Goal: Task Accomplishment & Management: Manage account settings

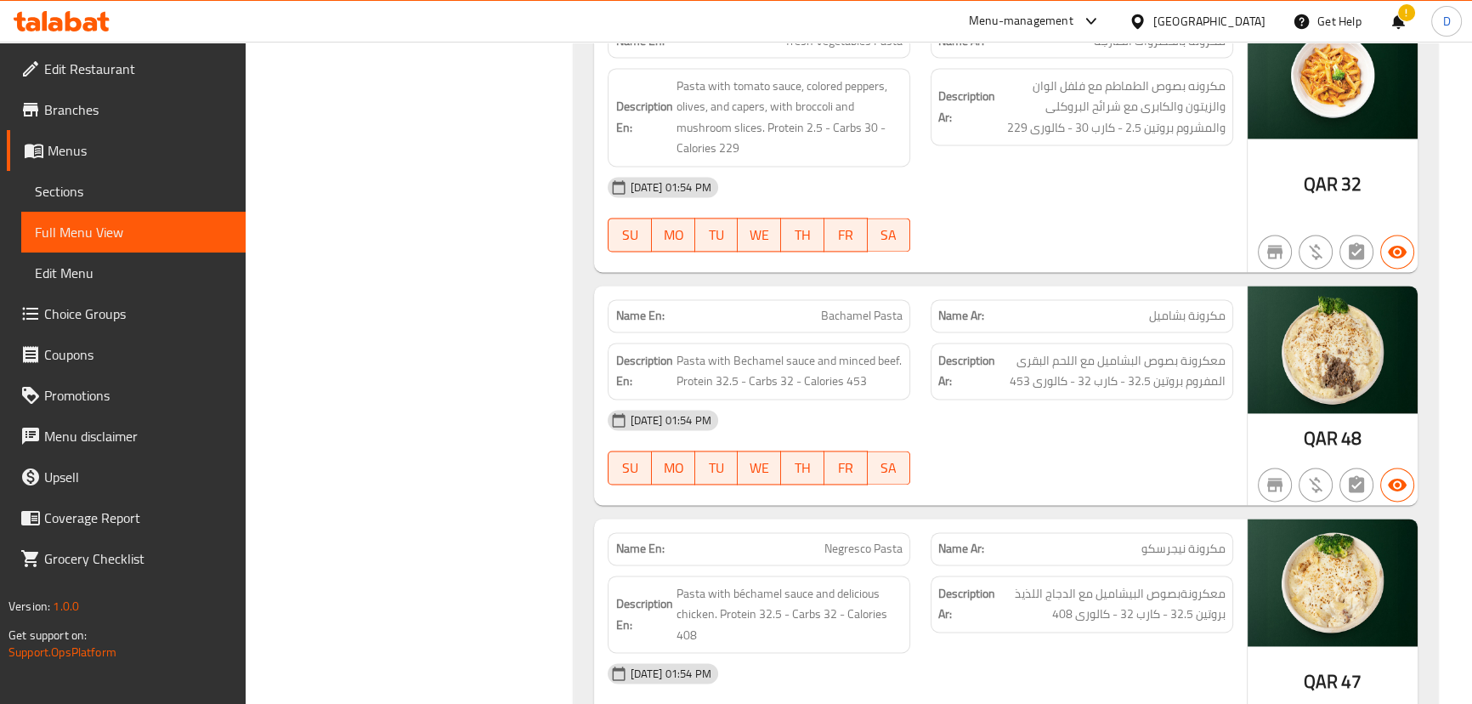
scroll to position [19076, 0]
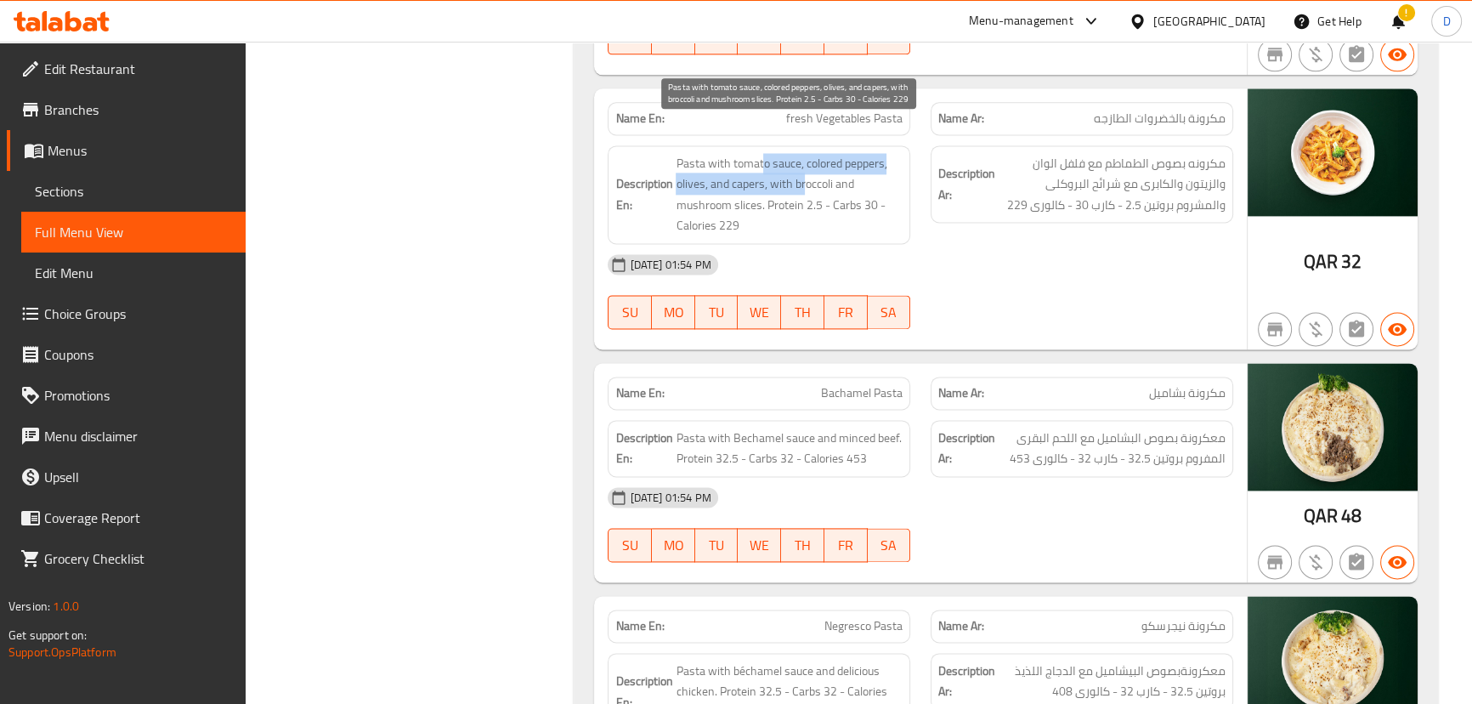
drag, startPoint x: 762, startPoint y: 142, endPoint x: 803, endPoint y: 157, distance: 43.6
click at [803, 157] on span "Pasta with tomato sauce, colored peppers, olives, and capers, with broccoli and…" at bounding box center [789, 194] width 227 height 83
click at [754, 159] on span "Pasta with tomato sauce, colored peppers, olives, and capers, with broccoli and…" at bounding box center [789, 194] width 227 height 83
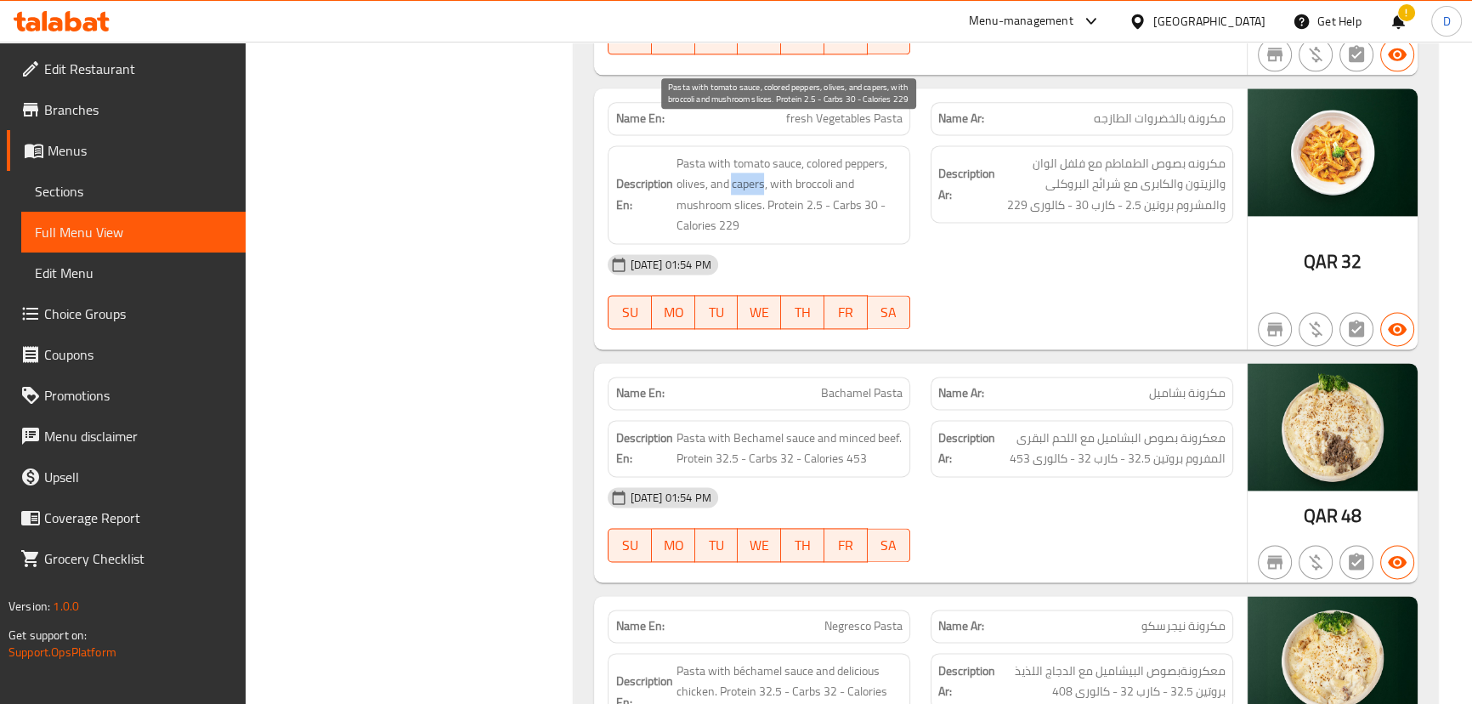
copy span "capers"
drag, startPoint x: 772, startPoint y: 154, endPoint x: 857, endPoint y: 215, distance: 104.0
click at [857, 215] on span "Pasta with tomato sauce, colored peppers, olives, and capers, with broccoli and…" at bounding box center [789, 194] width 227 height 83
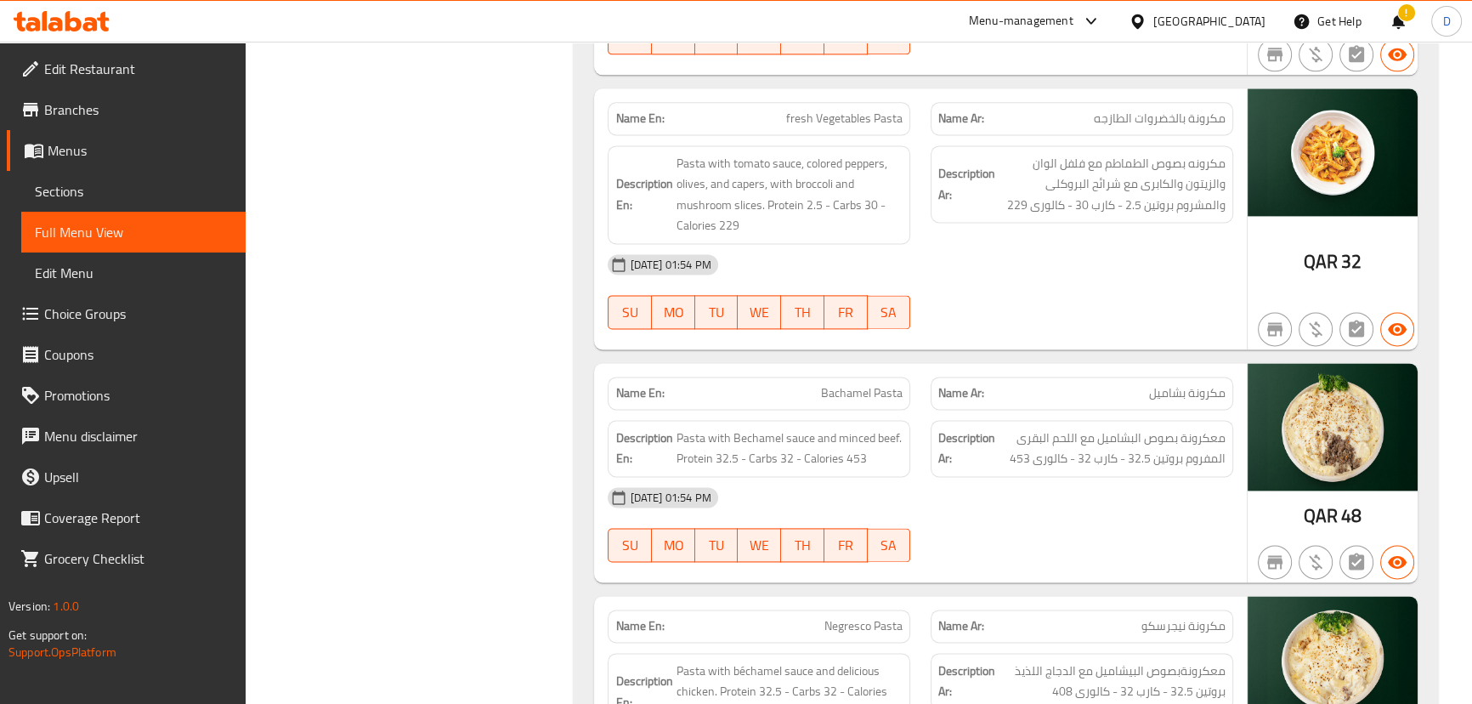
scroll to position [19307, 0]
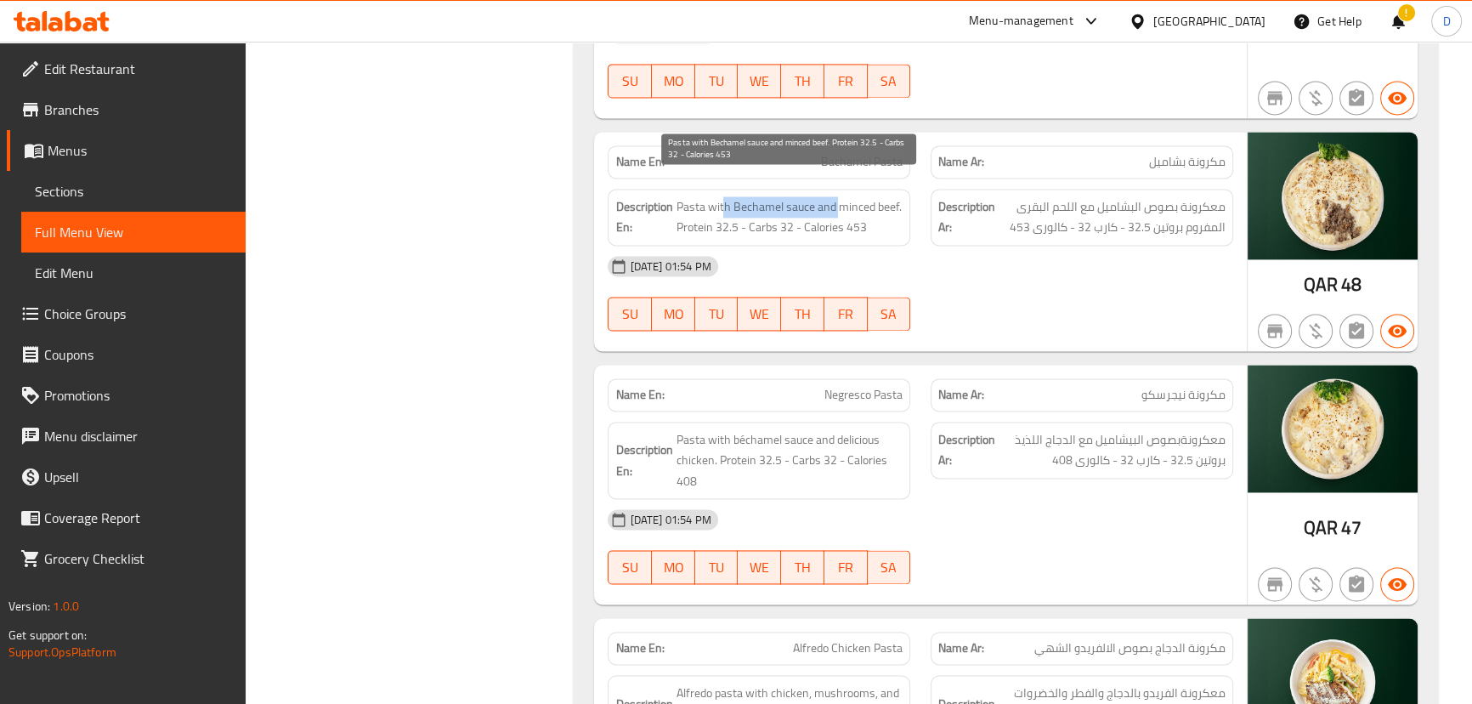
drag, startPoint x: 721, startPoint y: 184, endPoint x: 840, endPoint y: 186, distance: 119.0
click at [840, 196] on span "Pasta with Bechamel sauce and minced beef. Protein 32.5 - Carbs 32 - Calories 4…" at bounding box center [789, 217] width 227 height 42
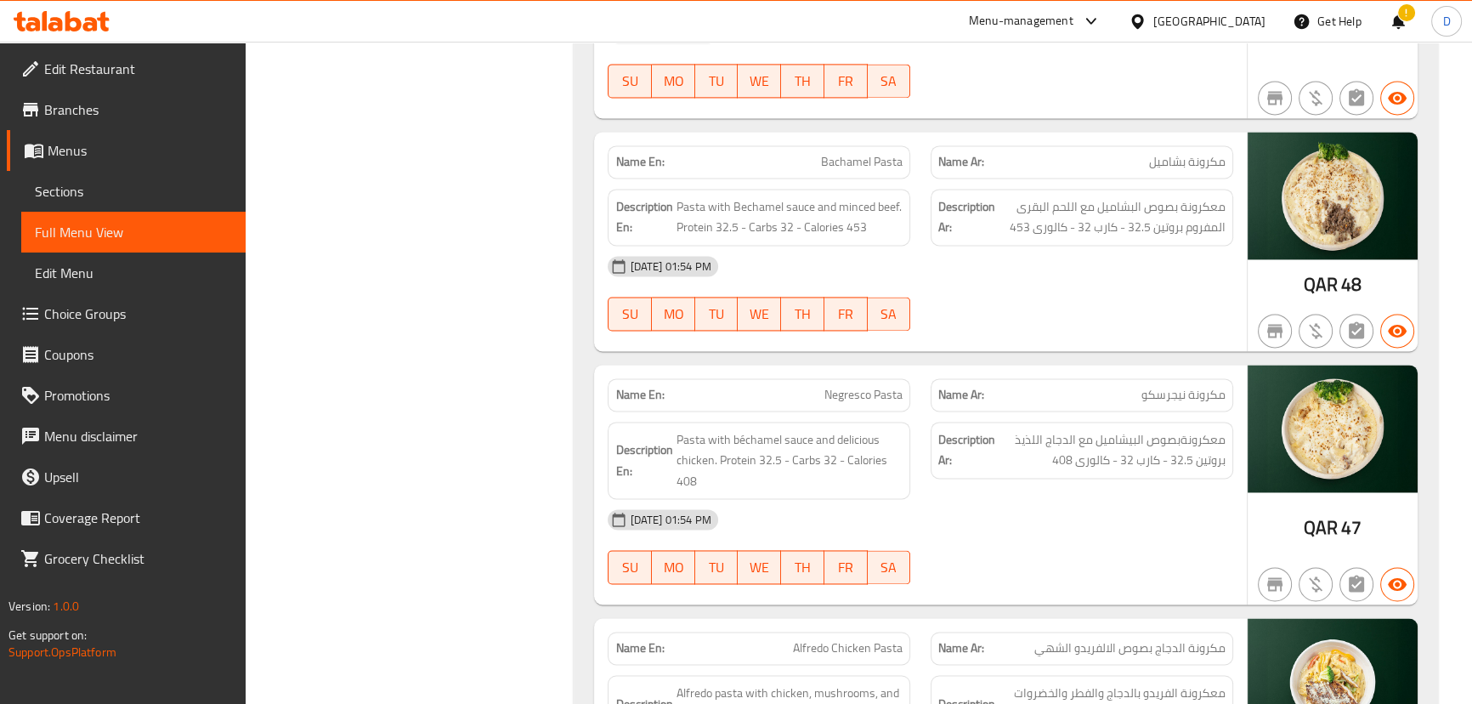
click at [891, 386] on span "Negresco Pasta" at bounding box center [863, 395] width 78 height 18
copy span "Negresco Pasta"
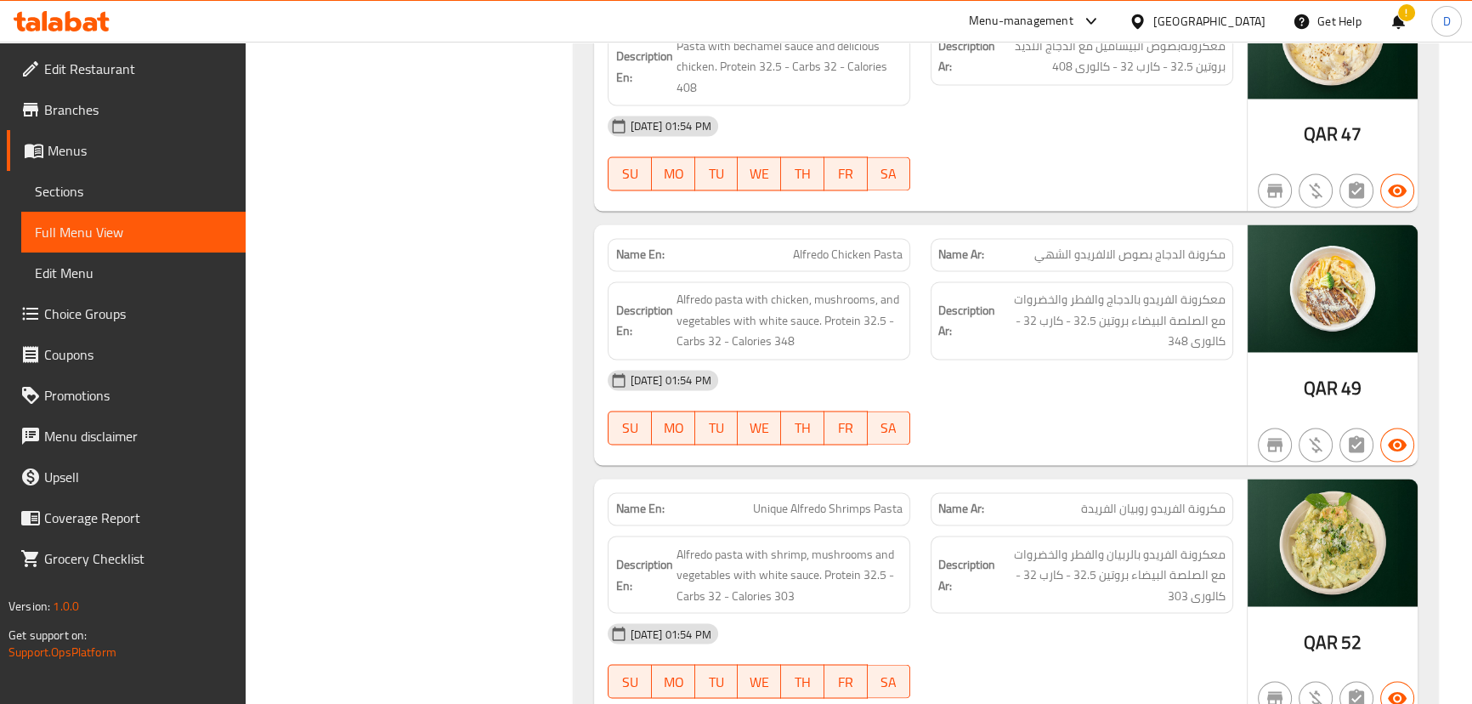
scroll to position [19791, 0]
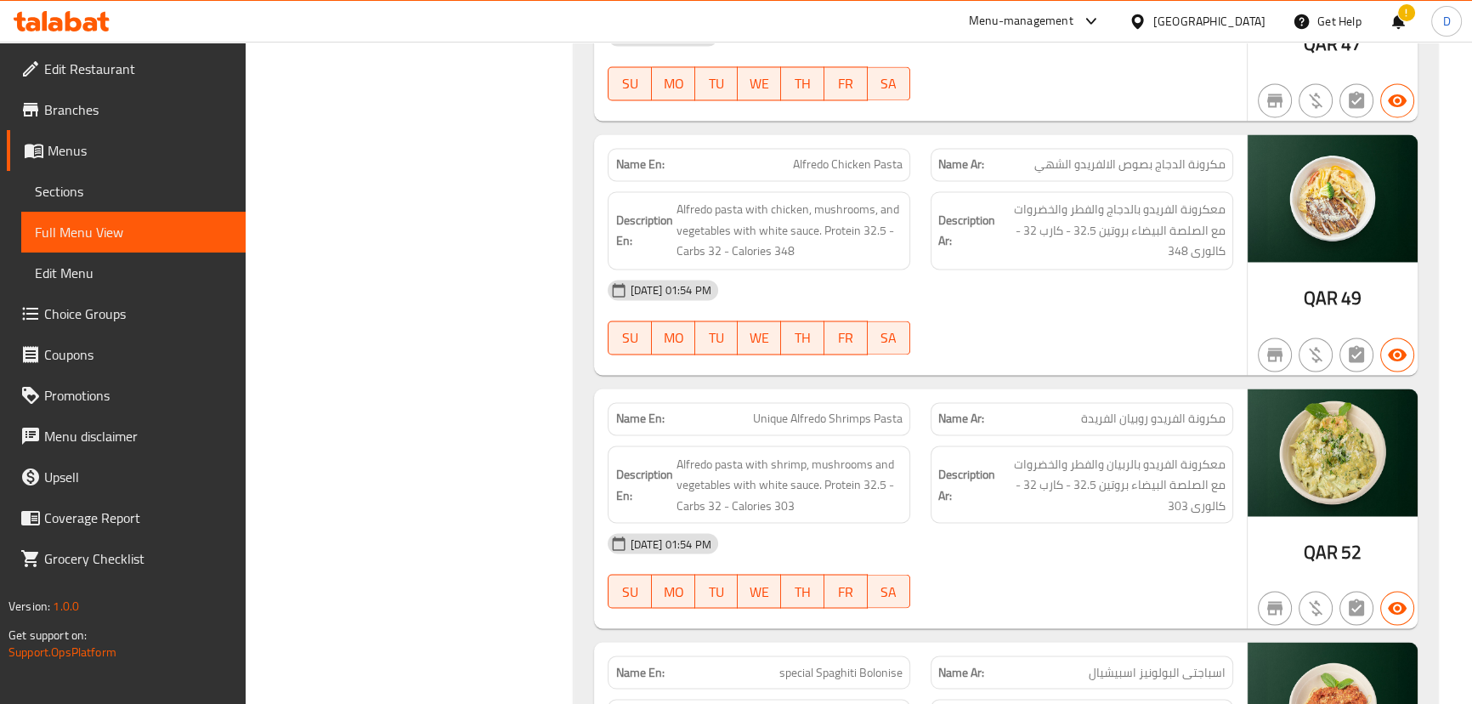
click at [851, 156] on span "Alfredo Chicken Pasta" at bounding box center [848, 165] width 110 height 18
copy span "Alfredo Chicken Pasta"
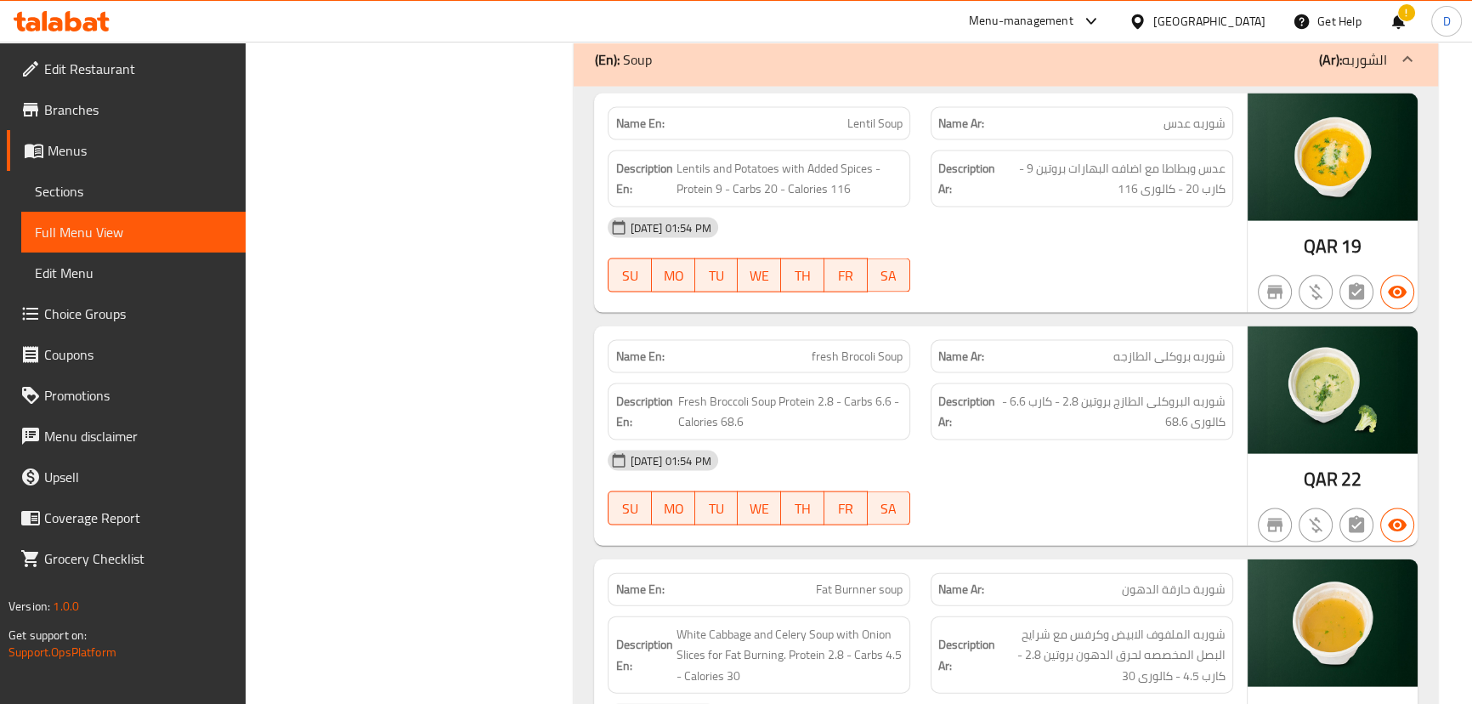
scroll to position [20641, 0]
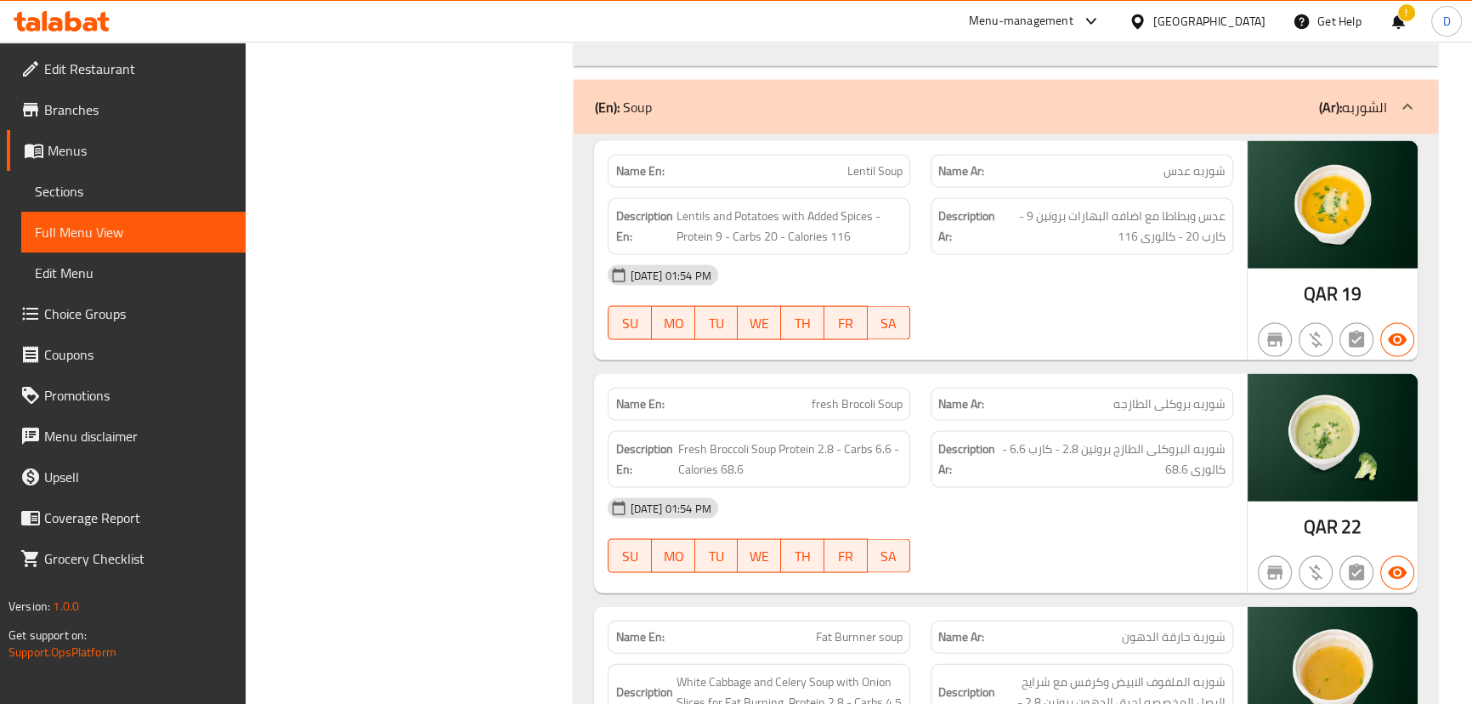
click at [851, 162] on span "Lentil Soup" at bounding box center [874, 171] width 55 height 18
copy span "Lentil Soup"
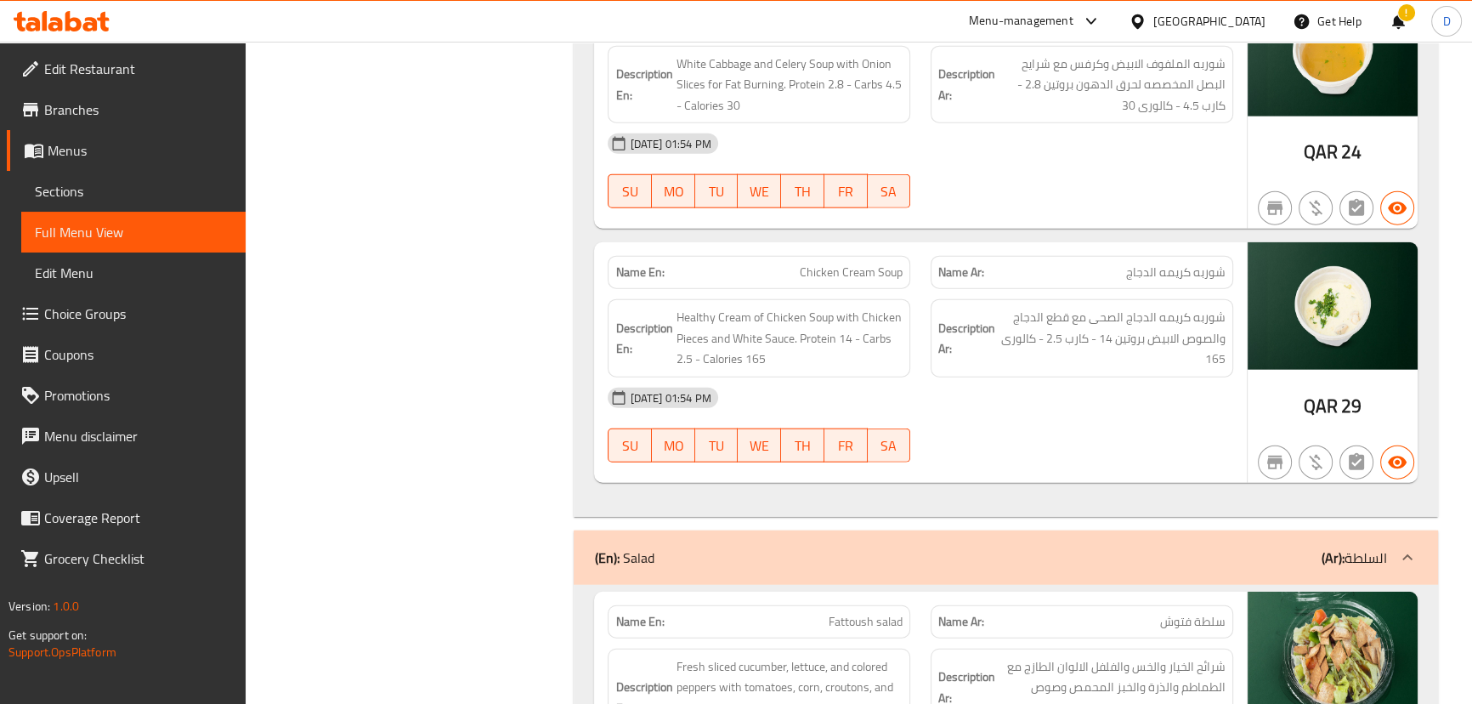
scroll to position [21336, 0]
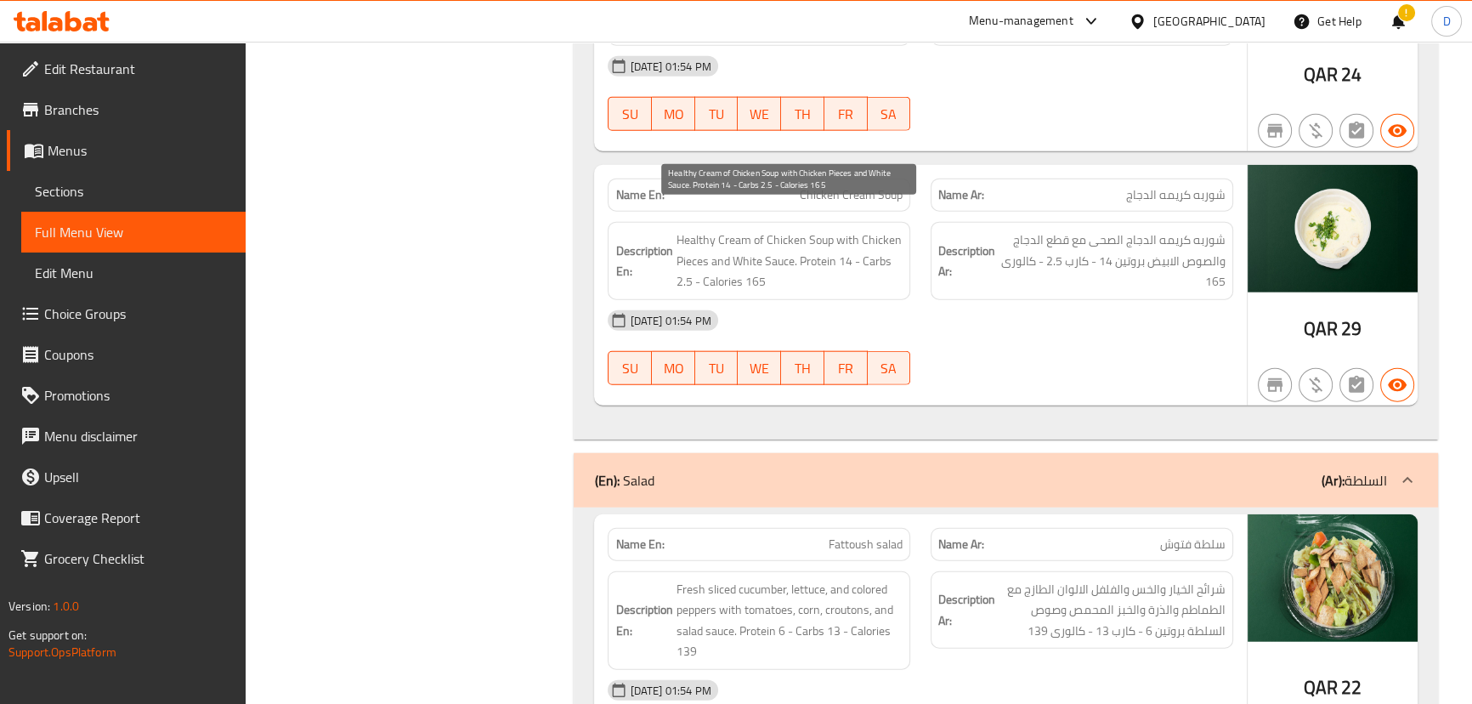
click at [806, 268] on span "Healthy Cream of Chicken Soup with Chicken Pieces and White Sauce. Protein 14 -…" at bounding box center [789, 260] width 227 height 63
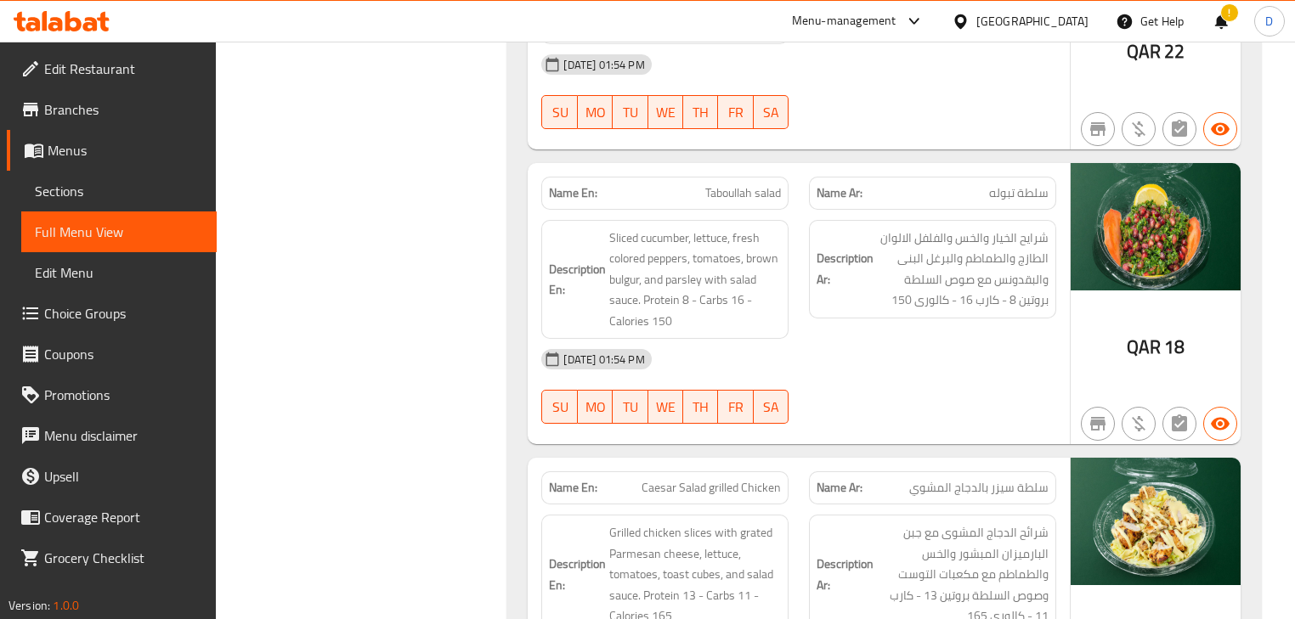
scroll to position [23489, 0]
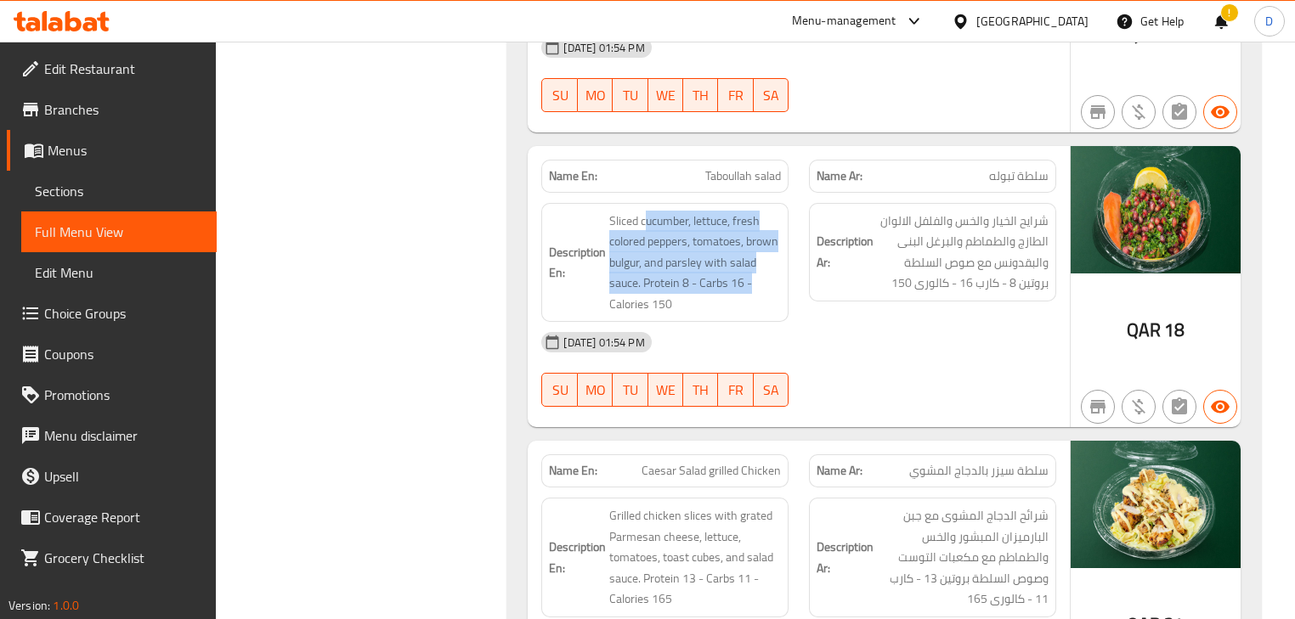
drag, startPoint x: 644, startPoint y: 104, endPoint x: 785, endPoint y: 159, distance: 151.5
click at [785, 203] on div "Description En: Sliced cucumber, lettuce, fresh colored peppers, tomatoes, brow…" at bounding box center [664, 263] width 247 height 120
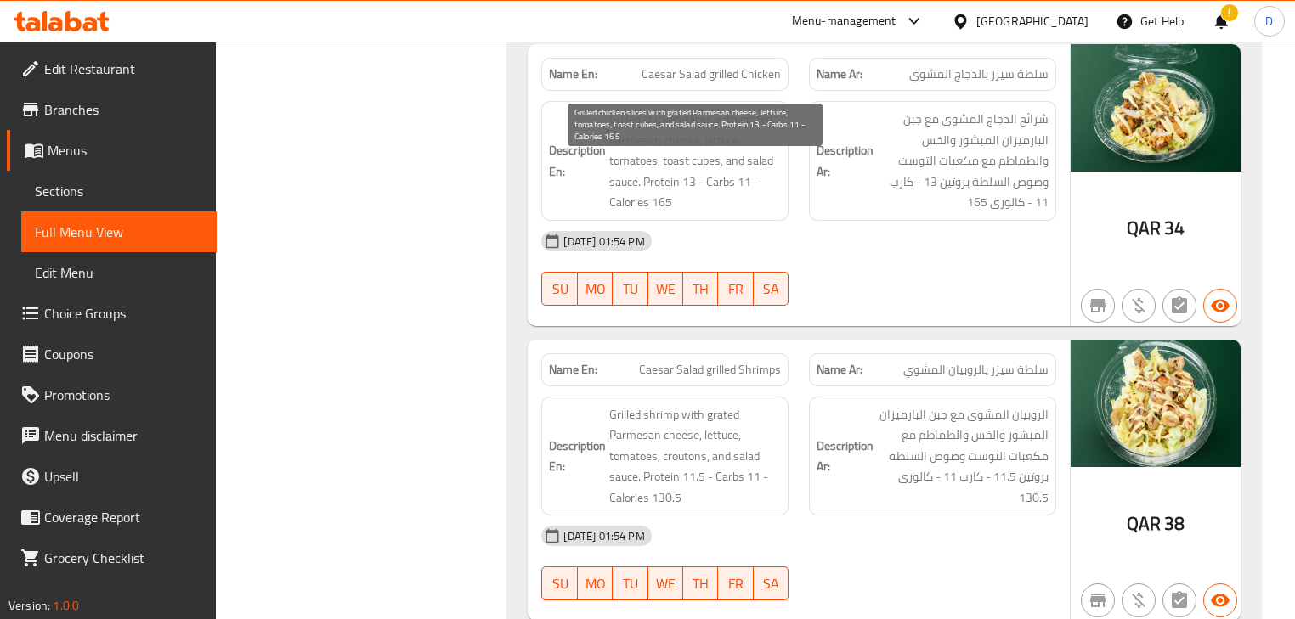
scroll to position [24033, 0]
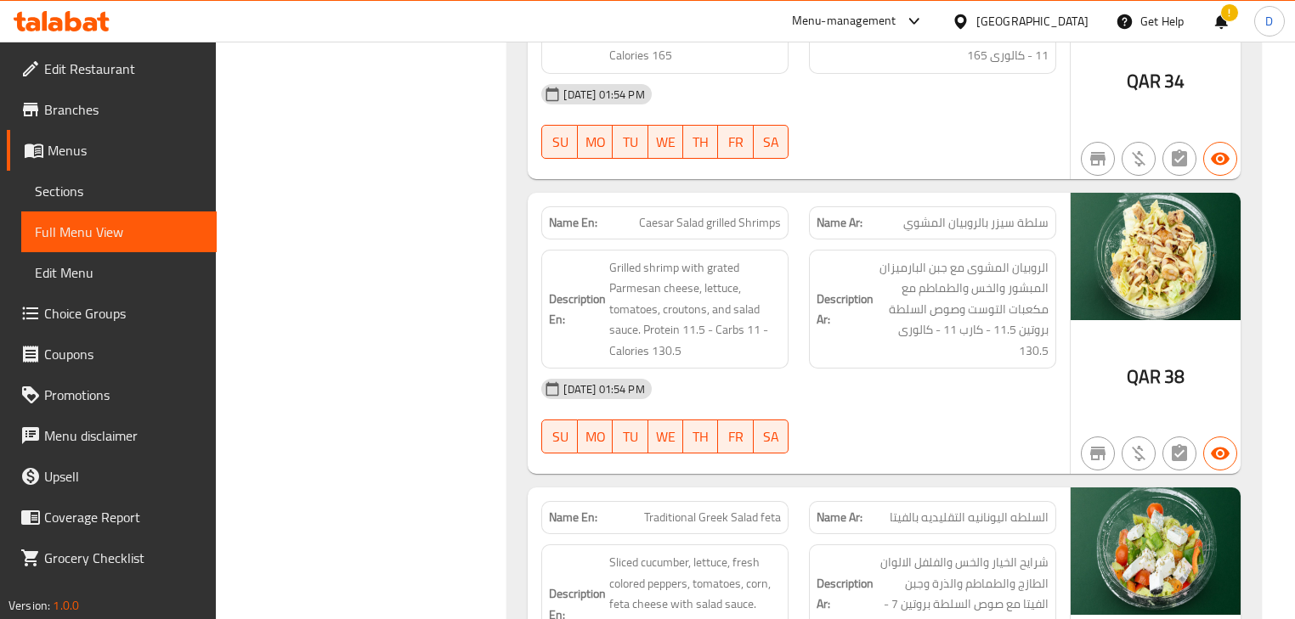
click at [710, 214] on span "Caesar Salad grilled Shrimps" at bounding box center [710, 223] width 142 height 18
copy span "Caesar Salad grilled Shrimps"
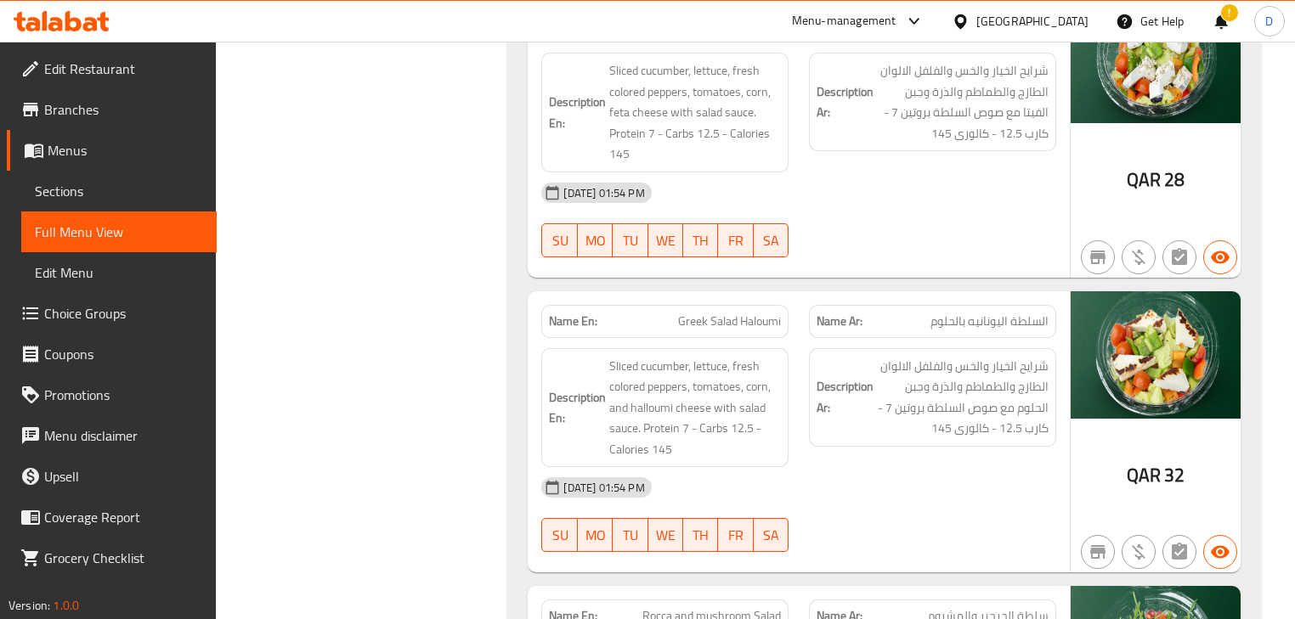
scroll to position [24577, 0]
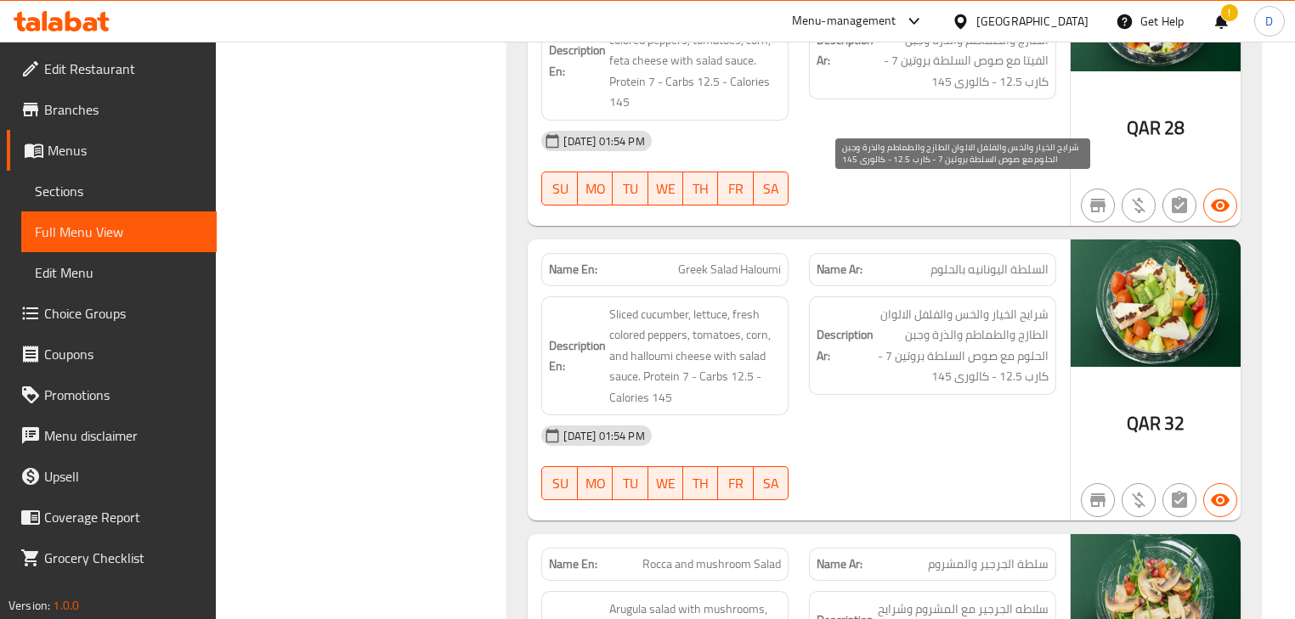
click at [951, 304] on span "شرايح الخيار والخس والفلفل الالوان الطازج والطماطم والذرة وجبن الحلوم مع صوص ال…" at bounding box center [963, 345] width 172 height 83
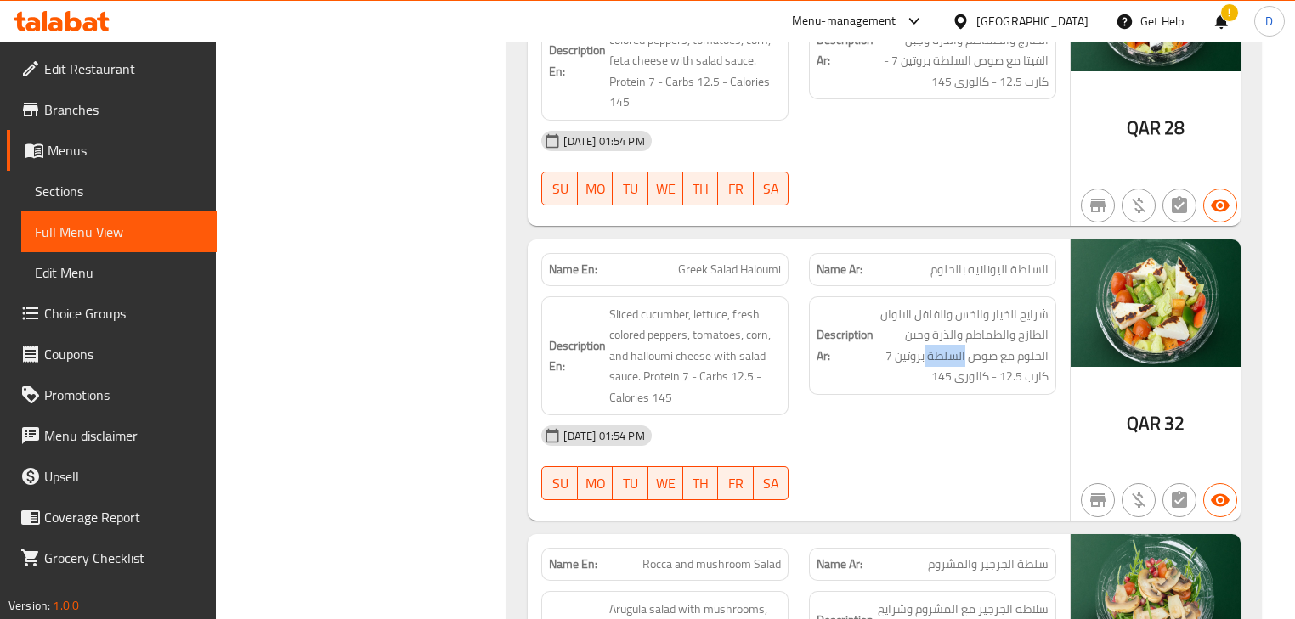
copy span "السلطة"
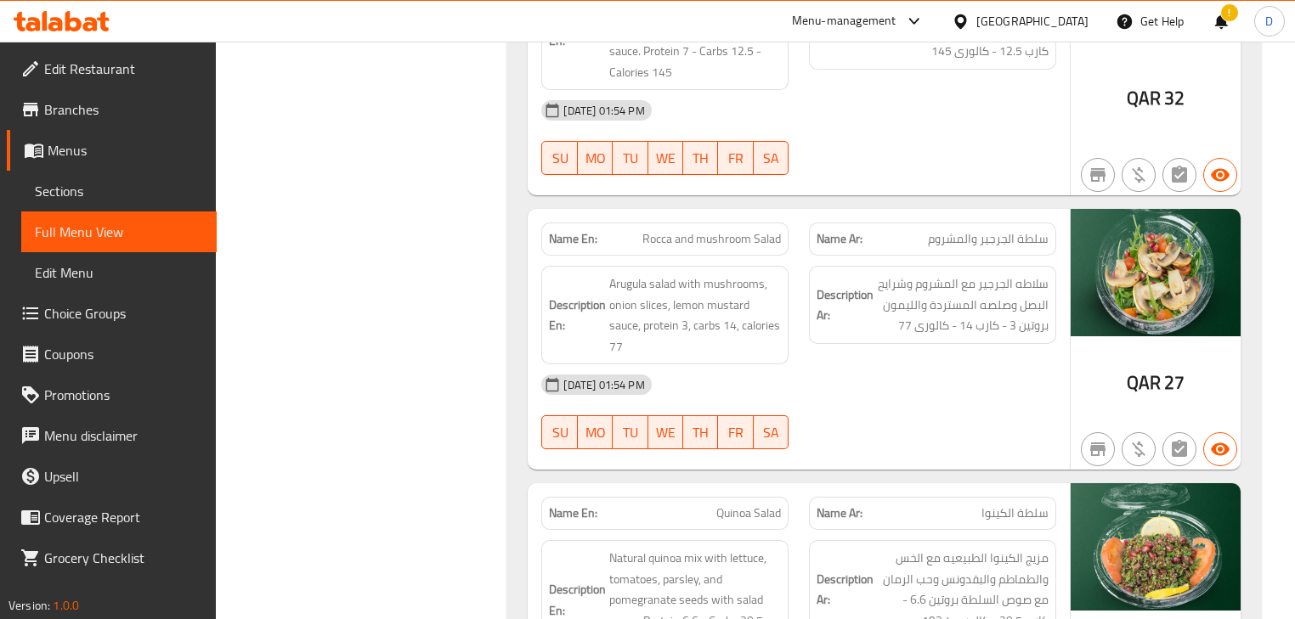
scroll to position [24985, 0]
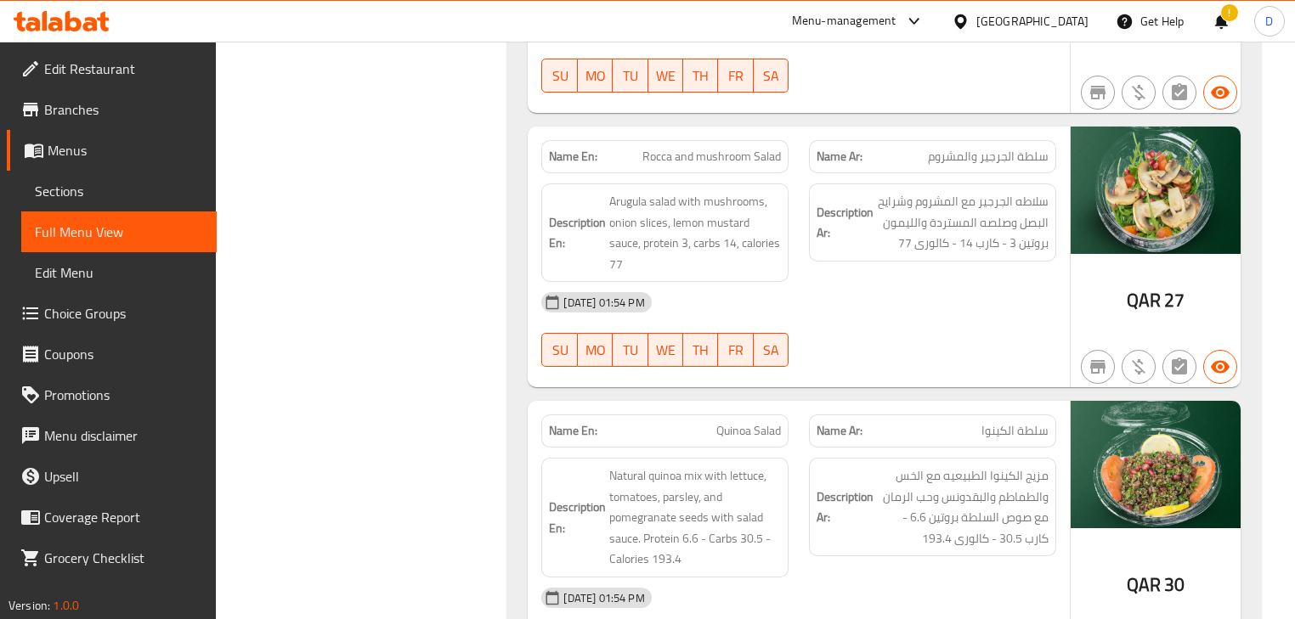
click at [777, 422] on span "Quinoa Salad" at bounding box center [748, 431] width 65 height 18
copy span "Quinoa Salad"
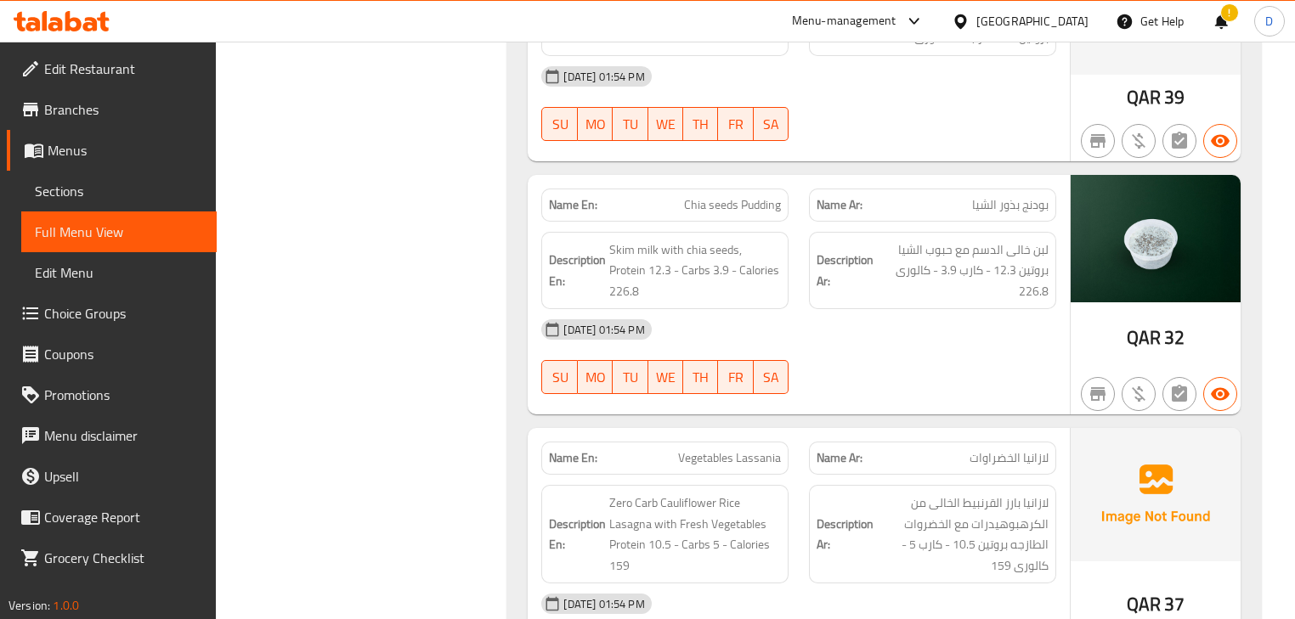
scroll to position [25970, 0]
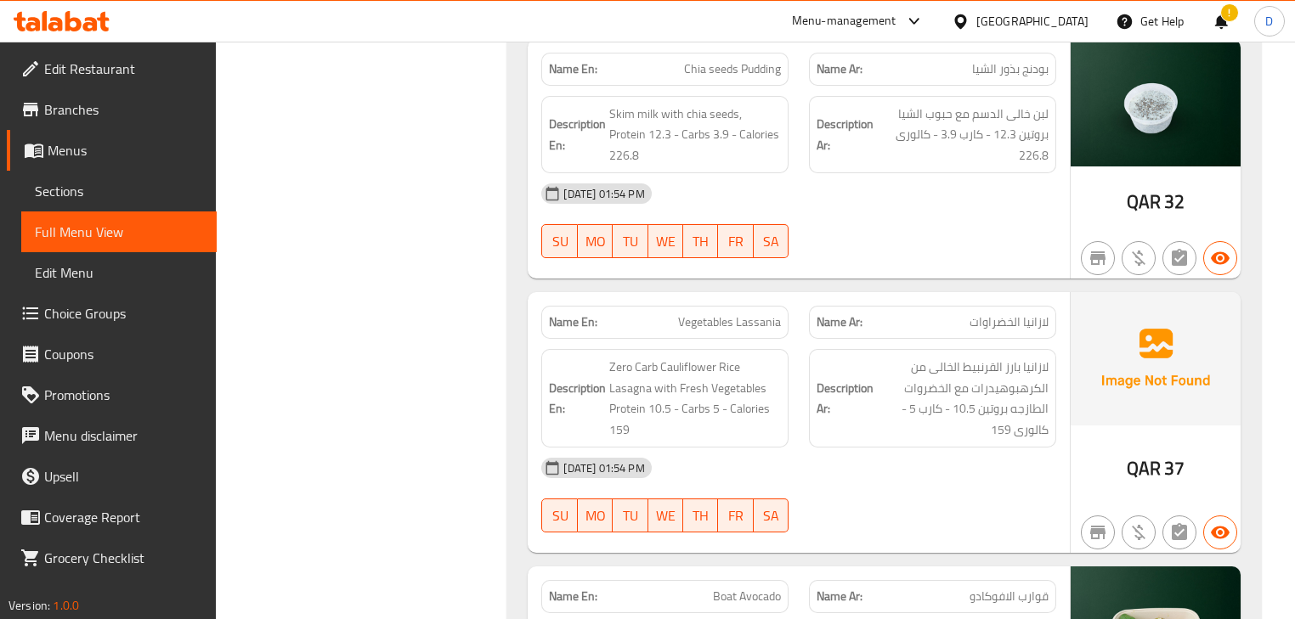
click at [741, 314] on span "Vegetables Lassania" at bounding box center [729, 323] width 103 height 18
copy span "Vegetables Lassania"
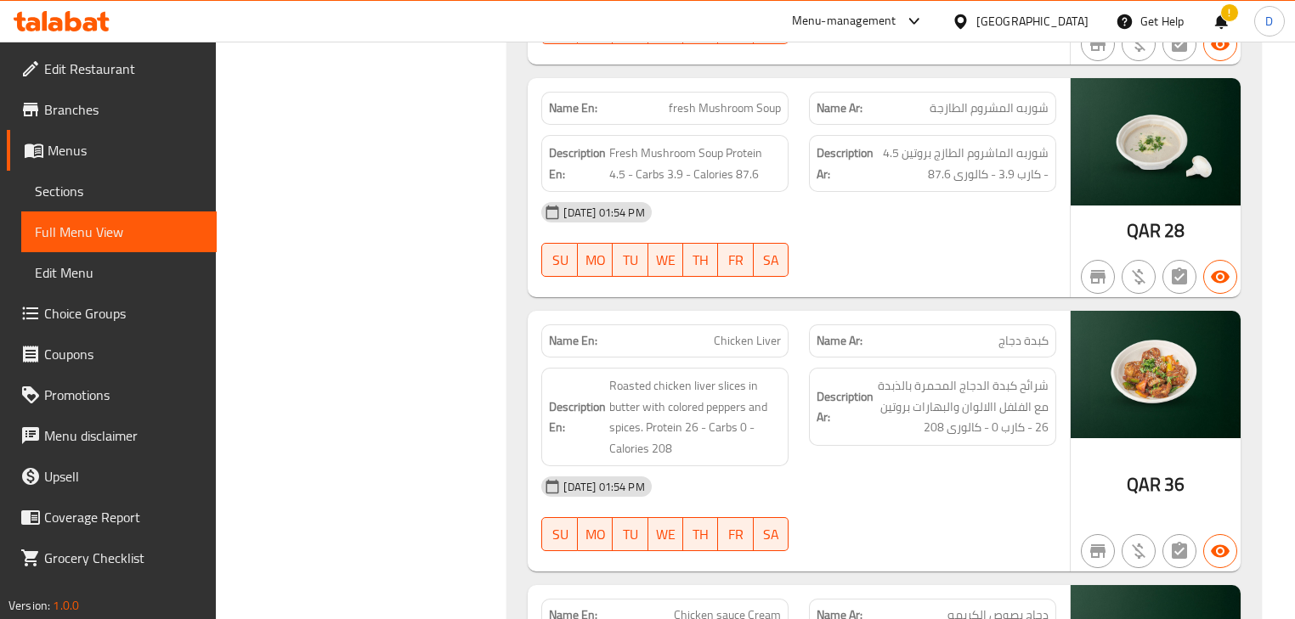
scroll to position [27262, 0]
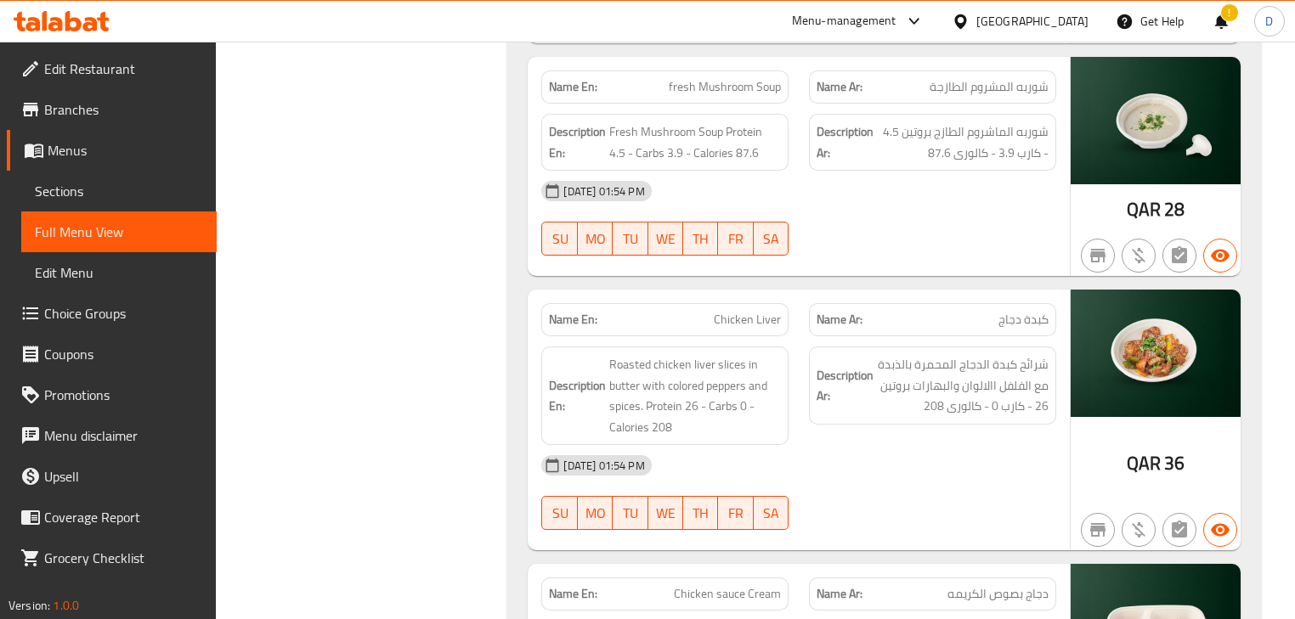
click at [717, 311] on span "Chicken Liver" at bounding box center [747, 320] width 67 height 18
copy span "Chicken Liver"
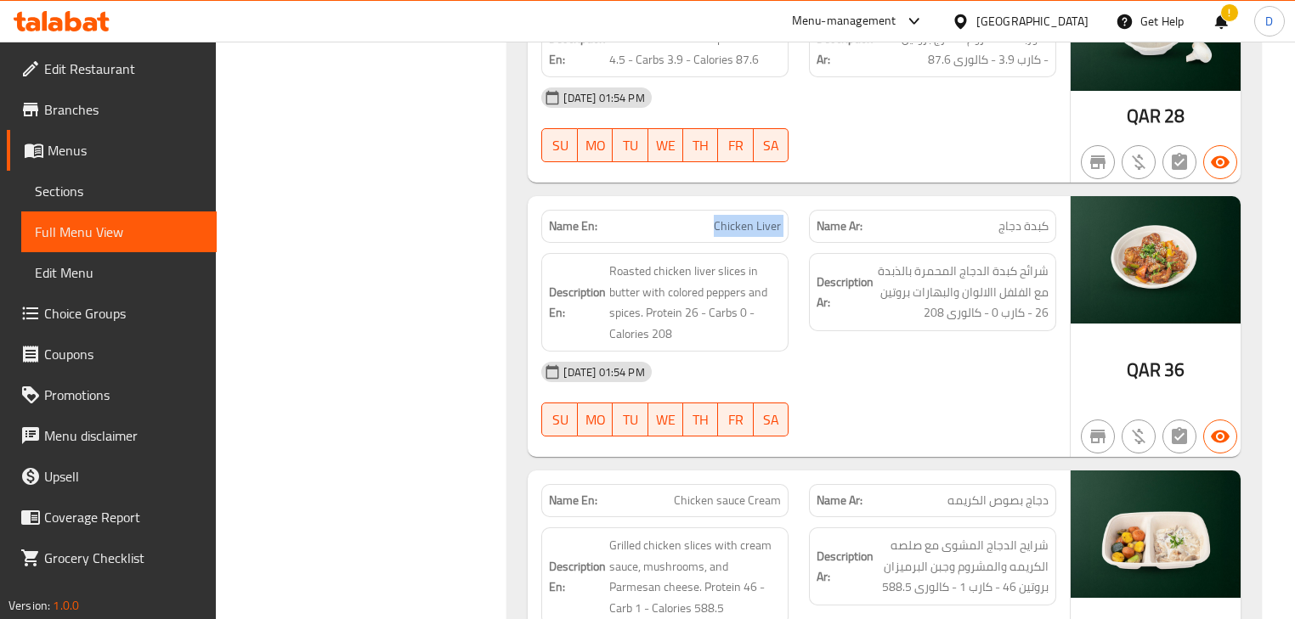
scroll to position [27398, 0]
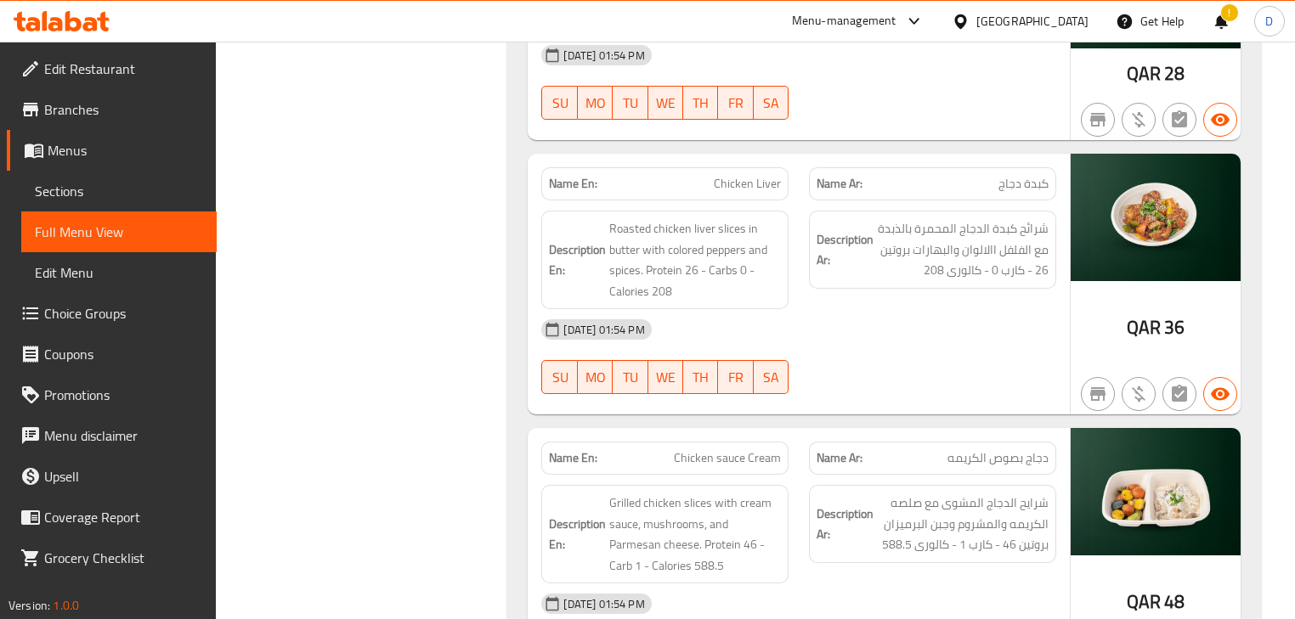
click at [747, 432] on div "Name En: Chicken sauce Cream" at bounding box center [665, 459] width 268 height 54
copy span "Chicken sauce Cream"
click at [566, 432] on div "Name En: Chicken sauce Cream" at bounding box center [665, 459] width 268 height 54
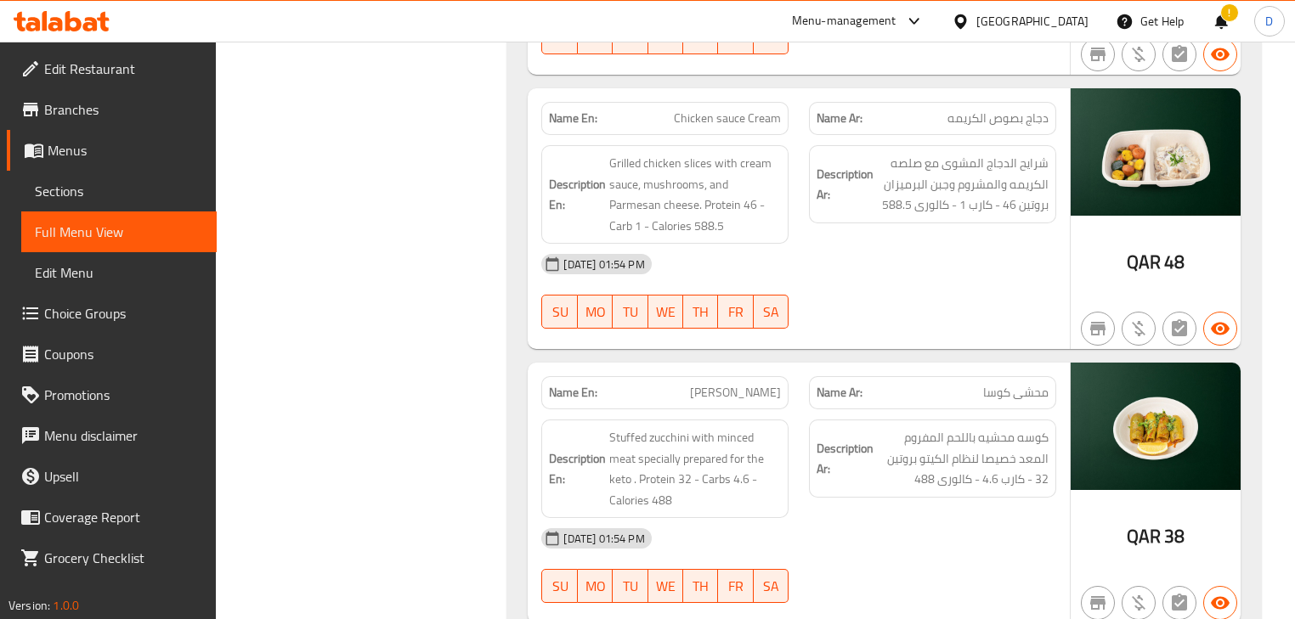
scroll to position [27806, 0]
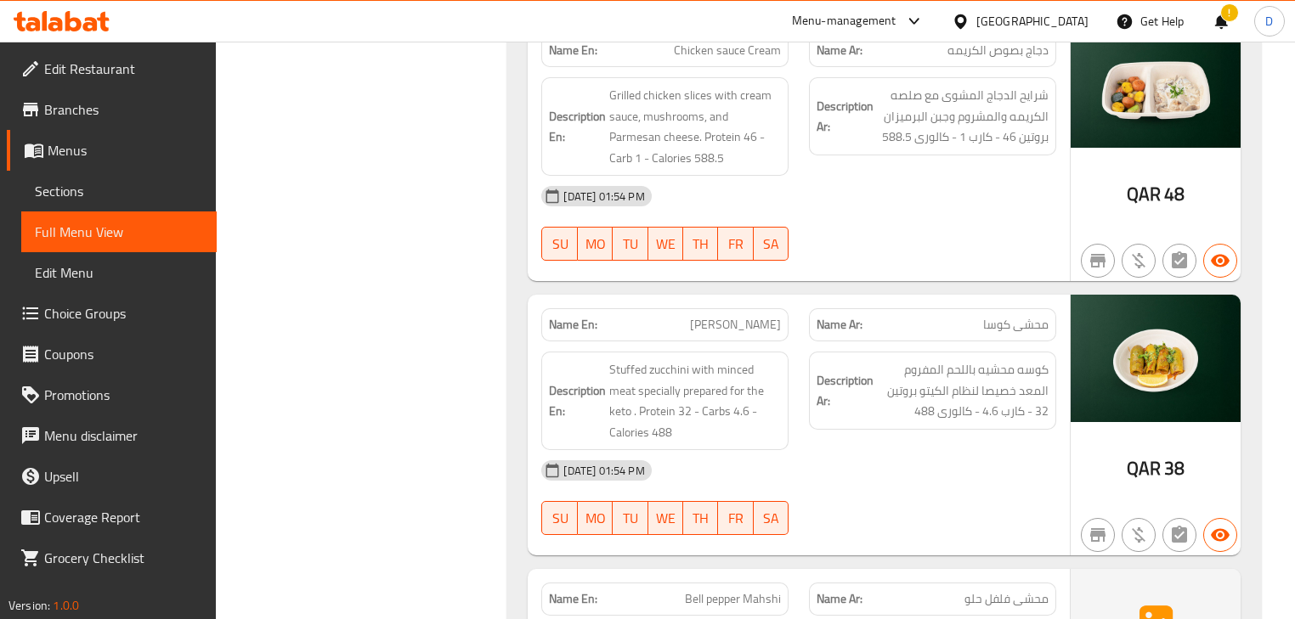
click at [752, 316] on span "Zuccinin Mahshi" at bounding box center [735, 325] width 91 height 18
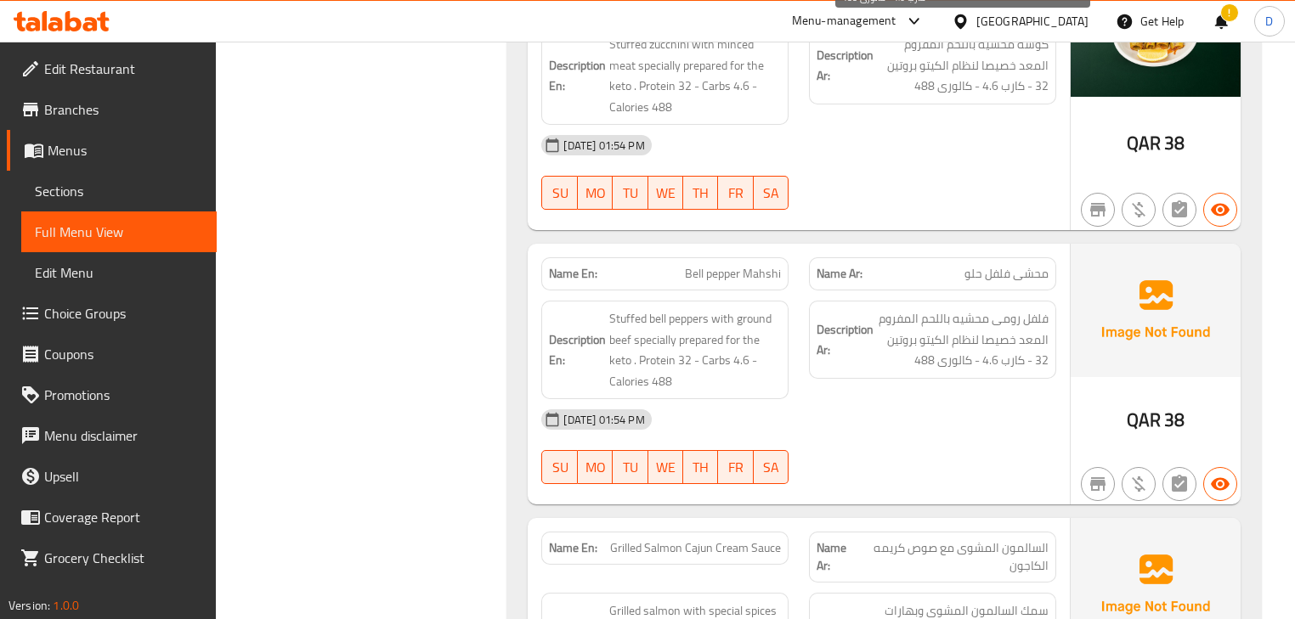
scroll to position [28146, 0]
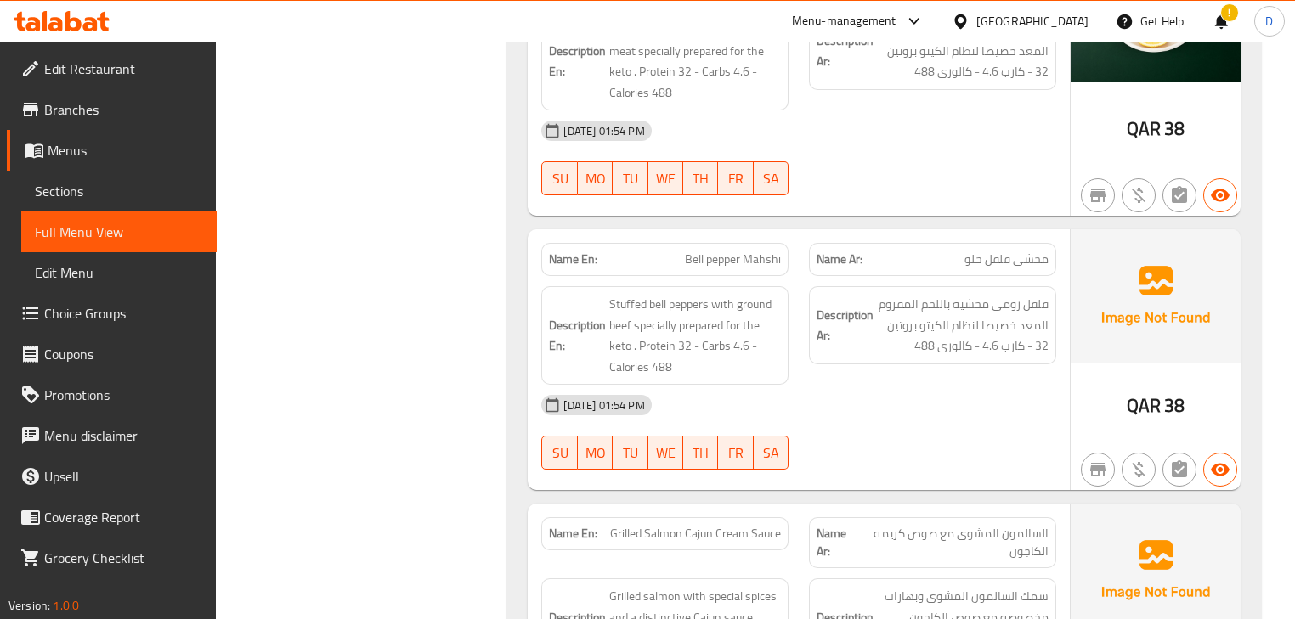
click at [731, 251] on span "Bell pepper Mahshi" at bounding box center [733, 260] width 96 height 18
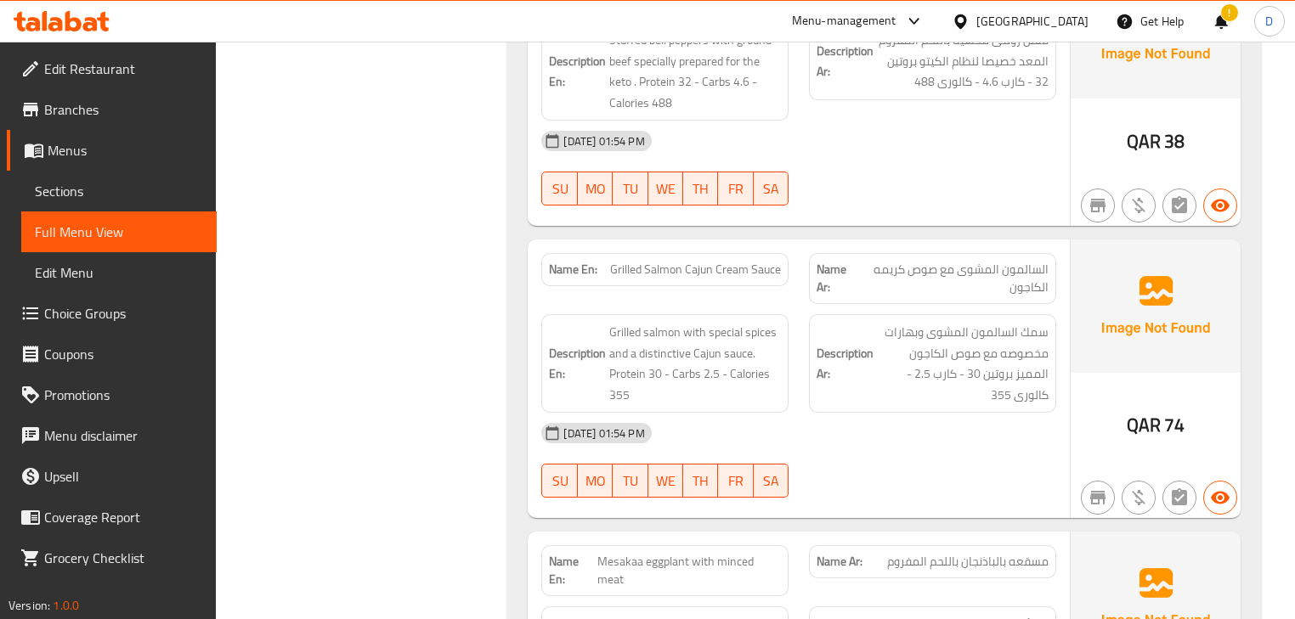
scroll to position [28486, 0]
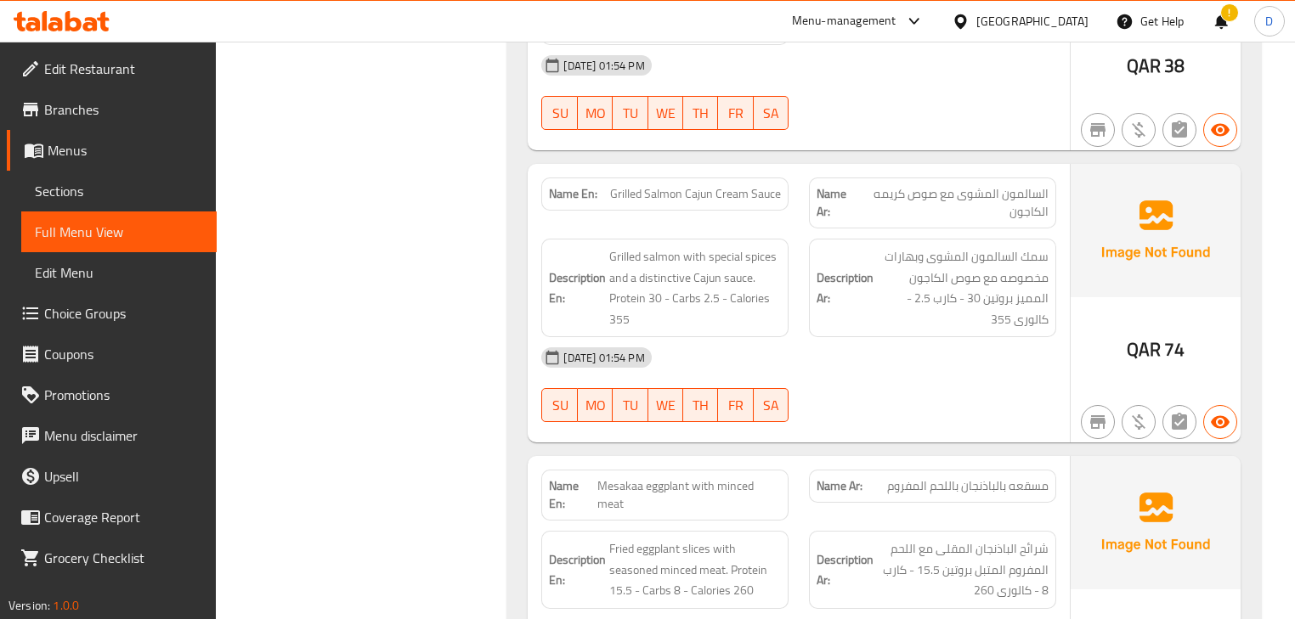
click at [692, 185] on span "Grilled Salmon Cajun Cream Sauce" at bounding box center [695, 194] width 171 height 18
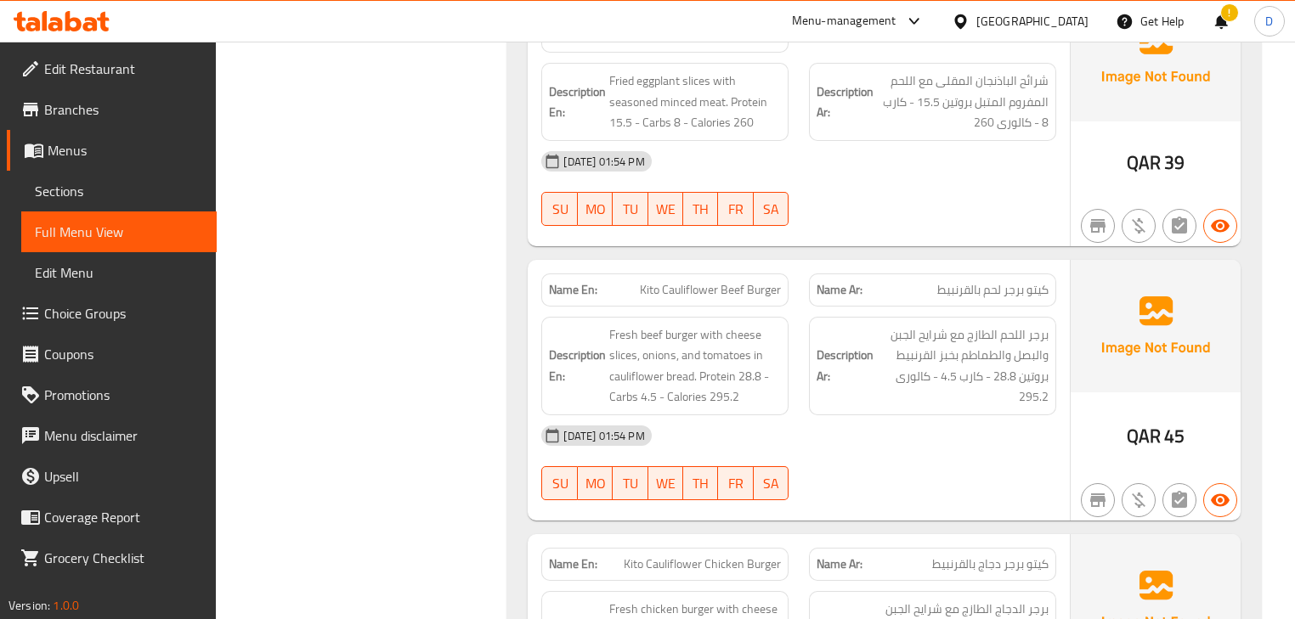
scroll to position [28962, 0]
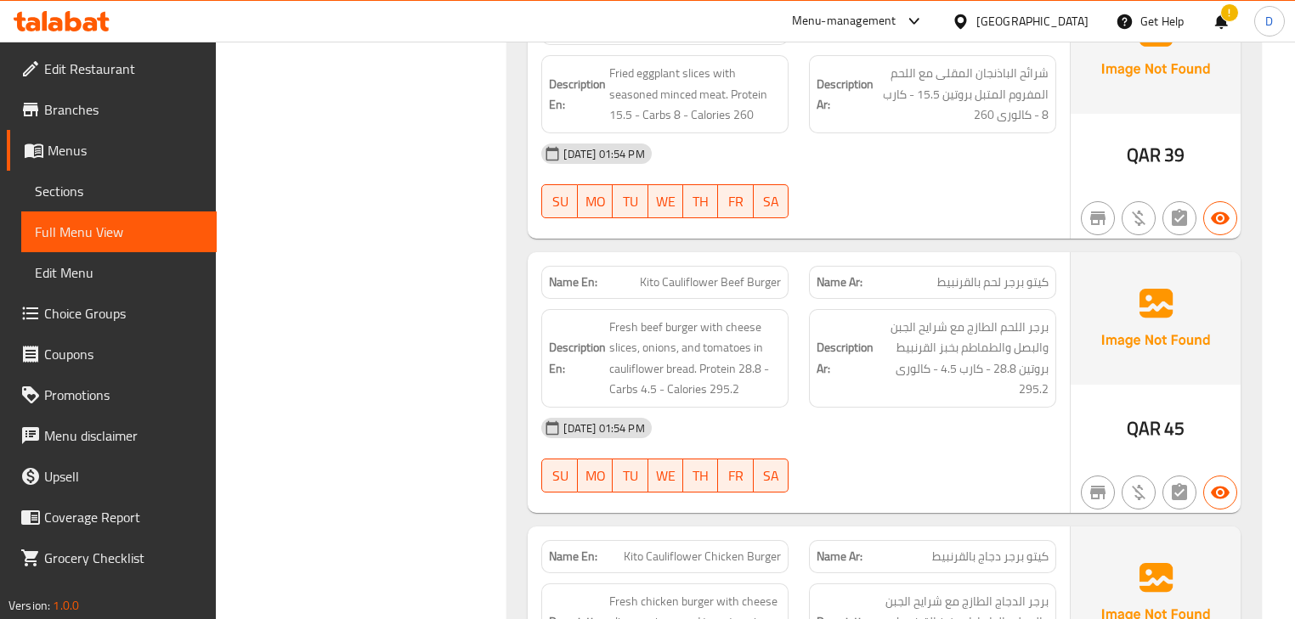
click at [700, 274] on span "Kito Cauliflower Beef Burger" at bounding box center [710, 283] width 141 height 18
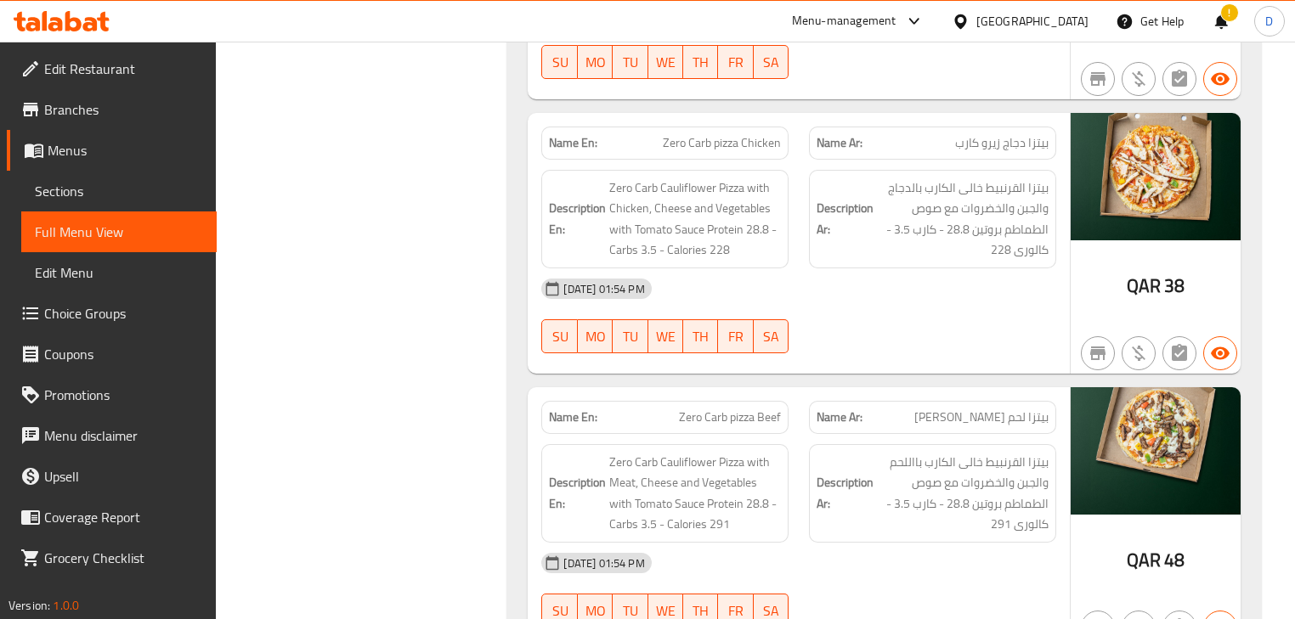
scroll to position [29729, 0]
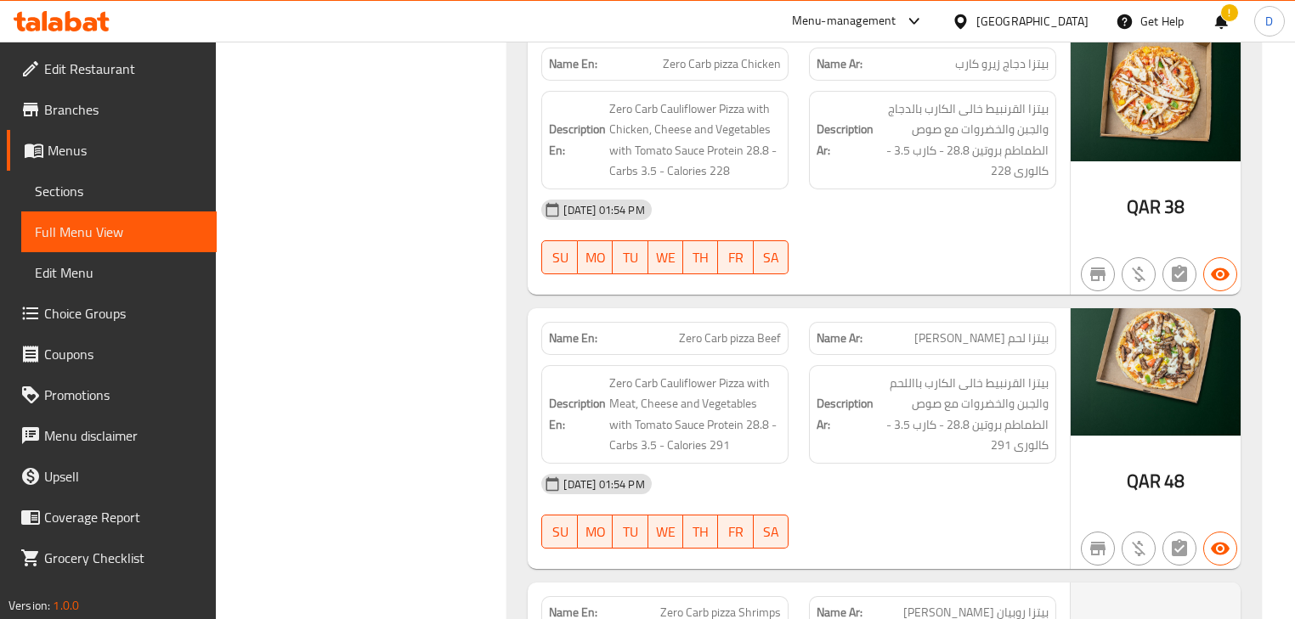
click at [750, 330] on span "Zero Carb pizza Beef" at bounding box center [730, 339] width 102 height 18
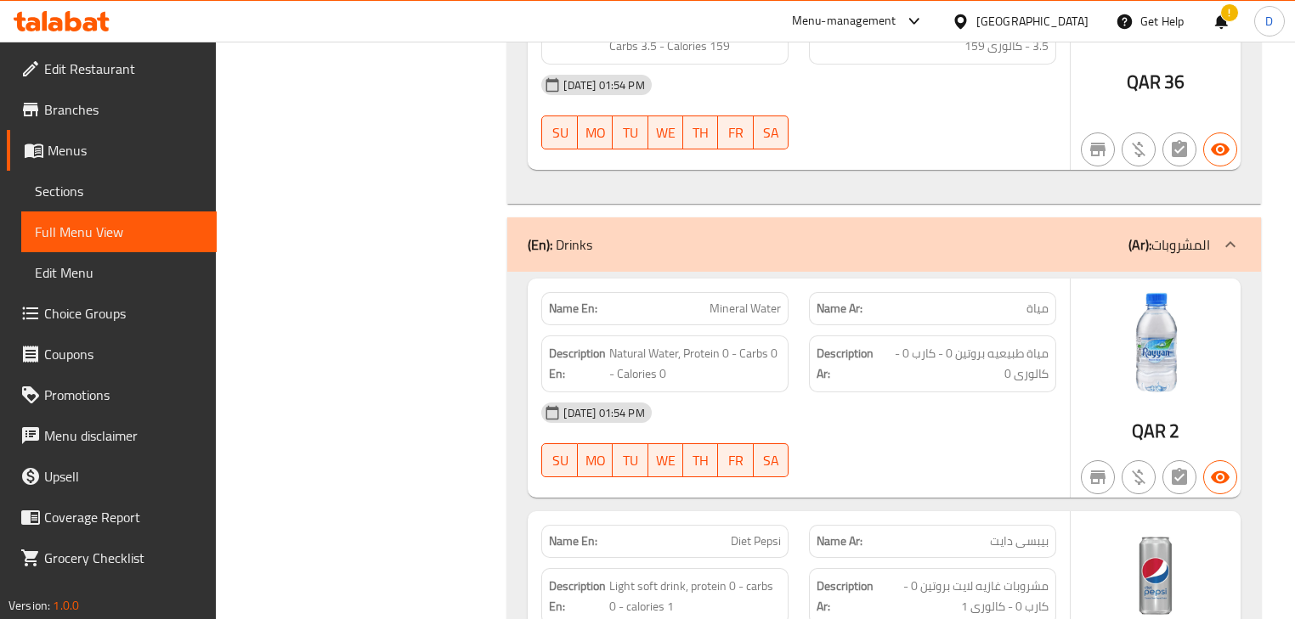
scroll to position [30681, 0]
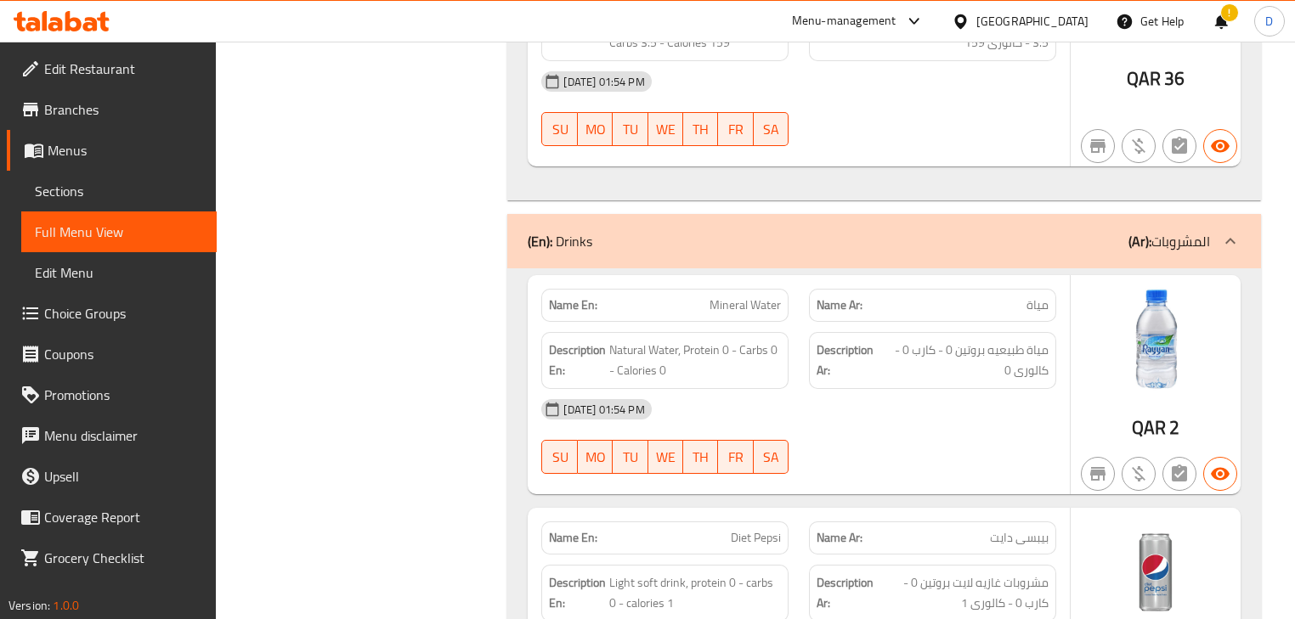
click at [751, 297] on span "Mineral Water" at bounding box center [745, 306] width 71 height 18
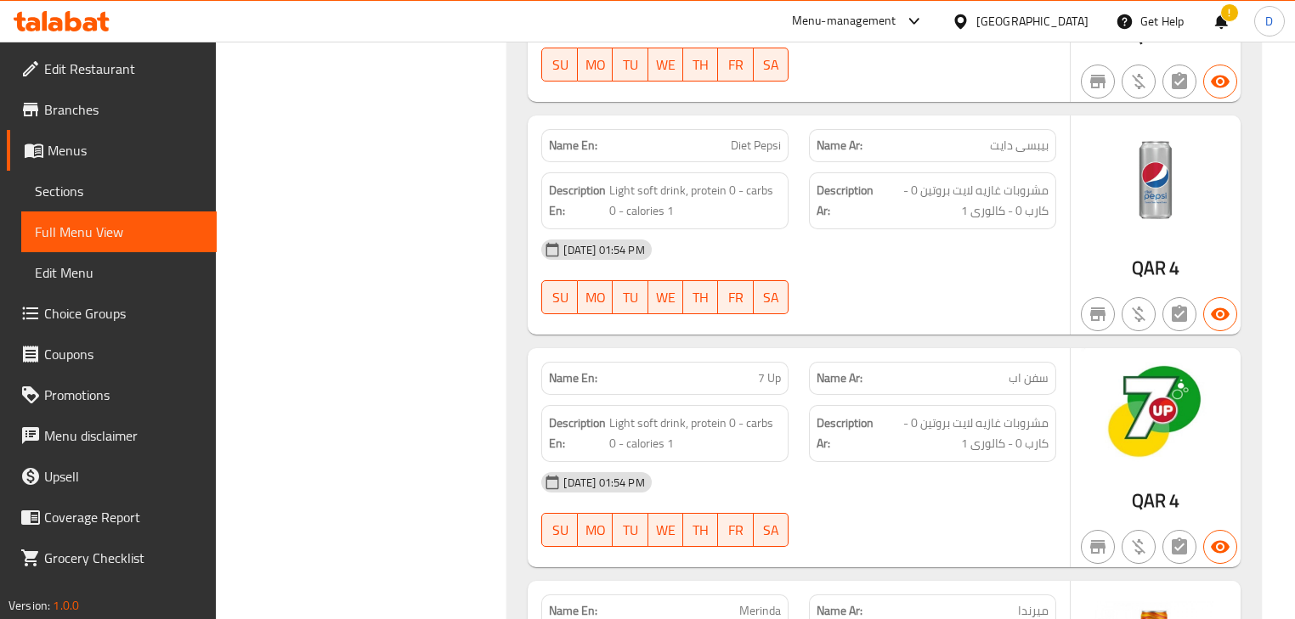
scroll to position [31157, 0]
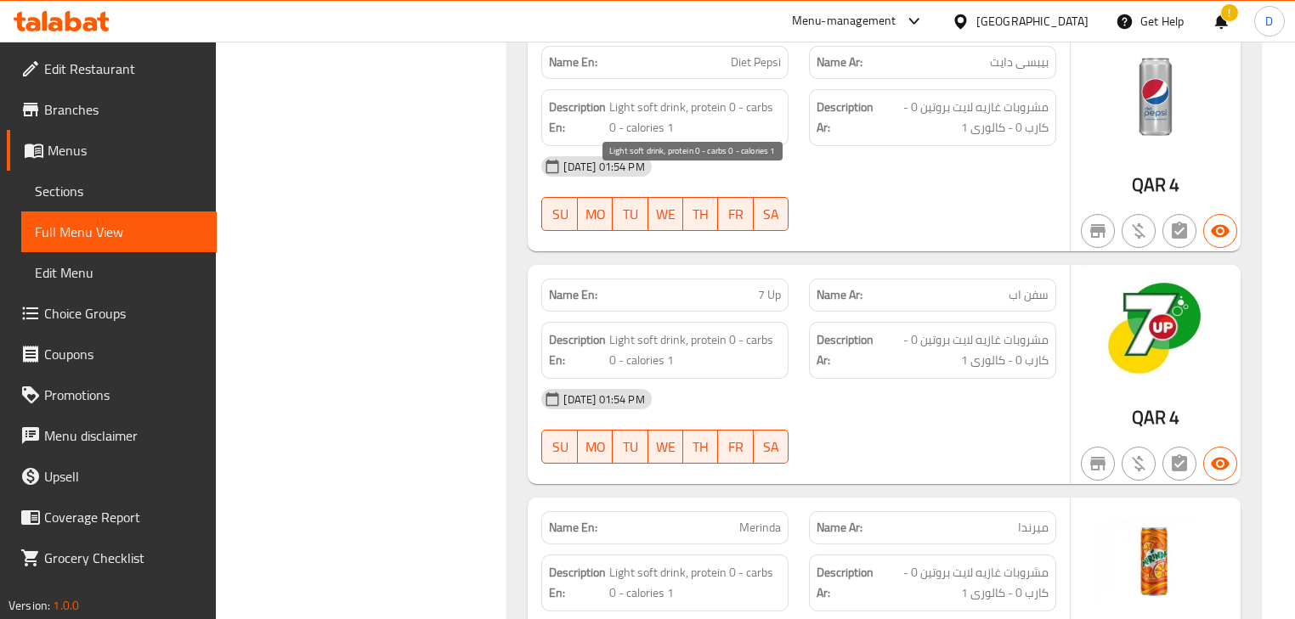
click at [737, 330] on span "Light soft drink, protein 0 - carbs 0 - calories 1" at bounding box center [695, 351] width 172 height 42
click at [793, 379] on div "08-09-2025 01:54 PM" at bounding box center [798, 399] width 535 height 41
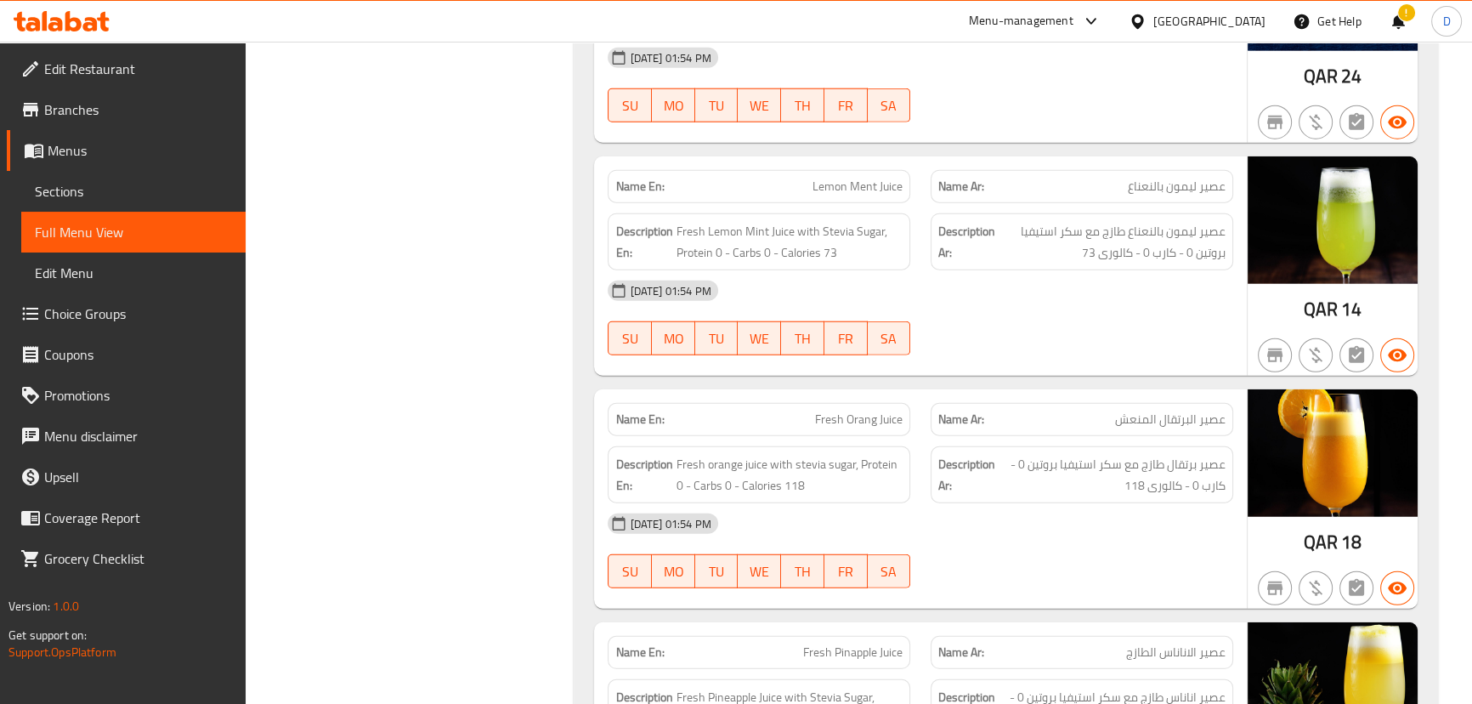
scroll to position [29931, 0]
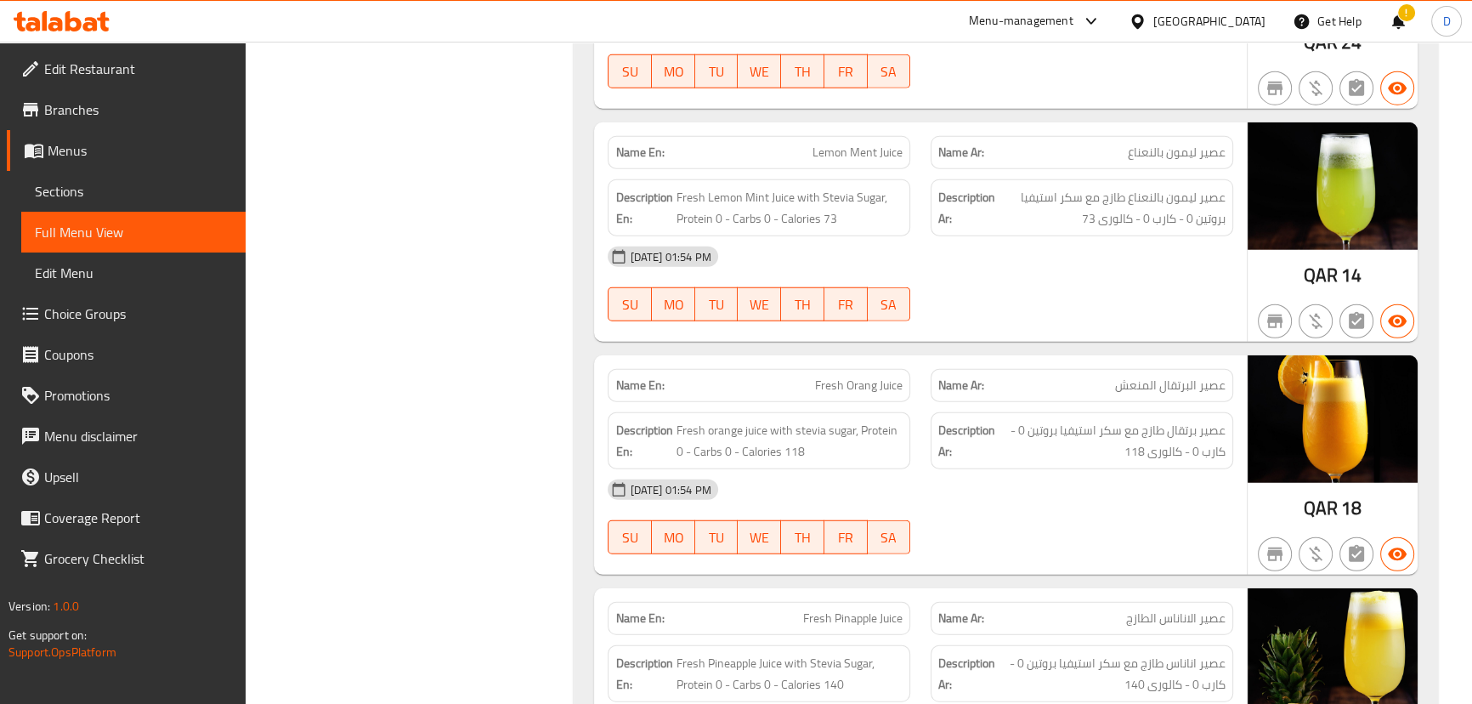
click at [880, 376] on span "Fresh Orang Juice" at bounding box center [859, 385] width 88 height 18
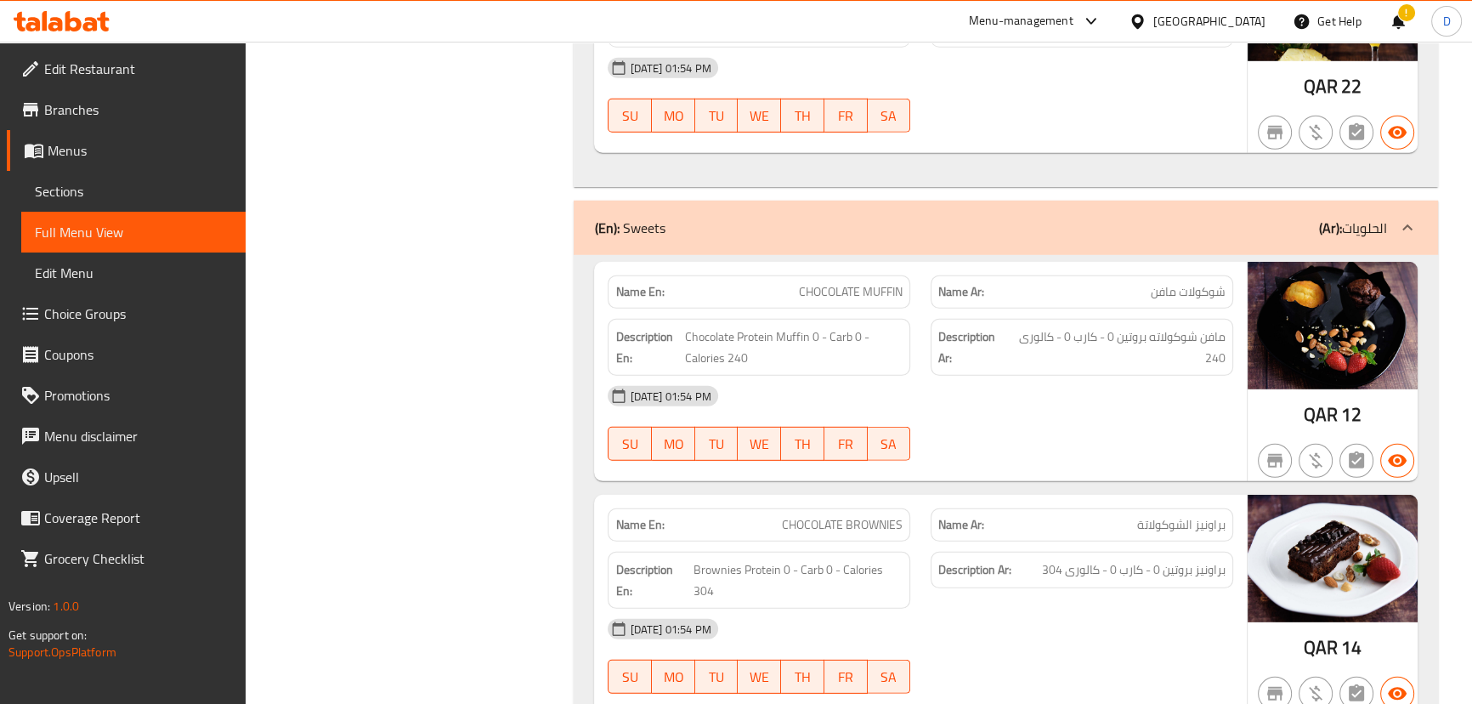
scroll to position [30627, 0]
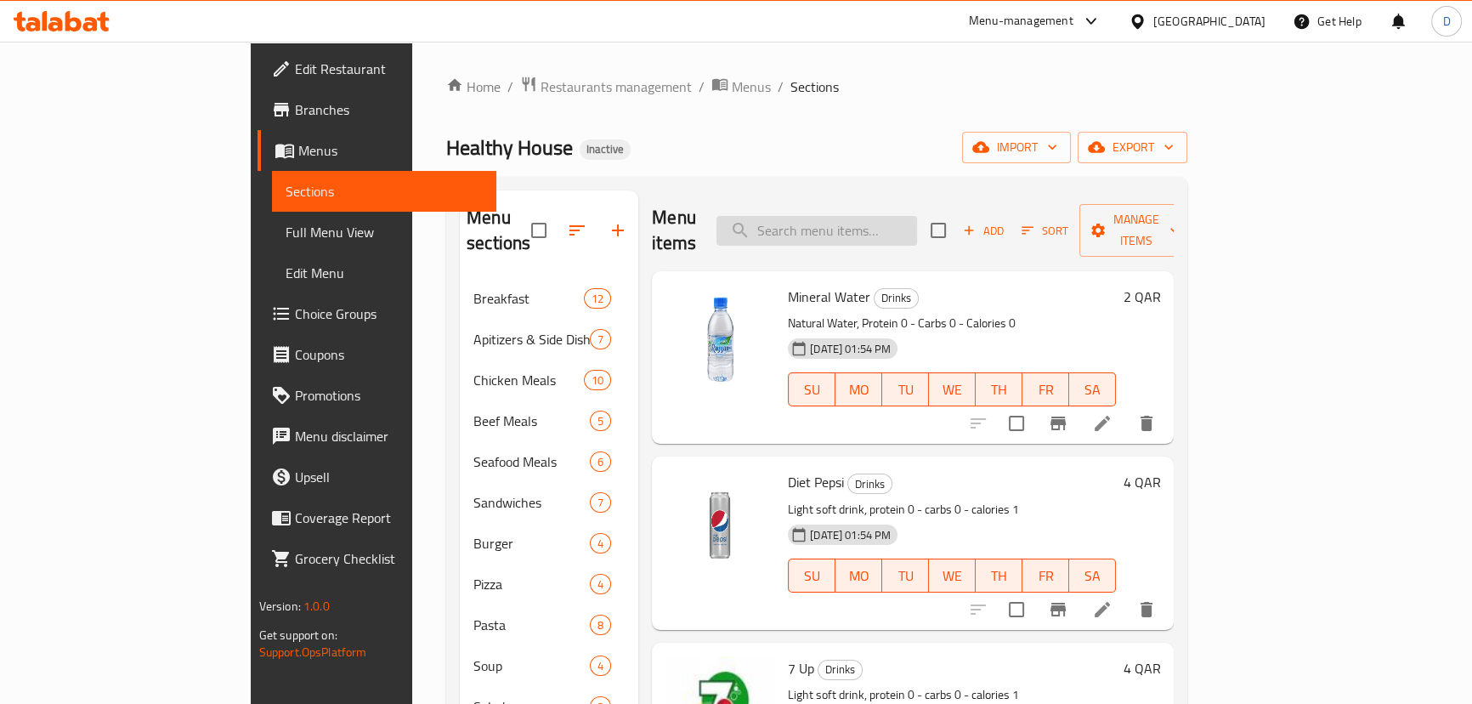
click at [832, 223] on input "search" at bounding box center [816, 231] width 201 height 30
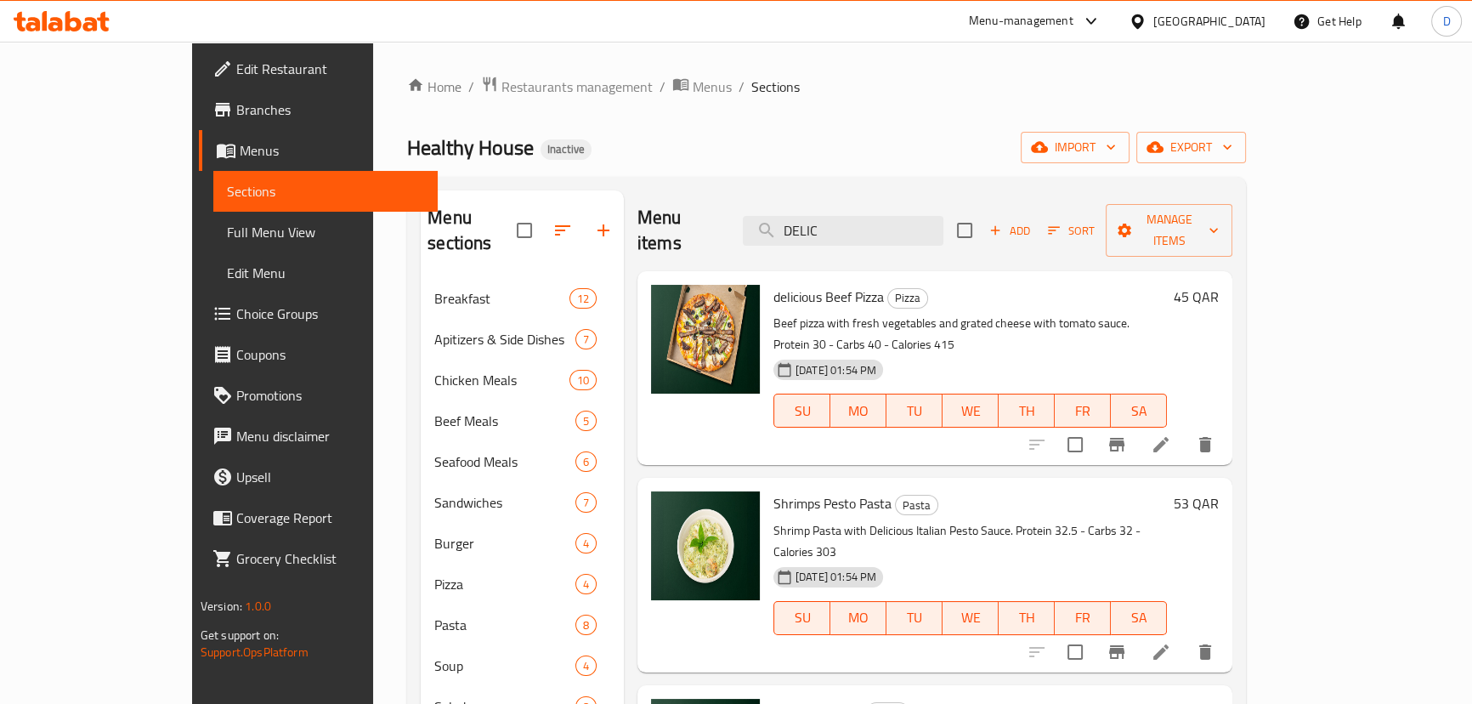
scroll to position [76, 0]
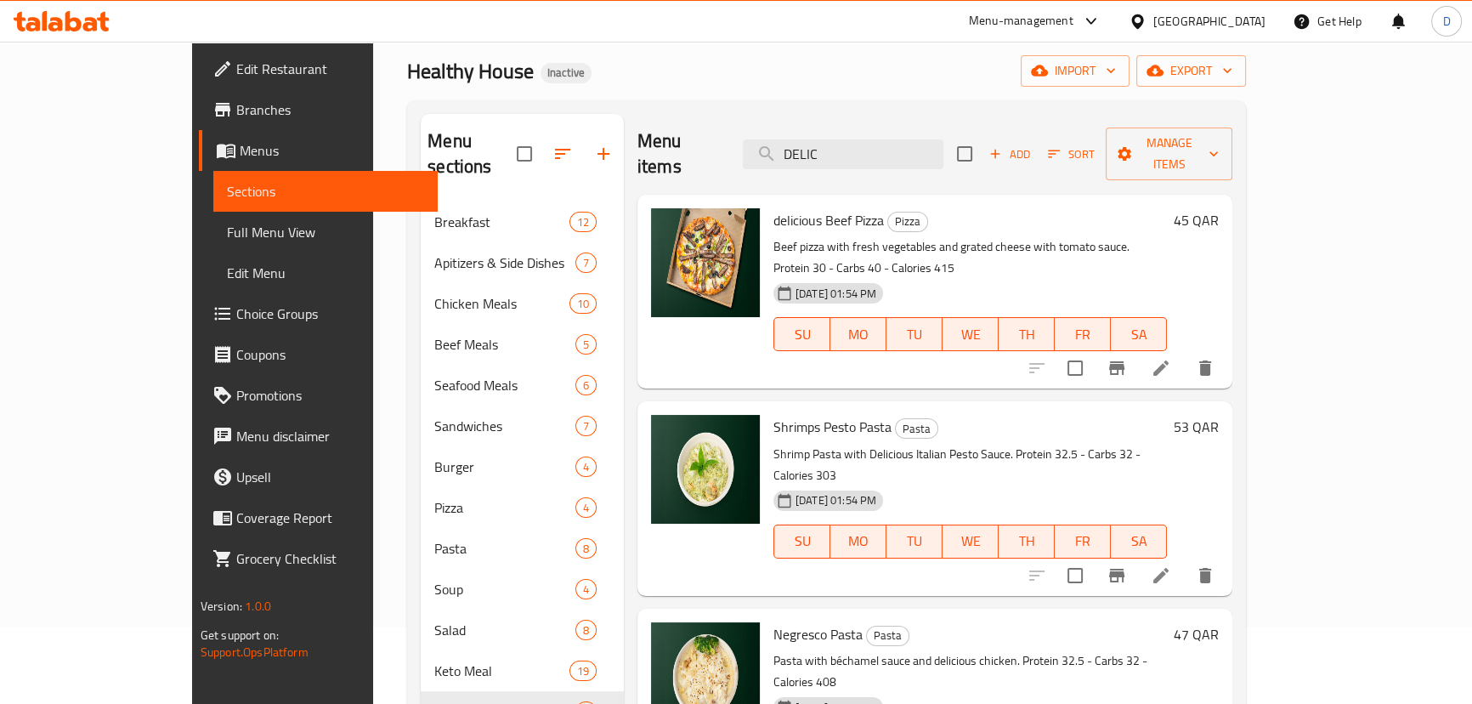
type input "DELIC"
click at [1171, 565] on icon at bounding box center [1161, 575] width 20 height 20
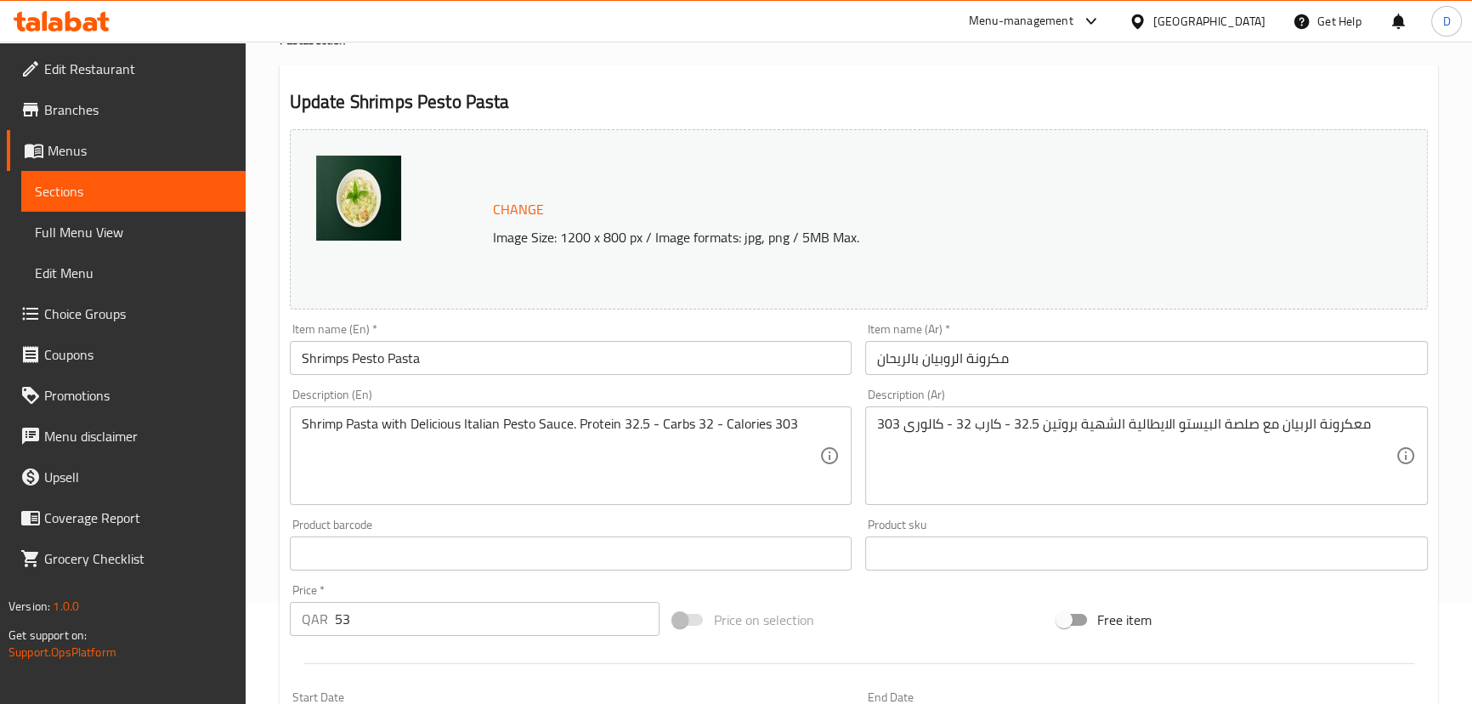
scroll to position [231, 0]
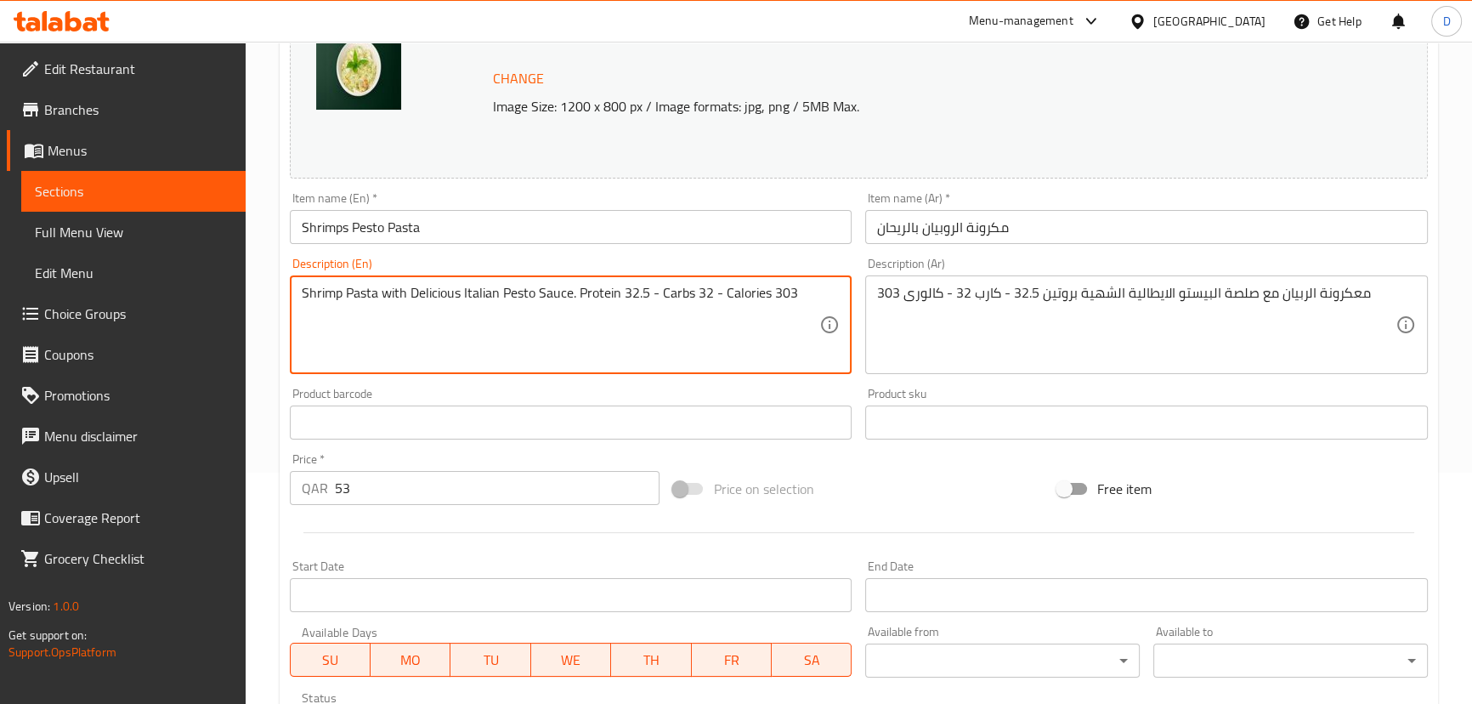
click at [450, 300] on textarea "Shrimp Pasta with Delicious Italian Pesto Sauce. Protein 32.5 - Carbs 32 - Calo…" at bounding box center [561, 325] width 518 height 81
type textarea "Shrimp Pasta with Italian Pesto Sauce. Protein 32.5 - Carbs 32 - Calories 303"
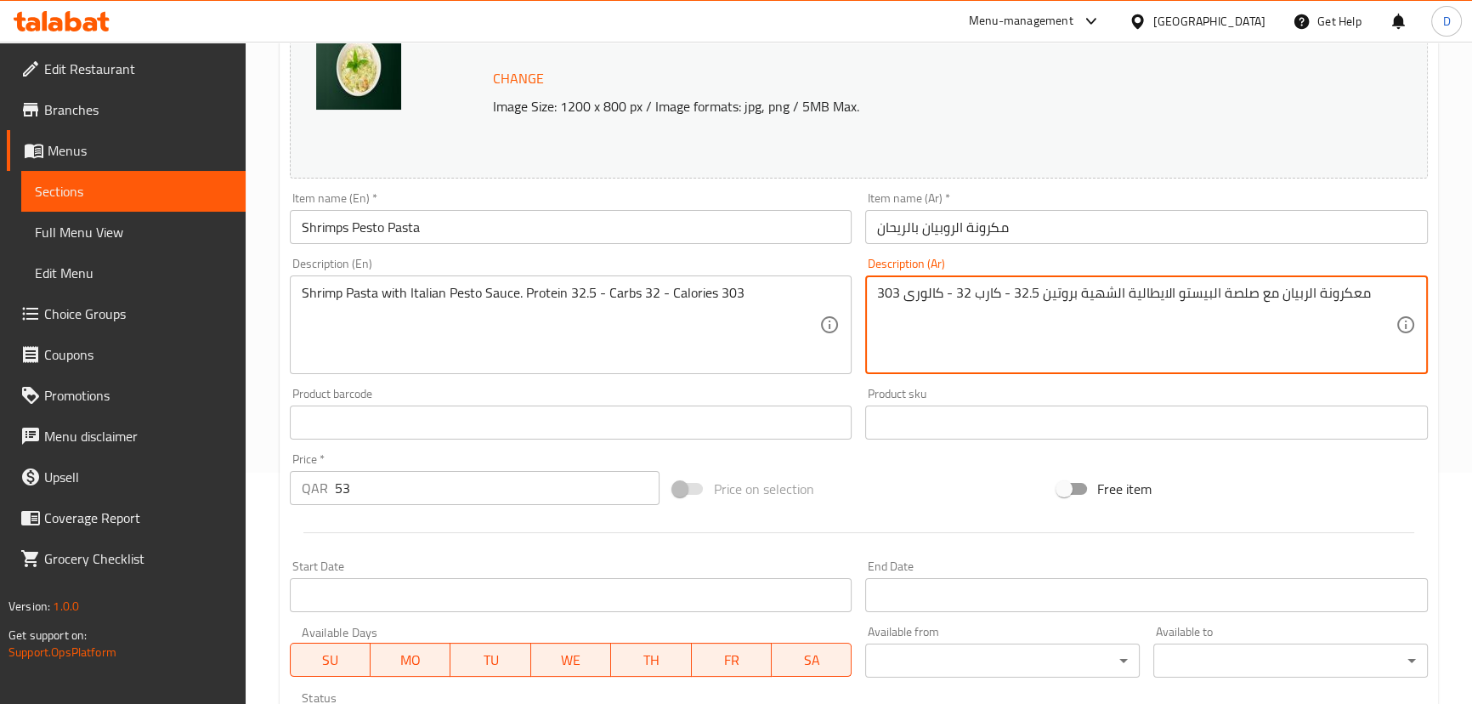
click at [1095, 295] on textarea "معكرونة الربيان مع صلصة البيستو الايطالية الشهية بروتين 32.5 - كارب 32 - كالورى…" at bounding box center [1136, 325] width 518 height 81
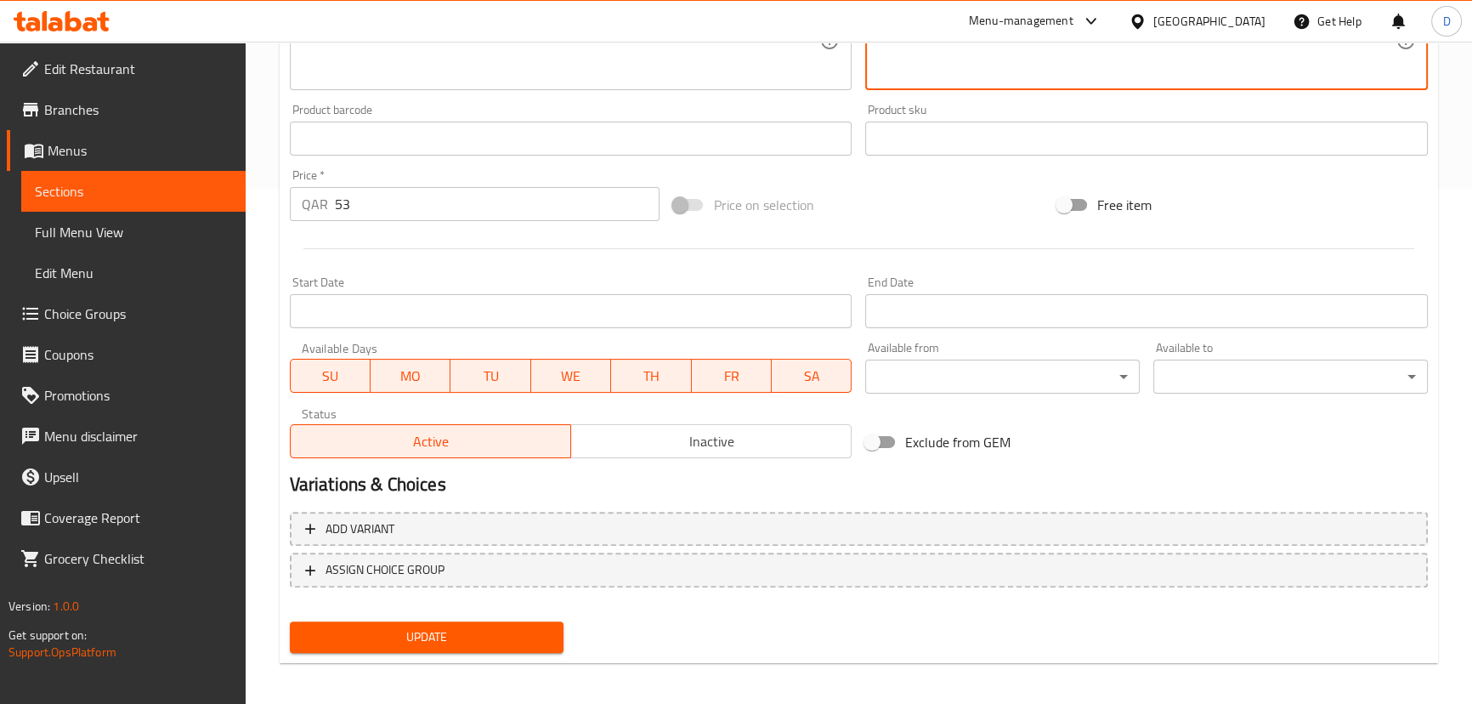
scroll to position [521, 0]
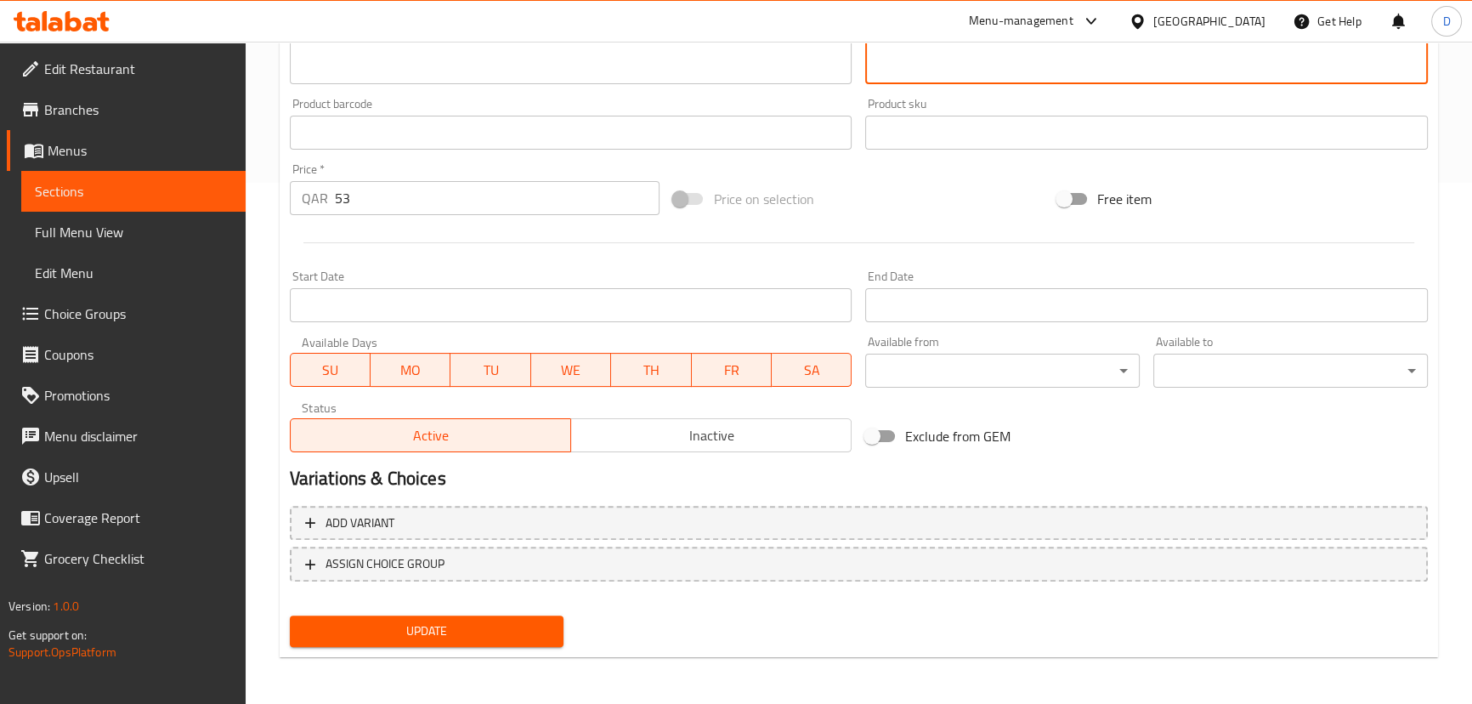
type textarea "معكرونة الربيان مع صلصة البيستو الايطالية بروتين 32.5 - كارب 32 - كالورى 303"
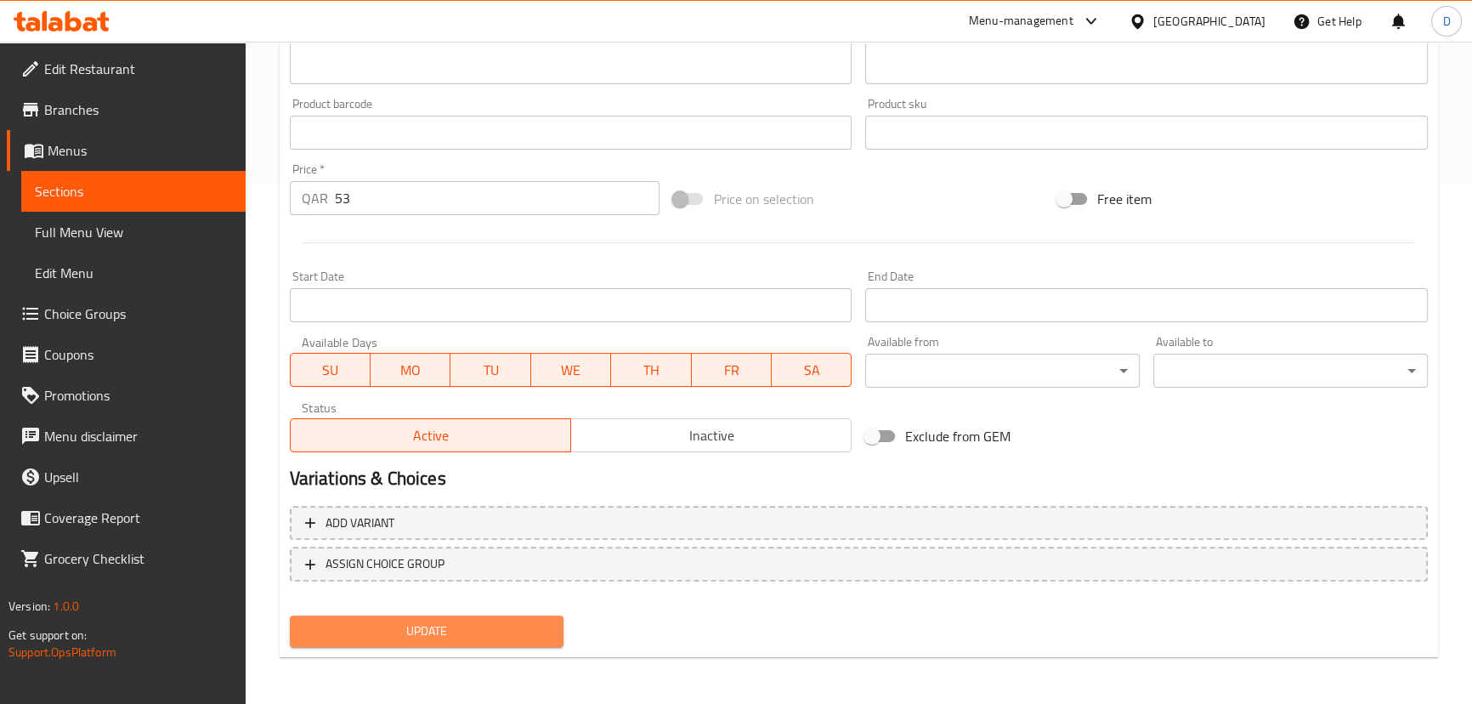
drag, startPoint x: 552, startPoint y: 639, endPoint x: 585, endPoint y: 595, distance: 54.7
click at [555, 637] on button "Update" at bounding box center [427, 630] width 274 height 31
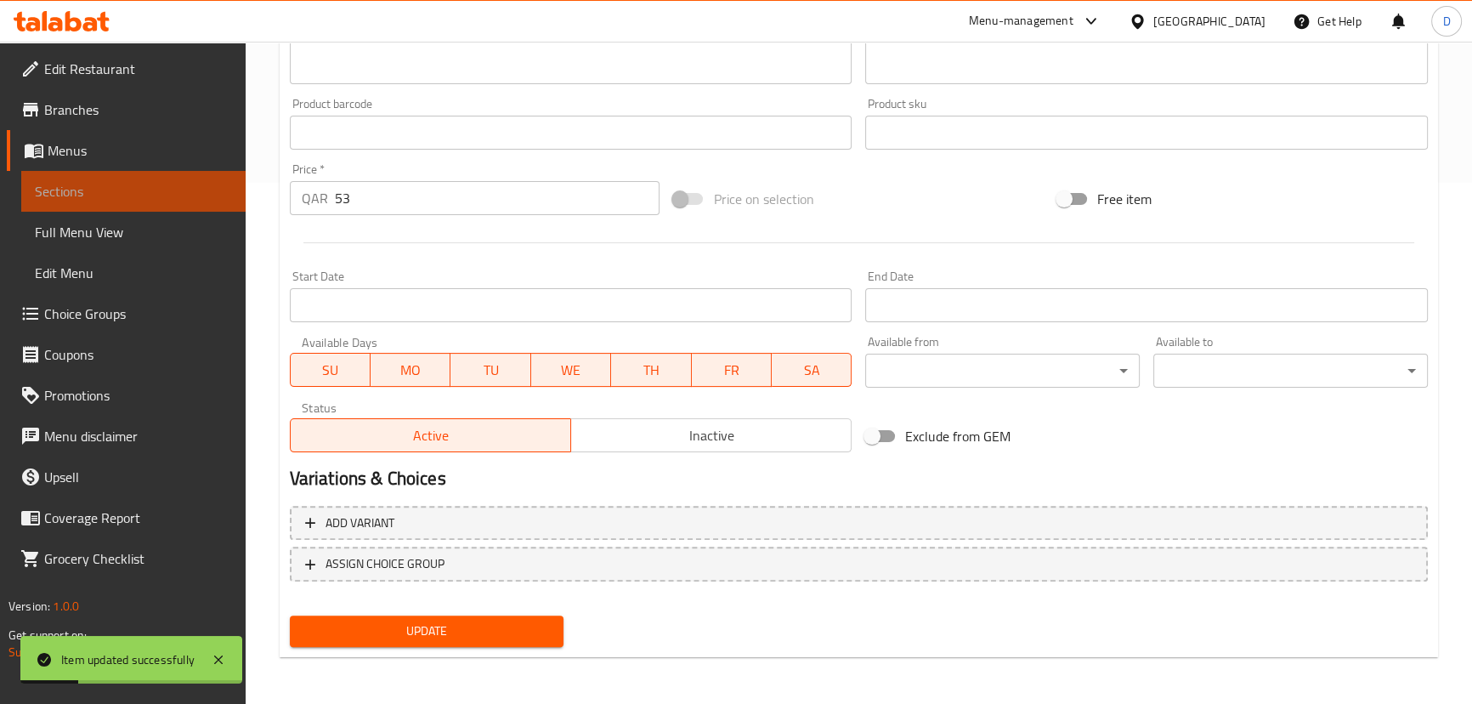
click at [243, 182] on link "Sections" at bounding box center [133, 191] width 224 height 41
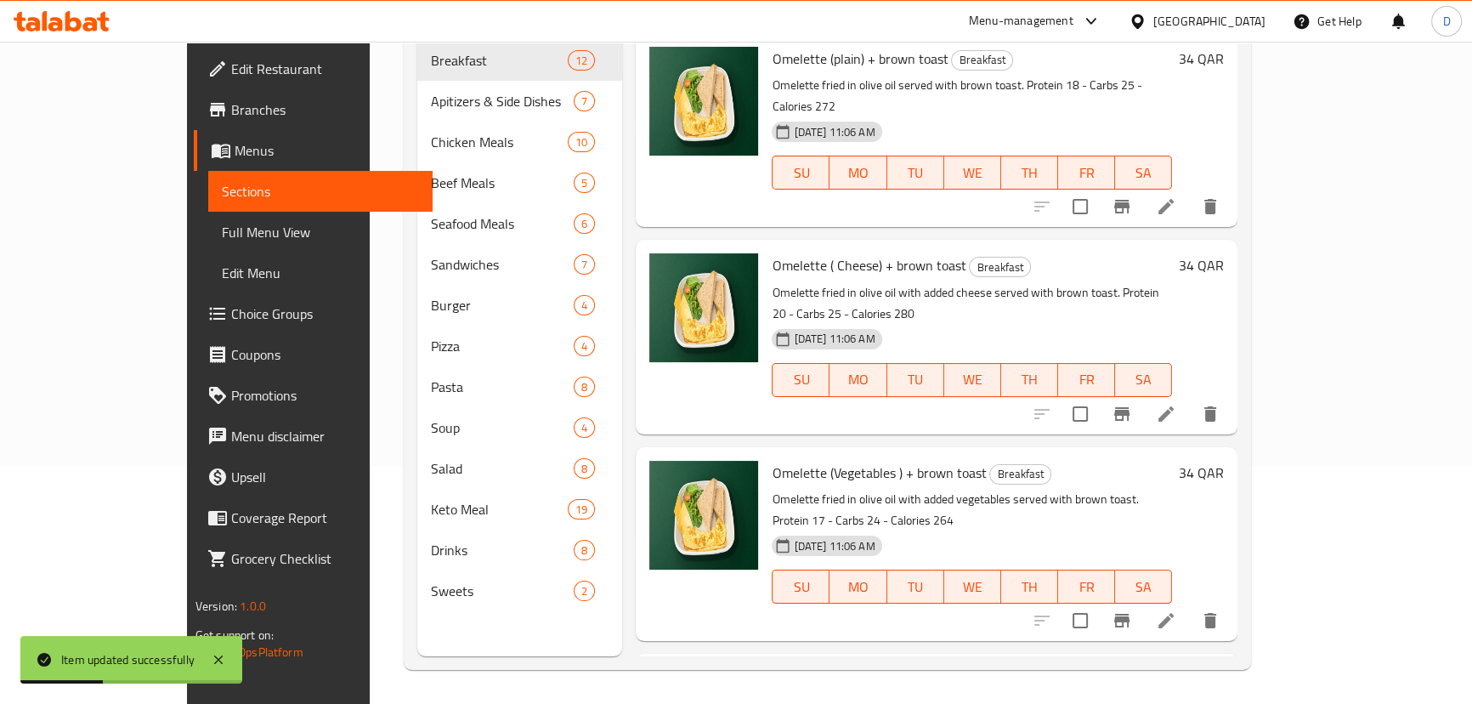
scroll to position [84, 0]
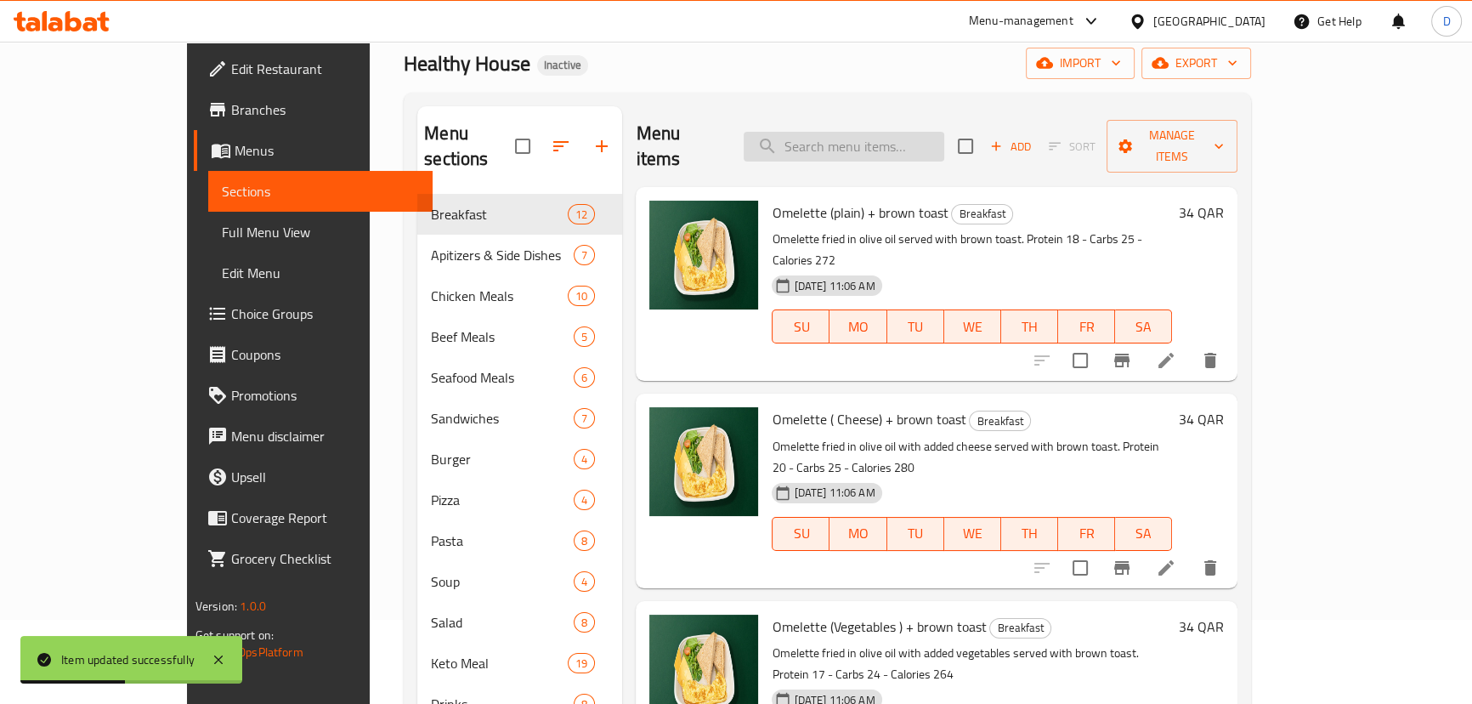
click at [859, 136] on input "search" at bounding box center [844, 147] width 201 height 30
paste input "مكرونه بصوص الطماطم مع فلفل الوان والزيتون والكابرى مع شرائح البروكلى والمشروم …"
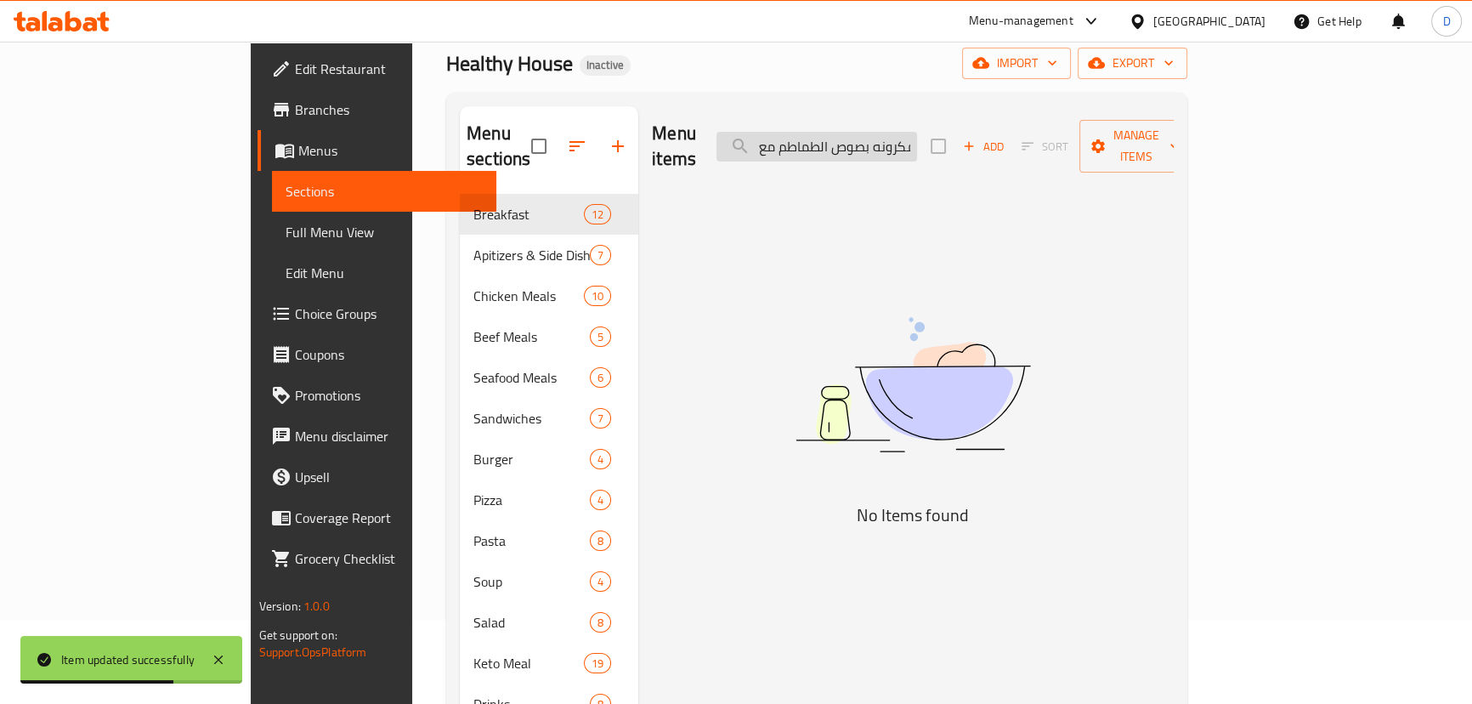
click at [859, 136] on input "مكرونه بصوص الطماطم مع فلفل الوان والزيتون والكابرى مع شرائح البروكلى والمشروم …" at bounding box center [816, 147] width 201 height 30
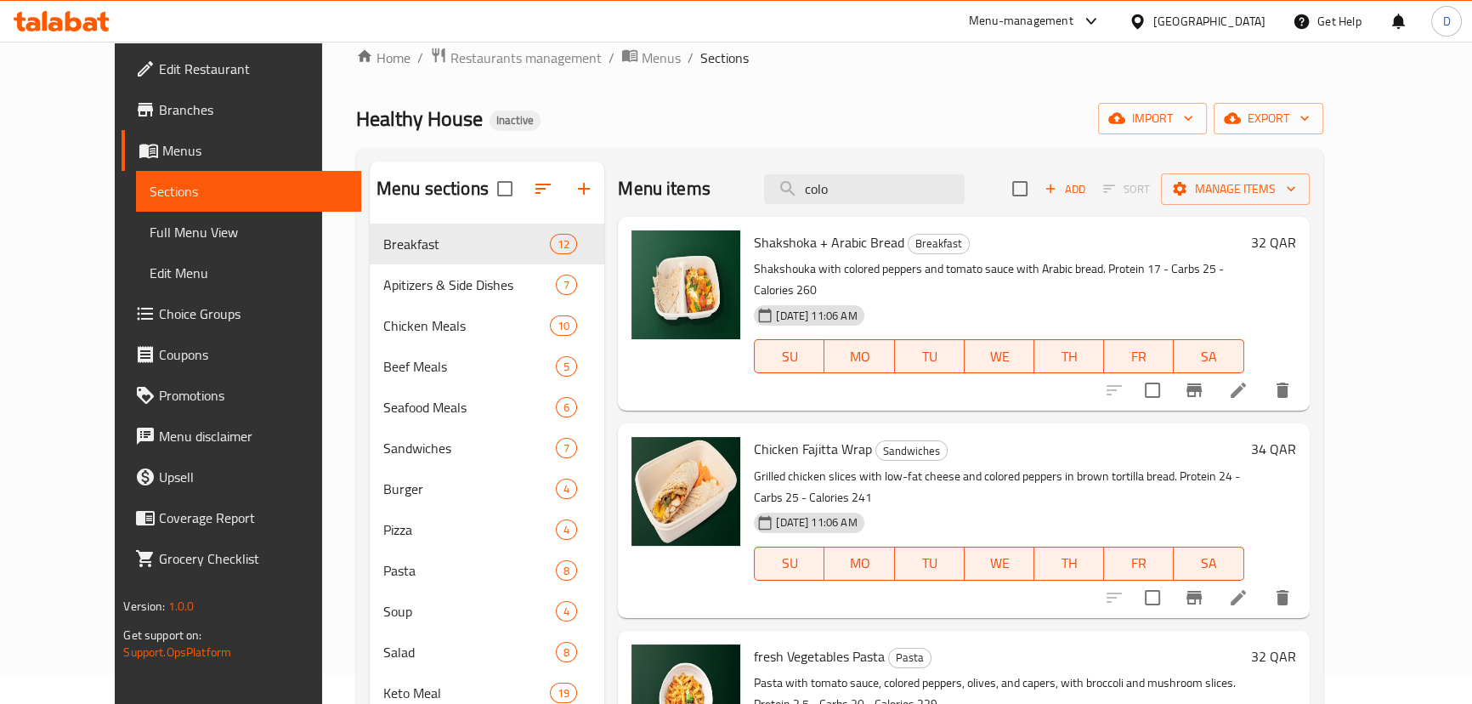
scroll to position [7, 0]
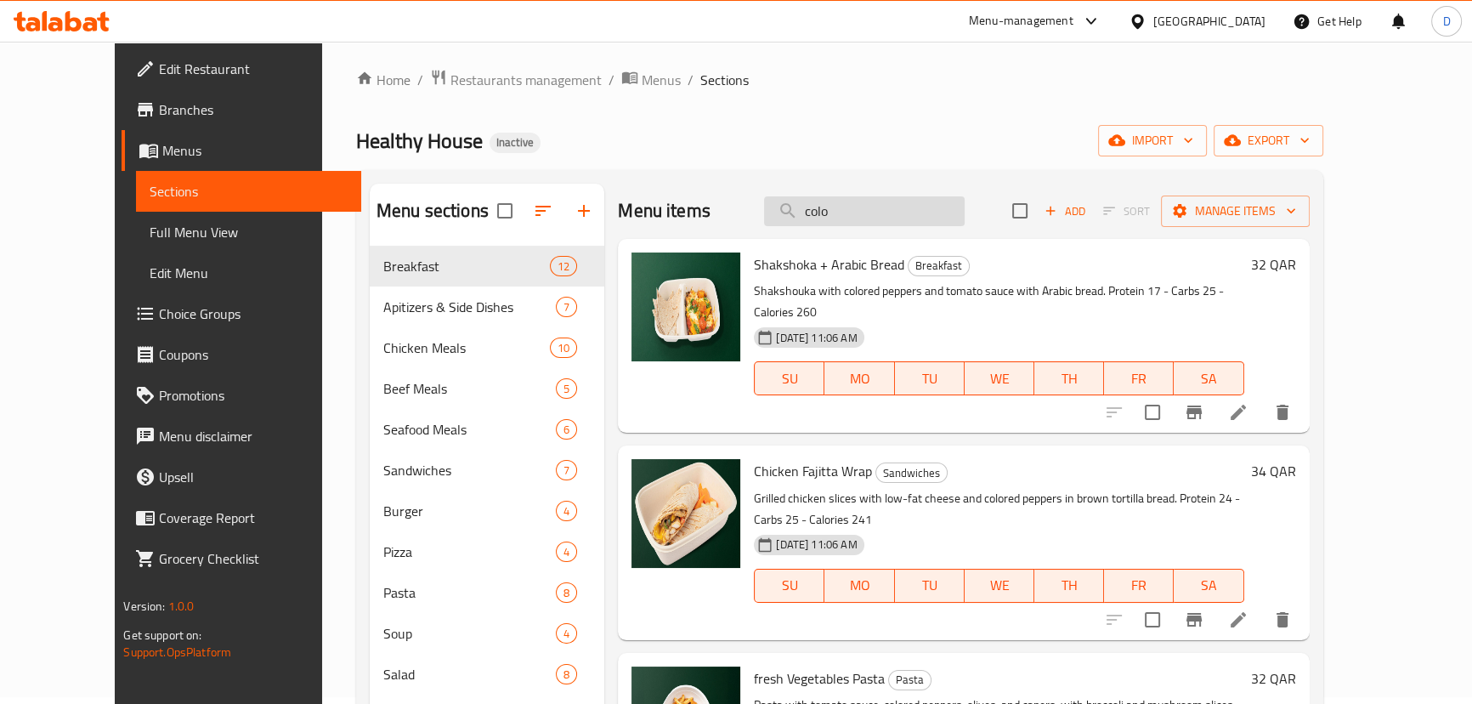
click at [857, 201] on input "colo" at bounding box center [864, 211] width 201 height 30
paste input "Negresco Pasta"
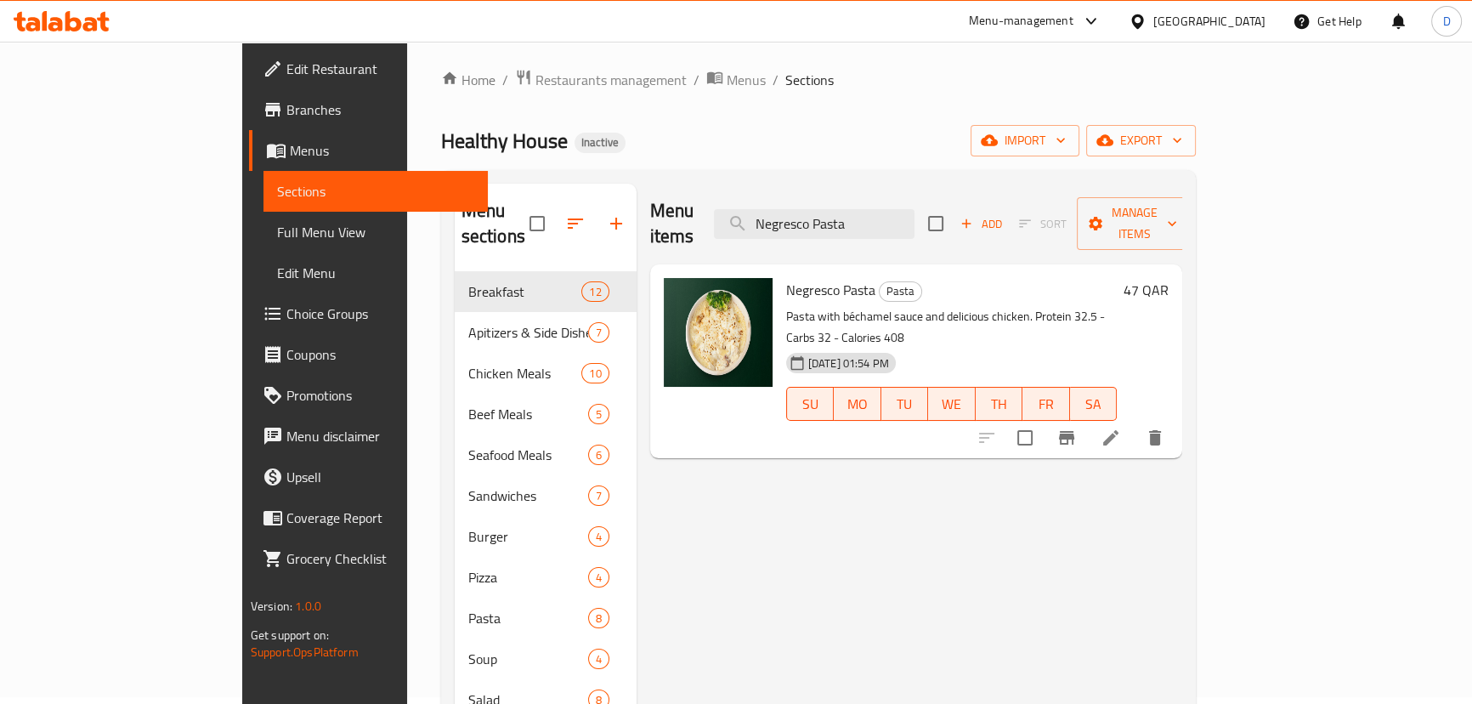
type input "Negresco Pasta"
click at [1121, 427] on icon at bounding box center [1110, 437] width 20 height 20
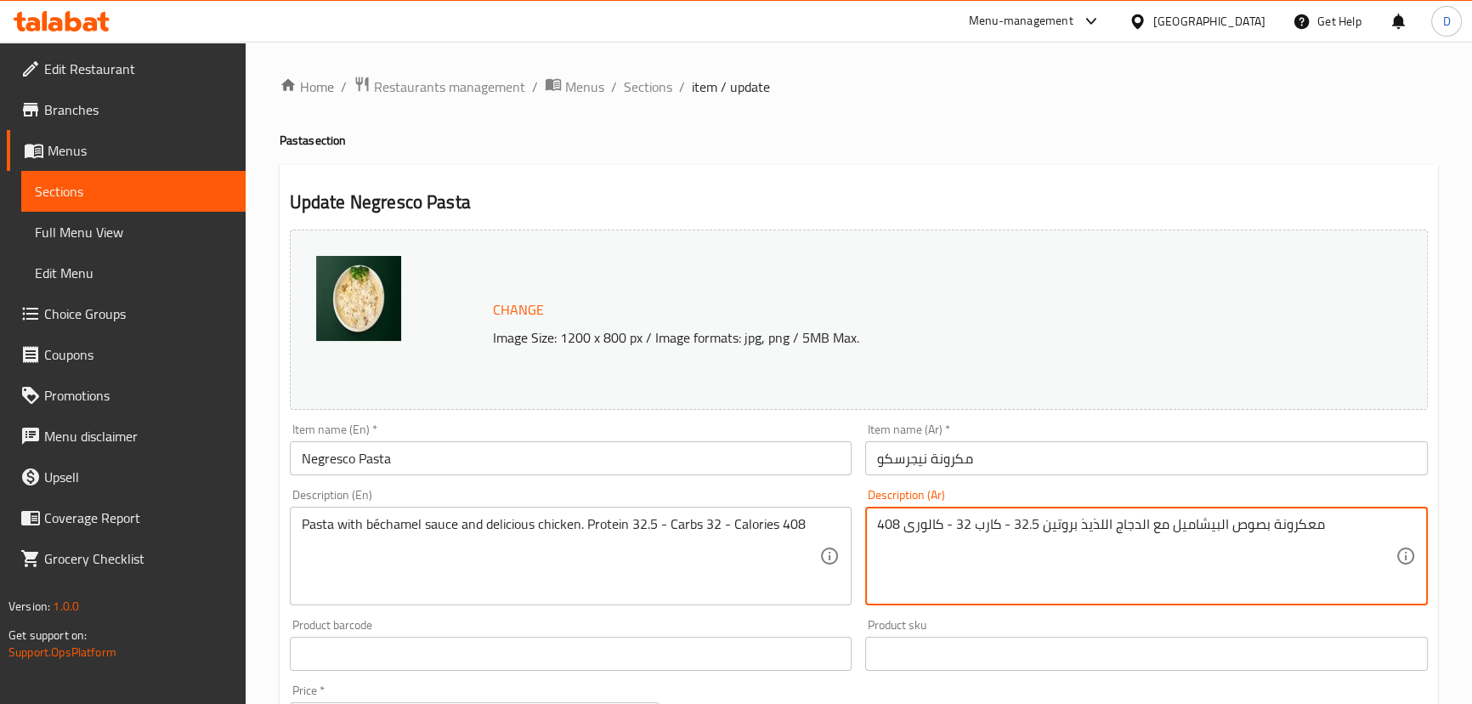
click at [1298, 525] on textarea "معكرونة بصوص البيشاميل مع الدجاج اللذيذ بروتين 32.5 - كارب 32 - كالورى 408" at bounding box center [1136, 556] width 518 height 81
click at [1204, 528] on textarea "مكرونة بصوص البيشاميل مع الدجاج اللذيذ بروتين 32.5 - كارب 32 - كالورى 408" at bounding box center [1136, 556] width 518 height 81
click at [1090, 520] on textarea "مكرونة بصوص البشاميل مع الدجاج اللذيذ بروتين 32.5 - كارب 32 - كالورى 408" at bounding box center [1136, 556] width 518 height 81
type textarea "مكرونة بصوص البشاميل مع الدجاج بروتين 32.5 - كارب 32 - كالورى 408"
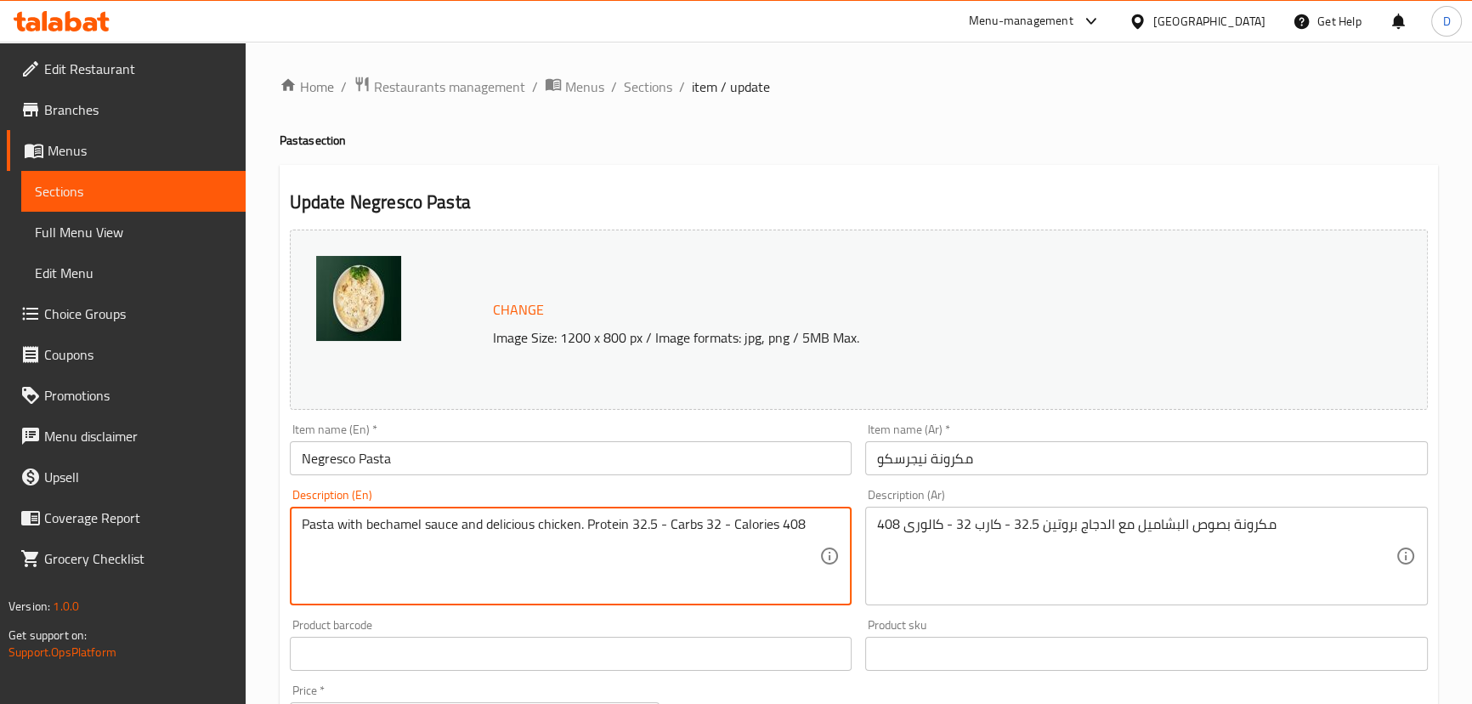
click at [516, 518] on textarea "Pasta with bechamel sauce and delicious chicken. Protein 32.5 - Carbs 32 - Calo…" at bounding box center [561, 556] width 518 height 81
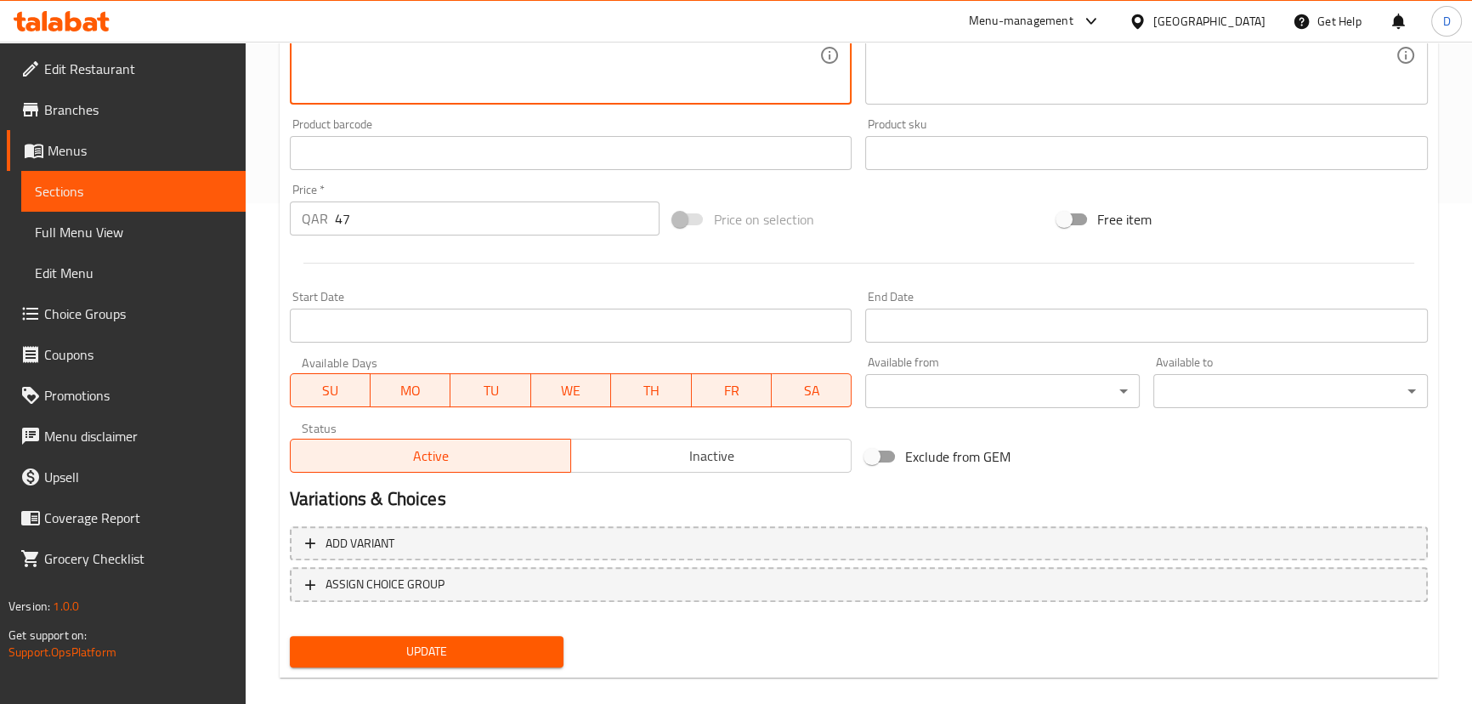
scroll to position [521, 0]
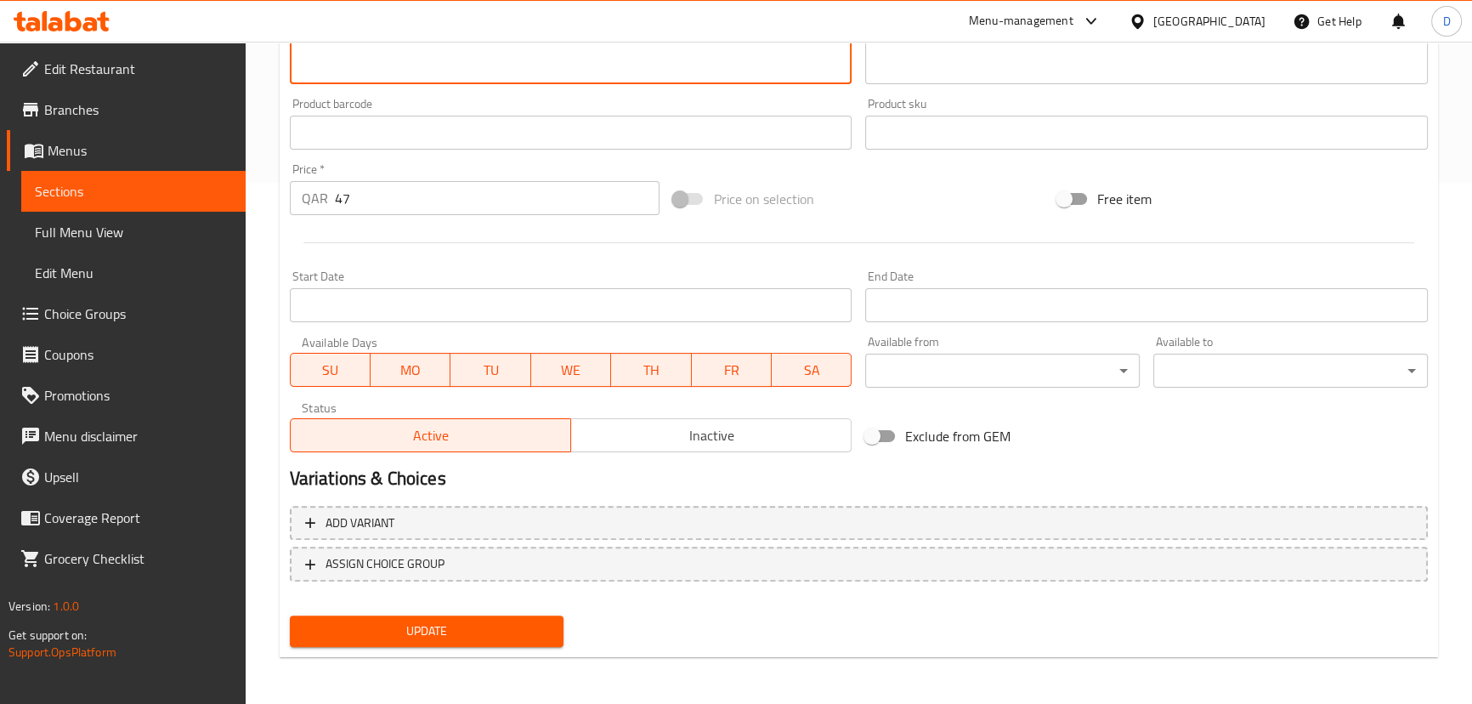
type textarea "Pasta with bechamel sauce and chicken. Protein 32.5 - Carbs 32 - Calories 408"
click at [484, 631] on span "Update" at bounding box center [426, 630] width 247 height 21
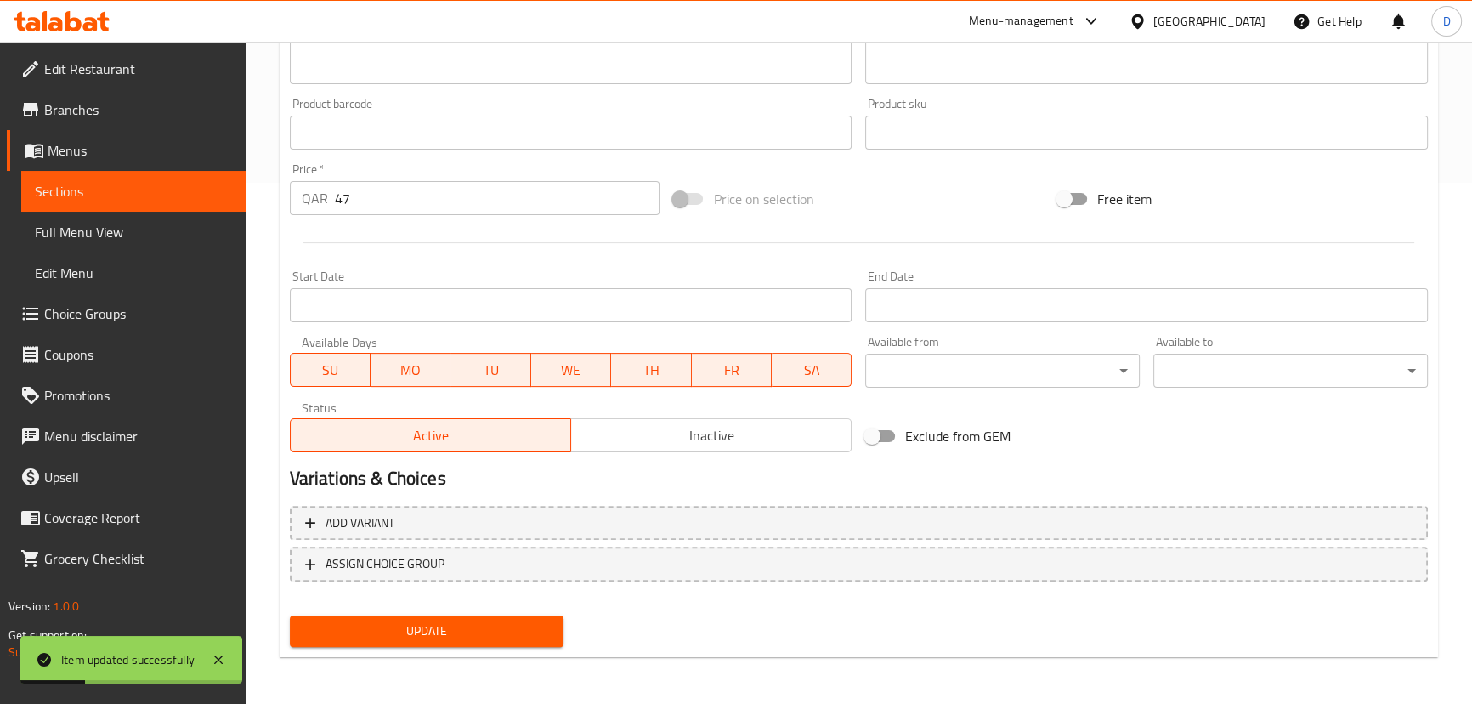
click at [212, 186] on span "Sections" at bounding box center [133, 191] width 197 height 20
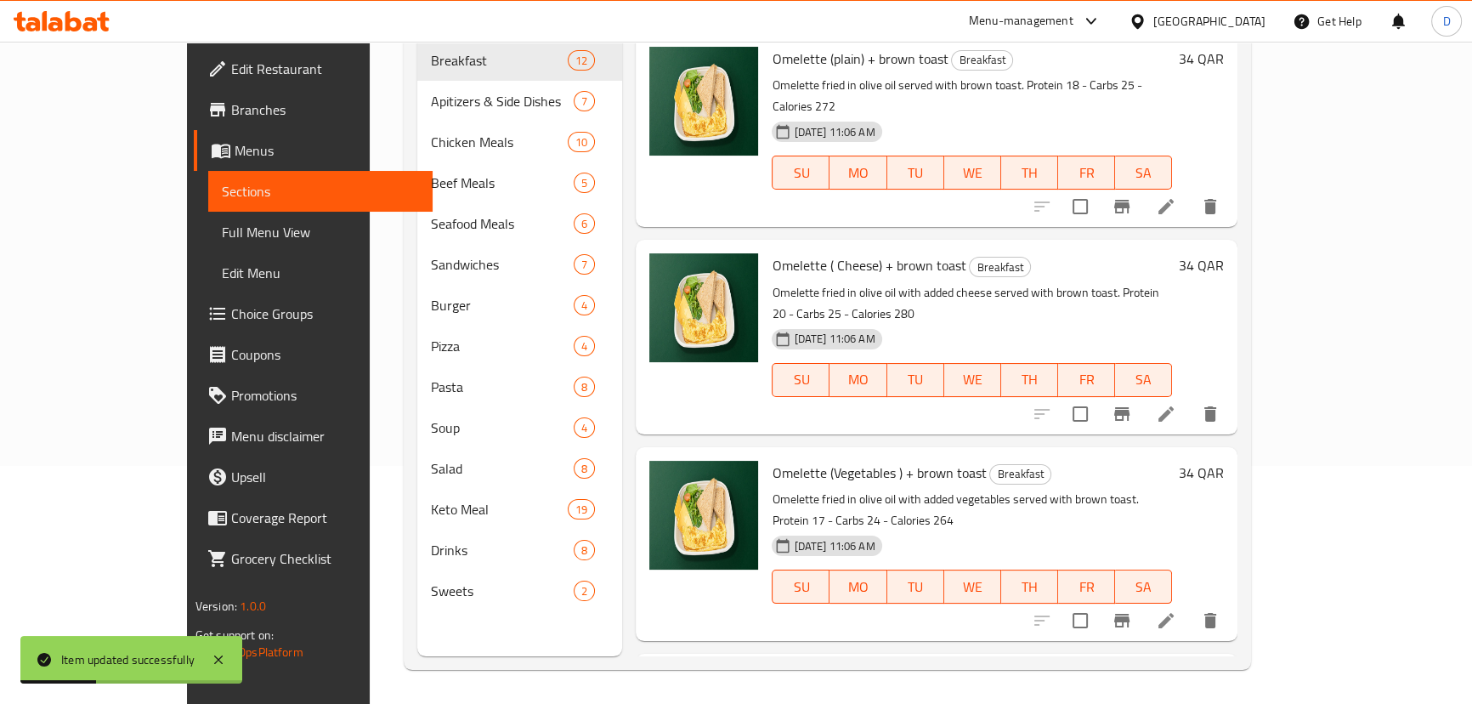
scroll to position [7, 0]
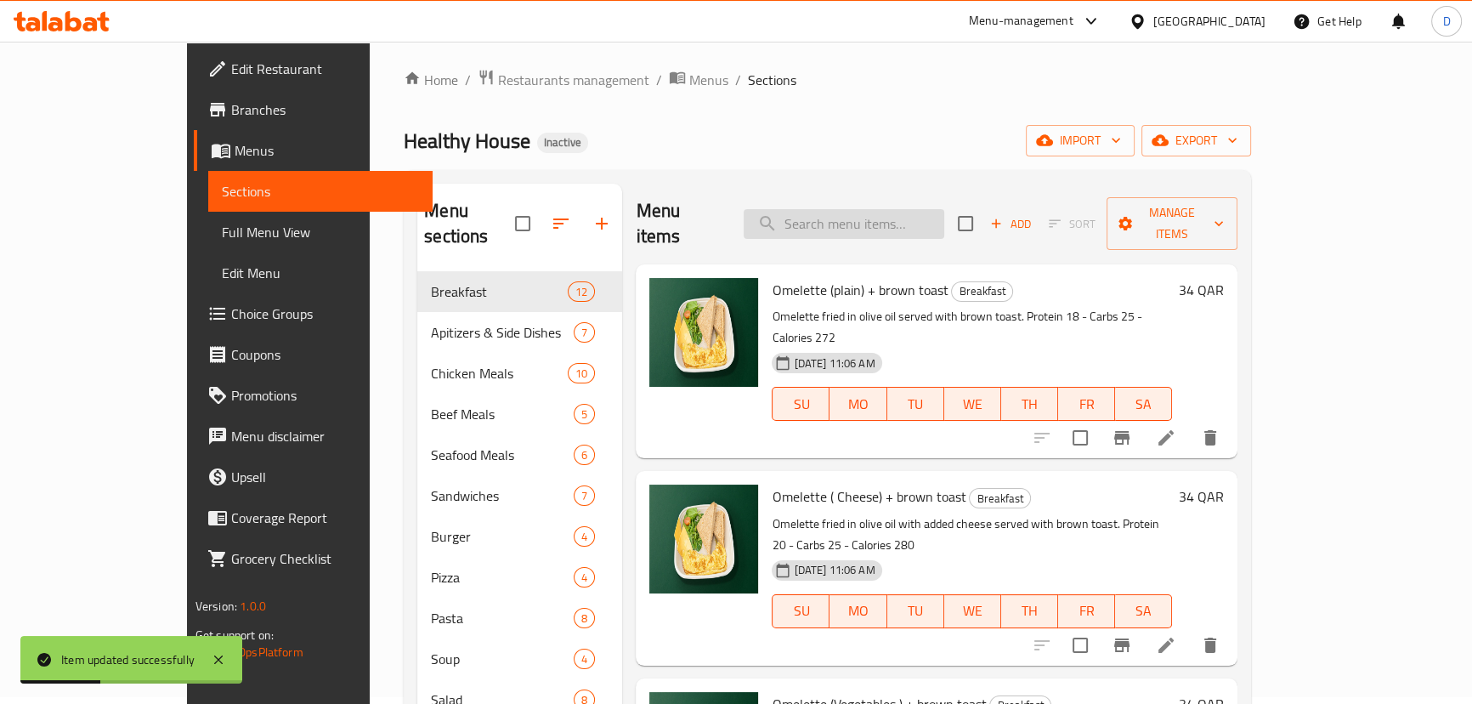
click at [857, 212] on input "search" at bounding box center [844, 224] width 201 height 30
paste input "Alfredo Chicken Pasta"
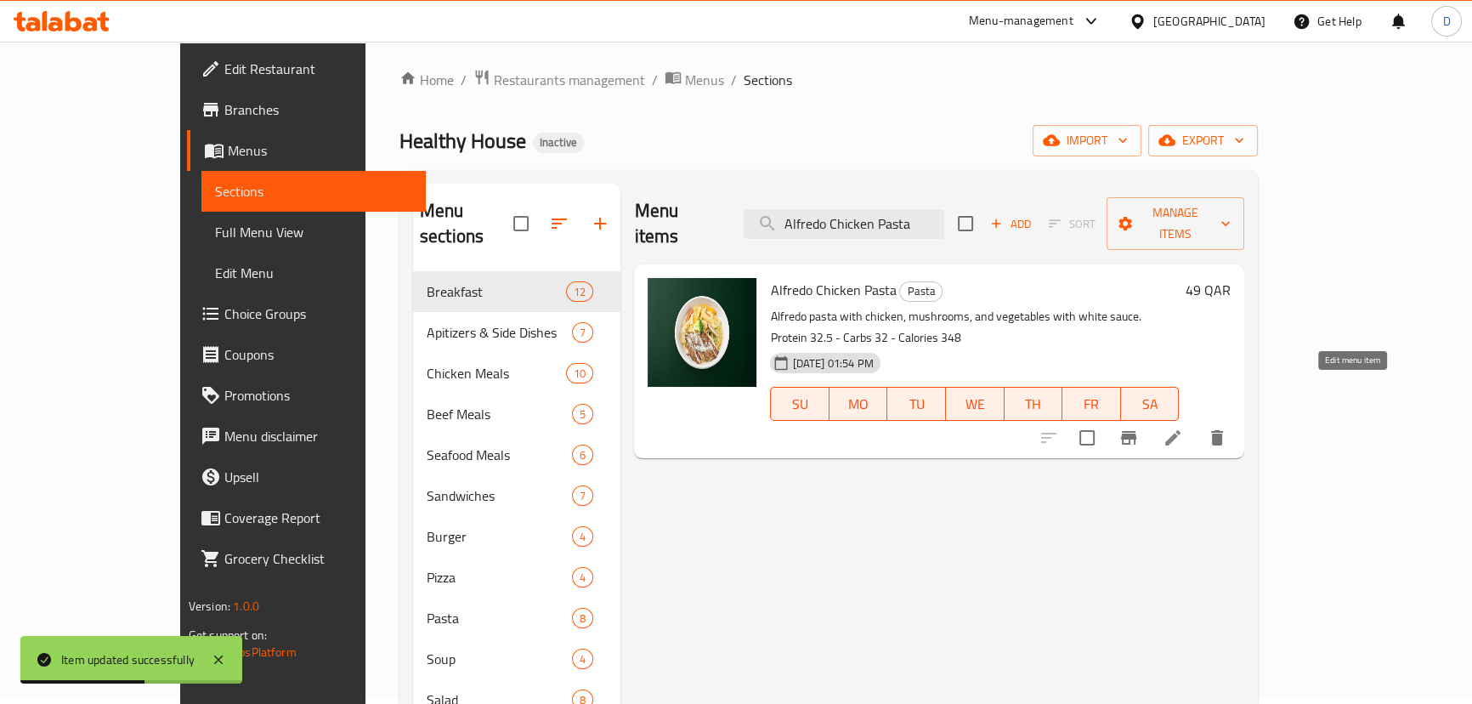
type input "Alfredo Chicken Pasta"
click at [1183, 427] on icon at bounding box center [1173, 437] width 20 height 20
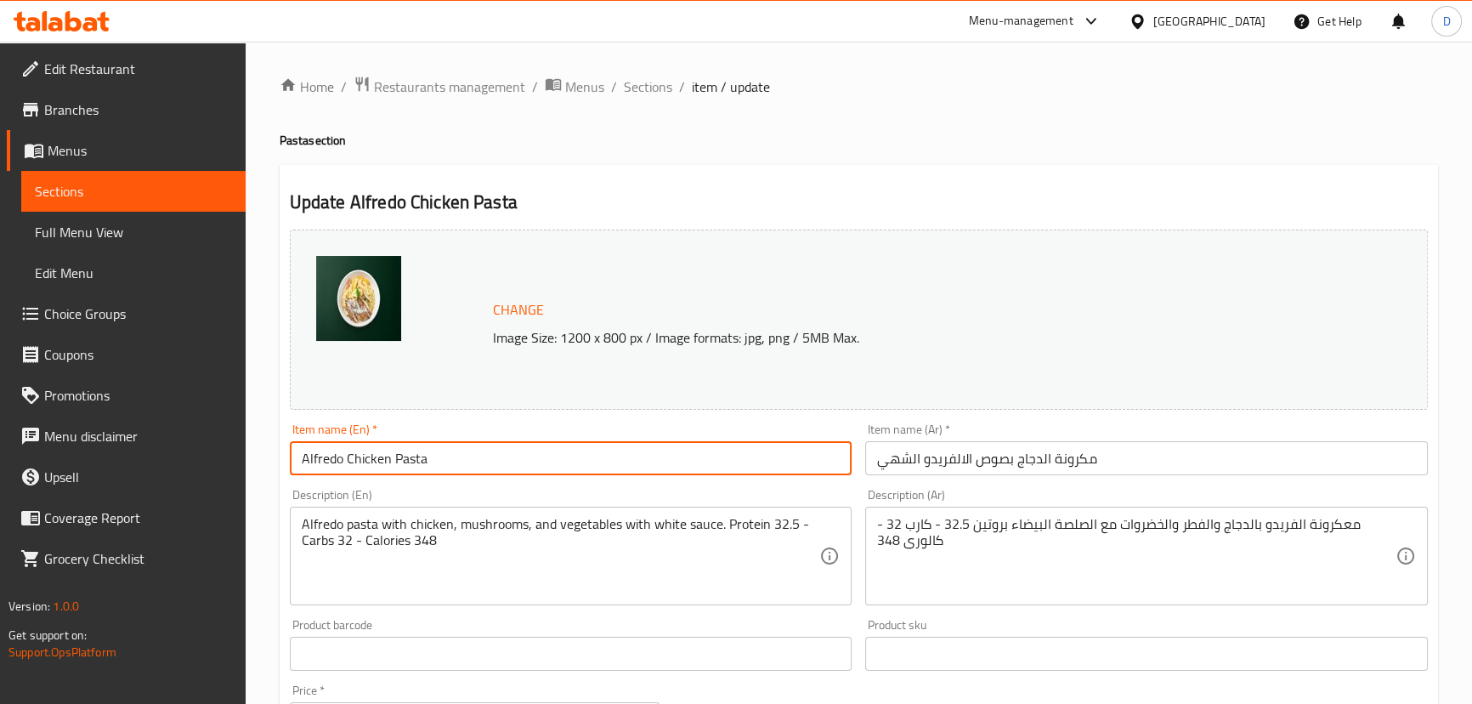
click at [348, 461] on input "Alfredo Chicken Pasta" at bounding box center [571, 458] width 563 height 34
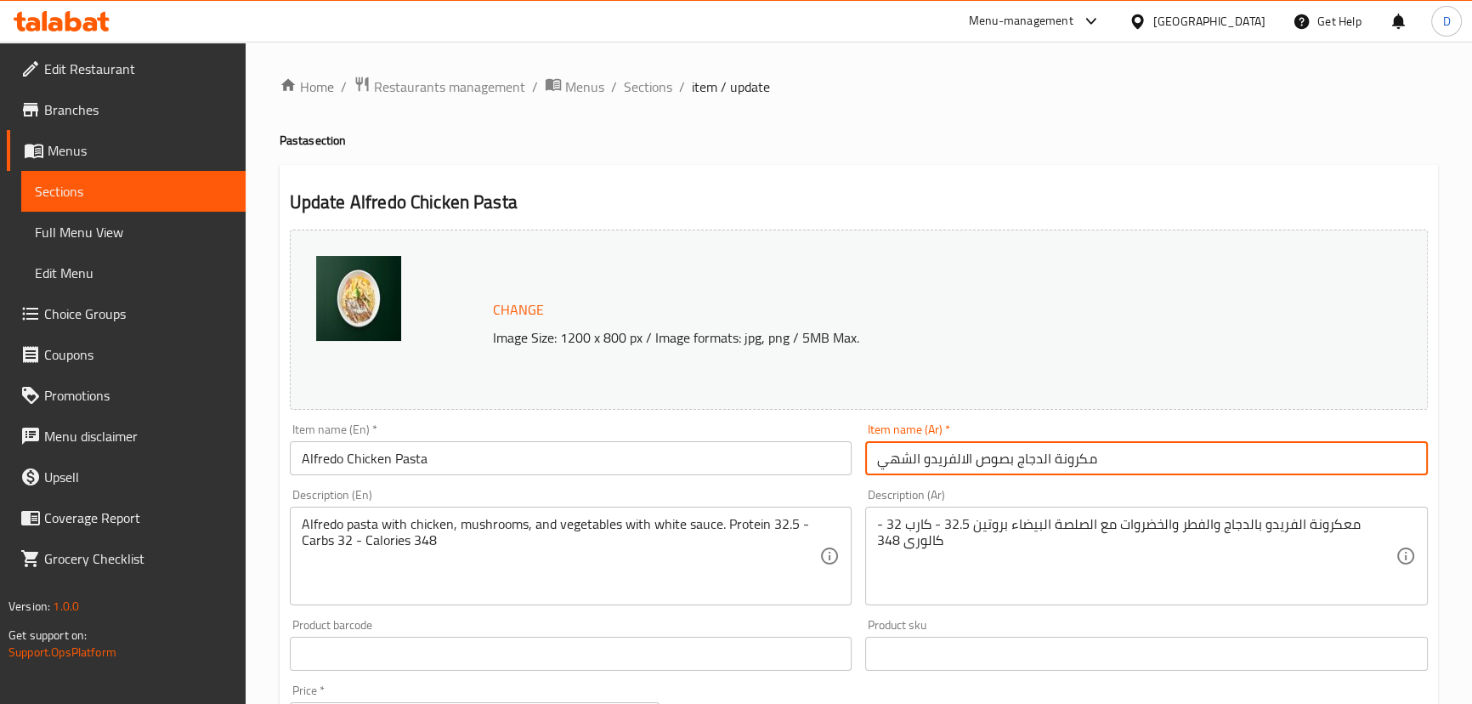
drag, startPoint x: 1004, startPoint y: 458, endPoint x: 852, endPoint y: 465, distance: 152.3
click at [852, 465] on div "Change Image Size: 1200 x 800 px / Image formats: jpg, png / 5MB Max. Item name…" at bounding box center [858, 601] width 1151 height 757
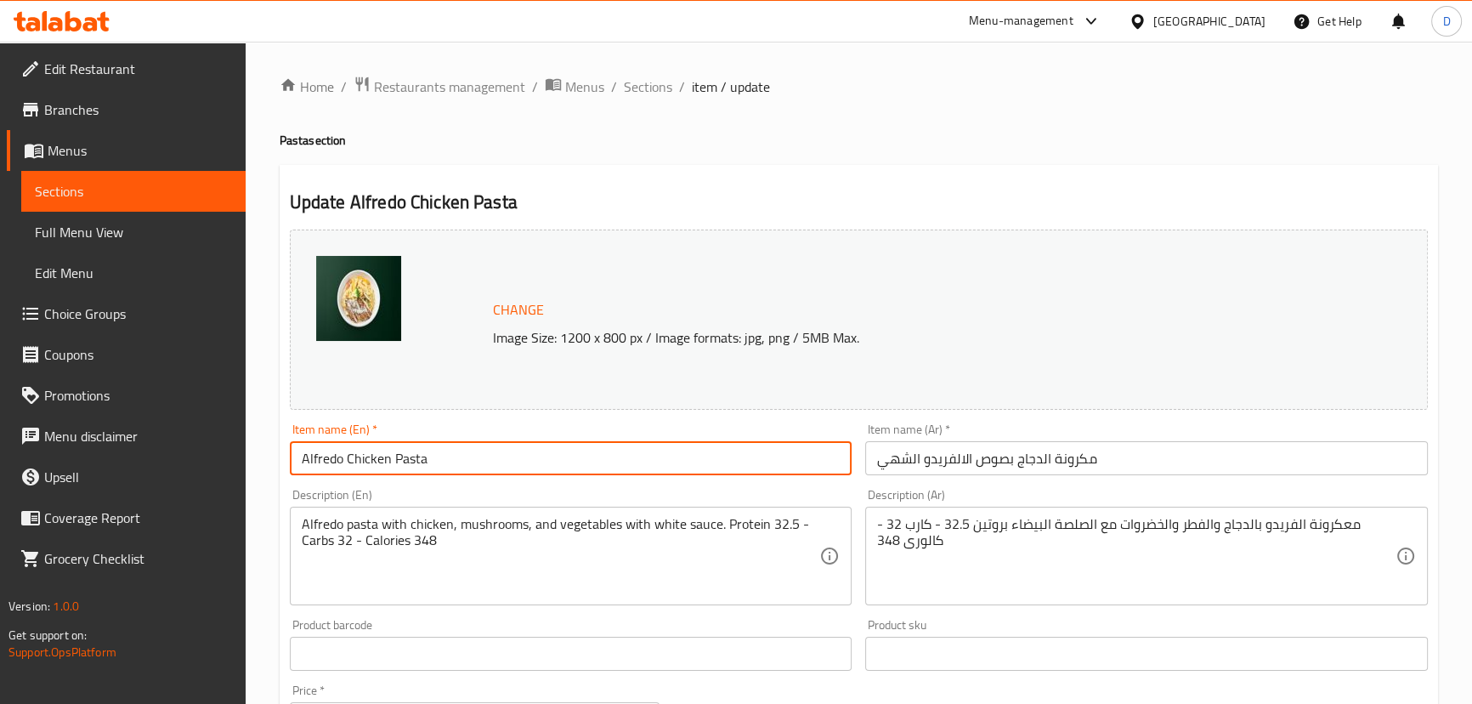
drag, startPoint x: 389, startPoint y: 465, endPoint x: 310, endPoint y: 466, distance: 79.0
click at [310, 466] on input "Alfredo Chicken Pasta" at bounding box center [571, 458] width 563 height 34
click at [322, 462] on input "Alfredo Chicken Pasta" at bounding box center [571, 458] width 563 height 34
paste input "Delicious Alfredo sauce"
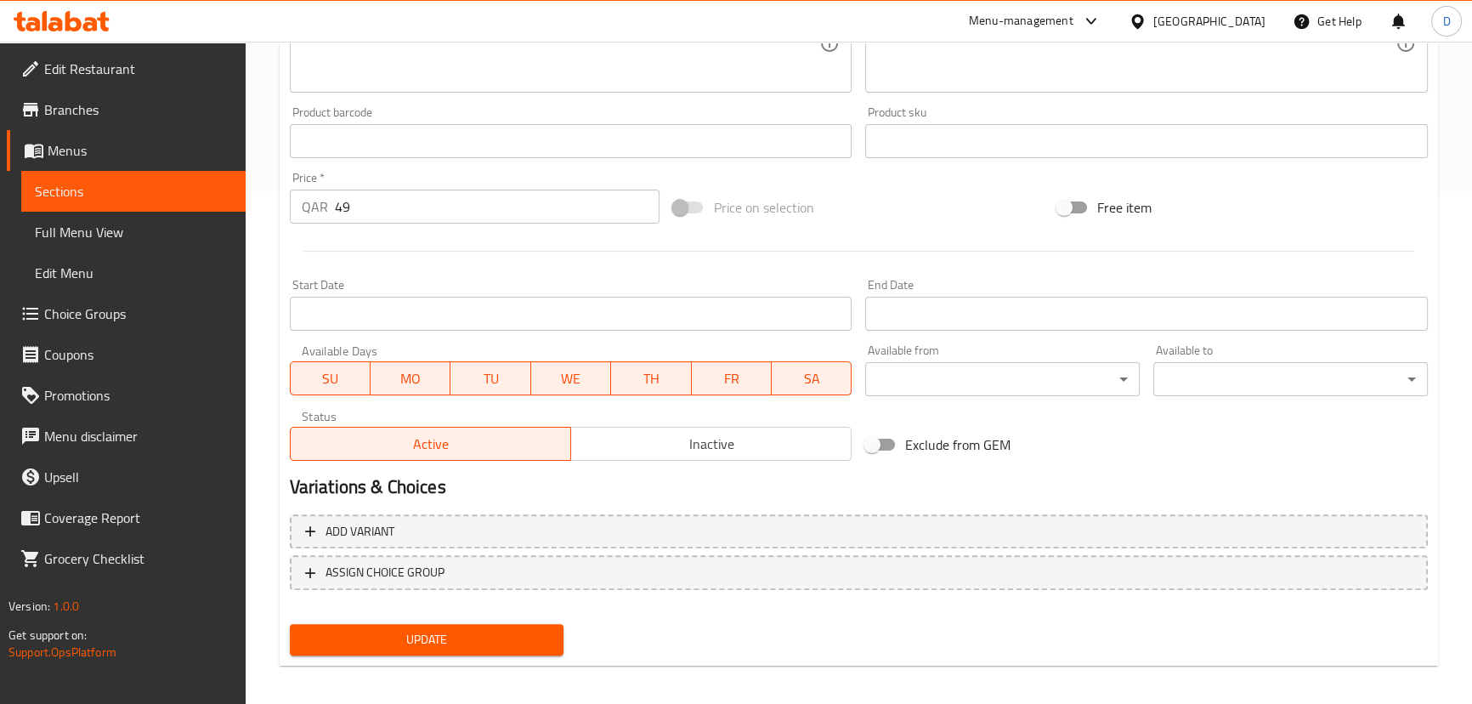
scroll to position [521, 0]
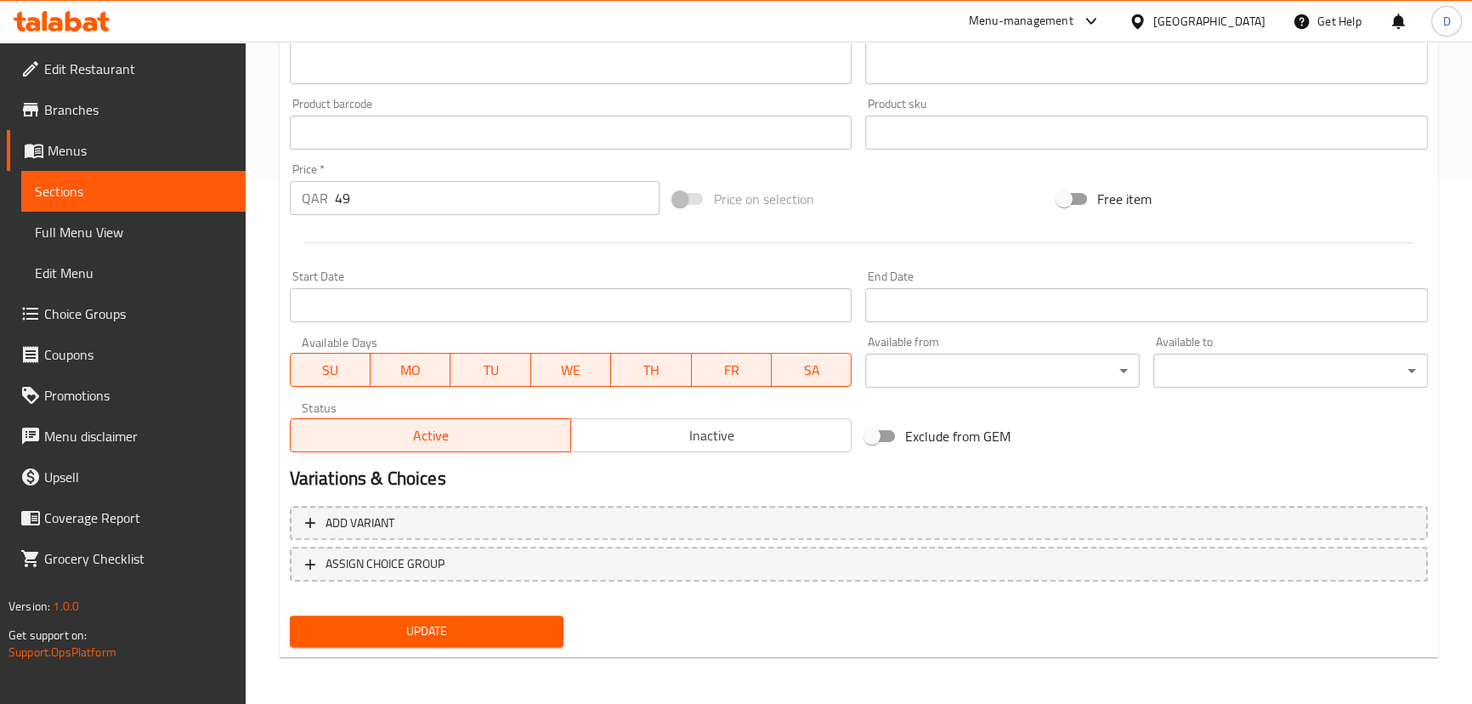
type input "Delicious Alfredo sauce Chicken Pasta"
click at [539, 637] on span "Update" at bounding box center [426, 630] width 247 height 21
click at [223, 178] on link "Sections" at bounding box center [133, 191] width 224 height 41
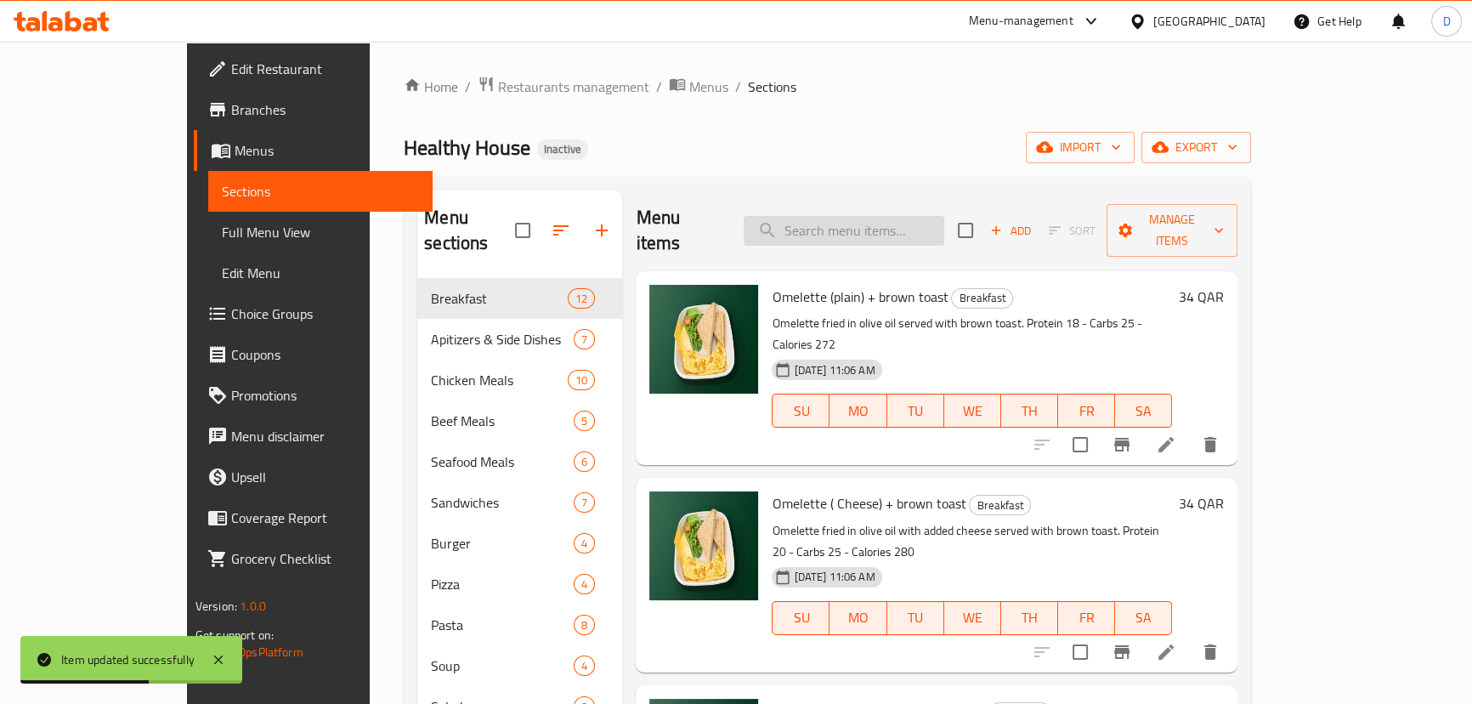
click at [913, 229] on input "search" at bounding box center [844, 231] width 201 height 30
paste input "Lentil Soup"
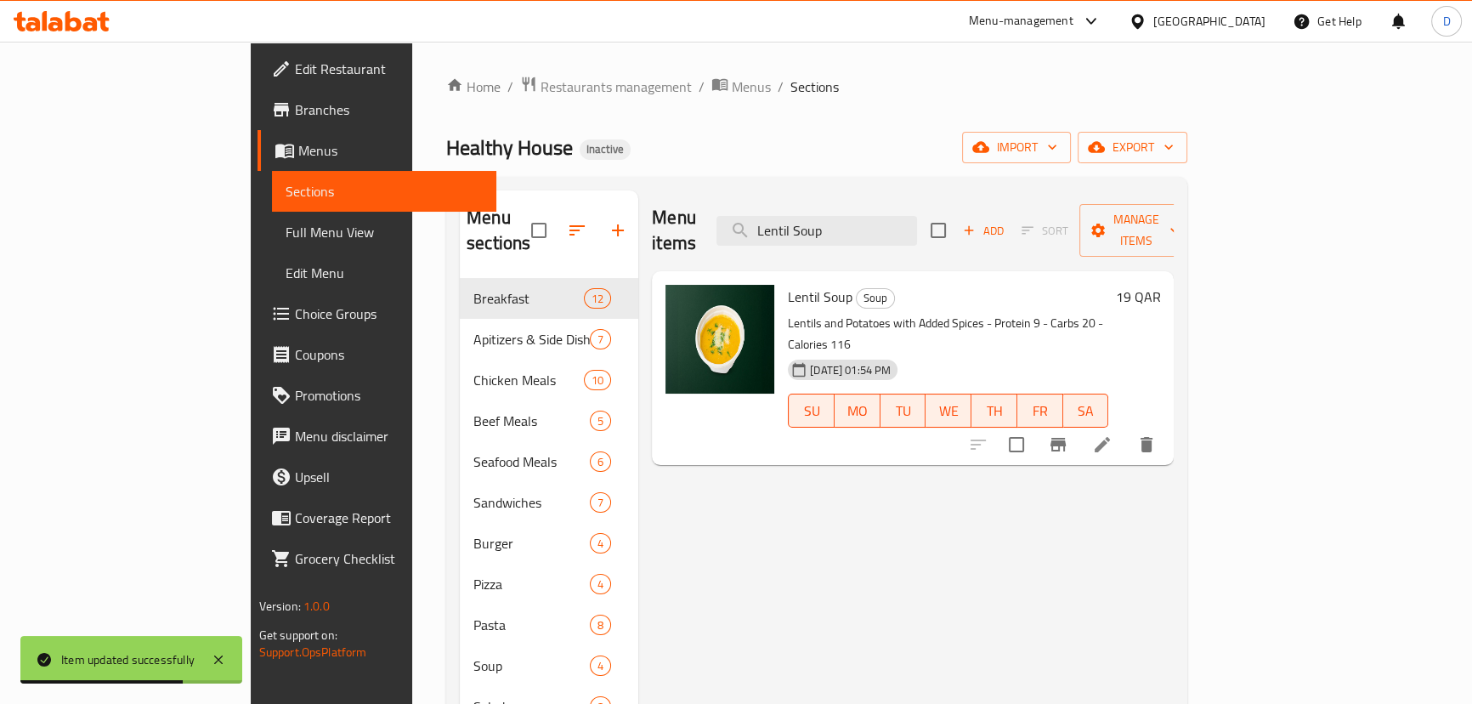
type input "Lentil Soup"
click at [1126, 429] on li at bounding box center [1102, 444] width 48 height 31
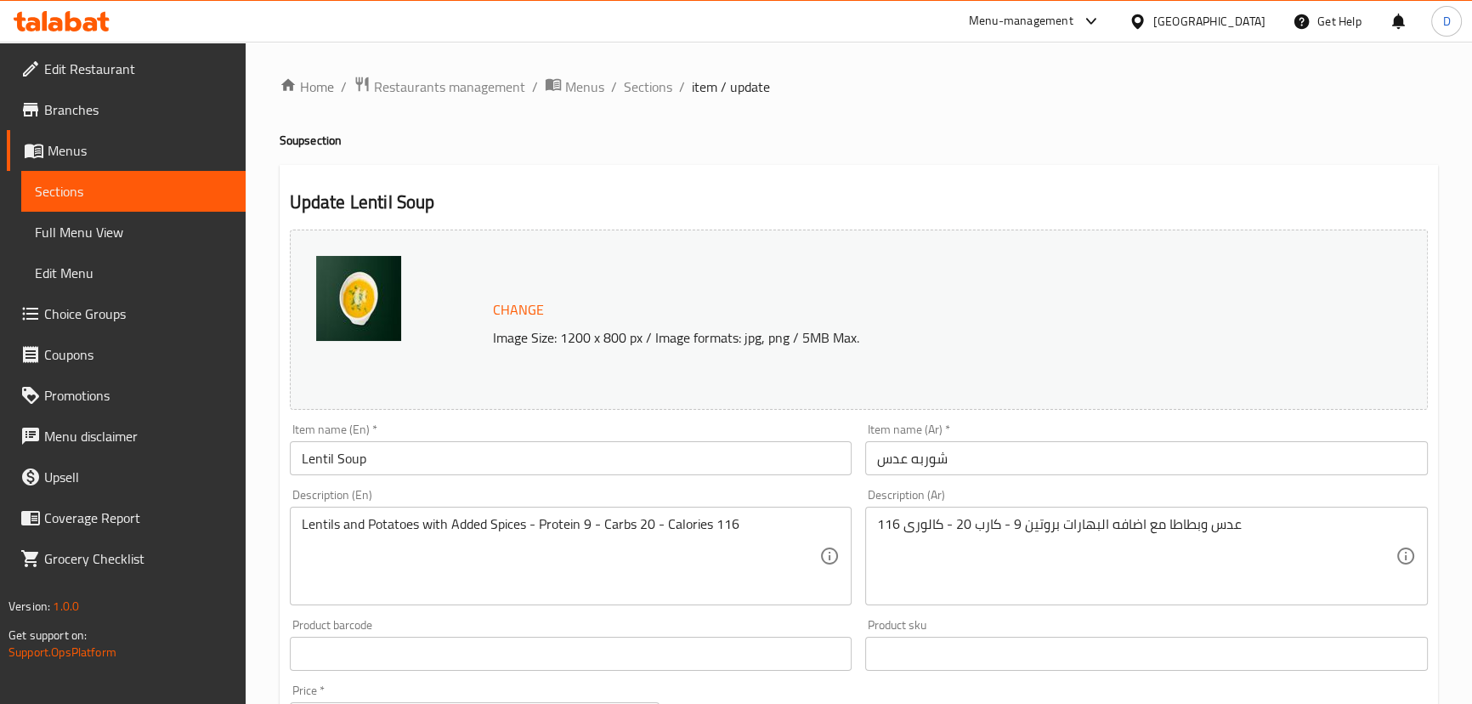
click at [899, 453] on input "شوربه عدس" at bounding box center [1146, 458] width 563 height 34
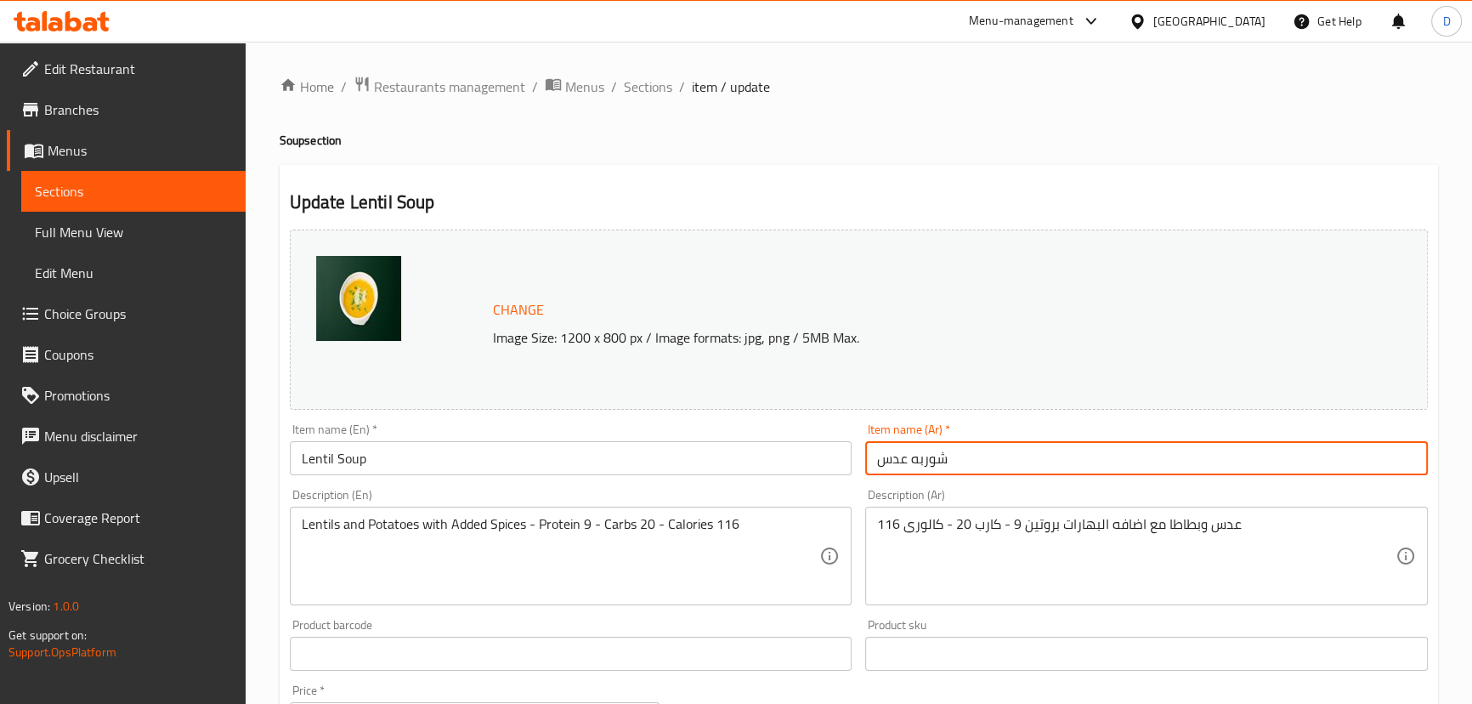
click at [899, 453] on input "شوربه عدس" at bounding box center [1146, 458] width 563 height 34
paste input "المشبعه"
type input "شوربه عدس المشبعه"
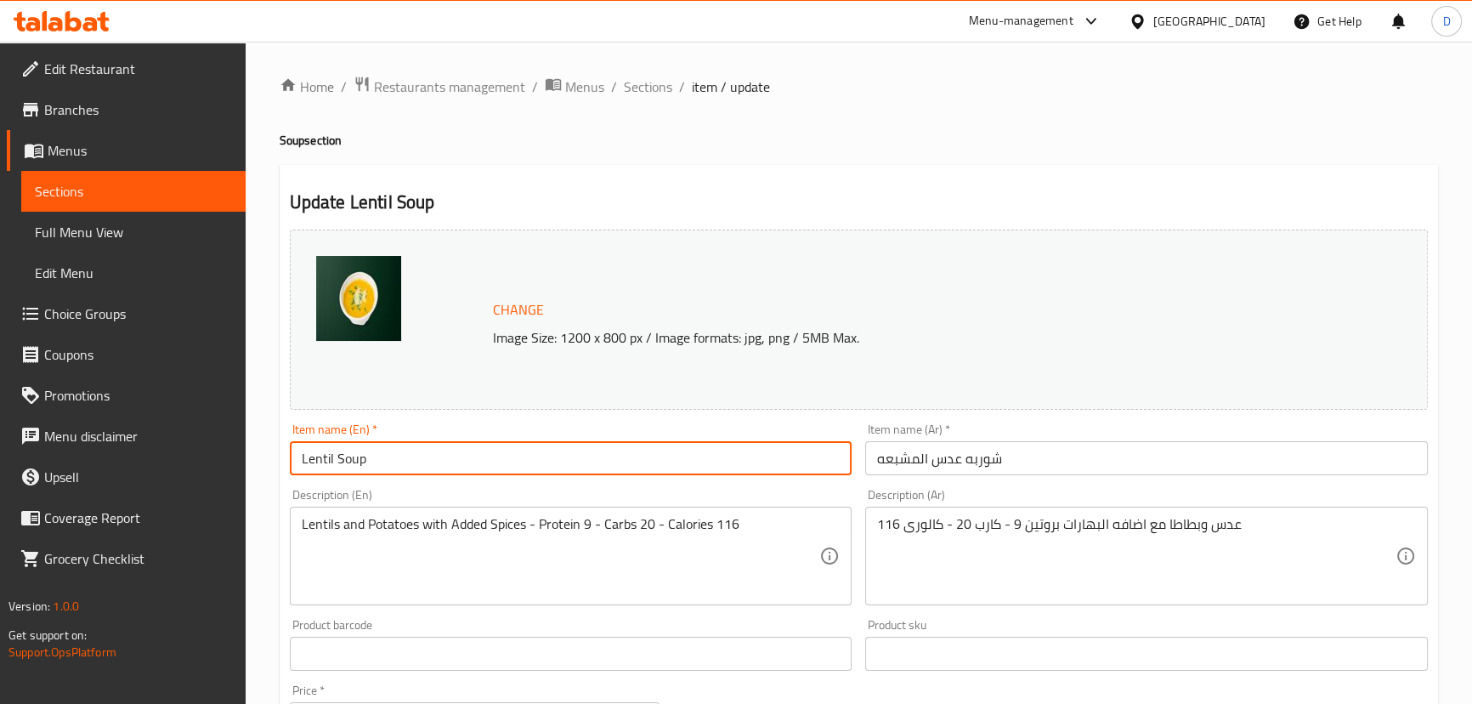
click at [300, 465] on input "Lentil Soup" at bounding box center [571, 458] width 563 height 34
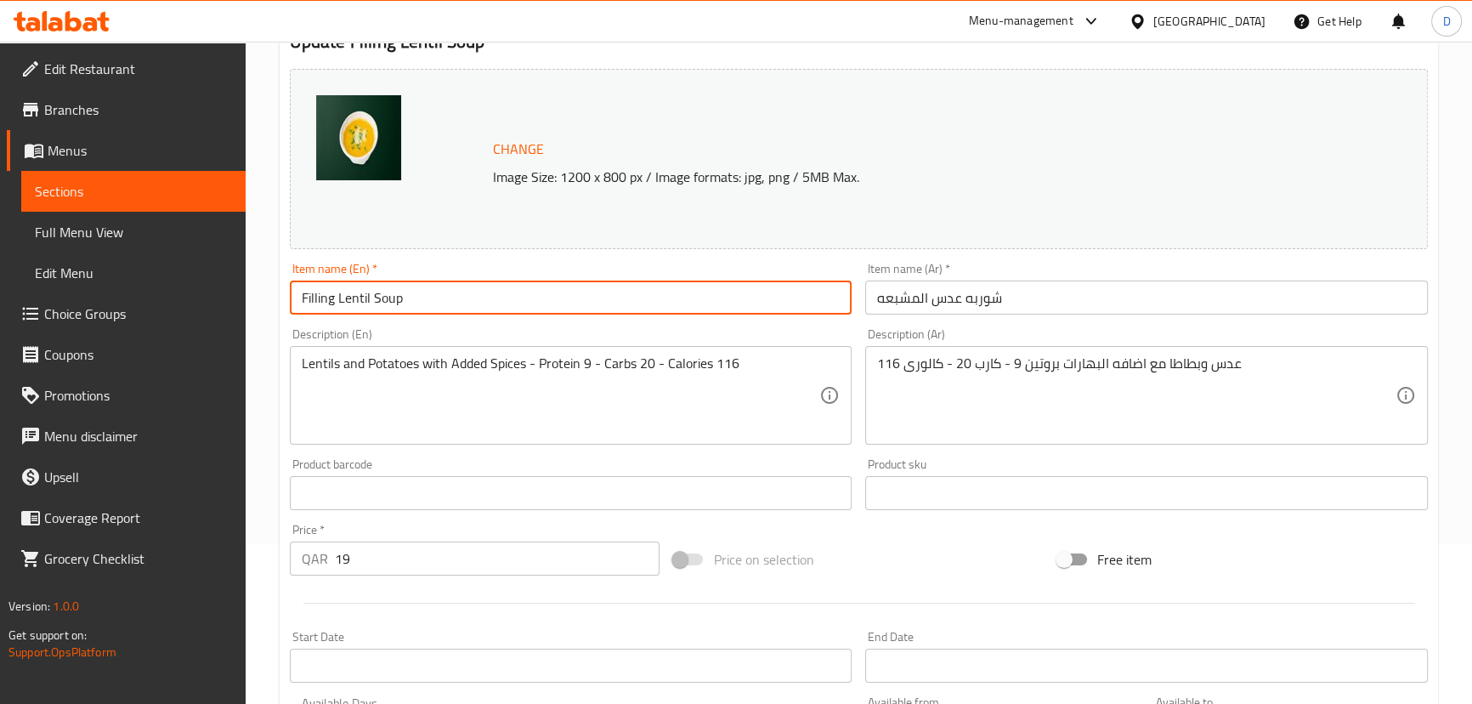
scroll to position [463, 0]
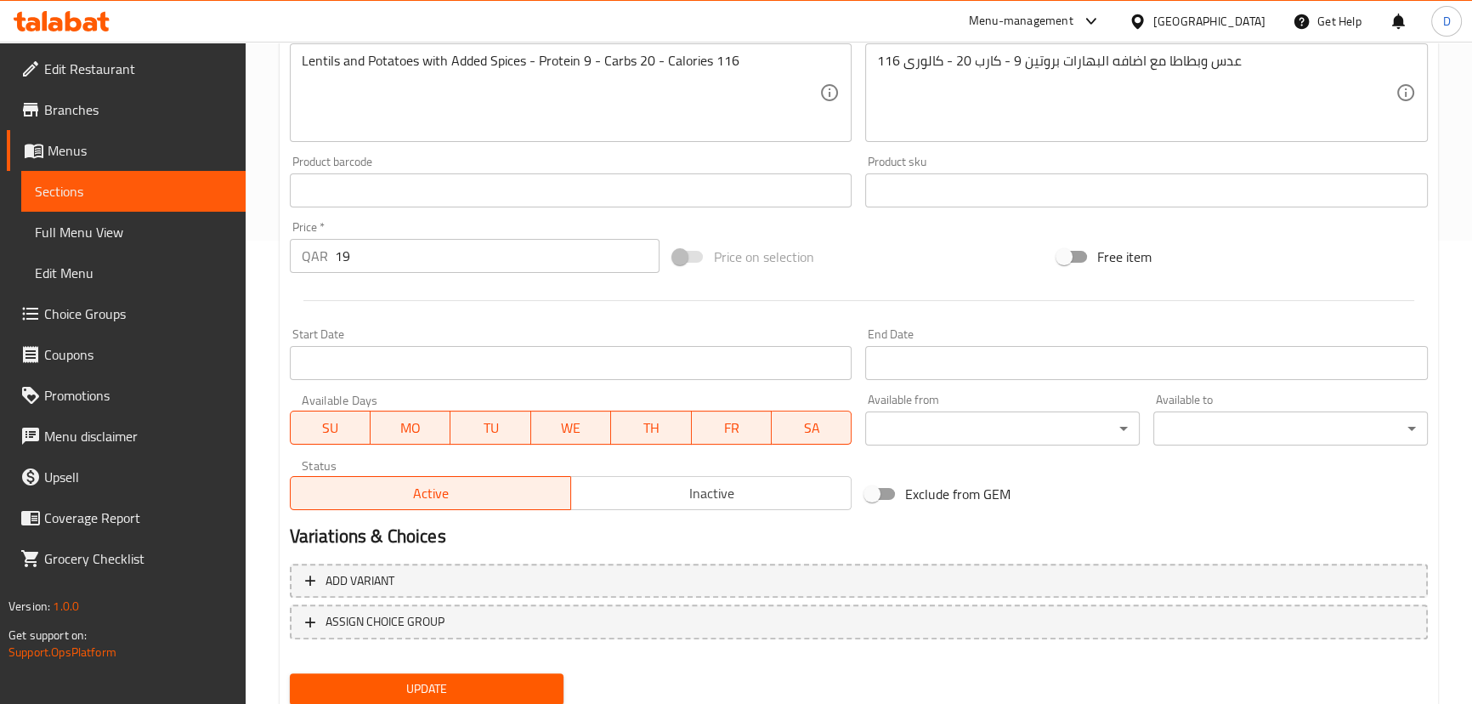
type input "Filling Lentil Soup"
click at [484, 689] on span "Update" at bounding box center [426, 688] width 247 height 21
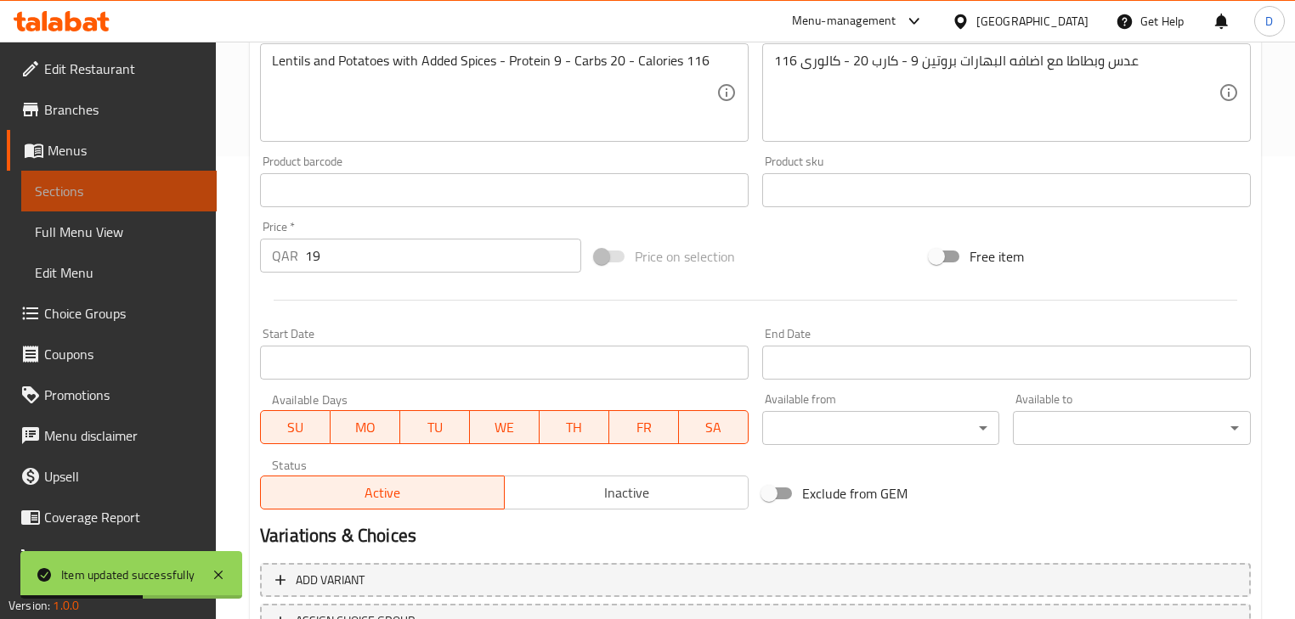
click at [190, 181] on span "Sections" at bounding box center [119, 191] width 168 height 20
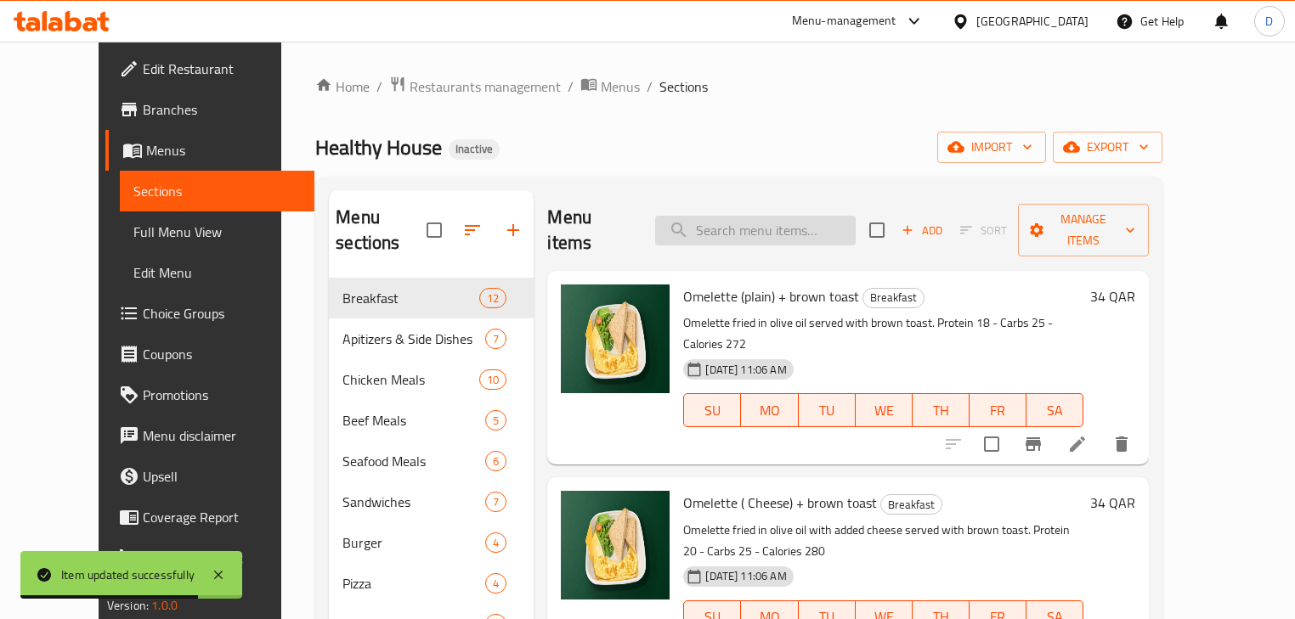
click at [768, 216] on input "search" at bounding box center [755, 231] width 201 height 30
paste input "Caesar Salad grilled Shrimps"
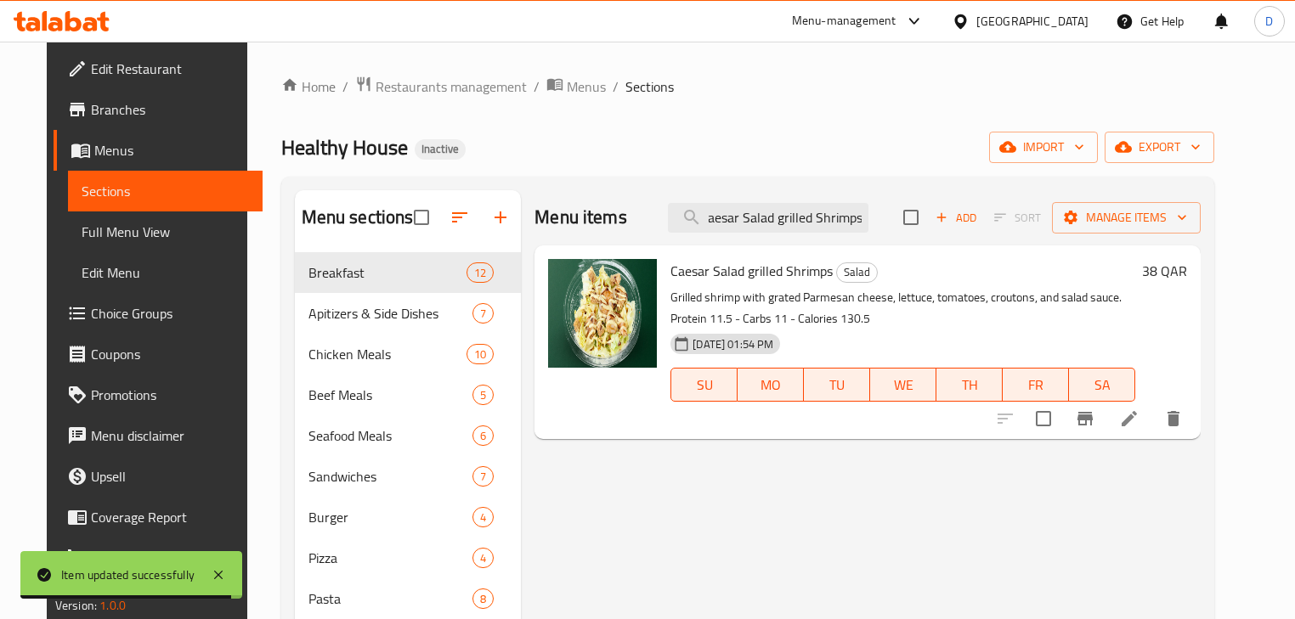
type input "Caesar Salad grilled Shrimps"
click at [1137, 420] on icon at bounding box center [1129, 418] width 15 height 15
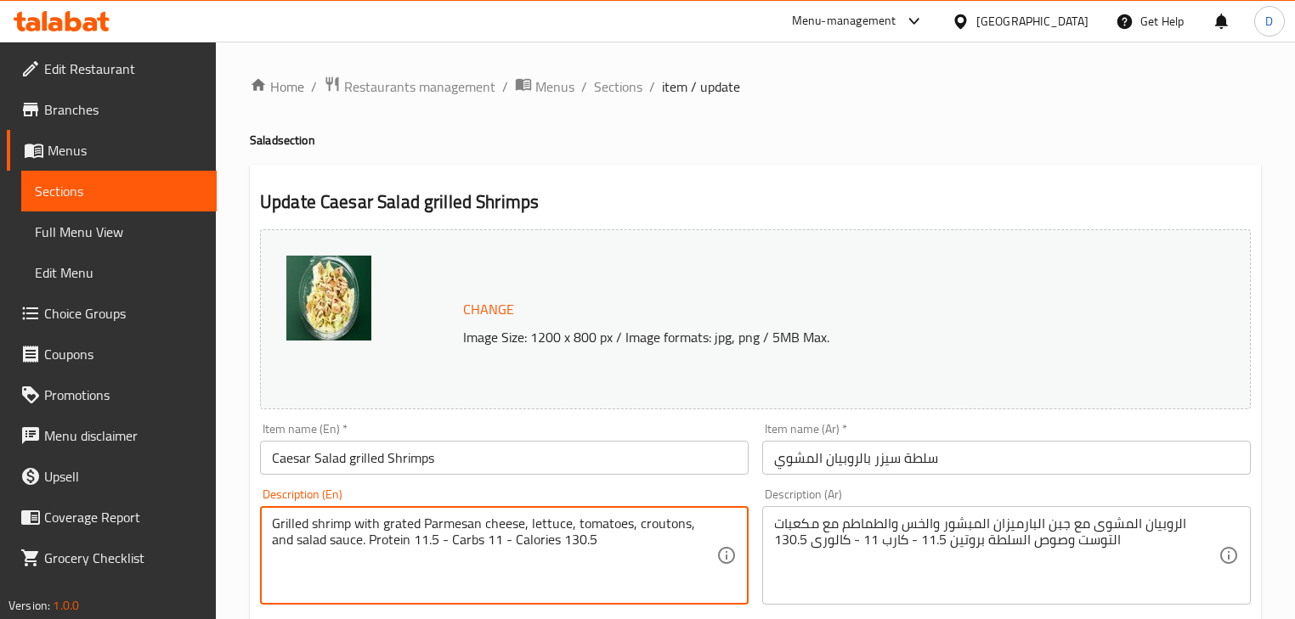
click at [656, 526] on textarea "Grilled shrimp with grated Parmesan cheese, lettuce, tomatoes, croutons, and sa…" at bounding box center [494, 556] width 444 height 81
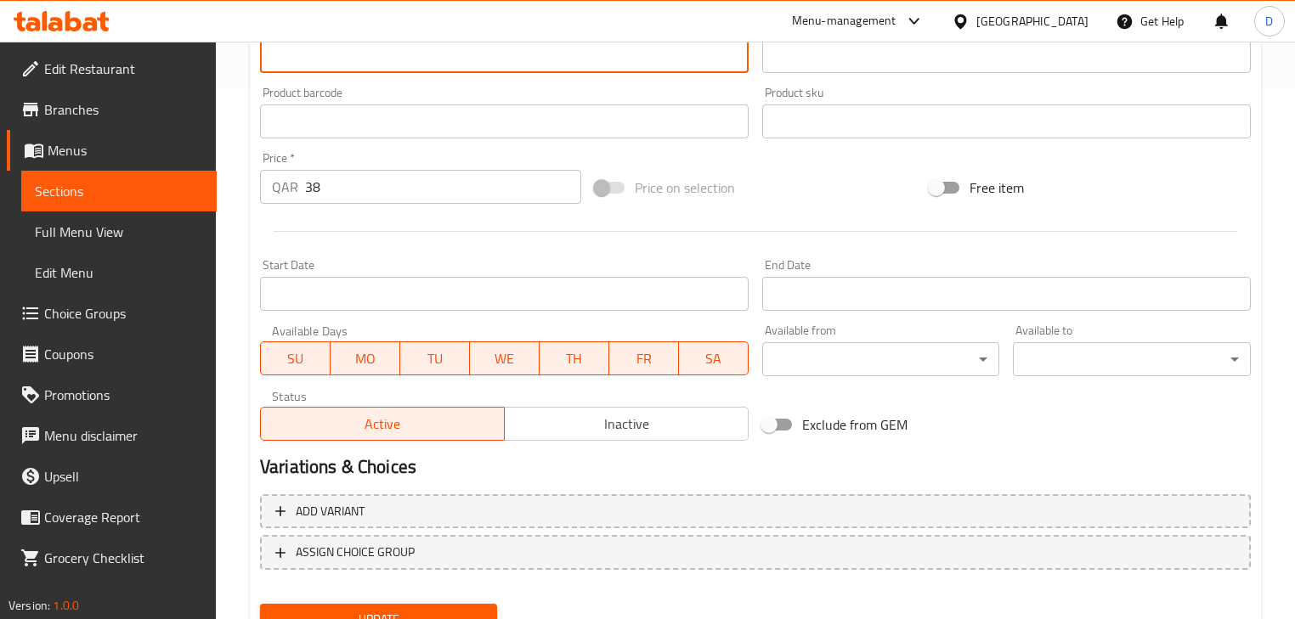
scroll to position [544, 0]
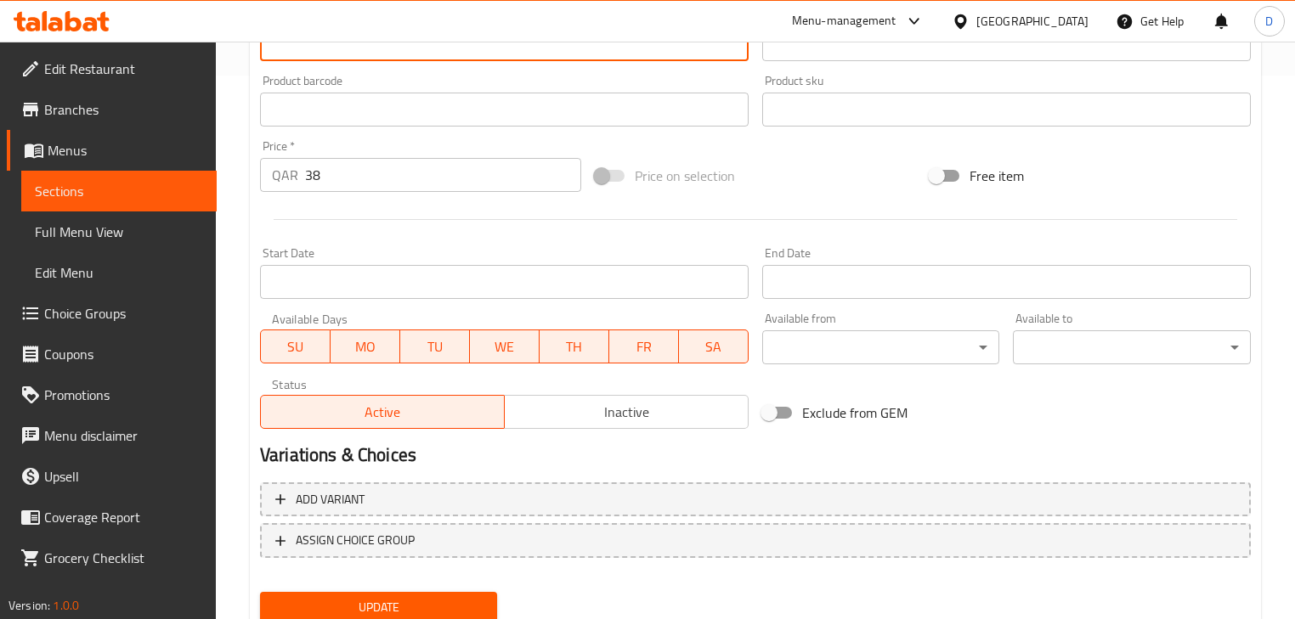
type textarea "Grilled shrimp with grated Parmesan cheese, lettuce, tomatoes, toast cubes, and…"
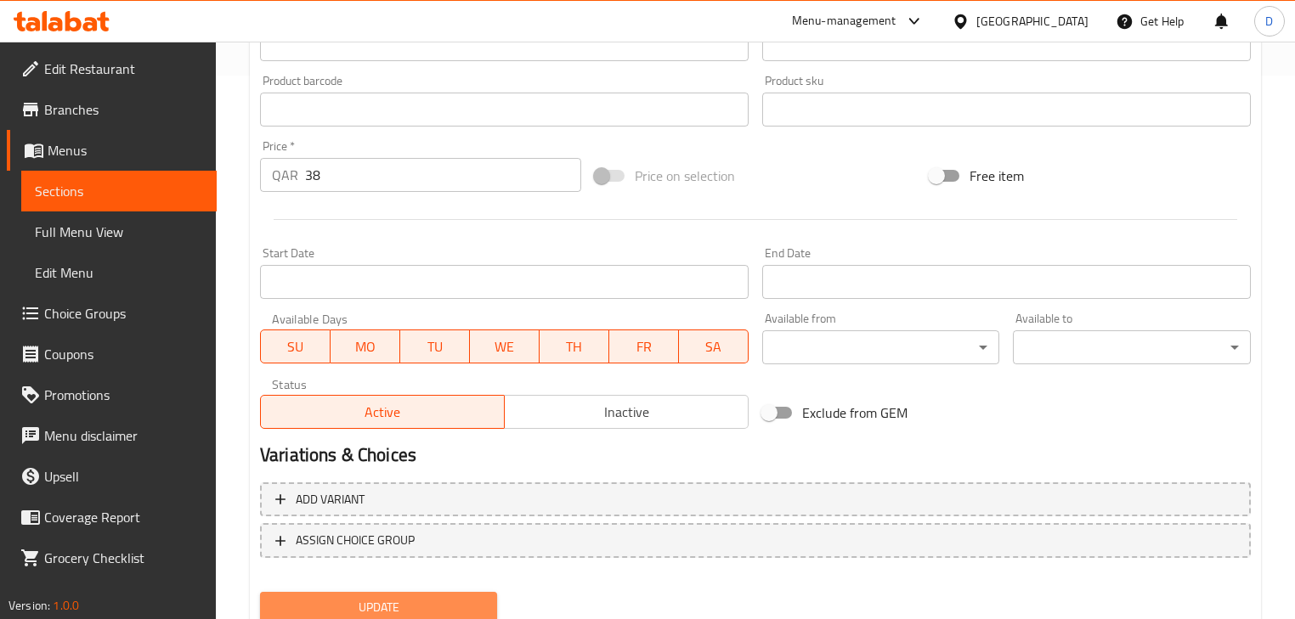
click at [388, 592] on button "Update" at bounding box center [378, 607] width 237 height 31
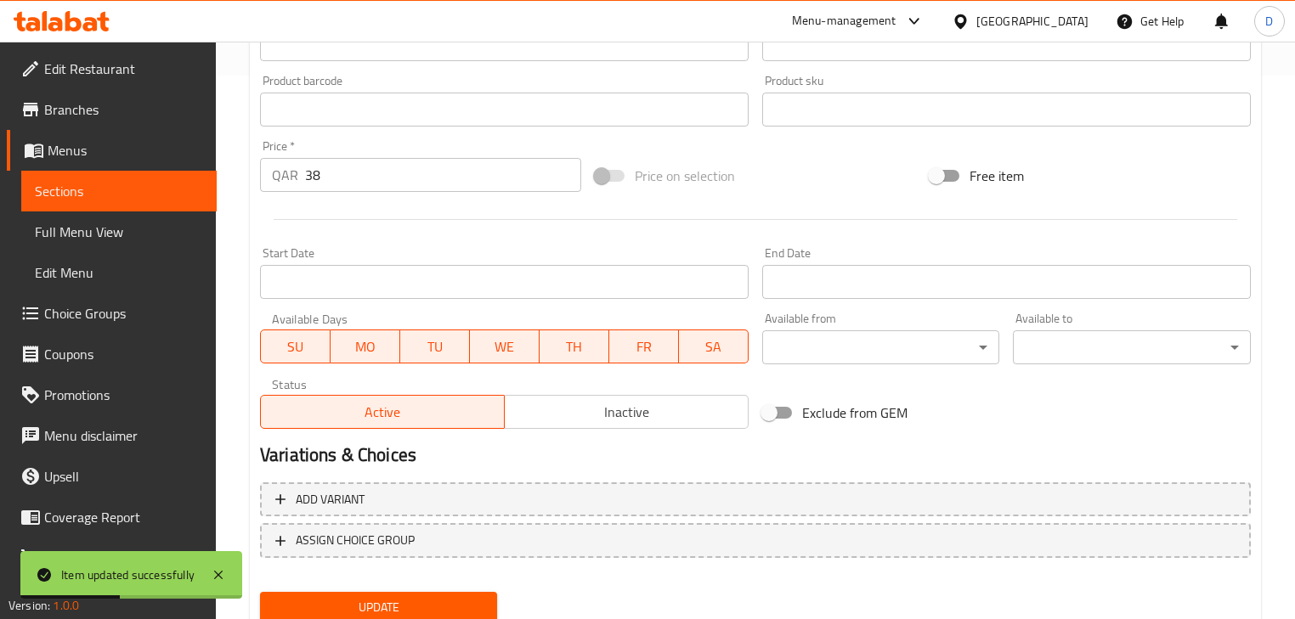
click at [165, 194] on span "Sections" at bounding box center [119, 191] width 168 height 20
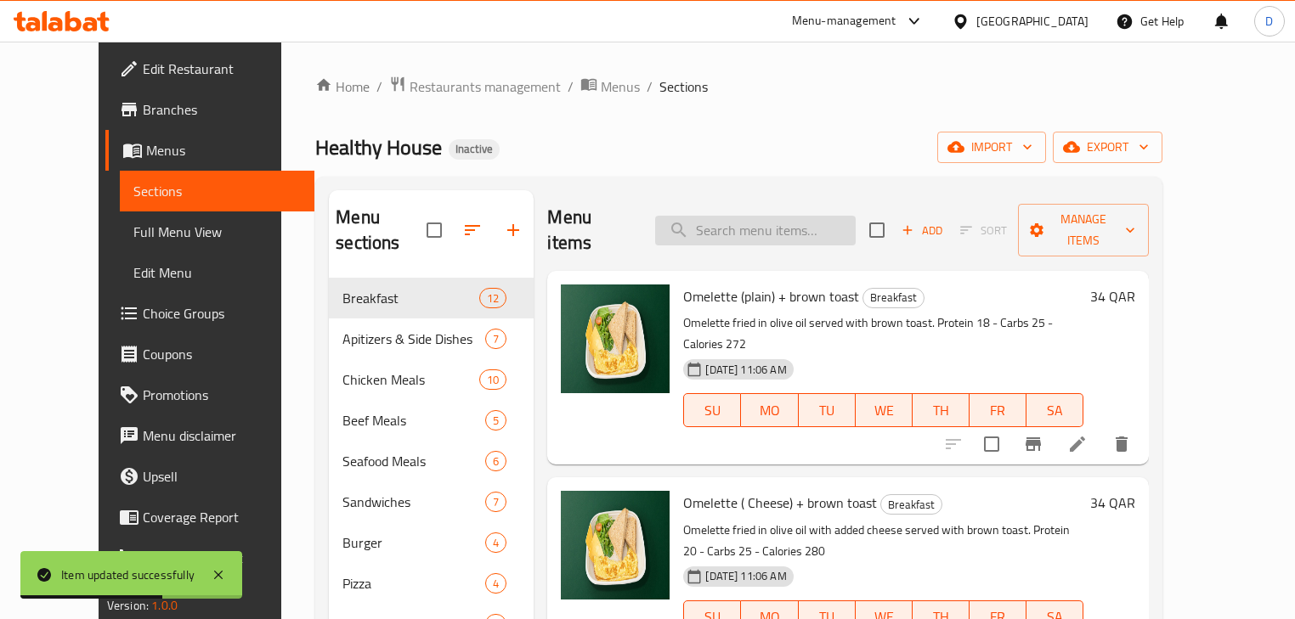
click at [819, 216] on input "search" at bounding box center [755, 231] width 201 height 30
paste input "Quinoa Salad"
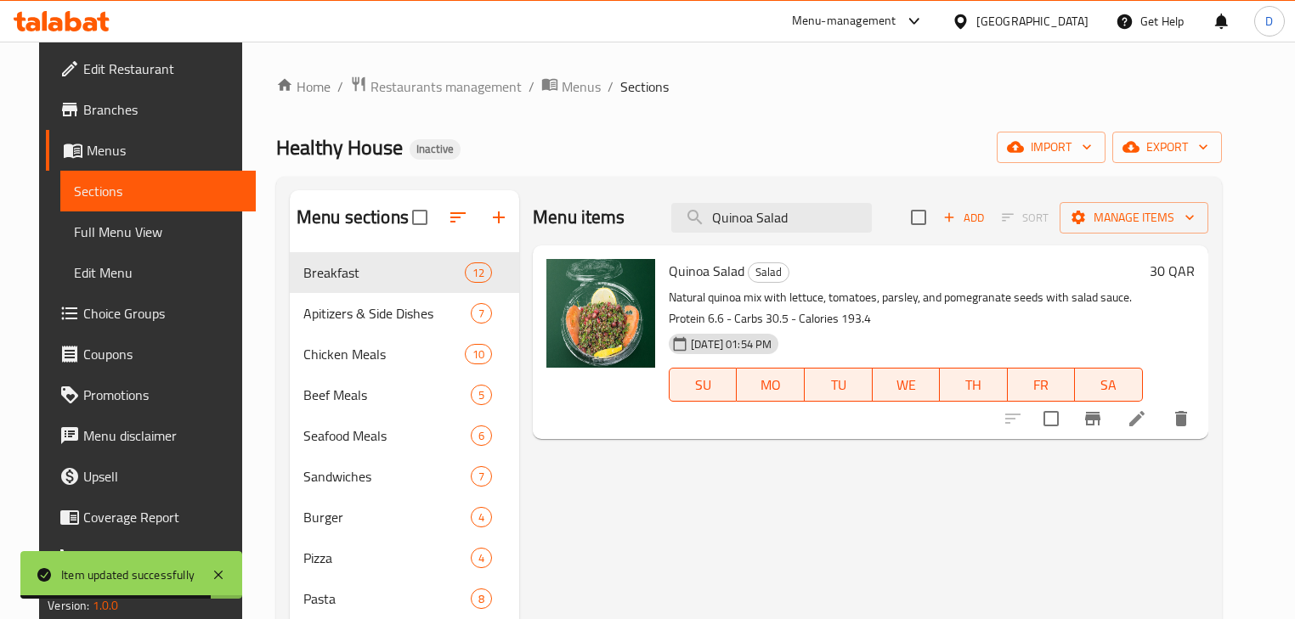
type input "Quinoa Salad"
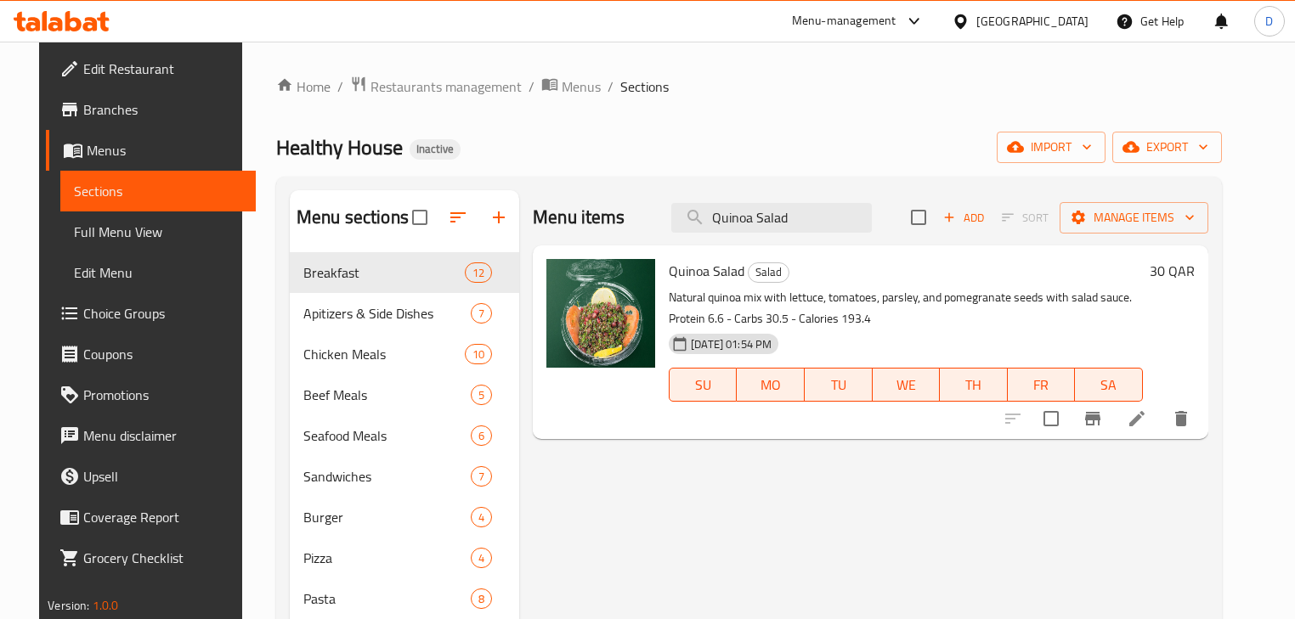
click at [787, 447] on div "Menu items Quinoa Salad Add Sort Manage items Quinoa Salad Salad Natural quinoa…" at bounding box center [863, 510] width 689 height 640
click at [1161, 427] on li at bounding box center [1137, 419] width 48 height 31
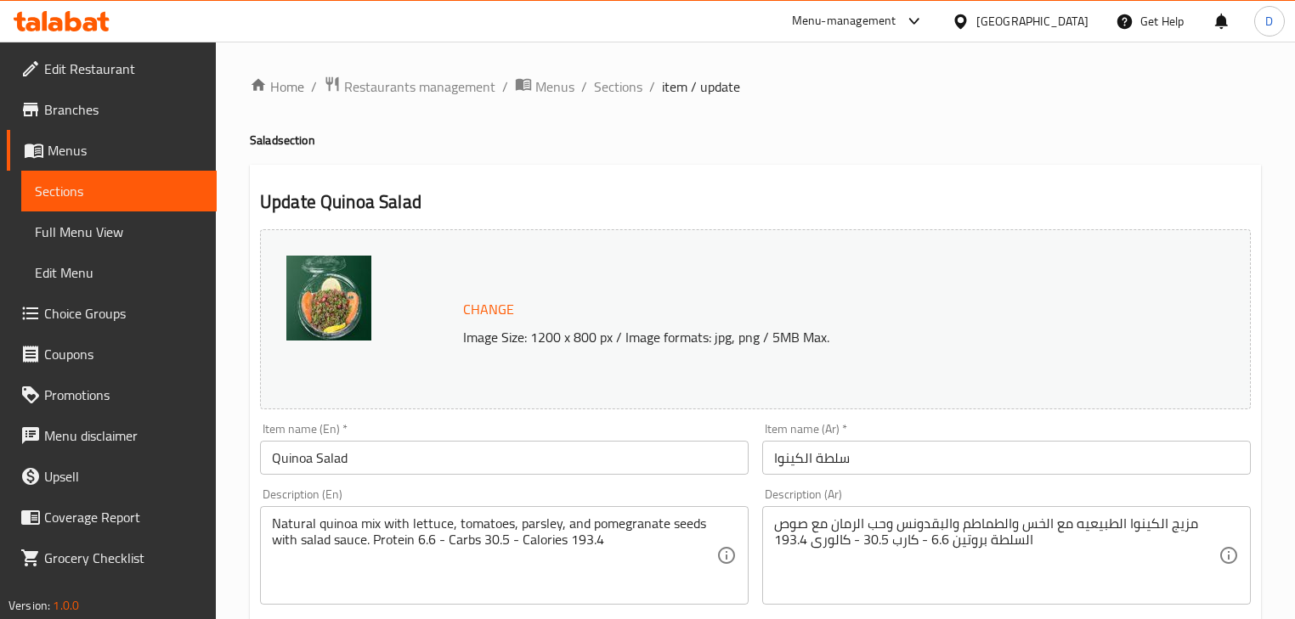
click at [868, 463] on input "سلطة الكينوا" at bounding box center [1006, 458] width 489 height 34
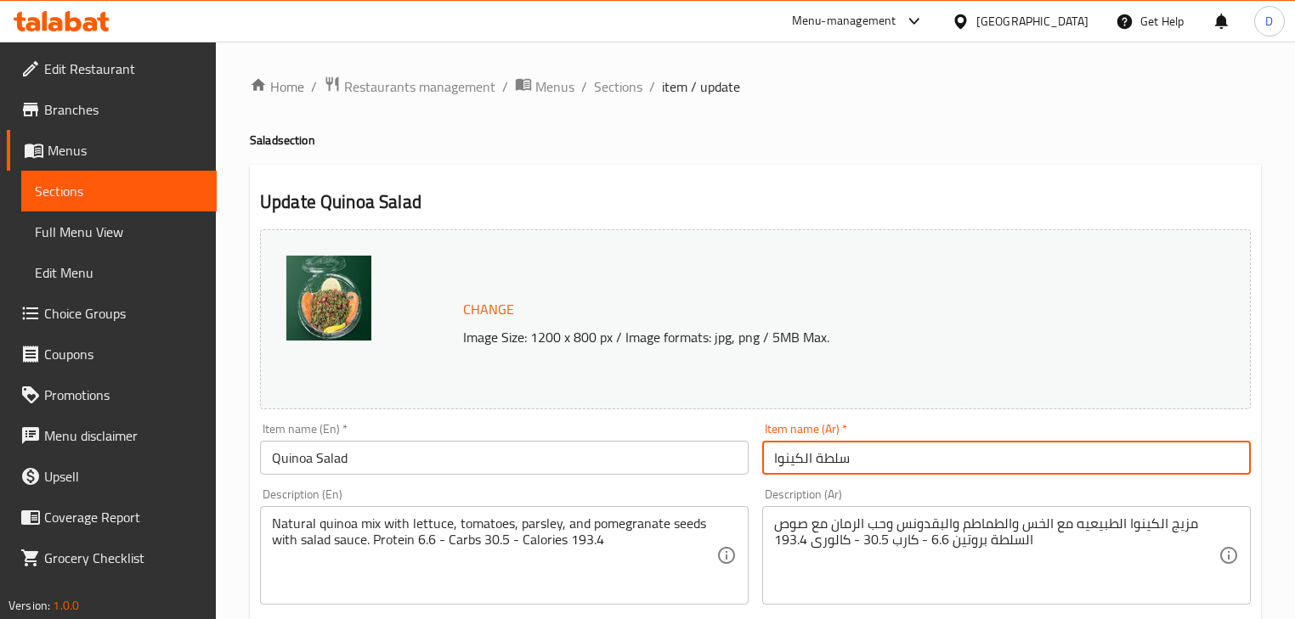
click at [821, 453] on input "سلطة الكينوا" at bounding box center [1006, 458] width 489 height 34
paste input "طه الكينوا المشبعه"
click at [819, 461] on input "سلطة الكينوا" at bounding box center [1006, 458] width 489 height 34
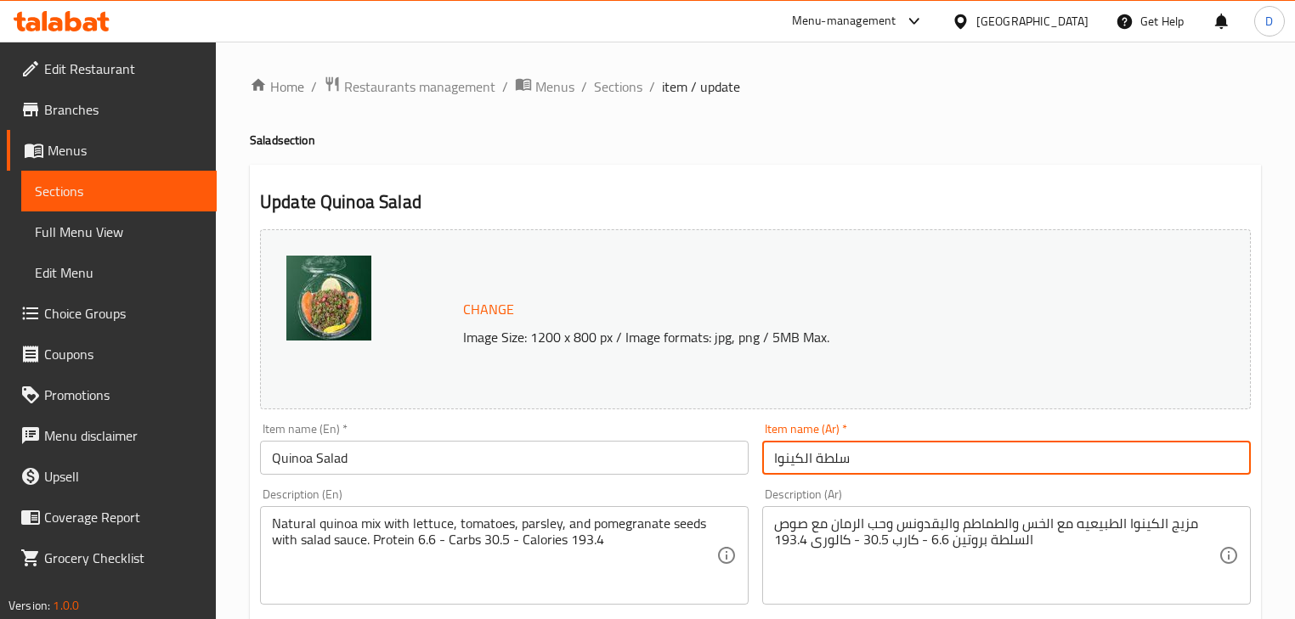
drag, startPoint x: 810, startPoint y: 457, endPoint x: 770, endPoint y: 451, distance: 40.4
click at [770, 451] on input "سلطة الكينوا" at bounding box center [1006, 458] width 489 height 34
paste input "لاطه الكينوا المشبعه"
click at [881, 459] on input "سلطة سلاطه الكينوا المشبعه" at bounding box center [1006, 458] width 489 height 34
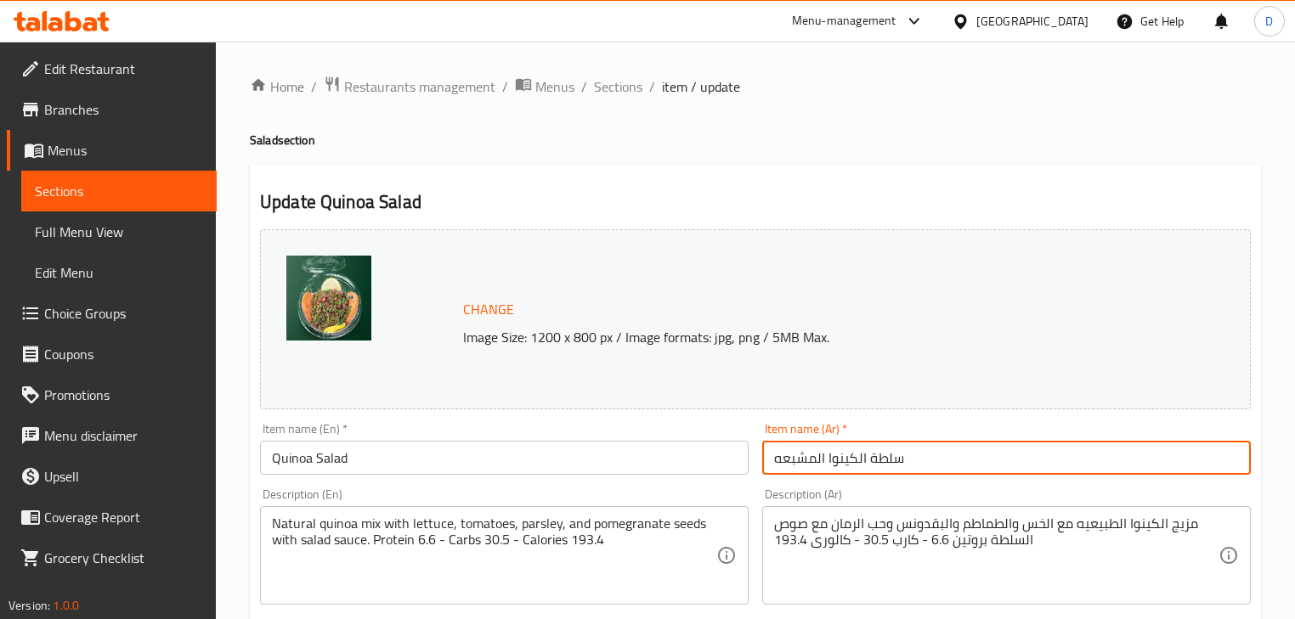
type input "سلطة الكينوا المشبعه"
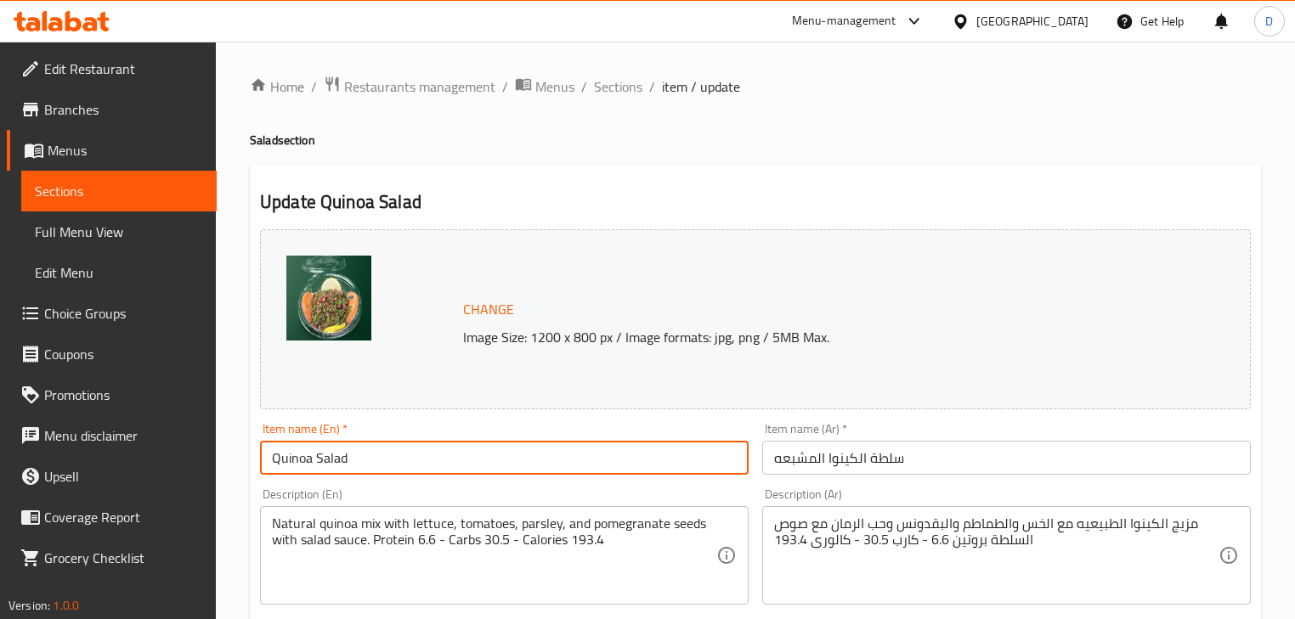
click at [271, 458] on input "Quinoa Salad" at bounding box center [504, 458] width 489 height 34
type input "Filling Quinoa Salad"
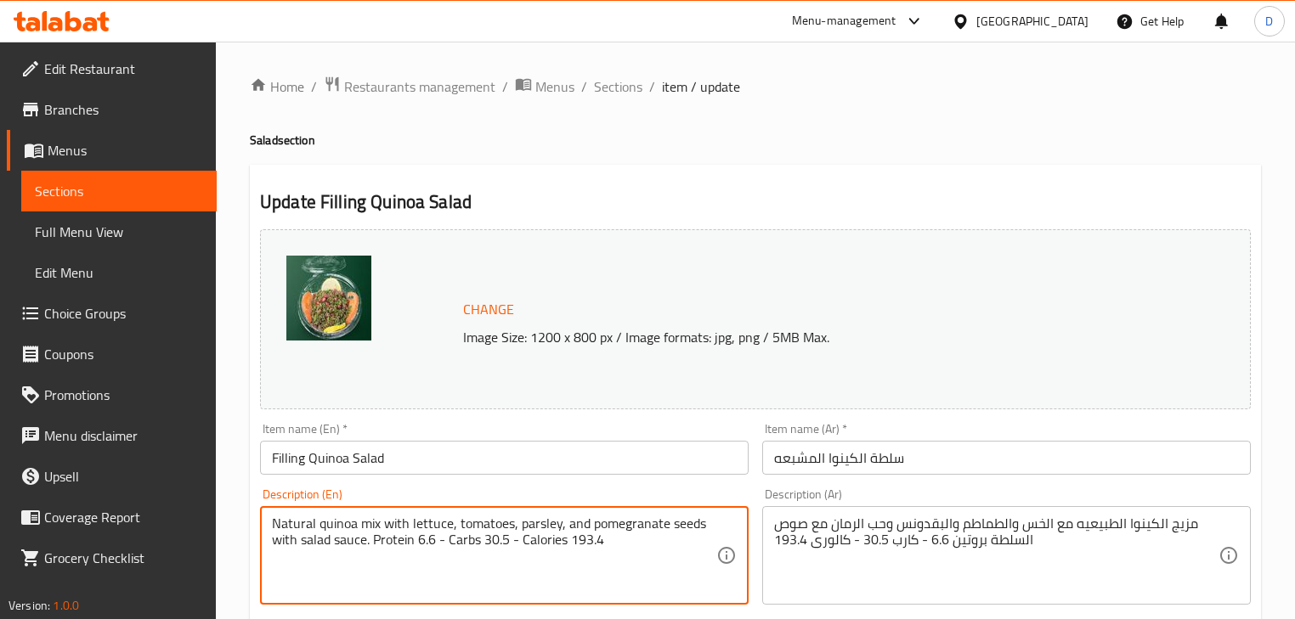
drag, startPoint x: 351, startPoint y: 517, endPoint x: 753, endPoint y: 521, distance: 402.0
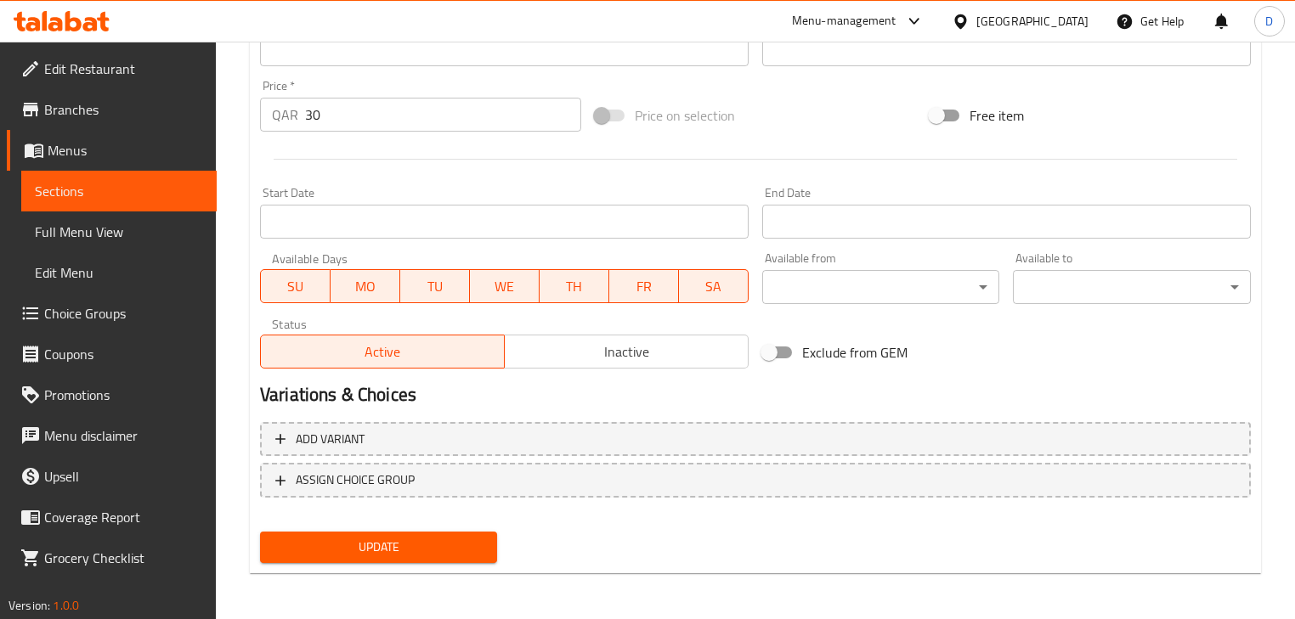
scroll to position [605, 0]
click at [444, 552] on span "Update" at bounding box center [379, 546] width 210 height 21
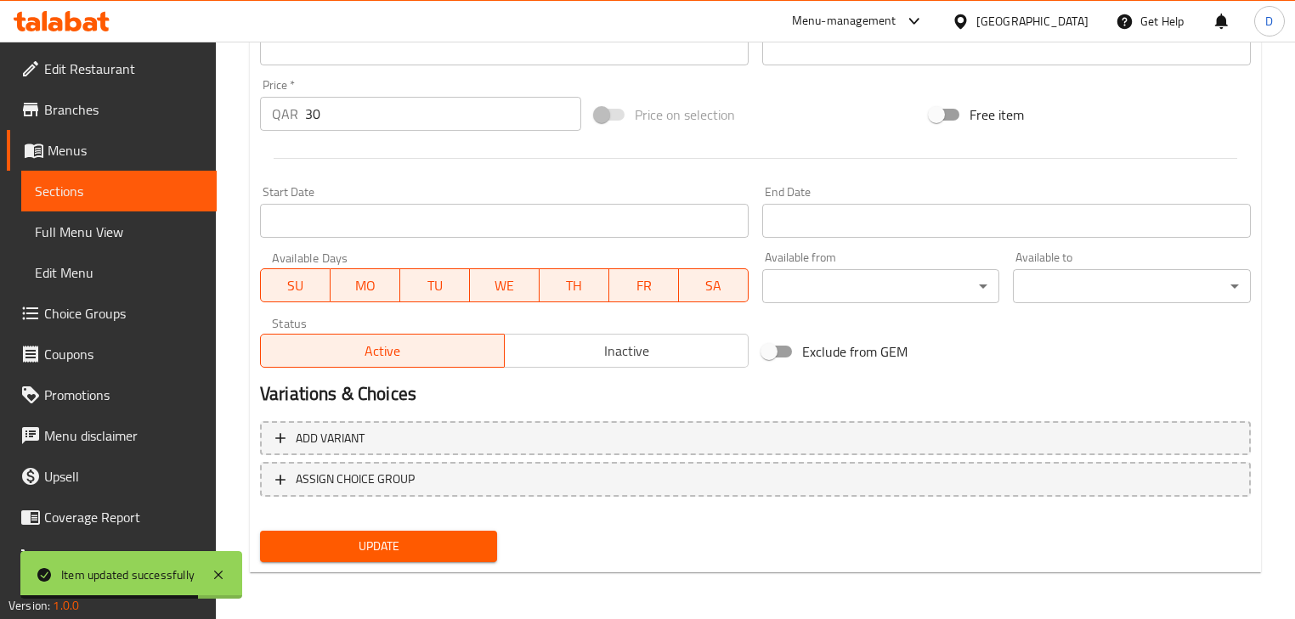
click at [128, 197] on span "Sections" at bounding box center [119, 191] width 168 height 20
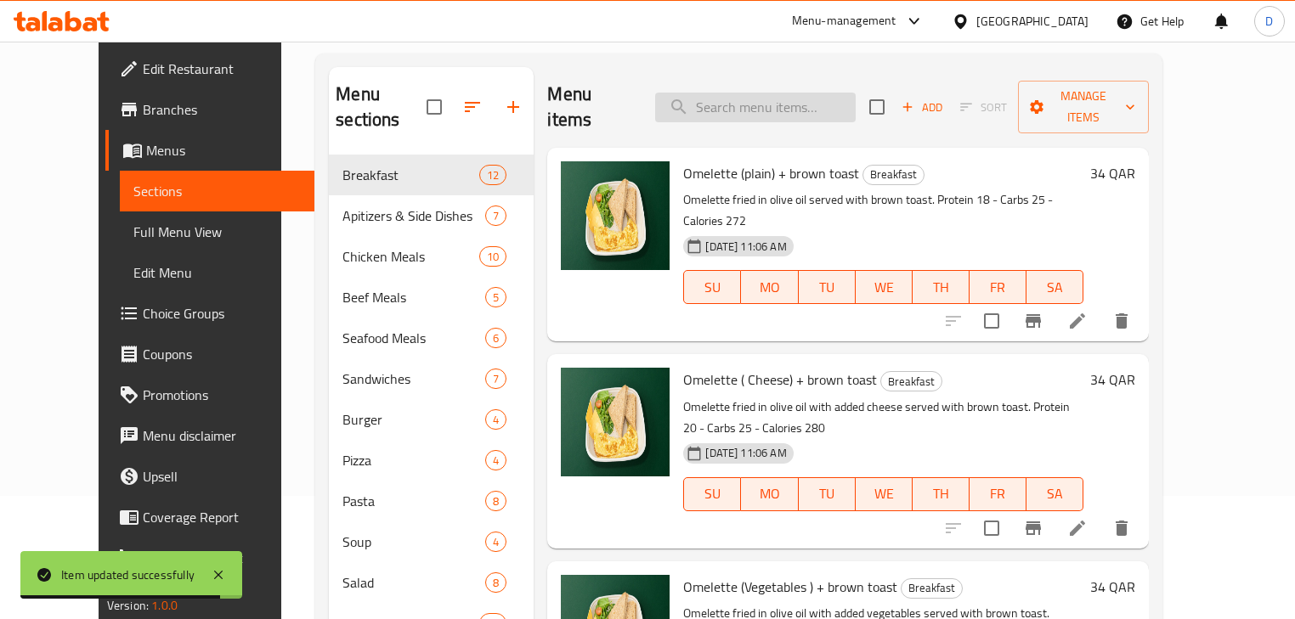
scroll to position [122, 0]
click at [780, 101] on input "search" at bounding box center [755, 108] width 201 height 30
paste input "Vegetables Lassania"
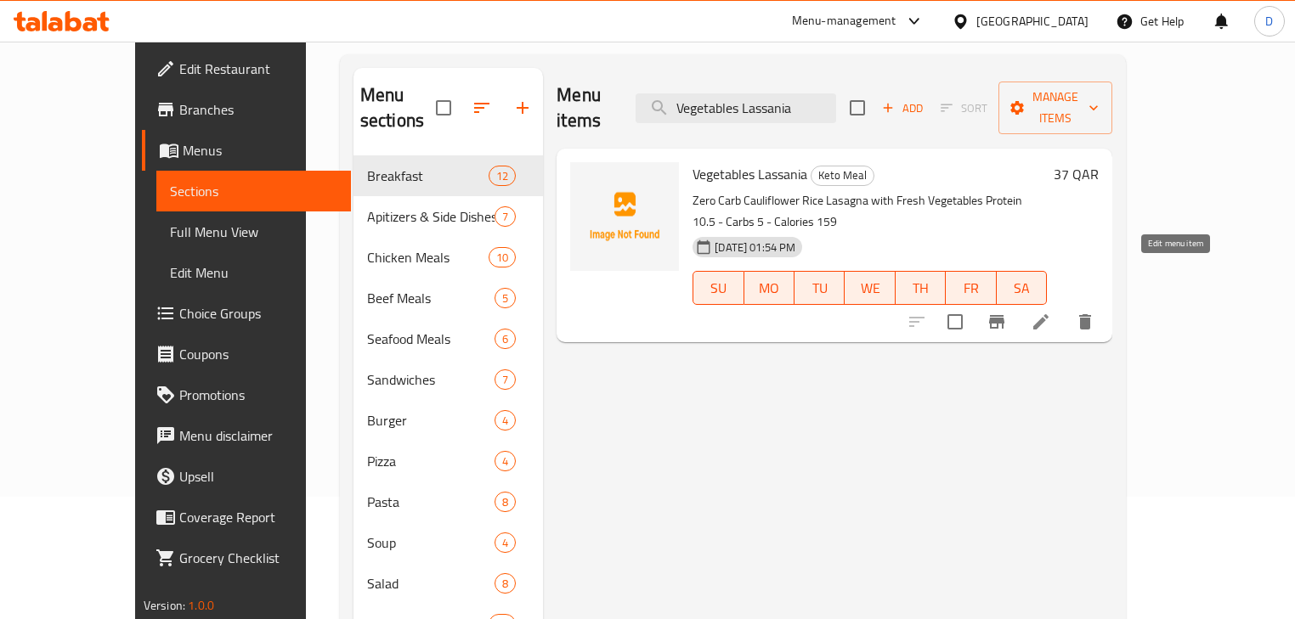
type input "Vegetables Lassania"
click at [1051, 312] on icon at bounding box center [1041, 322] width 20 height 20
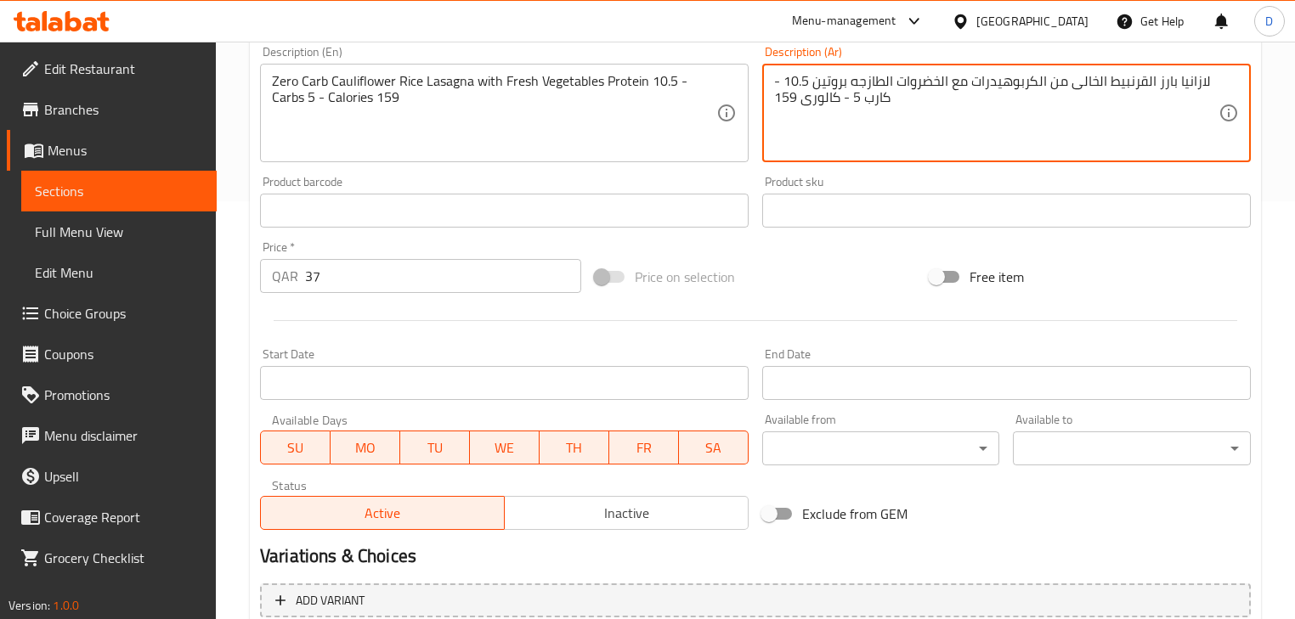
scroll to position [544, 0]
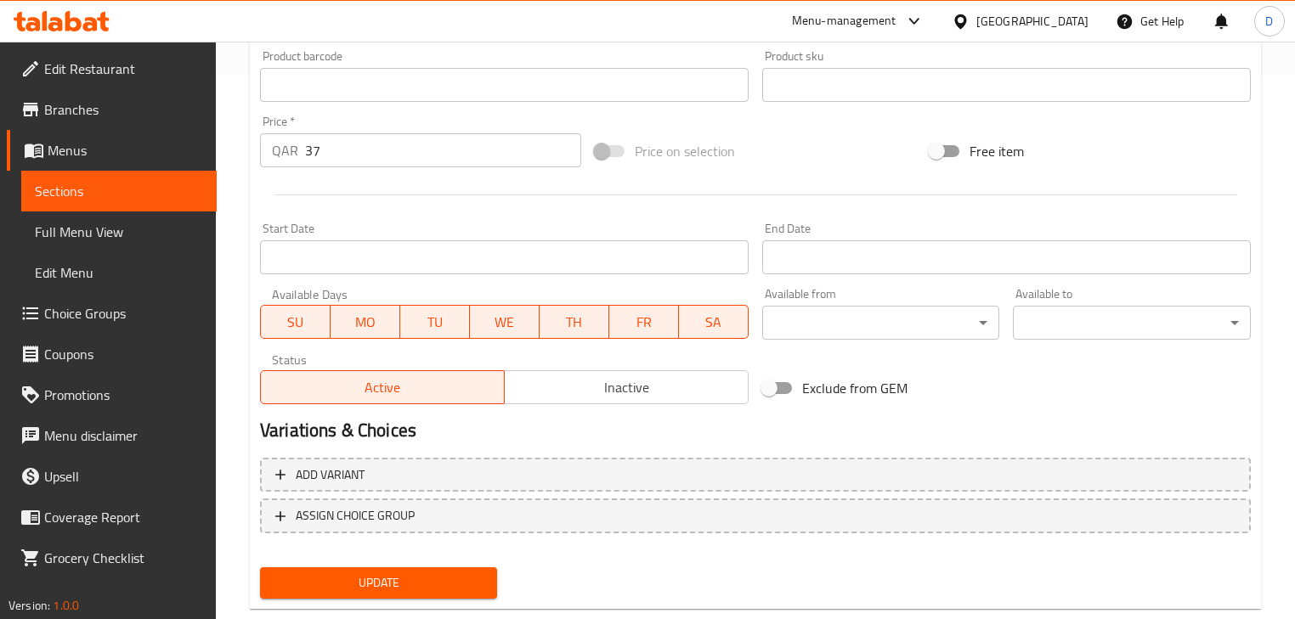
type textarea "لازانيا بارز القرنبيط الخالى من الكربوهيدرات مع الخضروات الطازجه بروتين 10.5 - …"
click at [472, 574] on span "Update" at bounding box center [379, 583] width 210 height 21
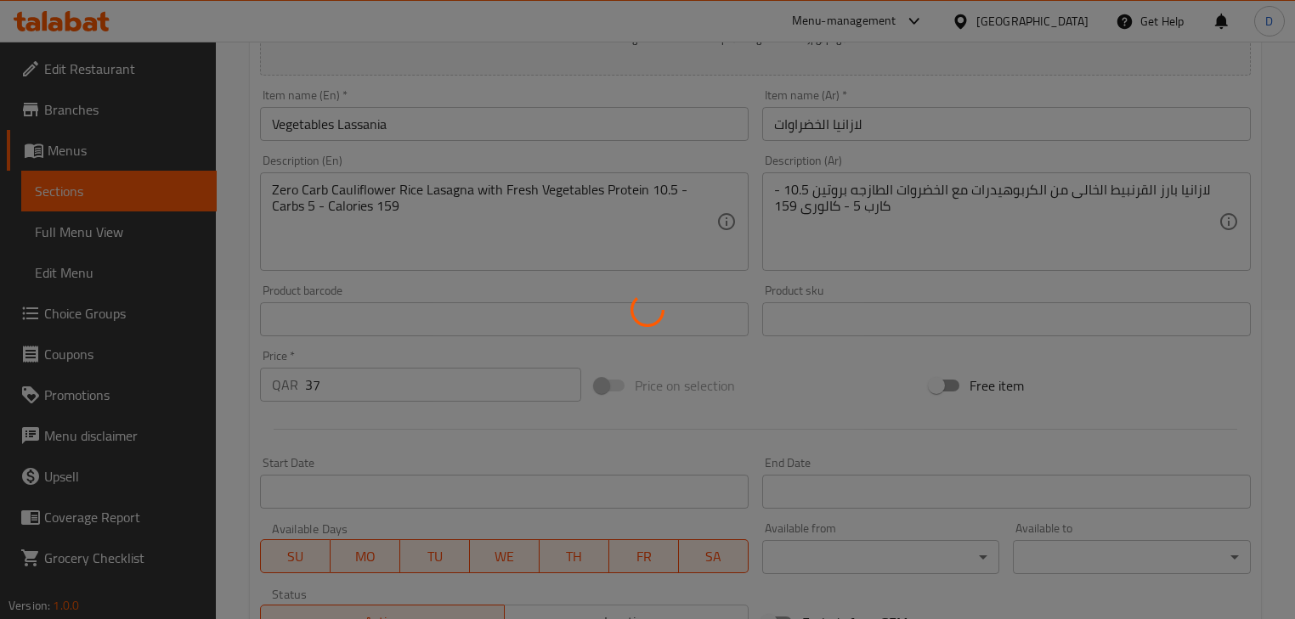
scroll to position [272, 0]
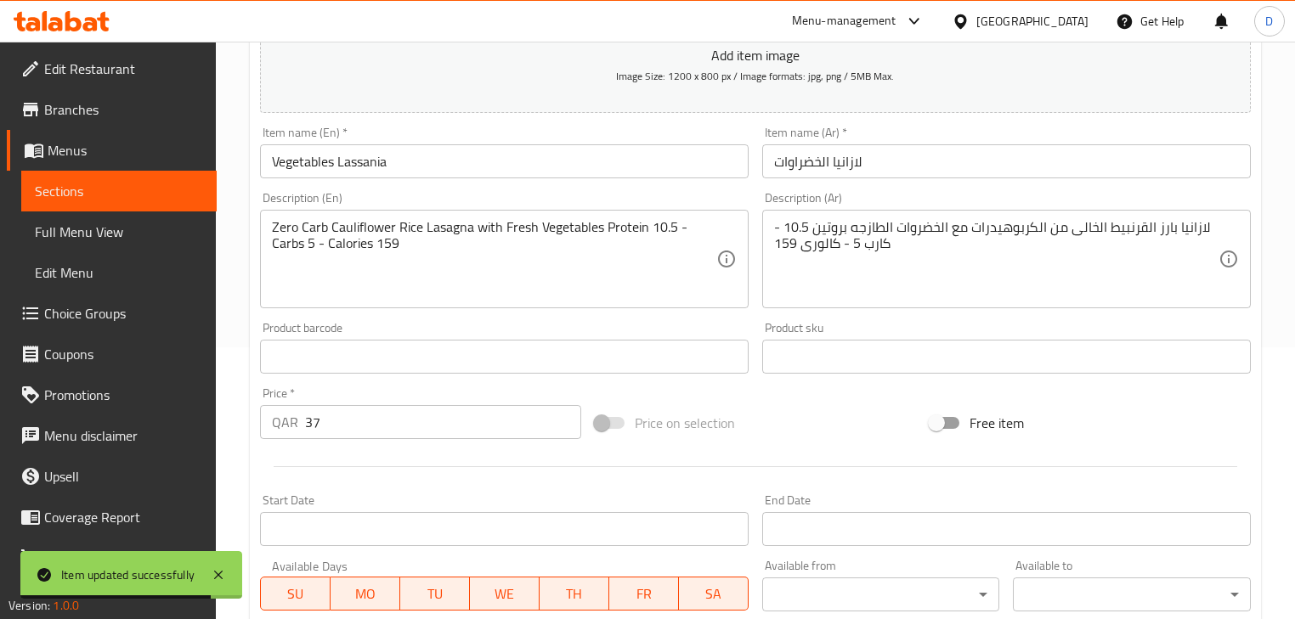
click at [163, 179] on link "Sections" at bounding box center [118, 191] width 195 height 41
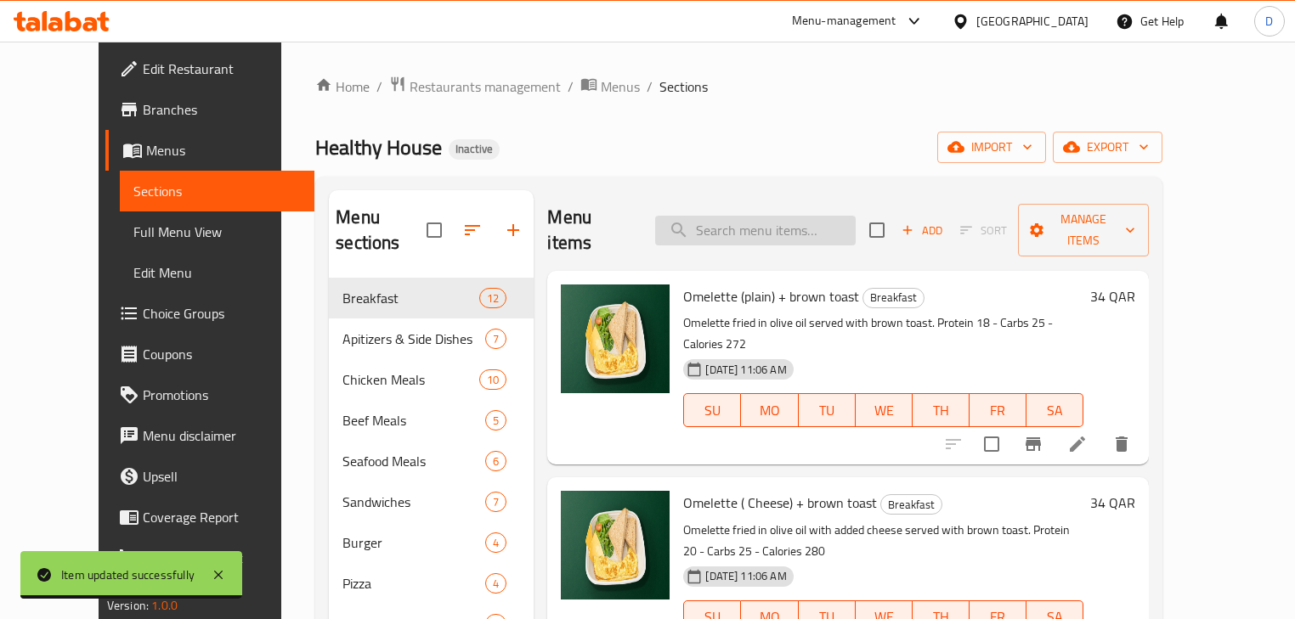
click at [846, 216] on input "search" at bounding box center [755, 231] width 201 height 30
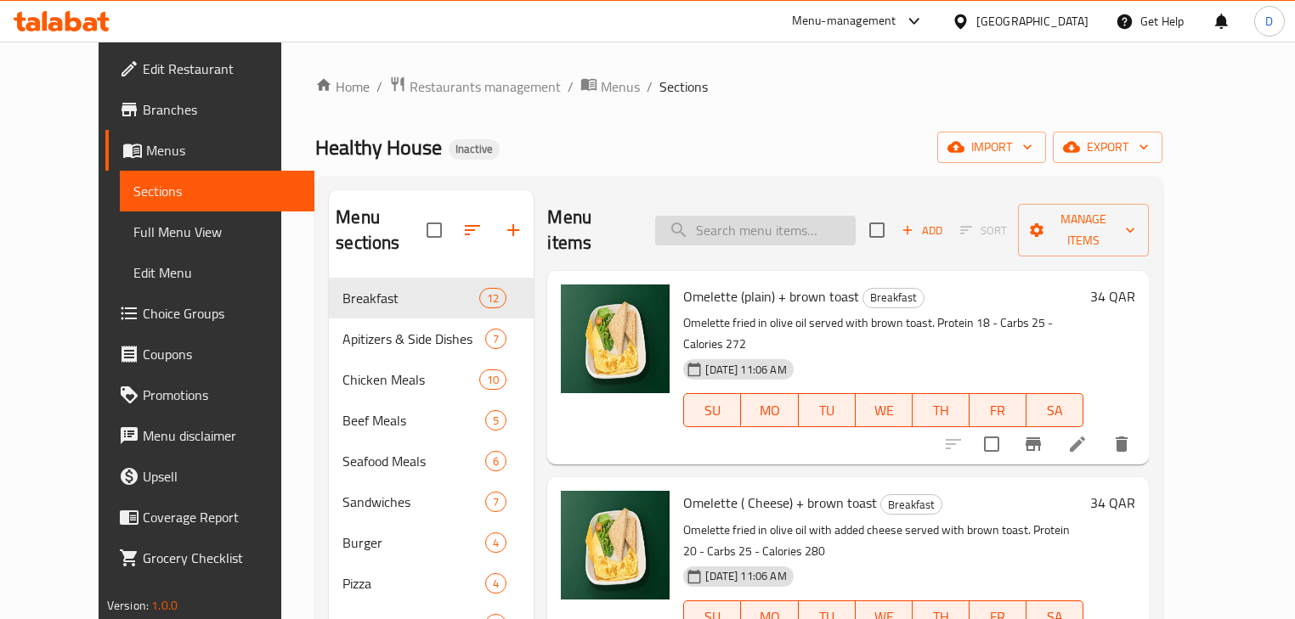
paste input "Chicken Liver"
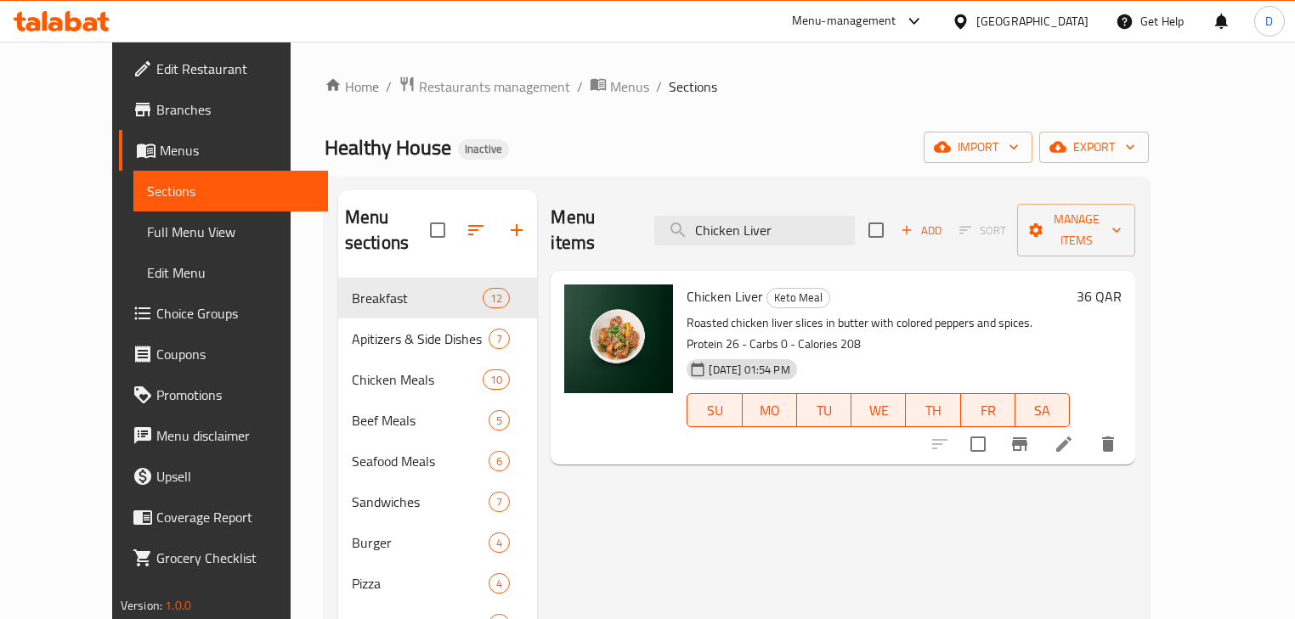
type input "Chicken Liver"
click at [1074, 434] on icon at bounding box center [1064, 444] width 20 height 20
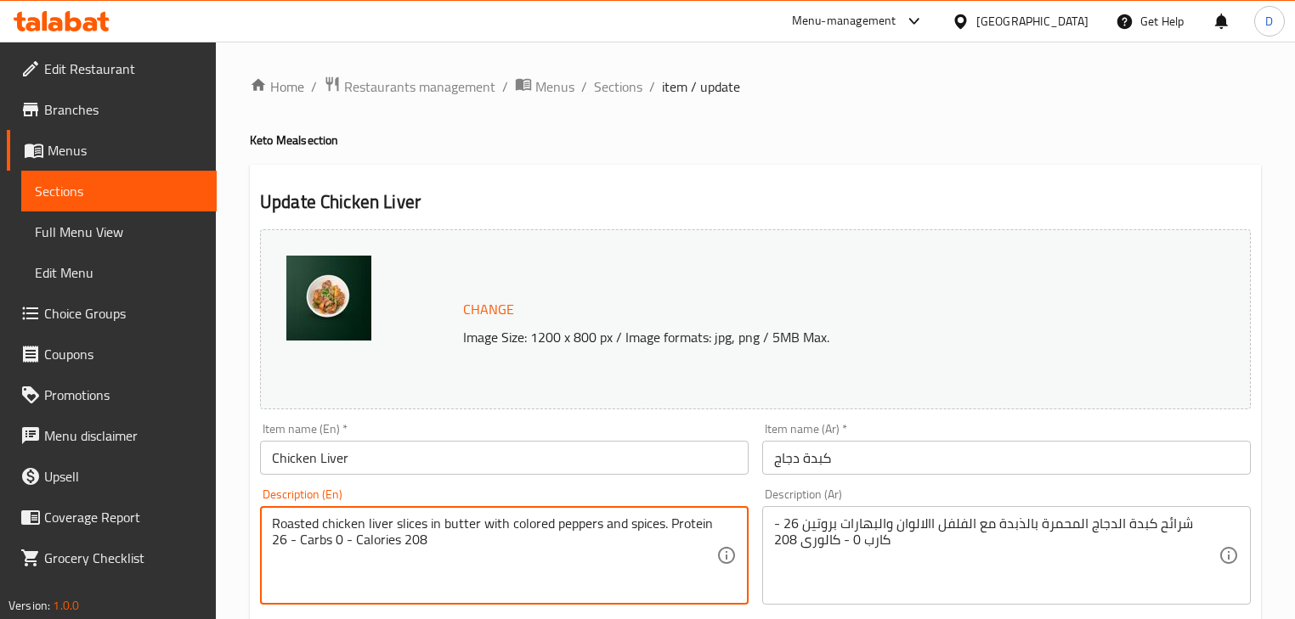
click at [525, 526] on textarea "Roasted chicken liver slices in butter with colored peppers and spices. Protein…" at bounding box center [494, 556] width 444 height 81
type textarea "Roasted chicken liver slices in butter with bell peppers and spices. Protein 26…"
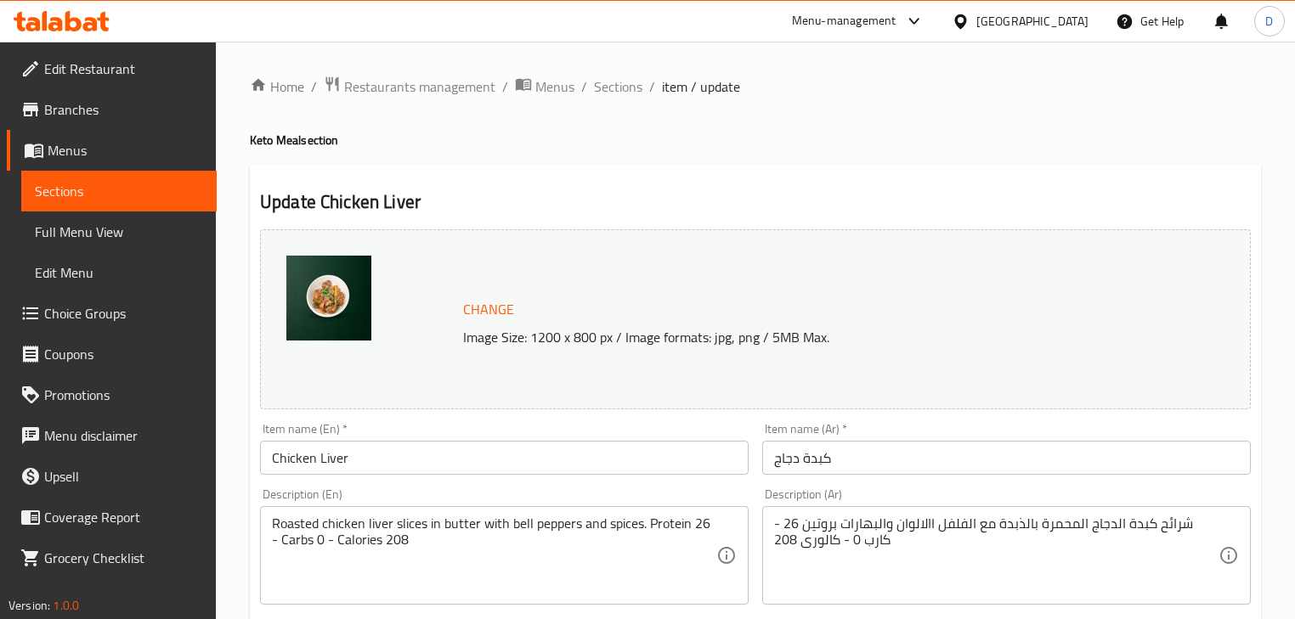
click at [960, 513] on div "شرائح كبدة الدجاج المحمرة بالذبدة مع الفلفل االالوان والبهارات بروتين 26 - كارب…" at bounding box center [1006, 555] width 489 height 99
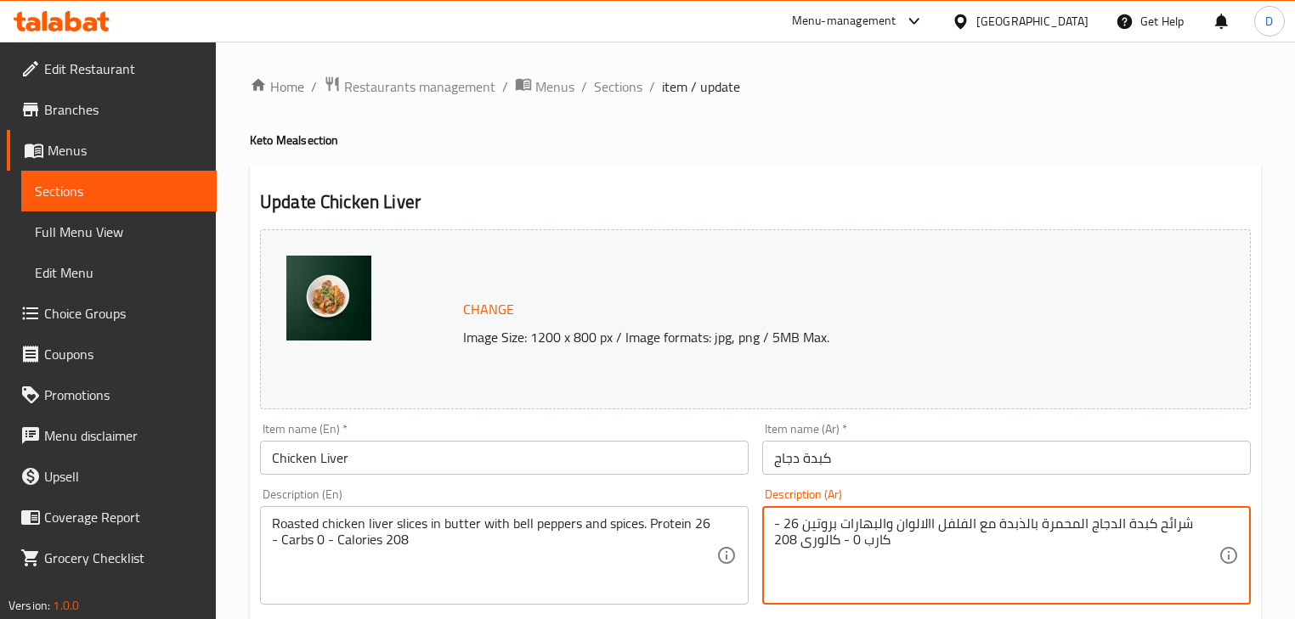
click at [955, 520] on textarea "شرائح كبدة الدجاج المحمرة بالذبدة مع الفلفل االالوان والبهارات بروتين 26 - كارب…" at bounding box center [996, 556] width 444 height 81
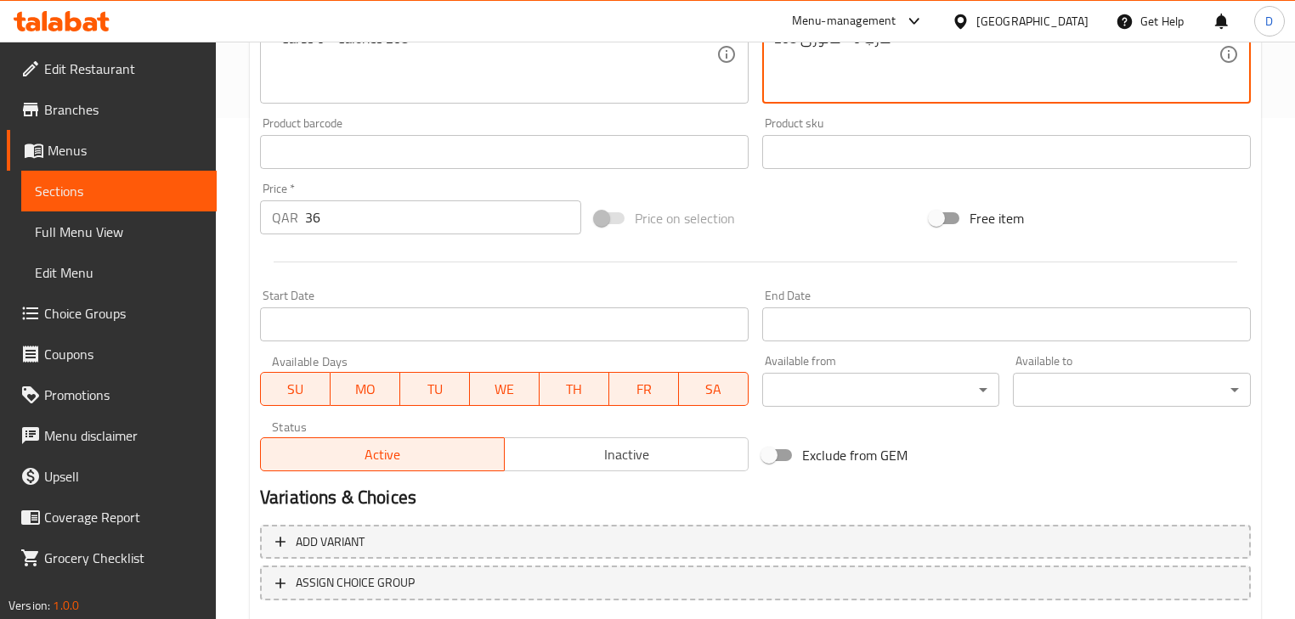
scroll to position [605, 0]
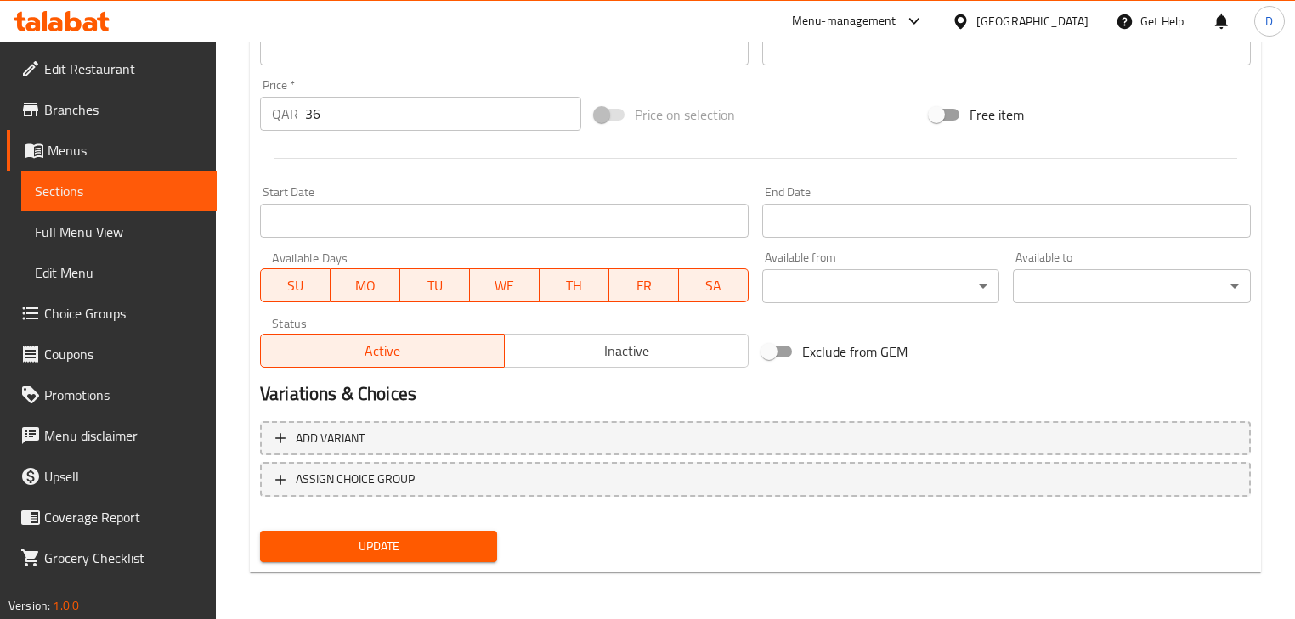
type textarea "شرائح كبدة الدجاج المحمرة بالذبدة مع الفلفل الالوان والبهارات بروتين 26 - كارب …"
click at [451, 537] on span "Update" at bounding box center [379, 546] width 210 height 21
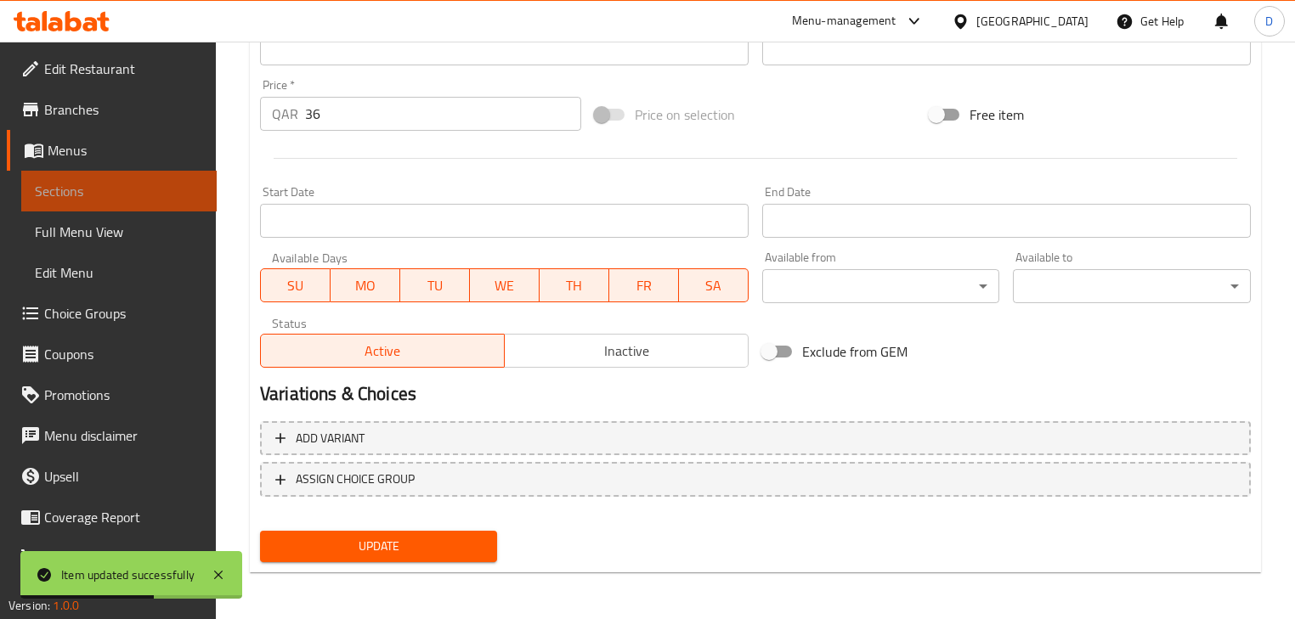
drag, startPoint x: 170, startPoint y: 193, endPoint x: 500, endPoint y: 3, distance: 380.3
click at [170, 193] on span "Sections" at bounding box center [119, 191] width 168 height 20
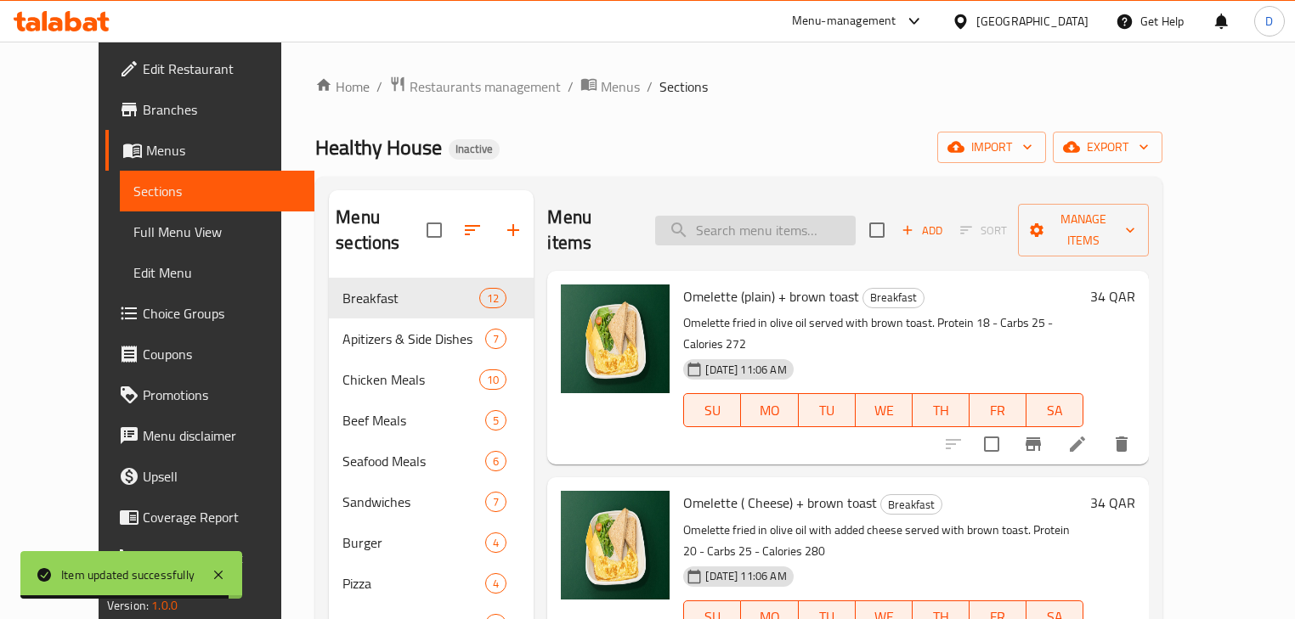
click at [762, 216] on input "search" at bounding box center [755, 231] width 201 height 30
paste input "Chicken sauce Cream"
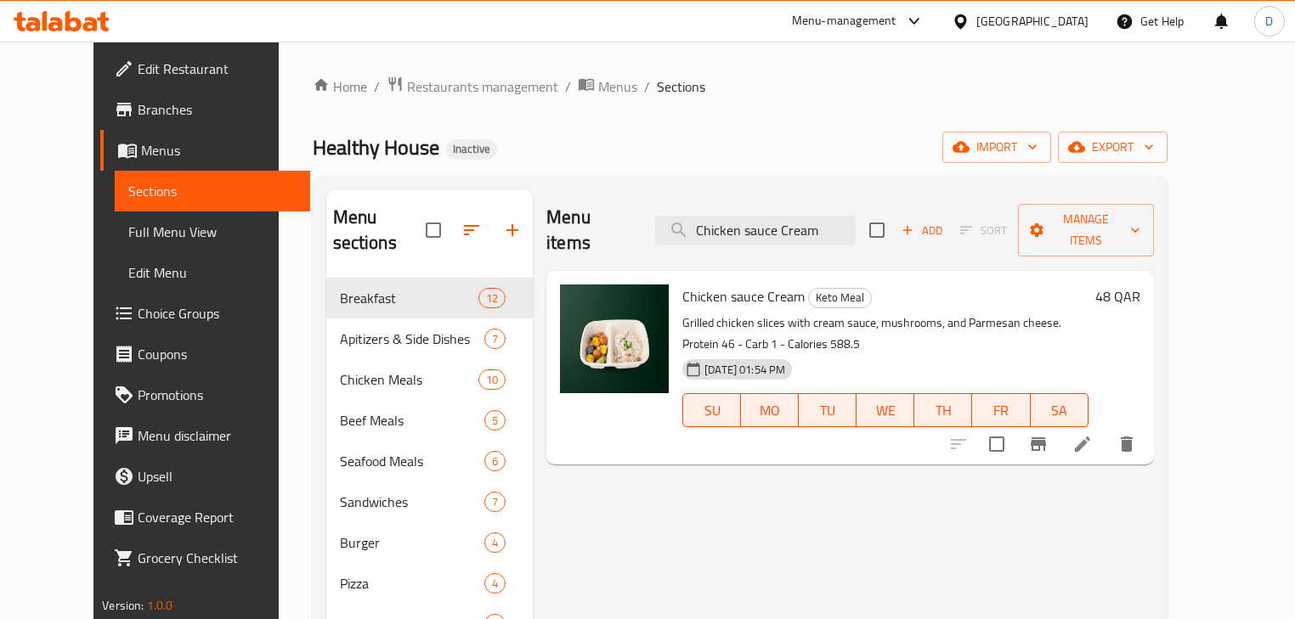
type input "Chicken sauce Cream"
click at [1106, 430] on li at bounding box center [1083, 444] width 48 height 31
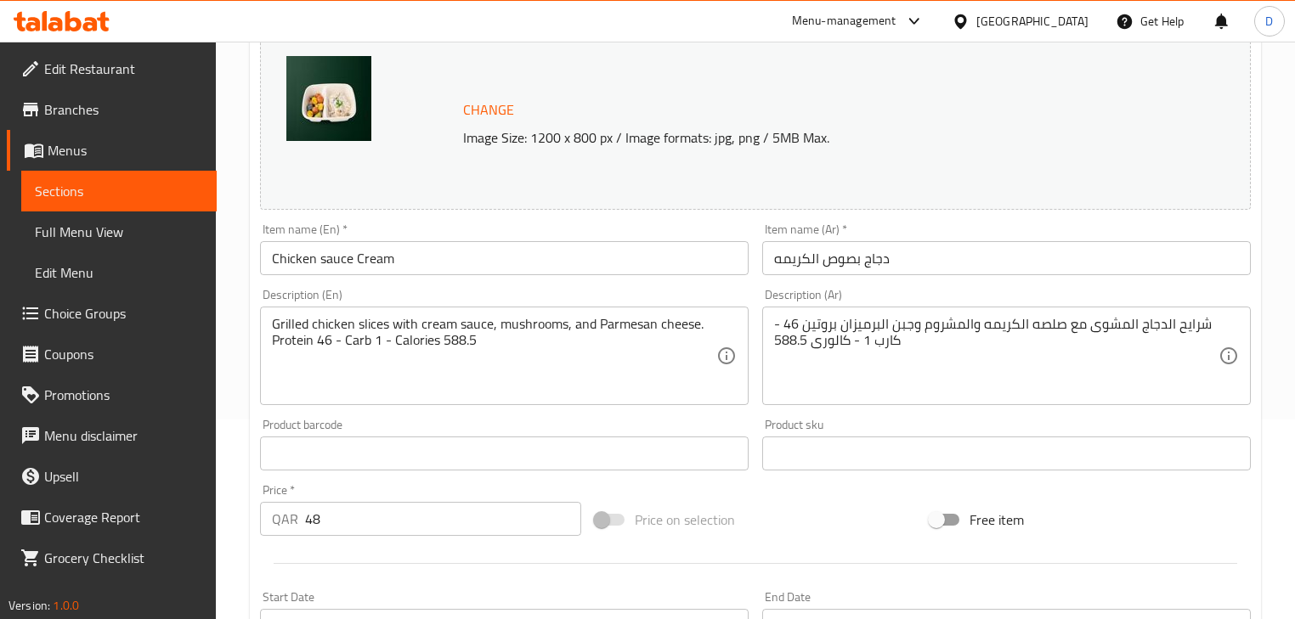
scroll to position [204, 0]
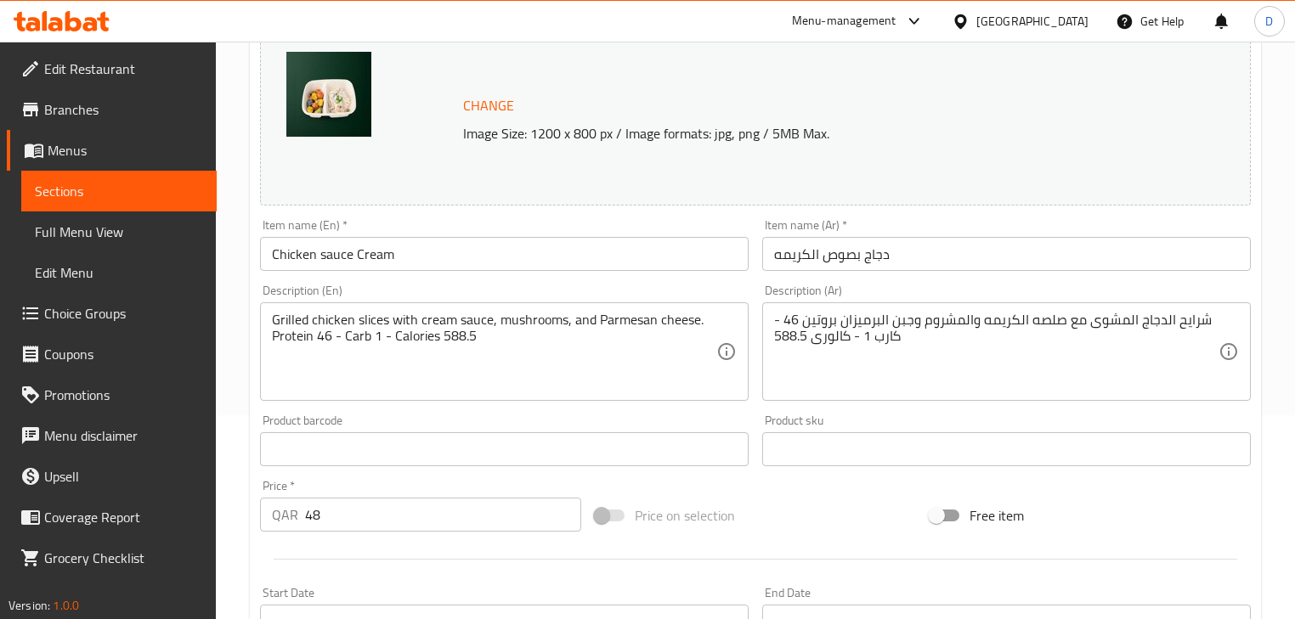
click at [445, 243] on input "Chicken sauce Cream" at bounding box center [504, 254] width 489 height 34
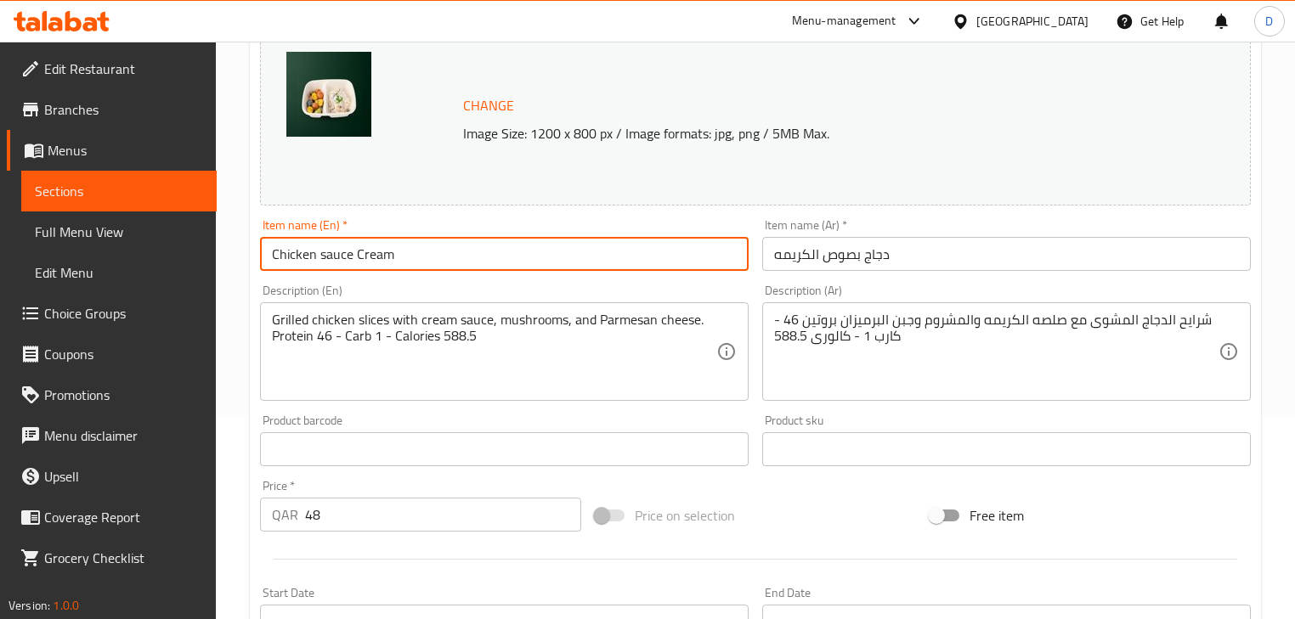
click at [445, 243] on input "Chicken sauce Cream" at bounding box center [504, 254] width 489 height 34
paste input "A La"
type input "Chicken A La Cream"
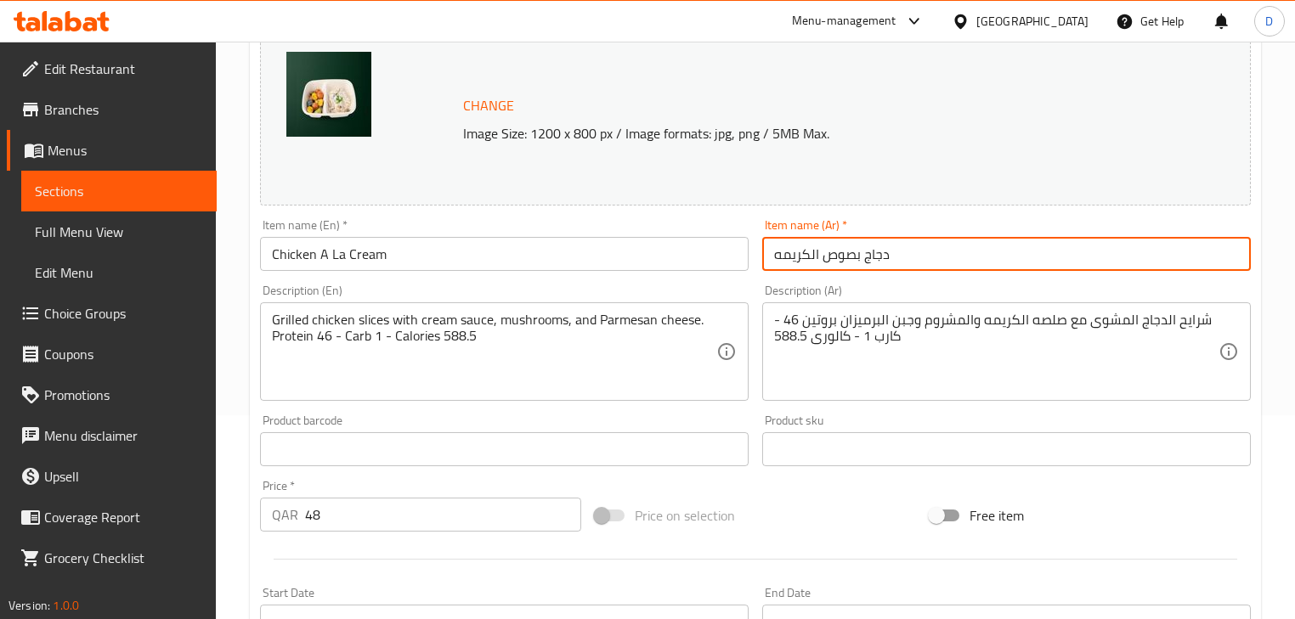
drag, startPoint x: 812, startPoint y: 255, endPoint x: 853, endPoint y: 270, distance: 43.6
click at [853, 270] on input "دجاج بصوص الكريمه" at bounding box center [1006, 254] width 489 height 34
drag, startPoint x: 853, startPoint y: 270, endPoint x: 833, endPoint y: 268, distance: 20.6
click at [833, 268] on input "دجاج jhj ;bdlكريمه" at bounding box center [1006, 254] width 489 height 34
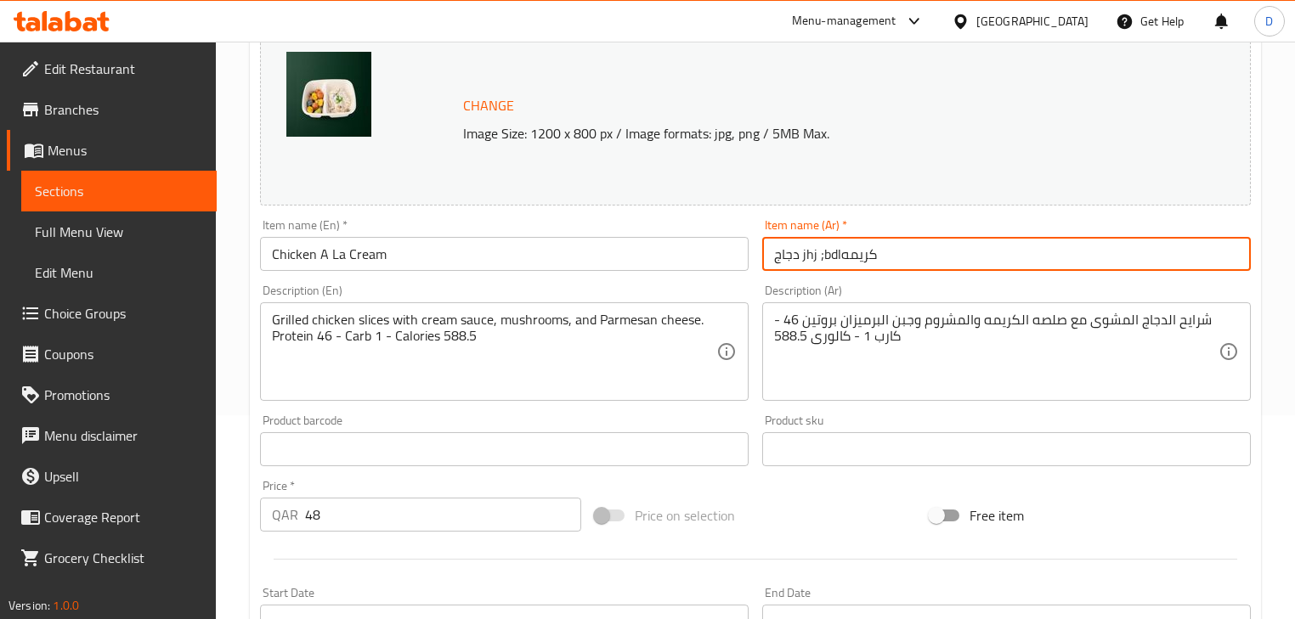
drag, startPoint x: 840, startPoint y: 258, endPoint x: 800, endPoint y: 245, distance: 43.0
click at [800, 245] on input "دجاج jhj ;bdlكريمه" at bounding box center [1006, 254] width 489 height 34
click at [821, 252] on input "دجاج الا كريمه" at bounding box center [1006, 254] width 489 height 34
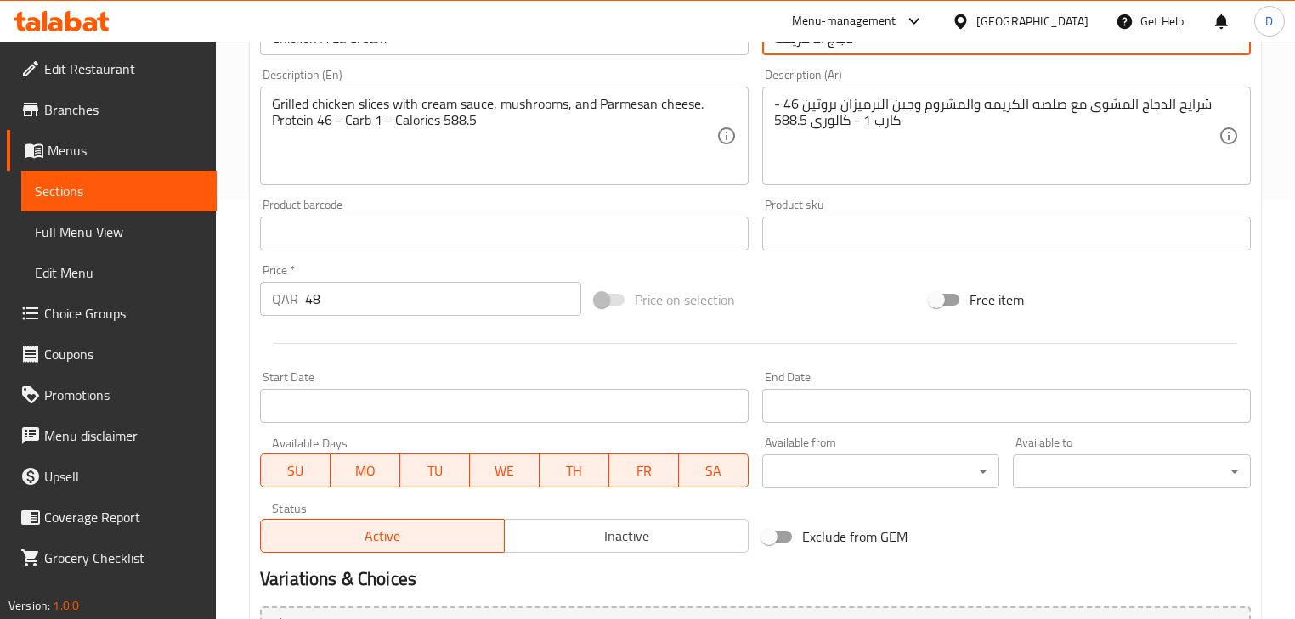
scroll to position [605, 0]
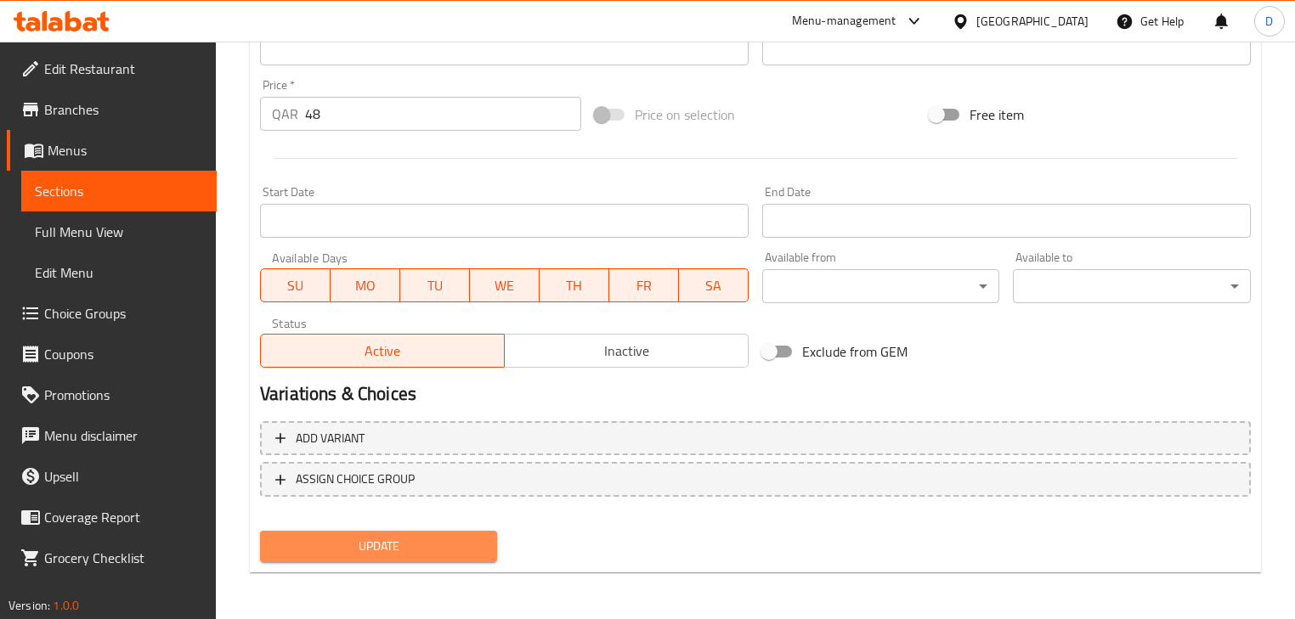
click at [484, 535] on button "Update" at bounding box center [378, 546] width 237 height 31
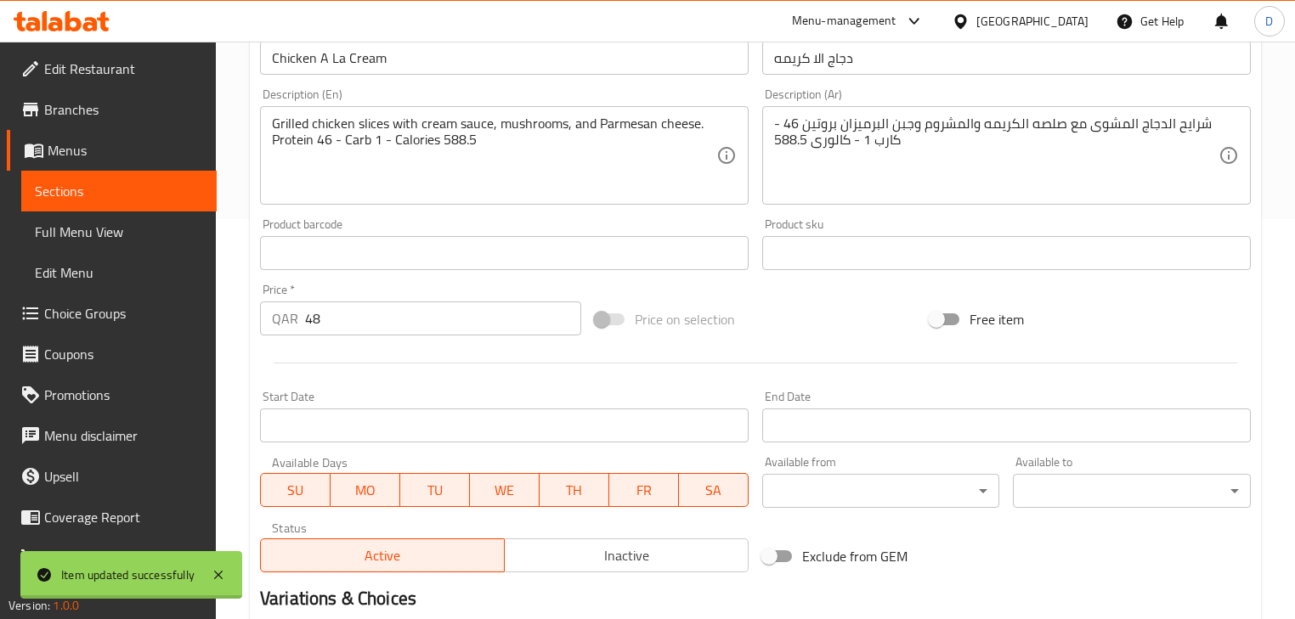
scroll to position [333, 0]
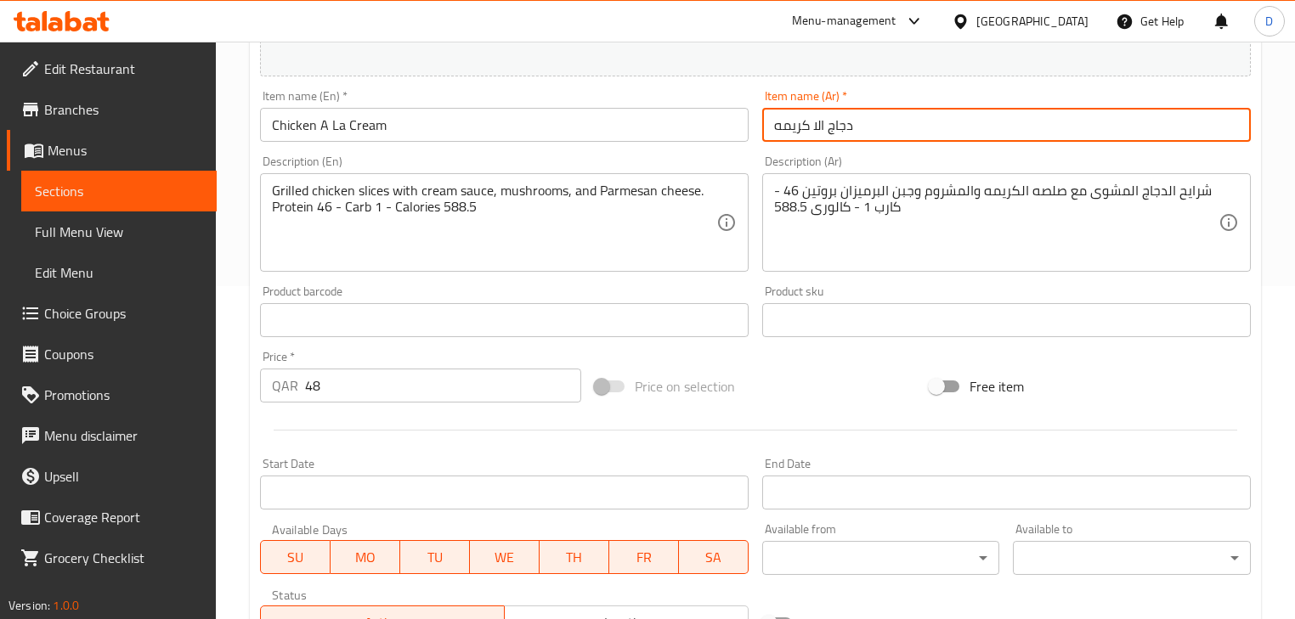
click at [775, 131] on input "دجاج الا كريمه" at bounding box center [1006, 125] width 489 height 34
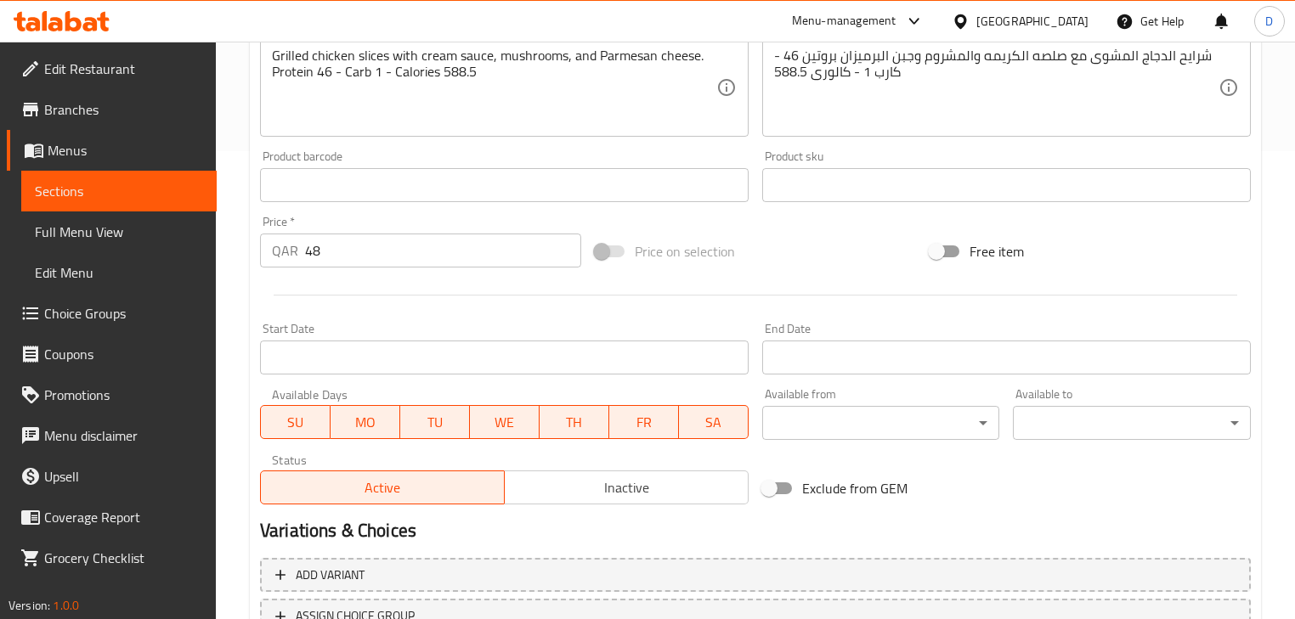
scroll to position [605, 0]
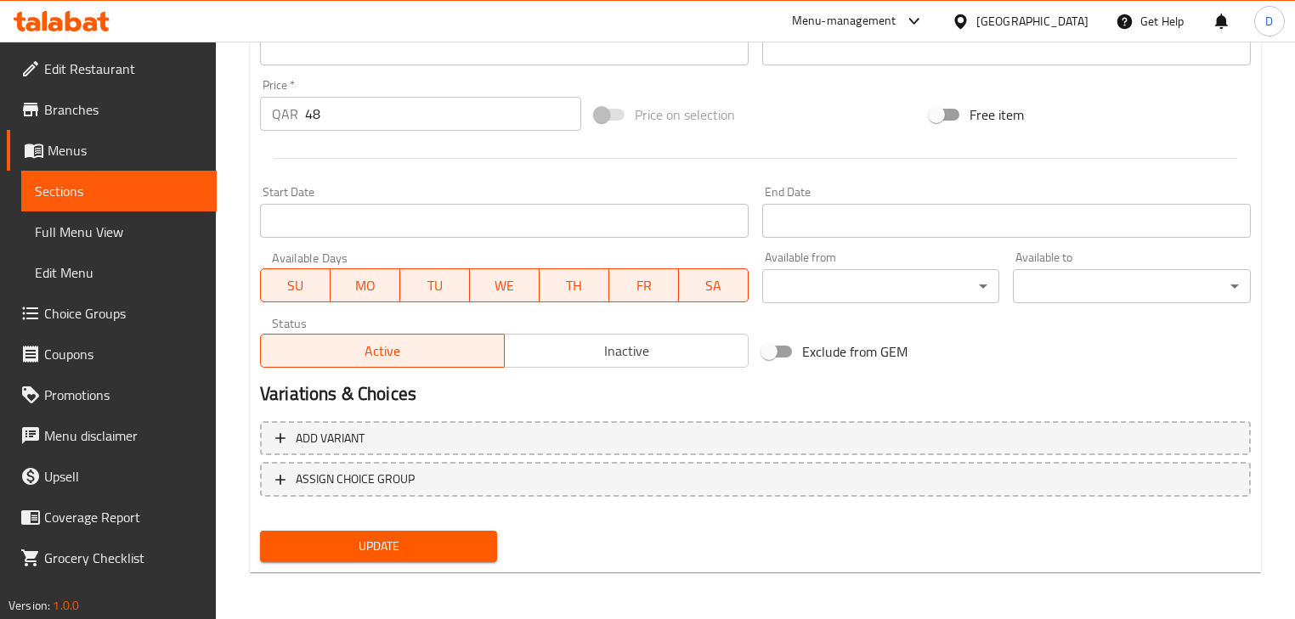
type input "دجاج الا كريم"
click at [367, 545] on span "Update" at bounding box center [379, 546] width 210 height 21
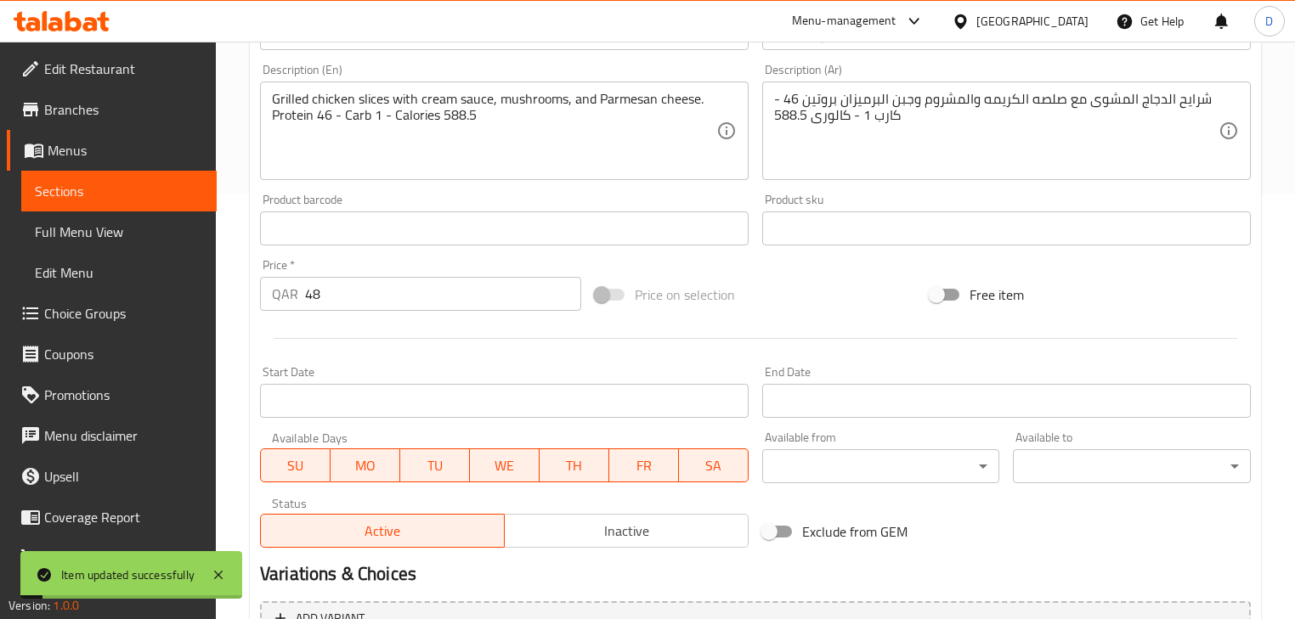
scroll to position [401, 0]
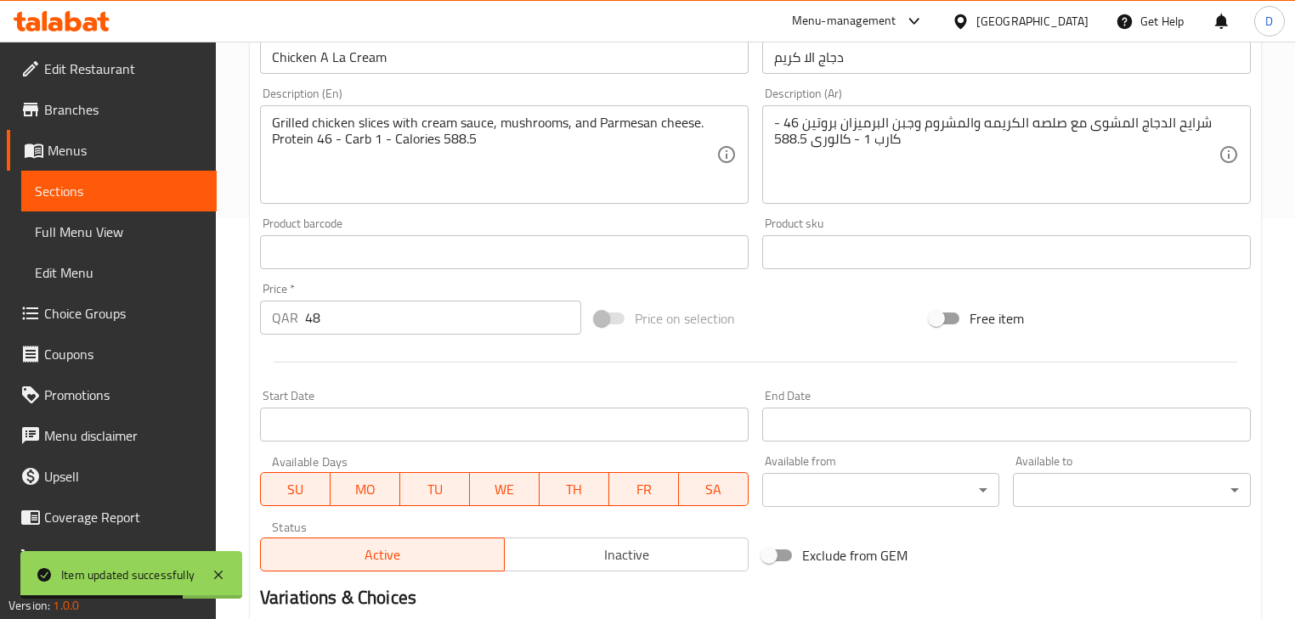
click at [164, 168] on link "Menus" at bounding box center [112, 150] width 210 height 41
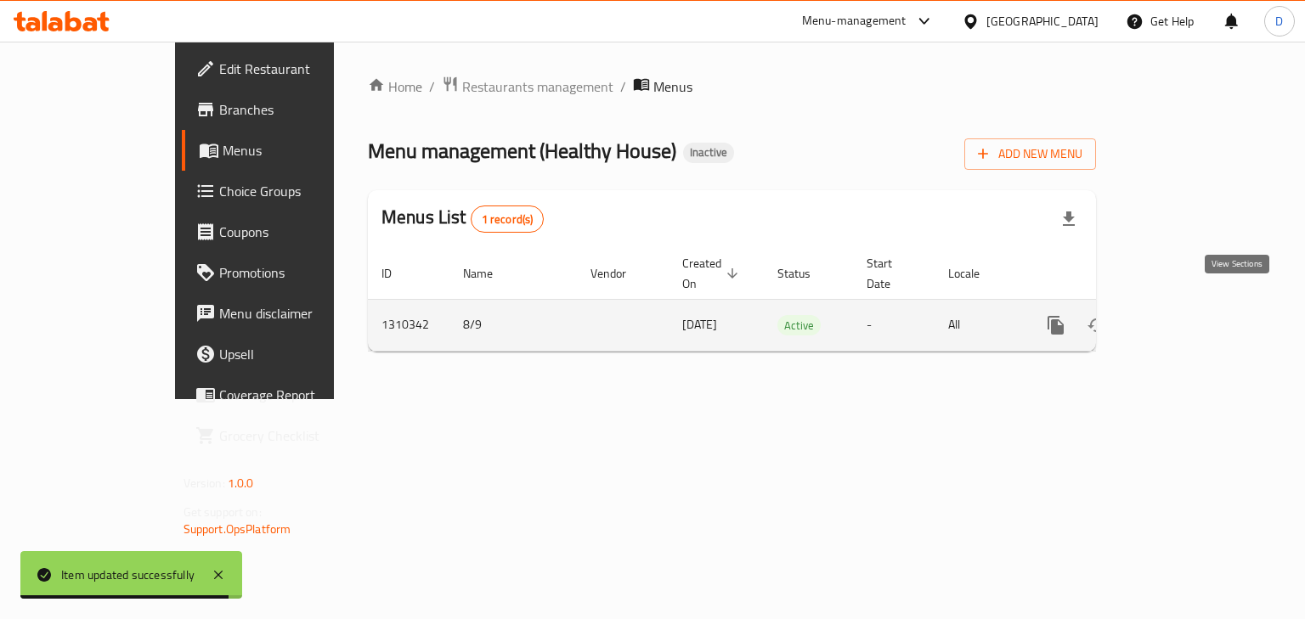
click at [1189, 315] on icon "enhanced table" at bounding box center [1178, 325] width 20 height 20
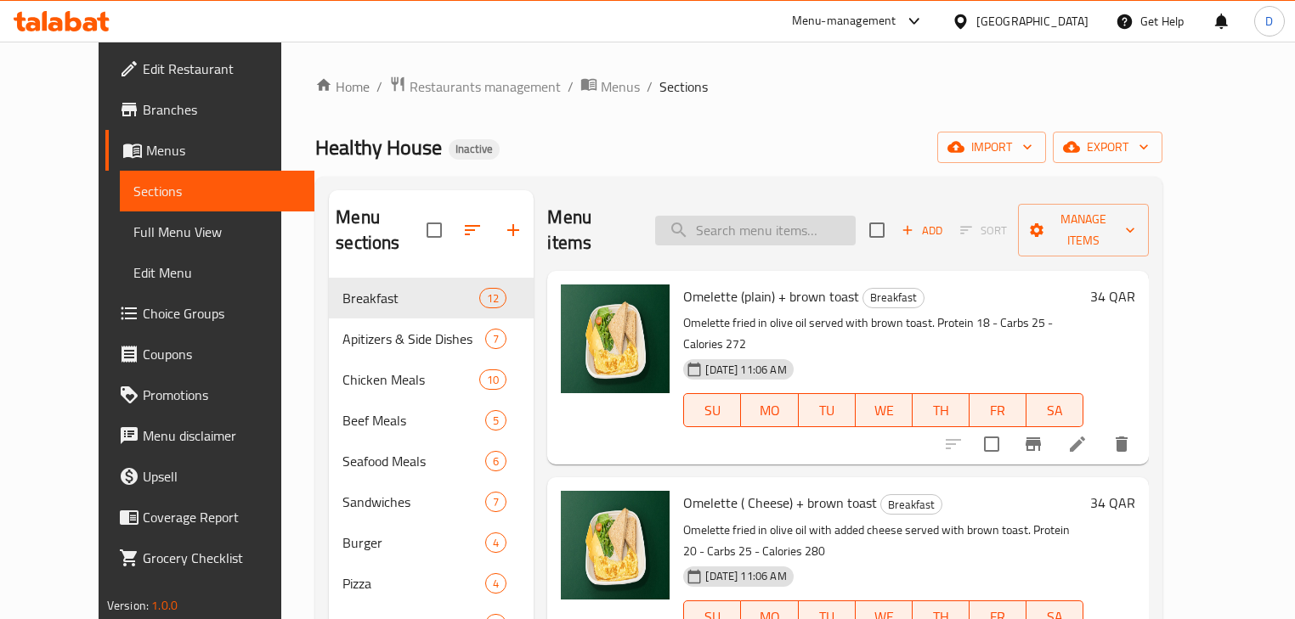
click at [720, 218] on input "search" at bounding box center [755, 231] width 201 height 30
paste input "Zuccinin Mahshi"
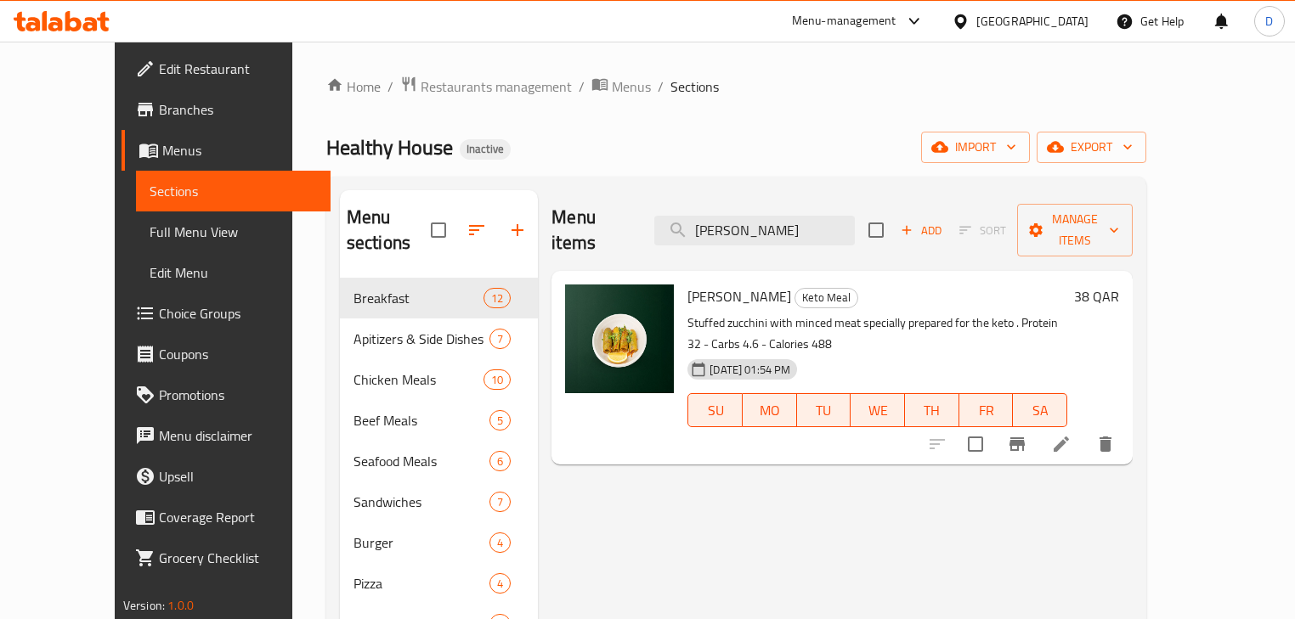
type input "Zuccinin Mahshi"
click at [1072, 434] on icon at bounding box center [1061, 444] width 20 height 20
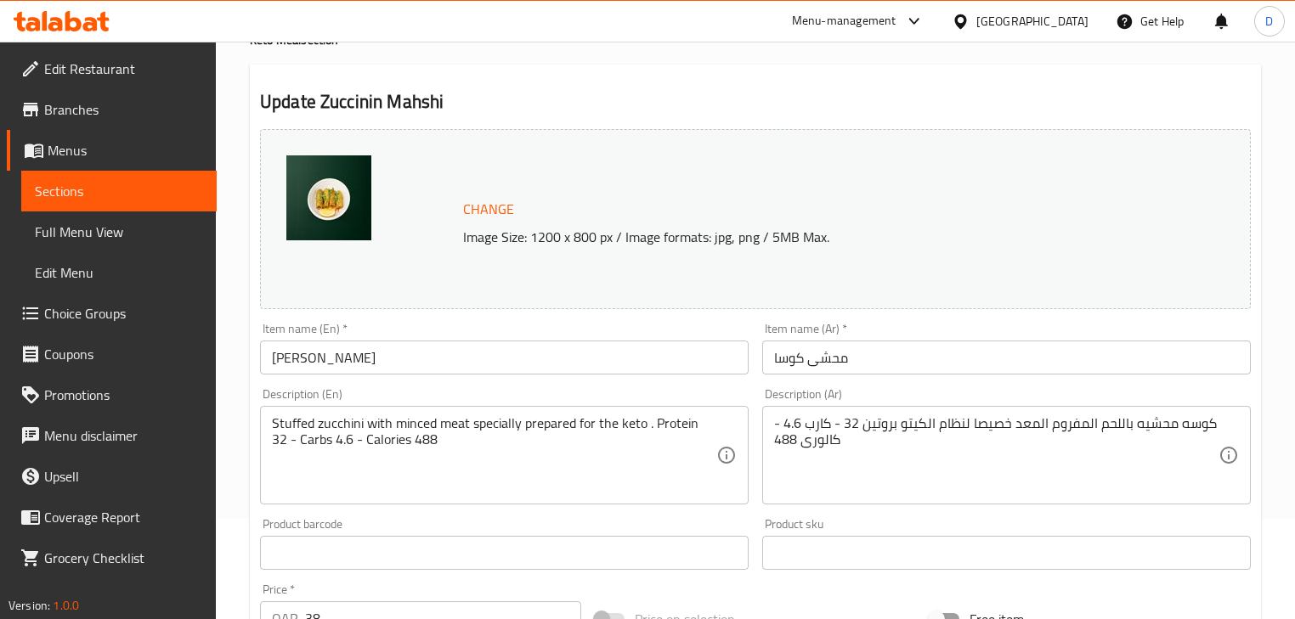
scroll to position [68, 0]
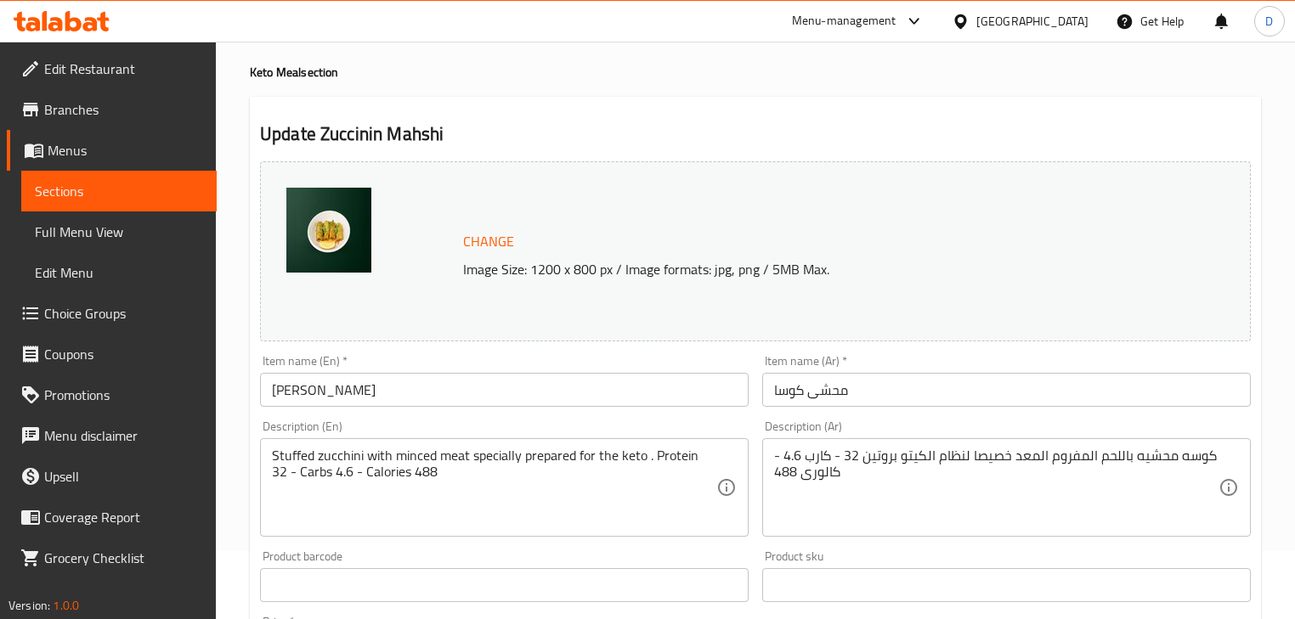
click at [425, 382] on input "Zuccinin Mahshi" at bounding box center [504, 390] width 489 height 34
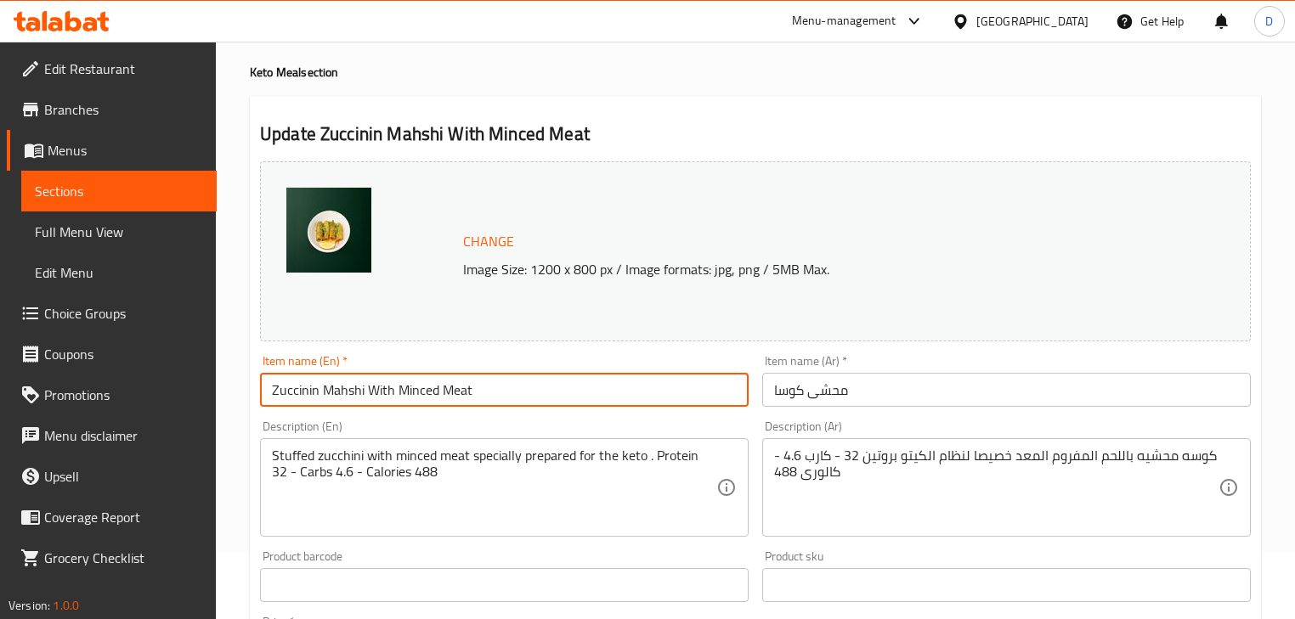
type input "Zuccinin Mahshi With Minced Meat"
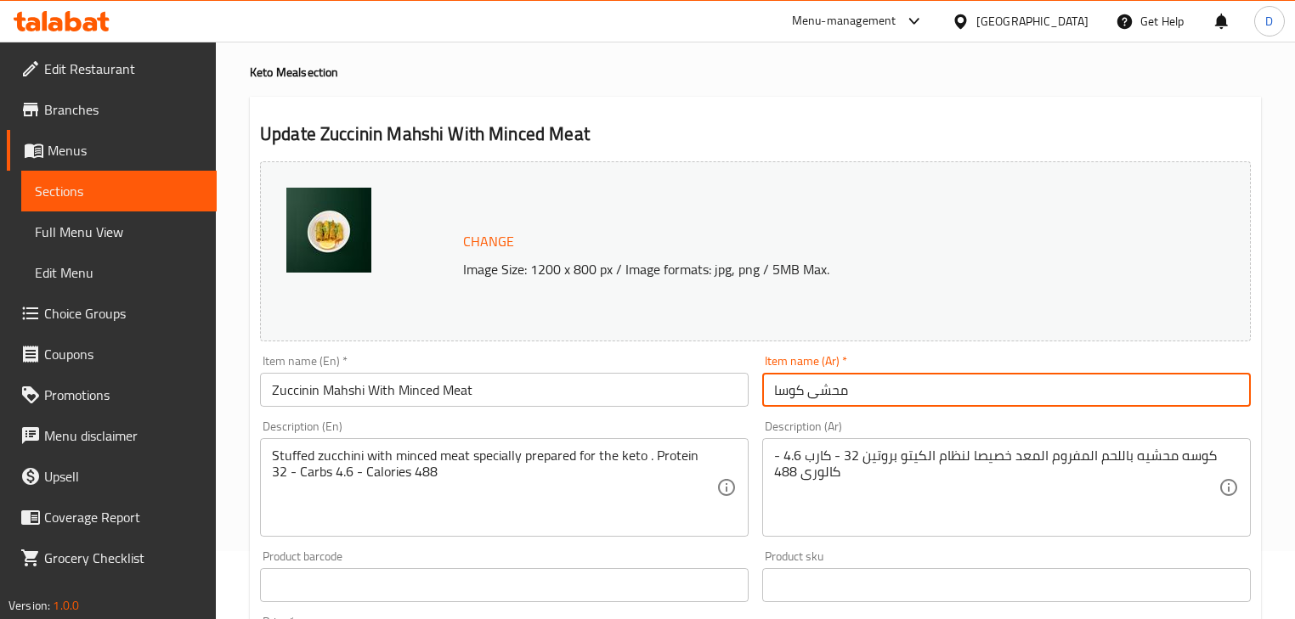
click at [807, 403] on input "محشى كوسا" at bounding box center [1006, 390] width 489 height 34
paste input "وسه محشي باللحم المفروم"
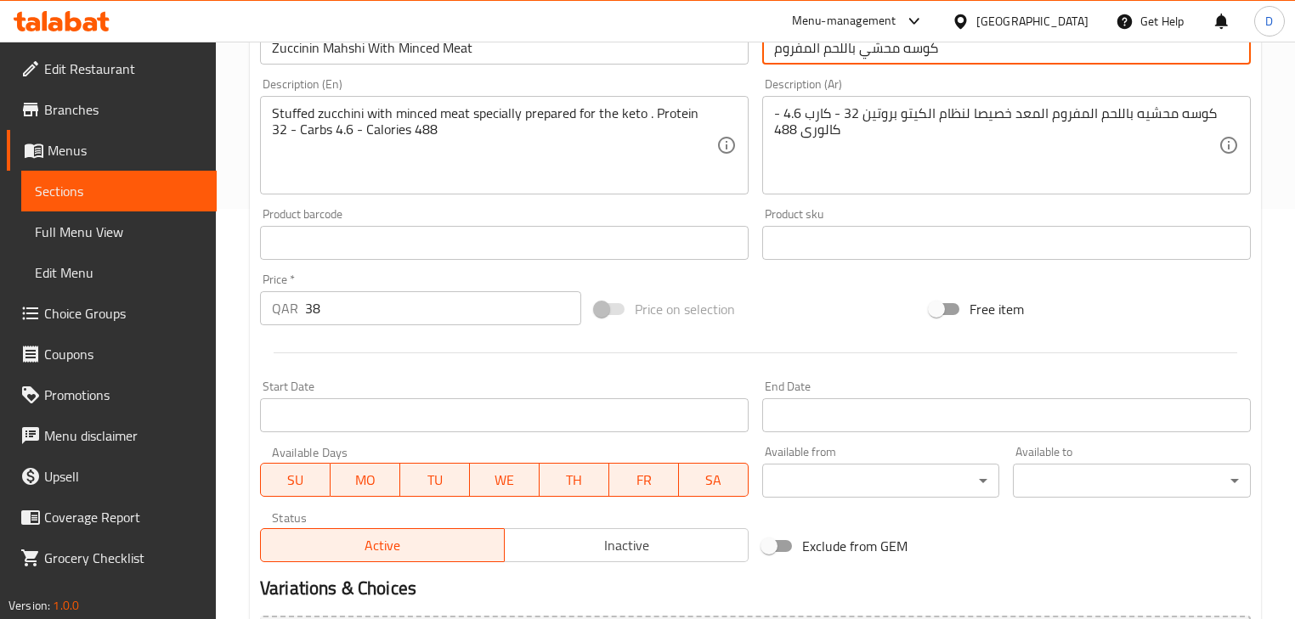
scroll to position [605, 0]
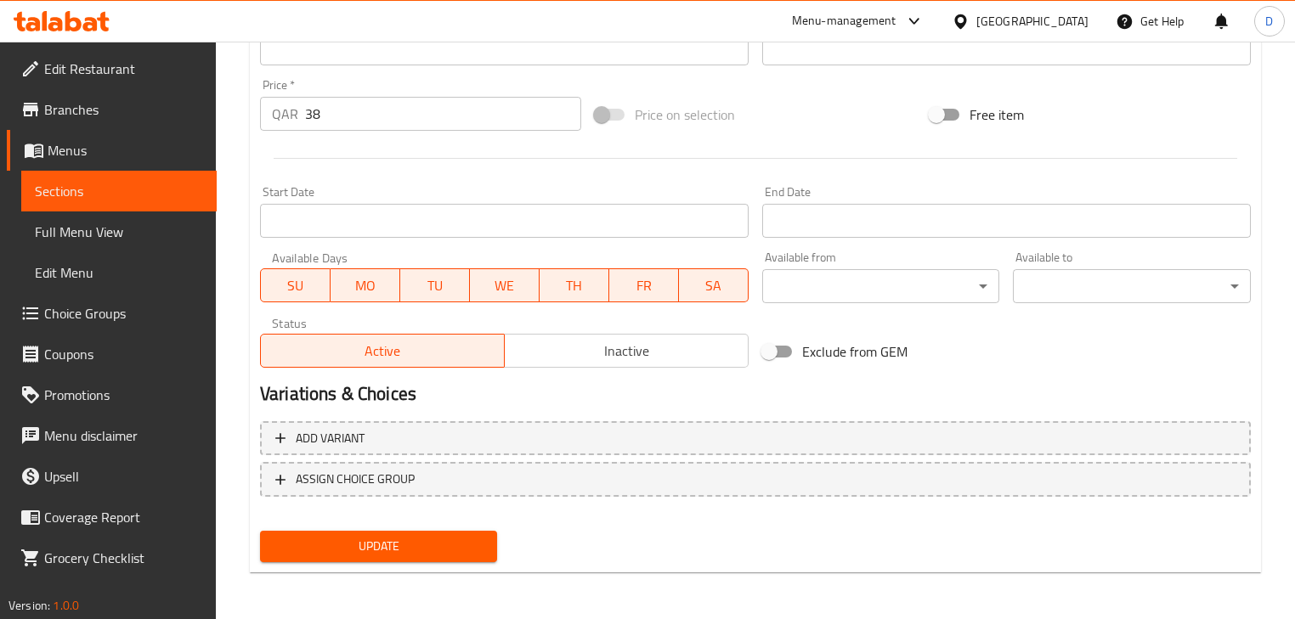
type input "كوسه محشي باللحم المفروم"
click at [473, 534] on button "Update" at bounding box center [378, 546] width 237 height 31
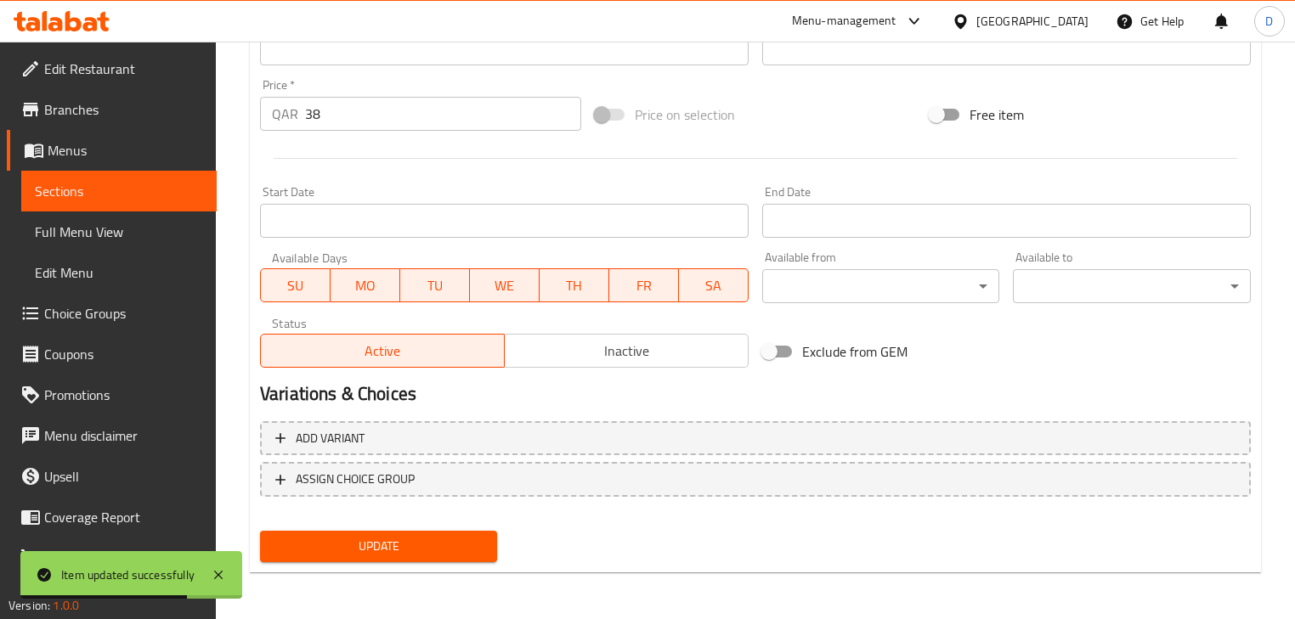
click at [455, 553] on span "Update" at bounding box center [379, 546] width 210 height 21
click at [196, 194] on link "Sections" at bounding box center [118, 191] width 195 height 41
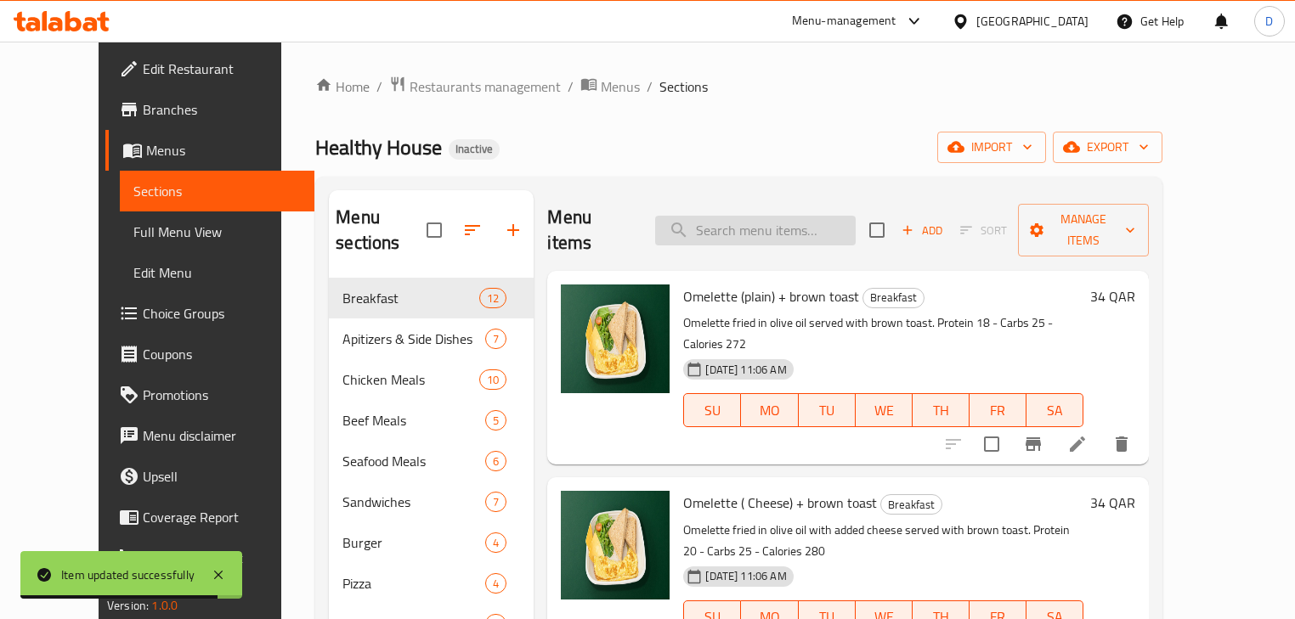
click at [853, 216] on input "search" at bounding box center [755, 231] width 201 height 30
paste input "Bell pepper Mahshi"
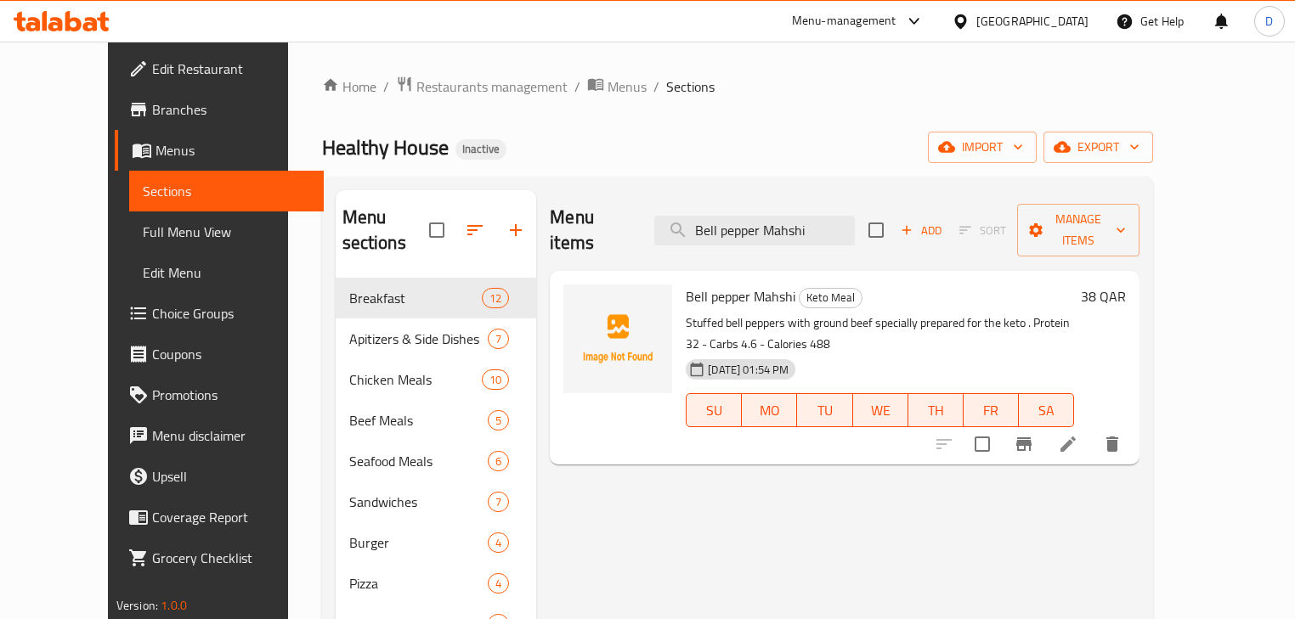
type input "Bell pepper Mahshi"
click at [1076, 437] on icon at bounding box center [1068, 444] width 15 height 15
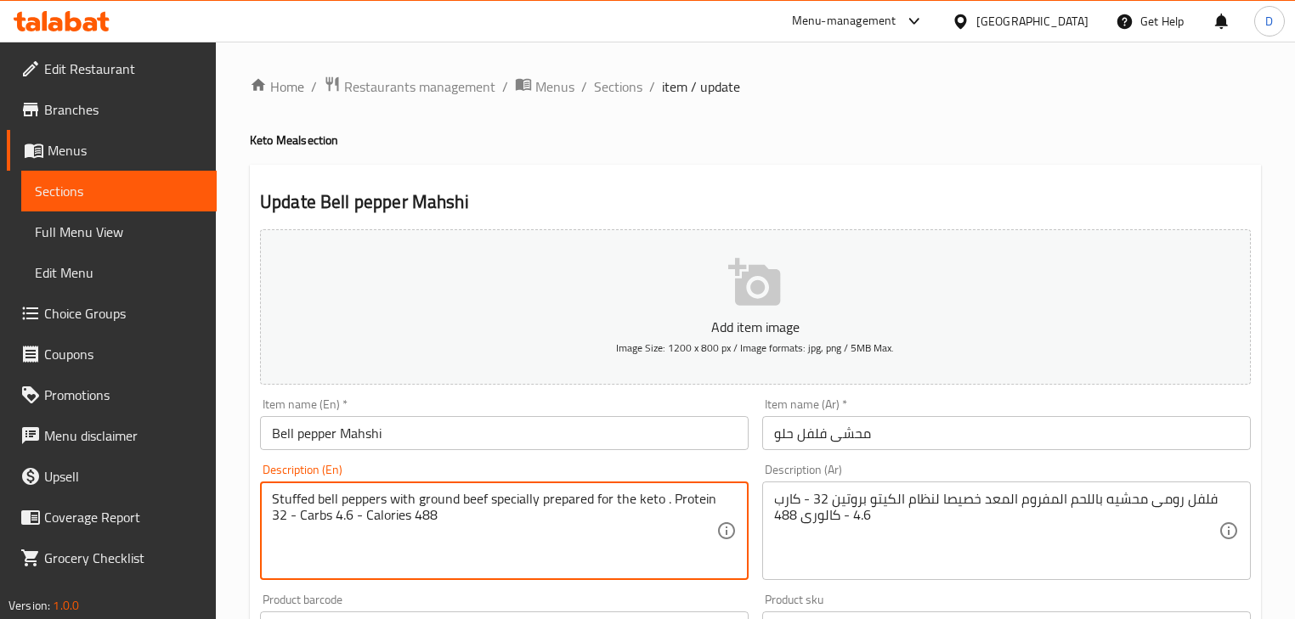
click at [435, 494] on textarea "Stuffed bell peppers with ground beef specially prepared for the keto . Protein…" at bounding box center [494, 531] width 444 height 81
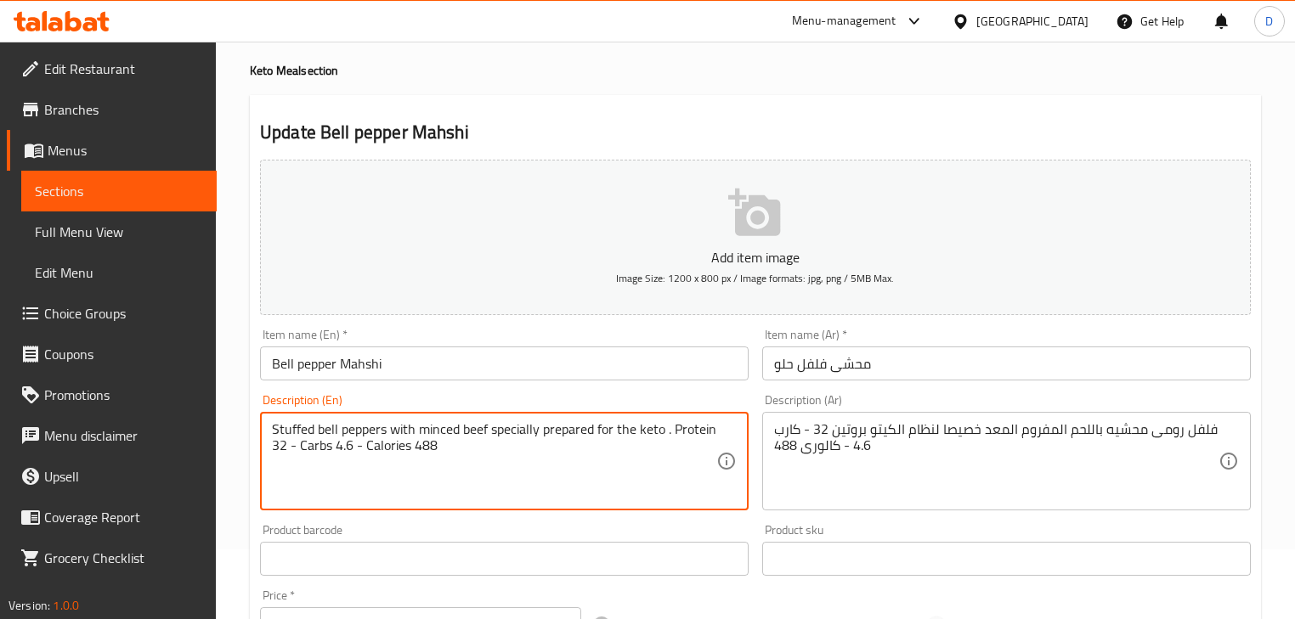
scroll to position [136, 0]
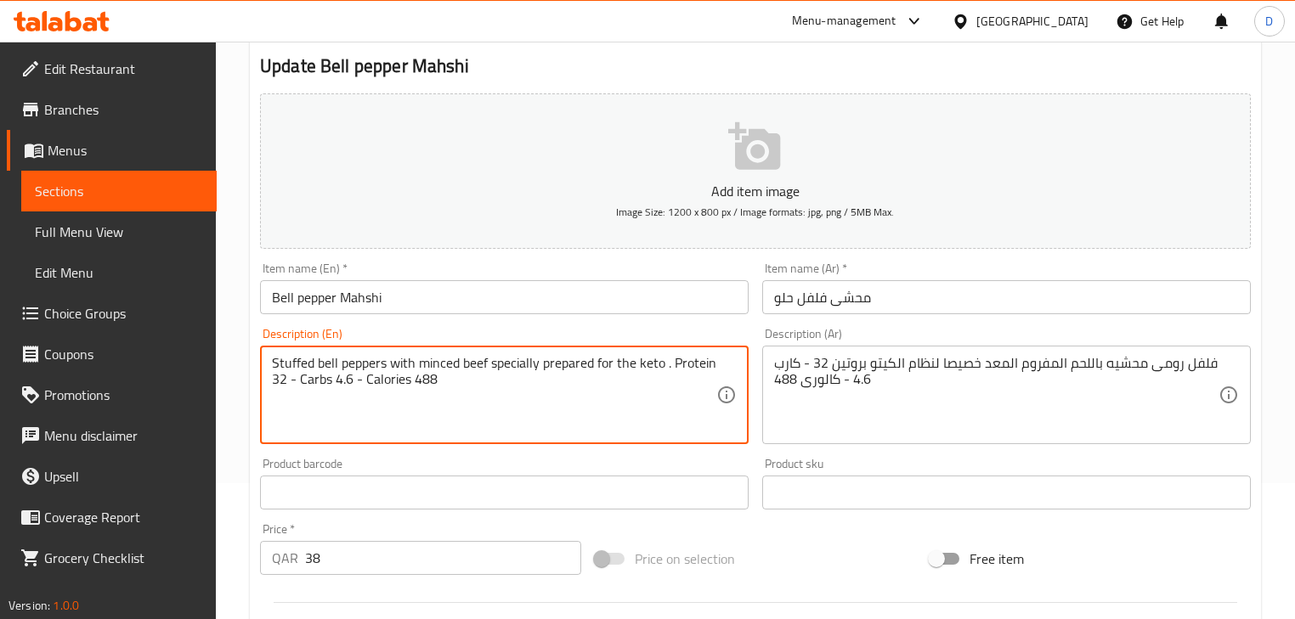
click at [475, 370] on textarea "Stuffed bell peppers with minced beef specially prepared for the keto . Protein…" at bounding box center [494, 395] width 444 height 81
click at [665, 367] on textarea "Stuffed bell peppers with minced meat specially prepared for the keto . Protein…" at bounding box center [494, 395] width 444 height 81
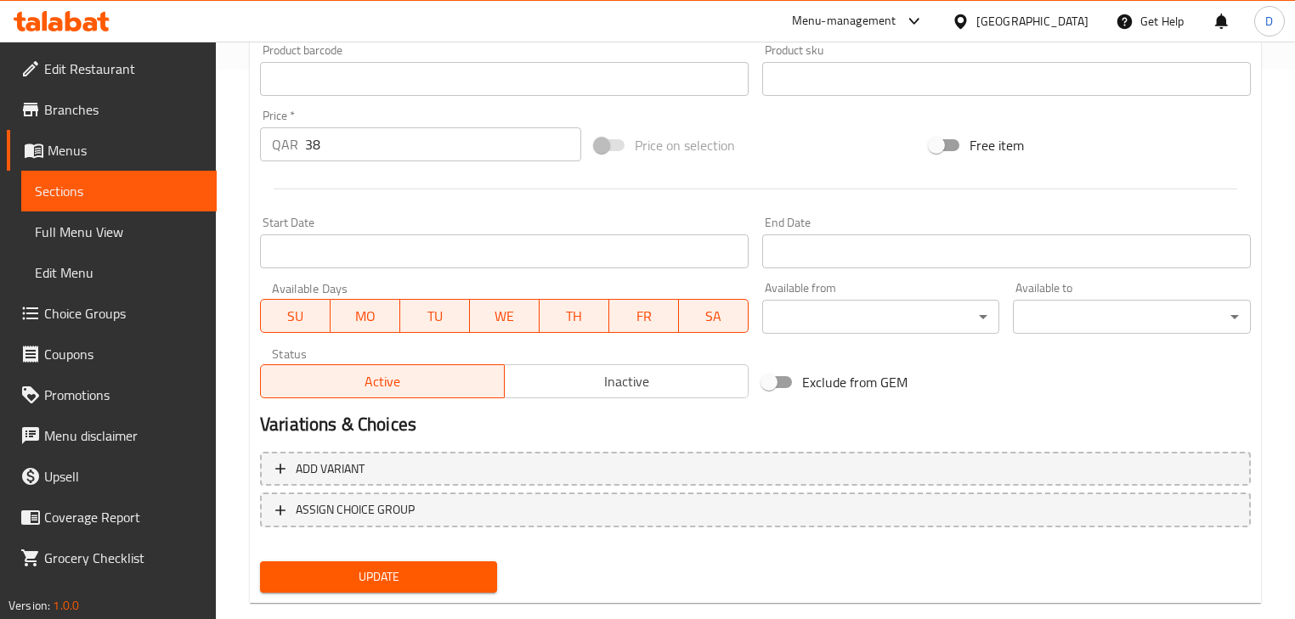
scroll to position [581, 0]
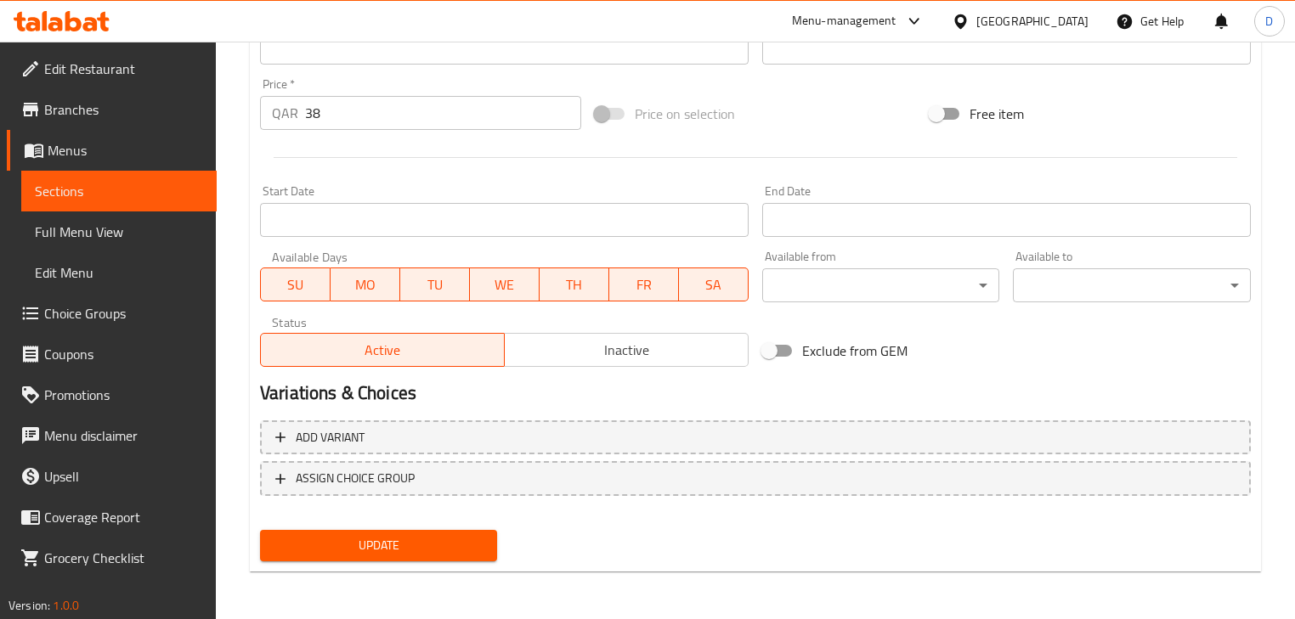
type textarea "Stuffed bell peppers with minced meat specially prepared for the keto style . P…"
click at [470, 523] on div "Update" at bounding box center [378, 545] width 251 height 45
click at [467, 539] on span "Update" at bounding box center [379, 545] width 210 height 21
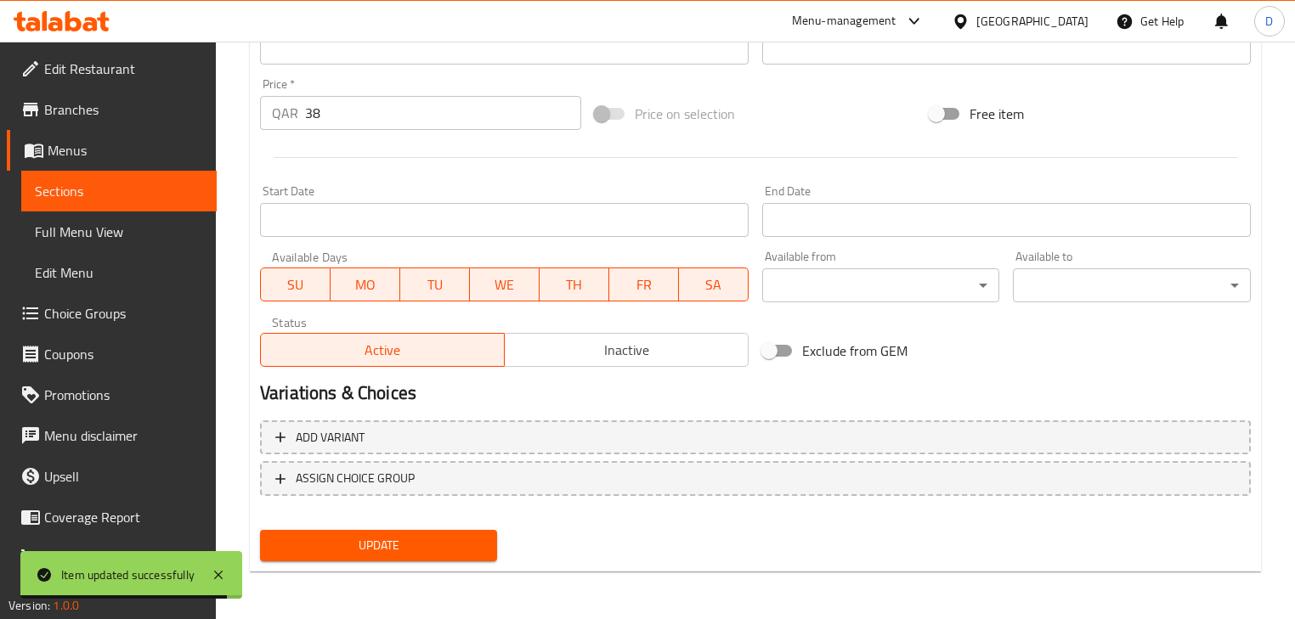
click at [188, 187] on span "Sections" at bounding box center [119, 191] width 168 height 20
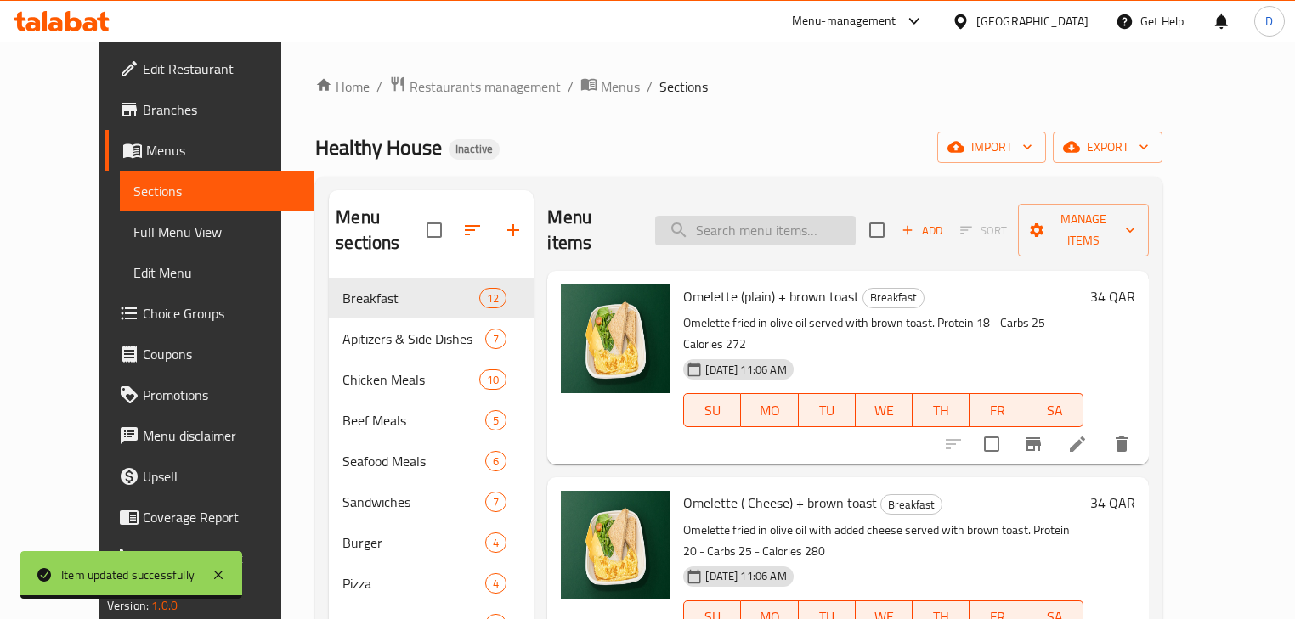
click at [830, 224] on input "search" at bounding box center [755, 231] width 201 height 30
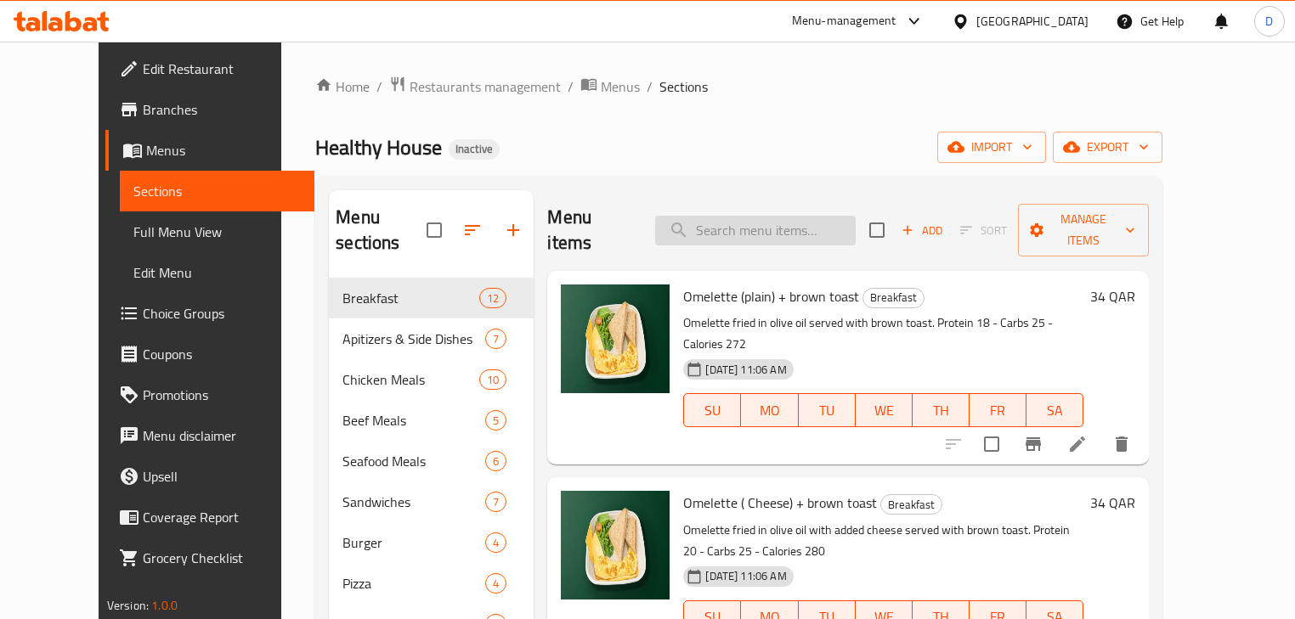
paste input "Grilled Salmon Cajun Cream Sauce"
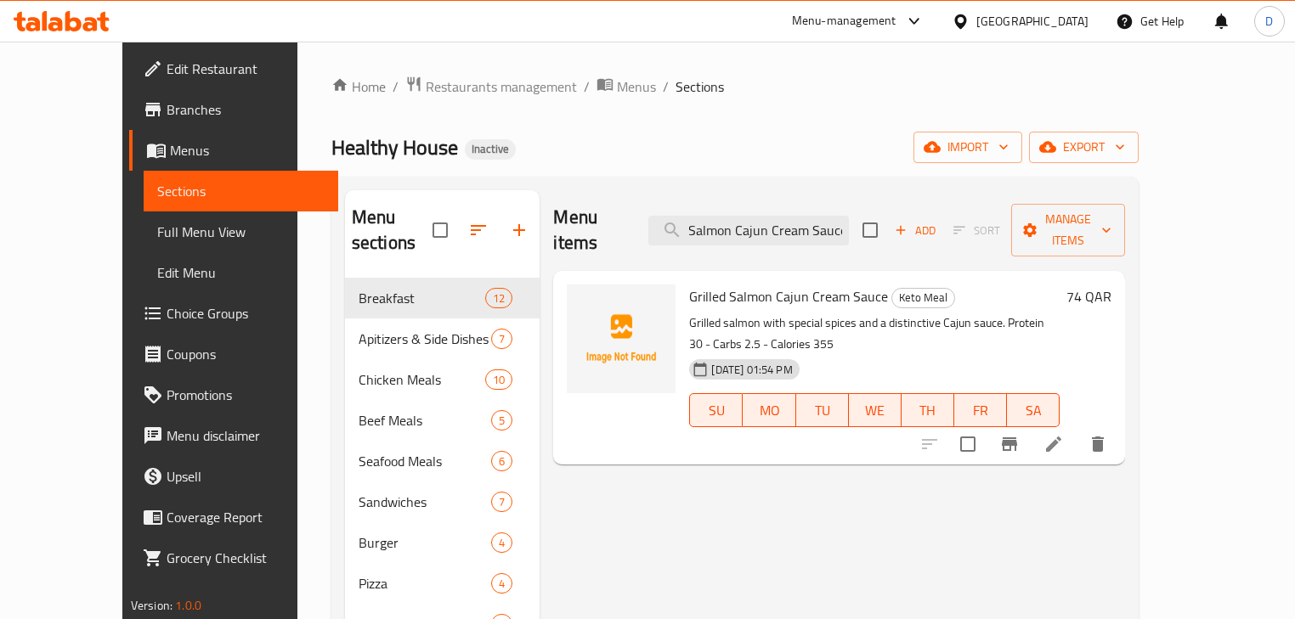
type input "Grilled Salmon Cajun Cream Sauce"
click at [1061, 437] on icon at bounding box center [1053, 444] width 15 height 15
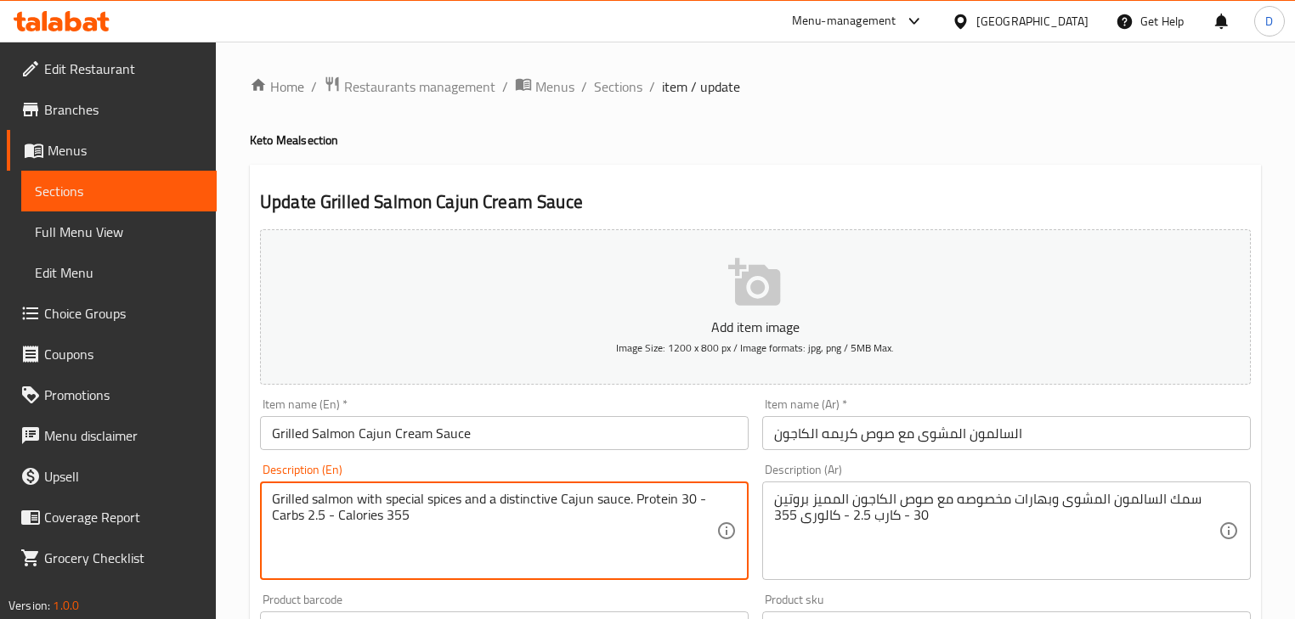
paste textarea "fish"
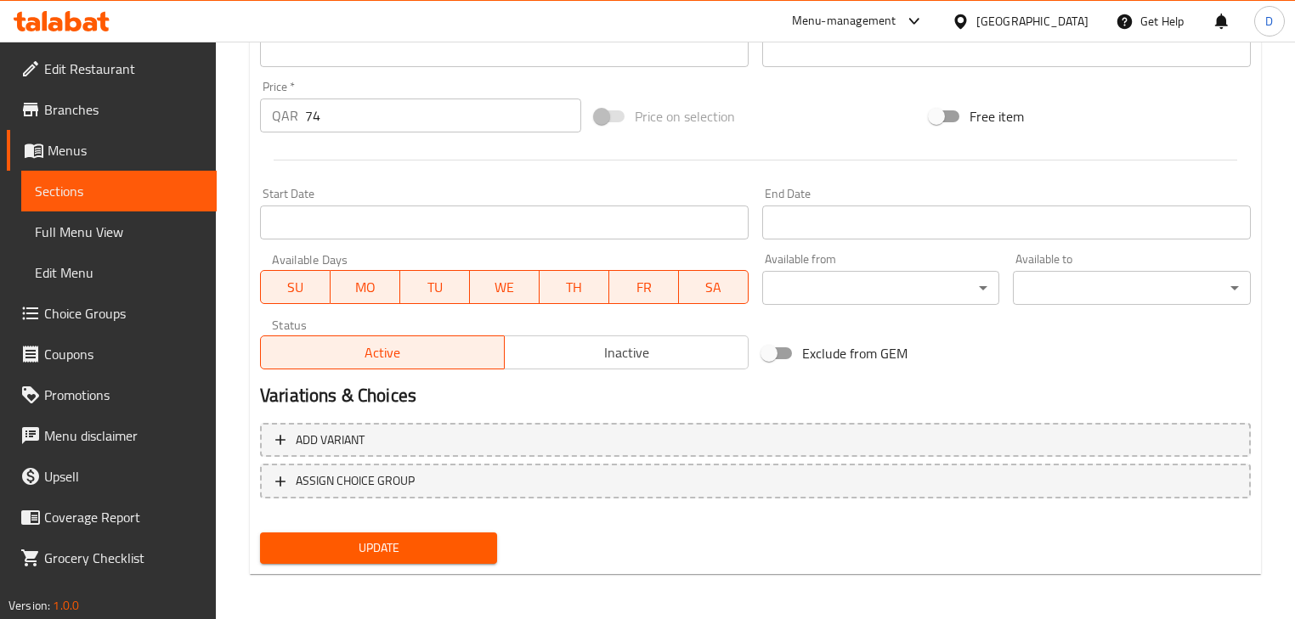
scroll to position [581, 0]
type textarea "Grilled salmon fish with special spices and a distinctive Cajun sauce. Protein …"
drag, startPoint x: 446, startPoint y: 551, endPoint x: 478, endPoint y: 486, distance: 71.8
click at [463, 535] on span "Update" at bounding box center [379, 545] width 210 height 21
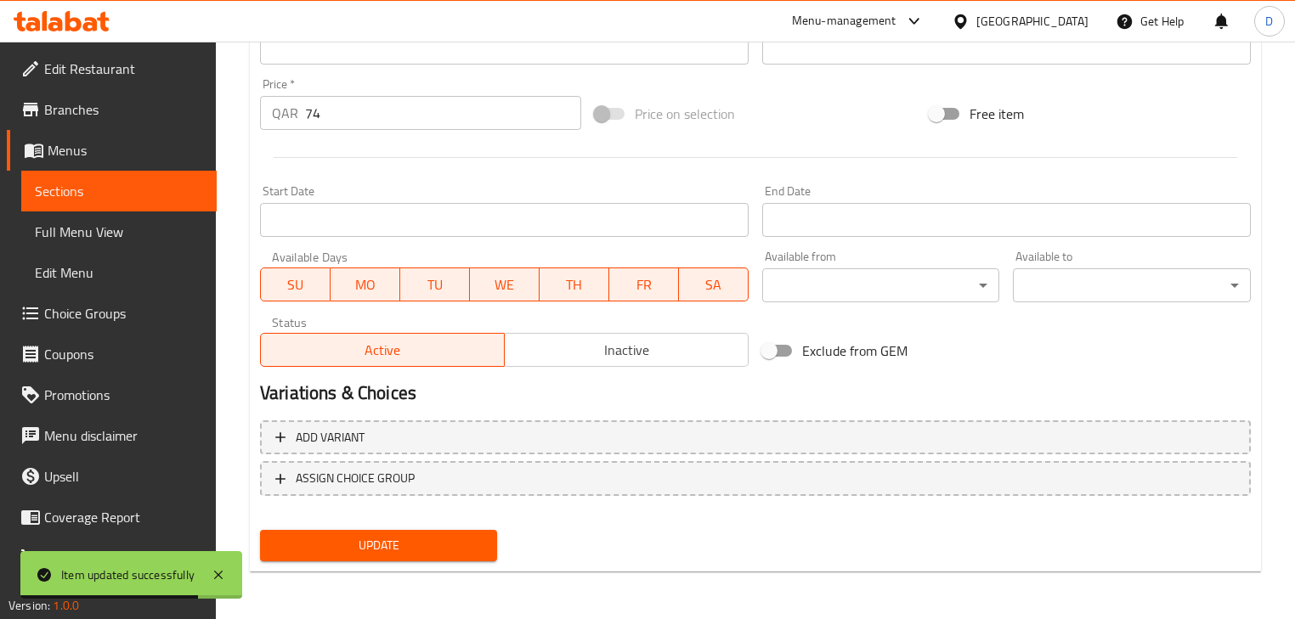
click at [177, 184] on span "Sections" at bounding box center [119, 191] width 168 height 20
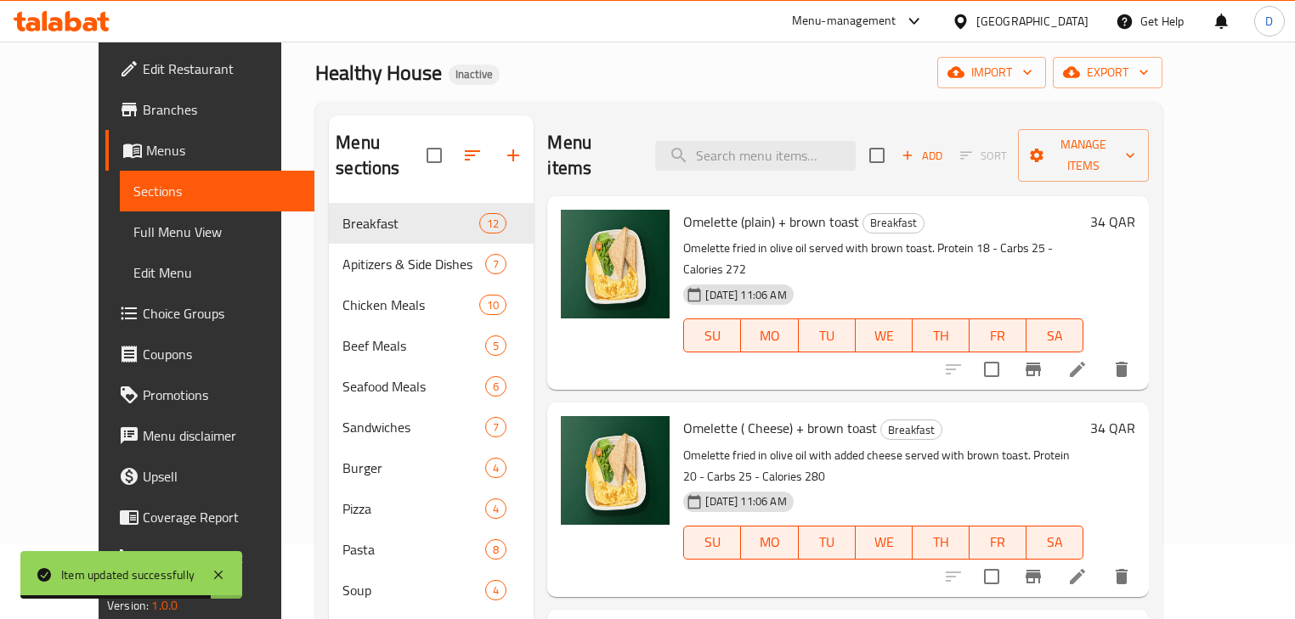
scroll to position [54, 0]
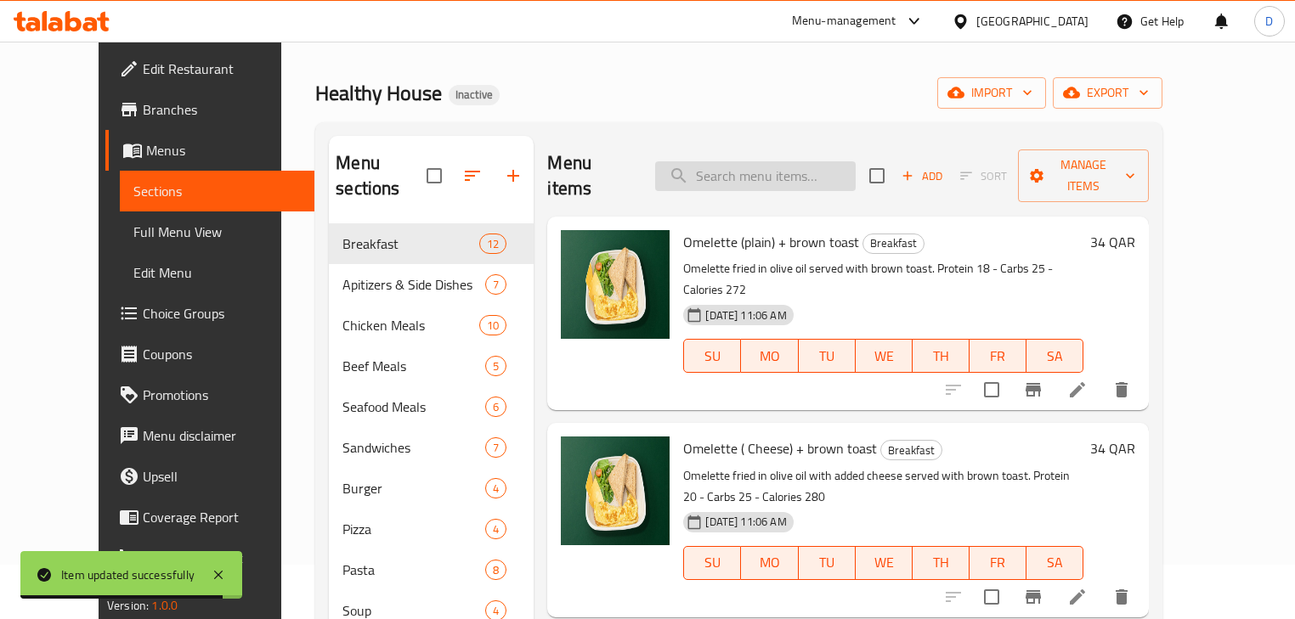
click at [802, 163] on input "search" at bounding box center [755, 176] width 201 height 30
paste input "Kito Cauliflower Beef Burger"
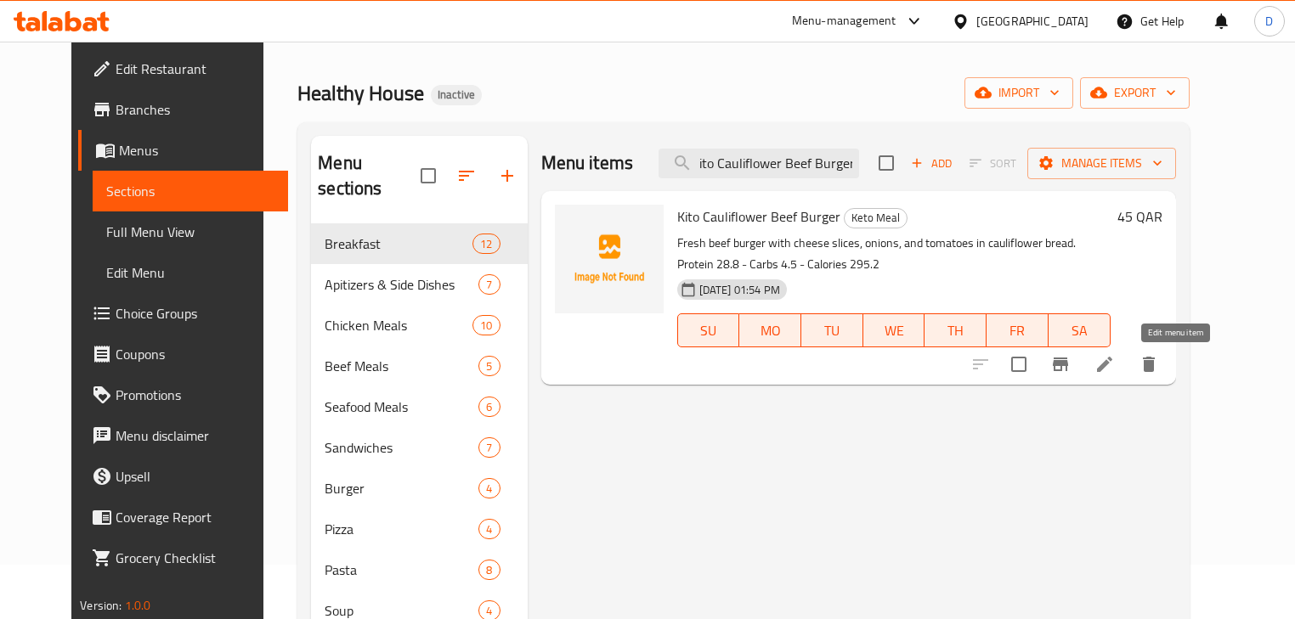
type input "Kito Cauliflower Beef Burger"
click at [1115, 355] on icon at bounding box center [1105, 364] width 20 height 20
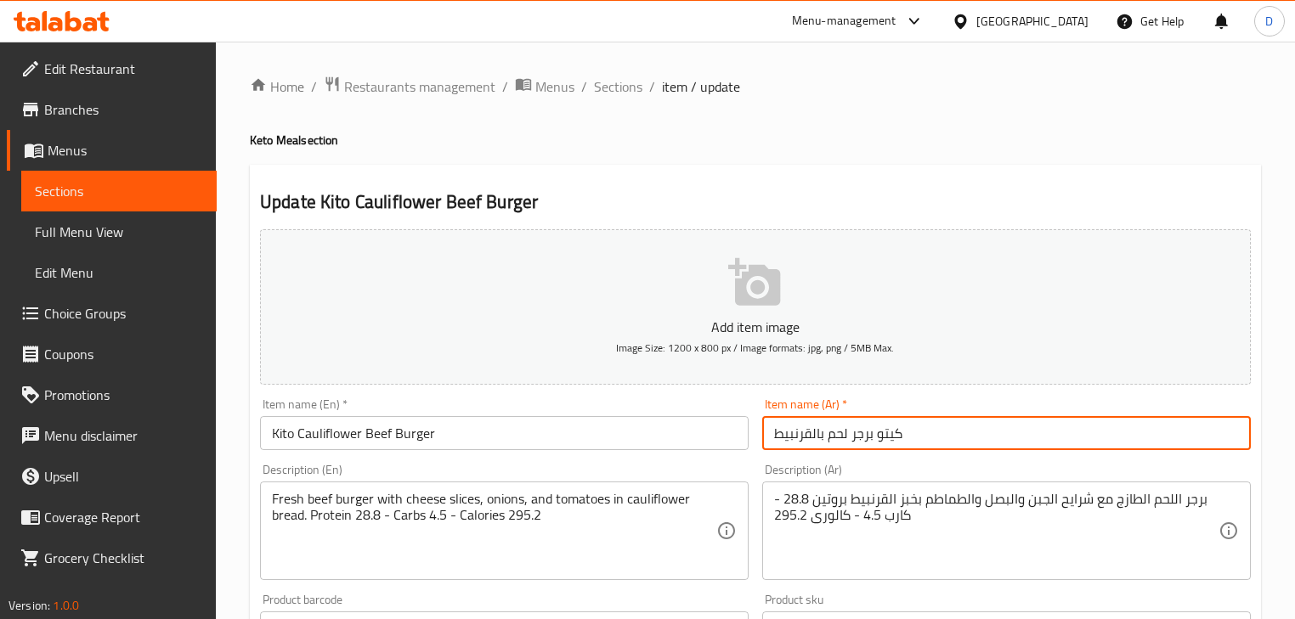
click at [847, 428] on input "كيتو برجر لحم بالقرنبيط" at bounding box center [1006, 433] width 489 height 34
click at [870, 440] on input "كيتو برجر بقري لحم بالقرنبيط" at bounding box center [1006, 433] width 489 height 34
click at [823, 437] on input "كيتو برجر لحم بالقرنبيط" at bounding box center [1006, 433] width 489 height 34
paste input "قري ب"
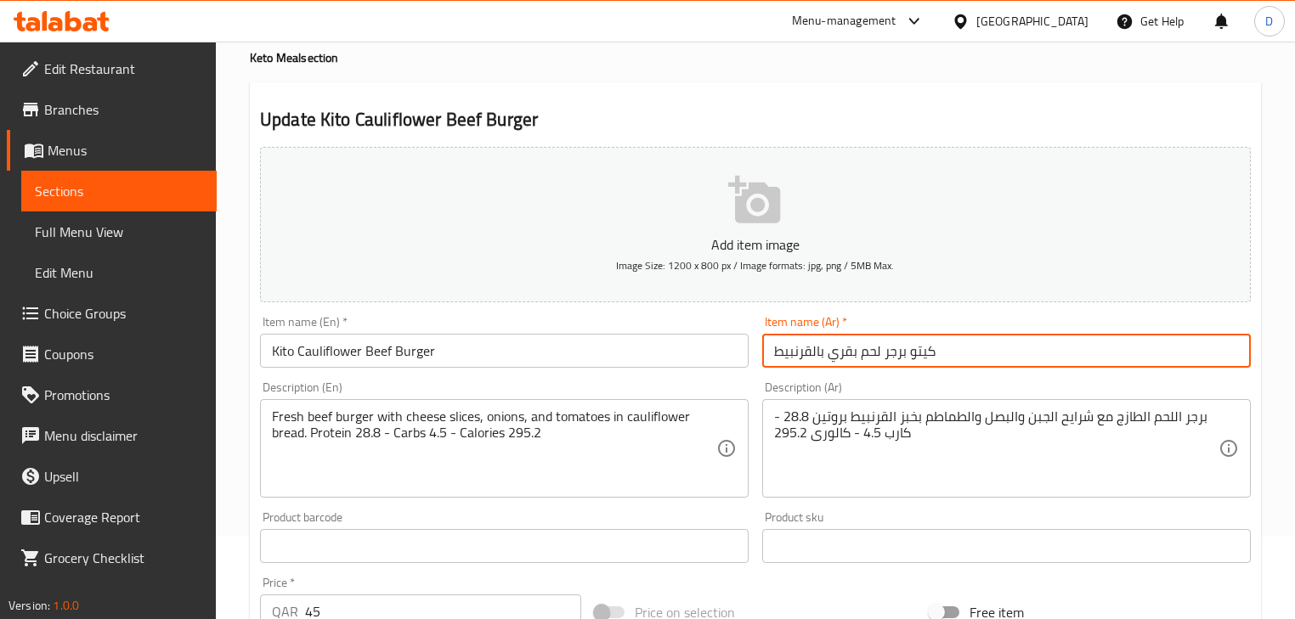
scroll to position [204, 0]
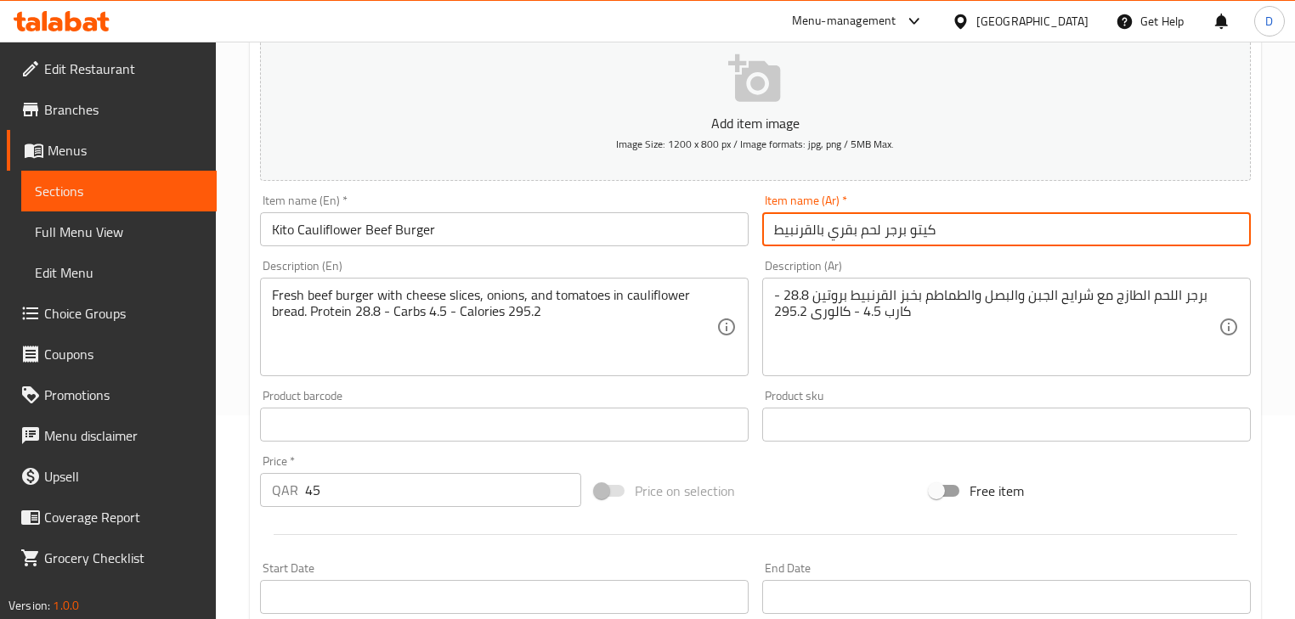
type input "كيتو برجر لحم بقري بالقرنبيط"
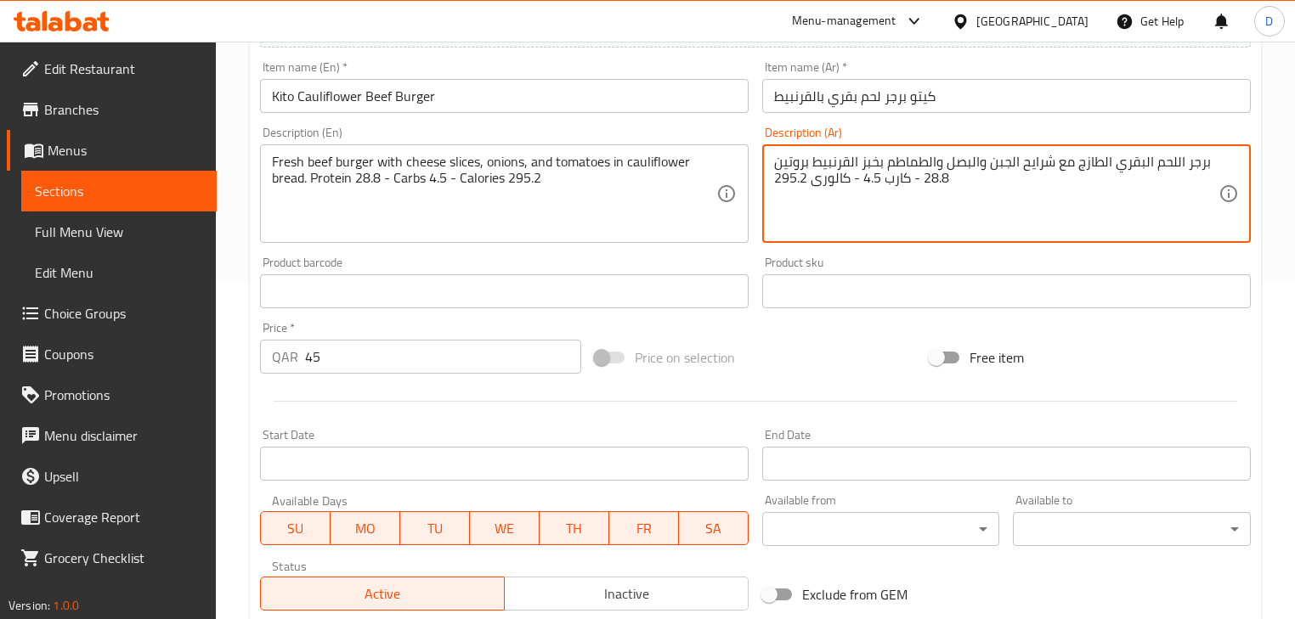
scroll to position [581, 0]
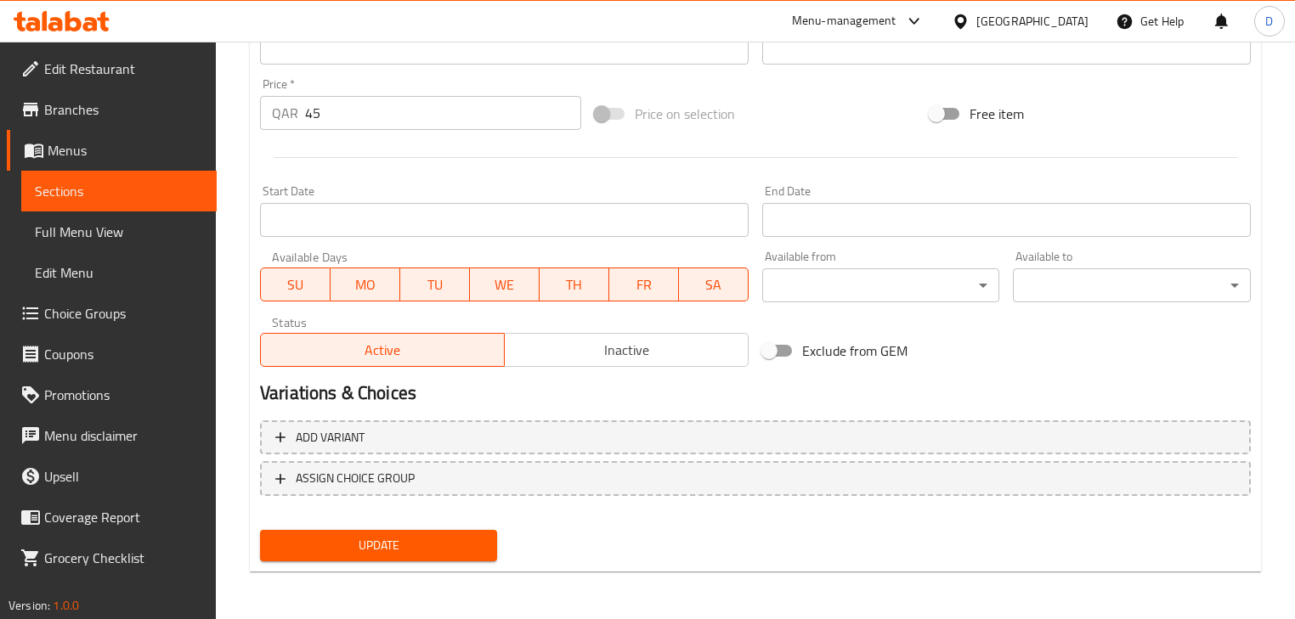
type textarea "برجر اللحم البقري الطازج مع شرايح الجبن والبصل والطماطم بخبز القرنبيط بروتين 28…"
click at [468, 546] on span "Update" at bounding box center [379, 545] width 210 height 21
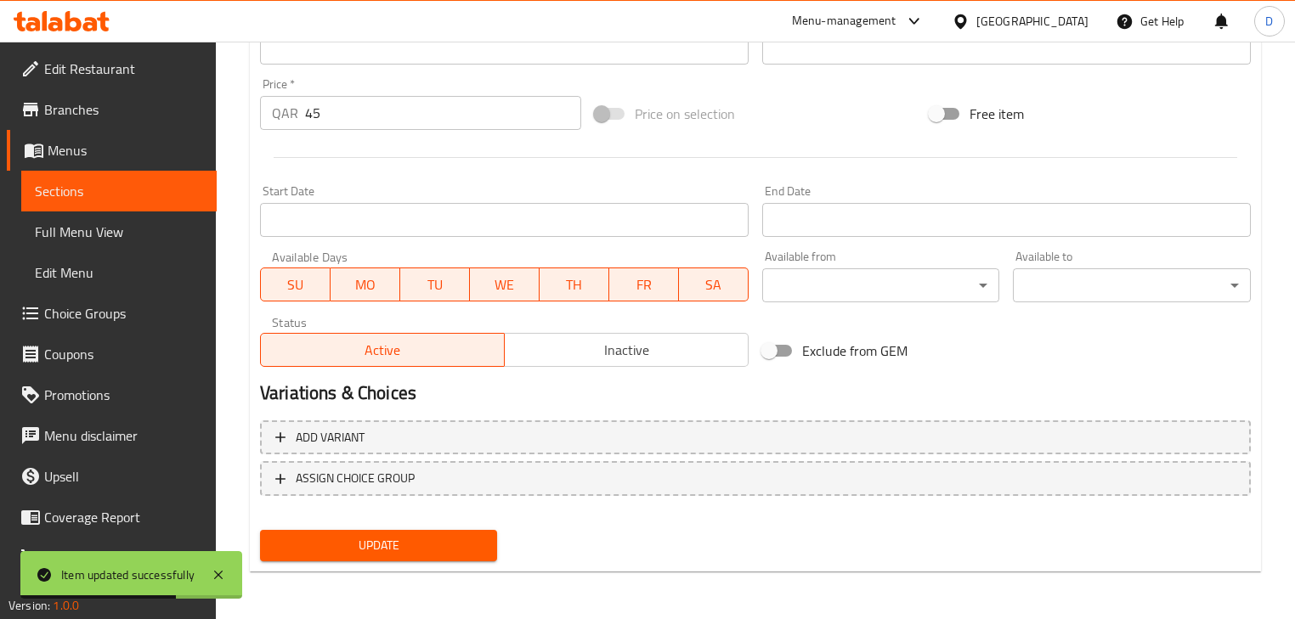
scroll to position [423, 0]
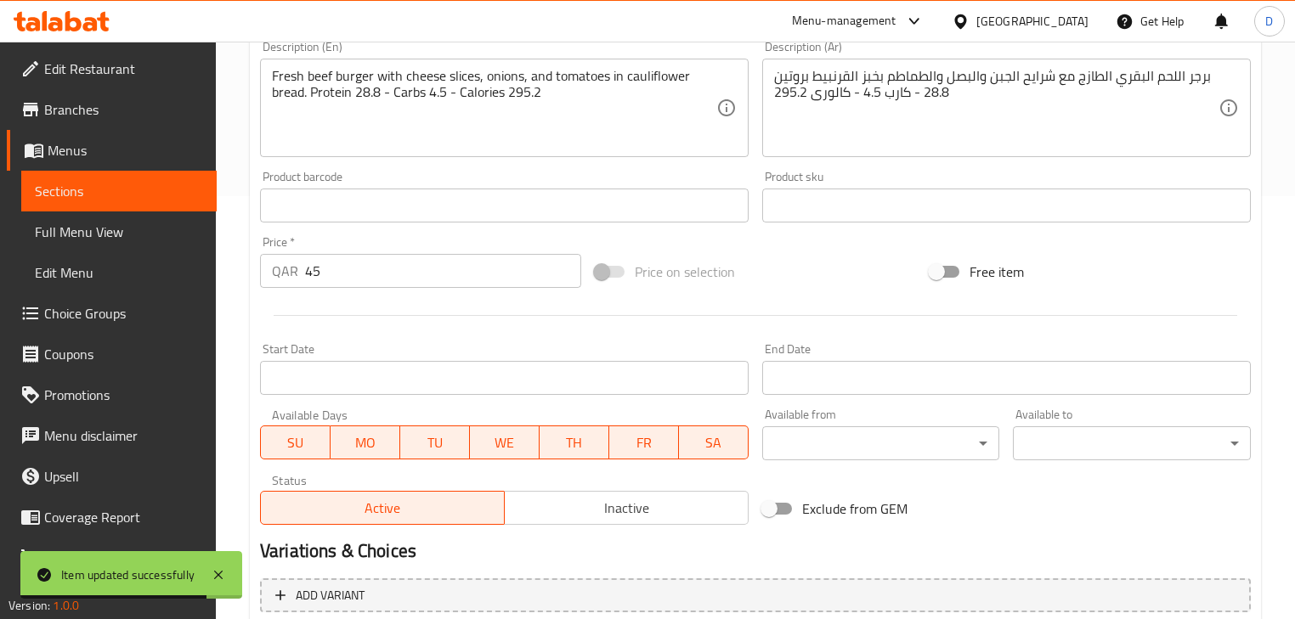
click at [185, 185] on span "Sections" at bounding box center [119, 191] width 168 height 20
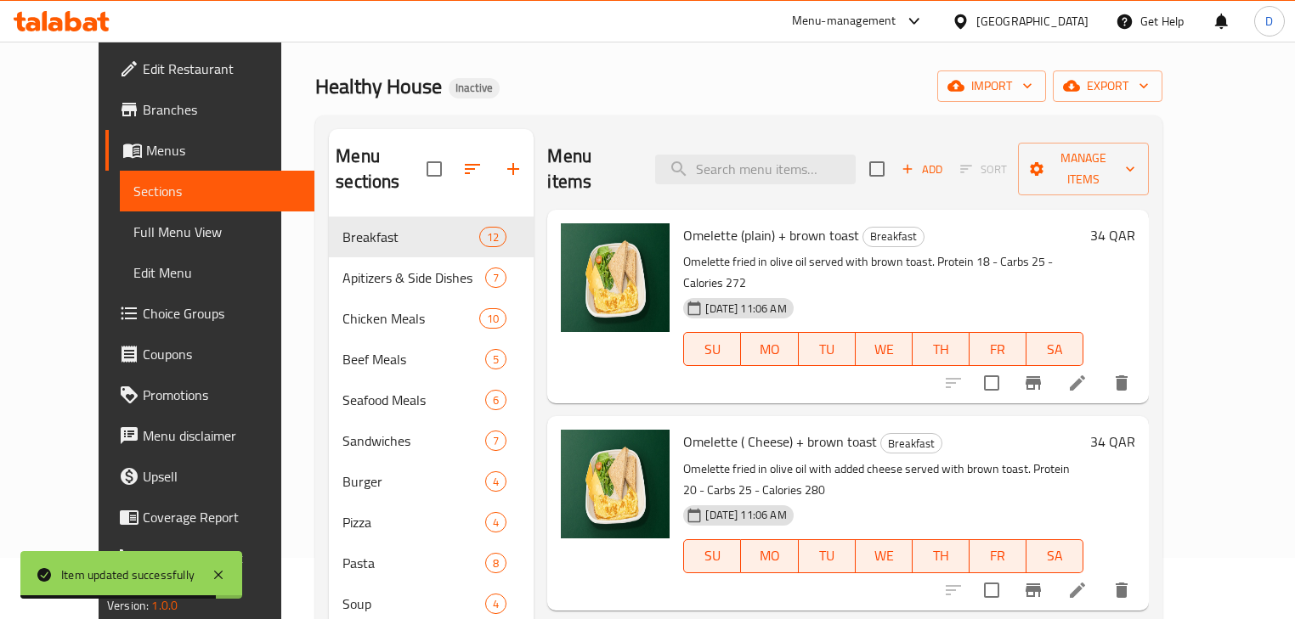
scroll to position [54, 0]
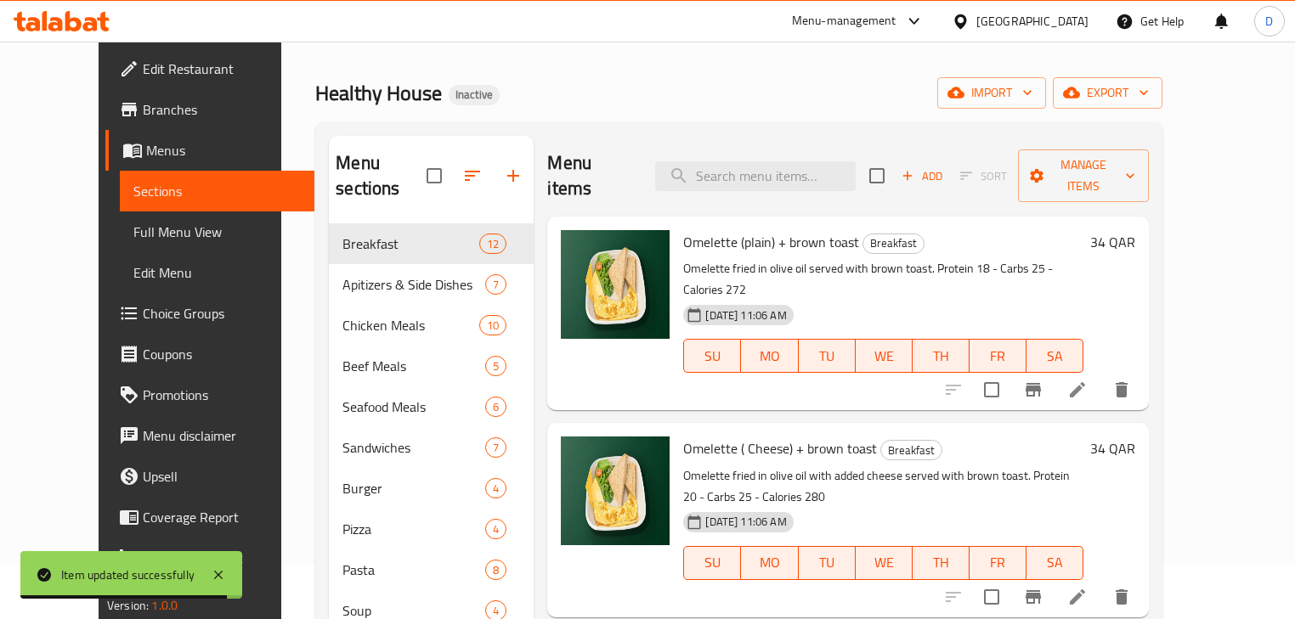
click at [795, 178] on div "Menu items Add Sort Manage items" at bounding box center [848, 176] width 602 height 81
click at [794, 173] on input "search" at bounding box center [755, 176] width 201 height 30
paste input "Zero Carb pizza Beef"
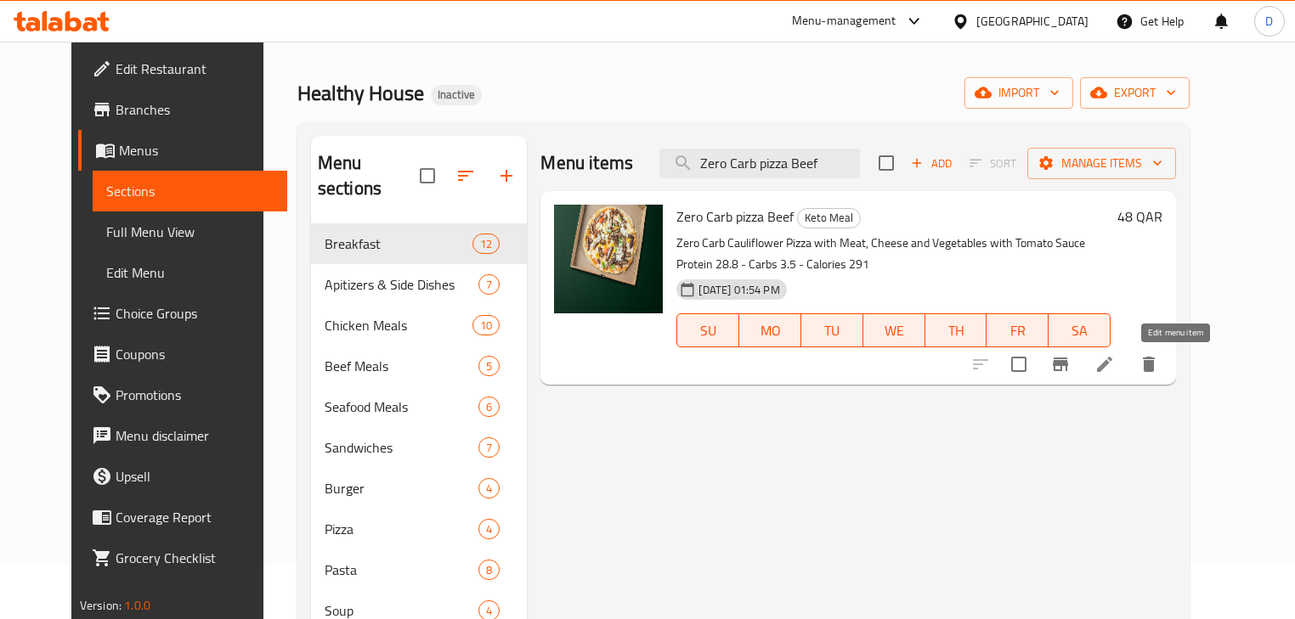
type input "Zero Carb pizza Beef"
click at [1112, 369] on icon at bounding box center [1104, 364] width 15 height 15
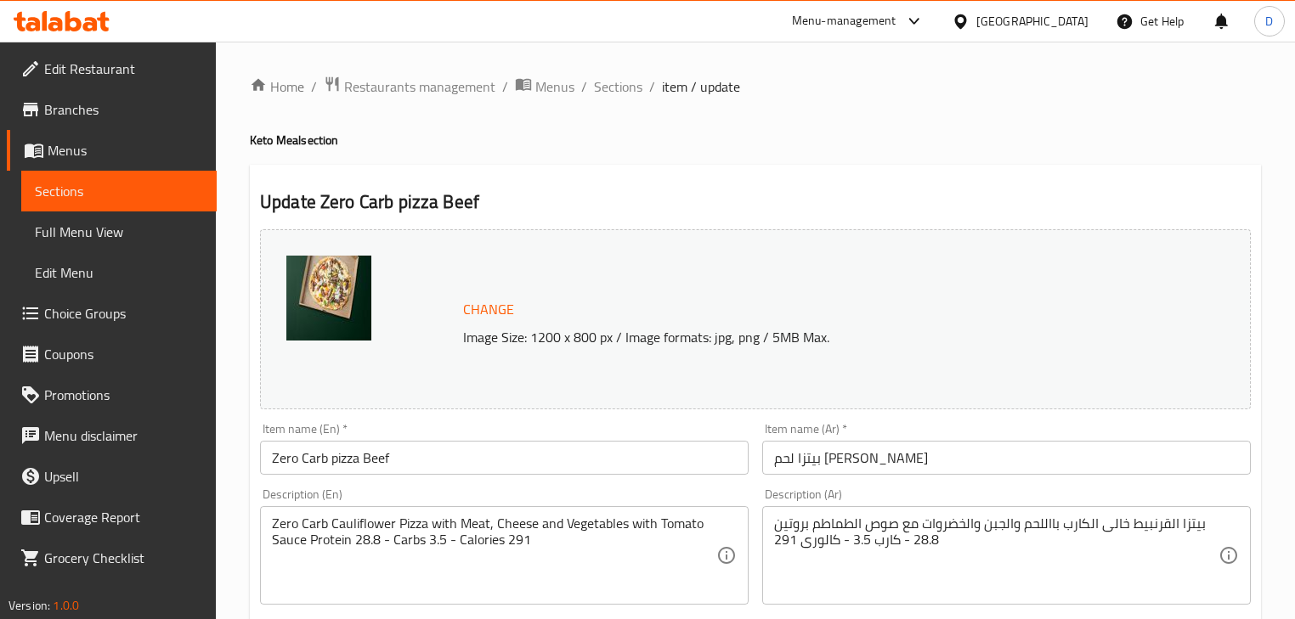
scroll to position [136, 0]
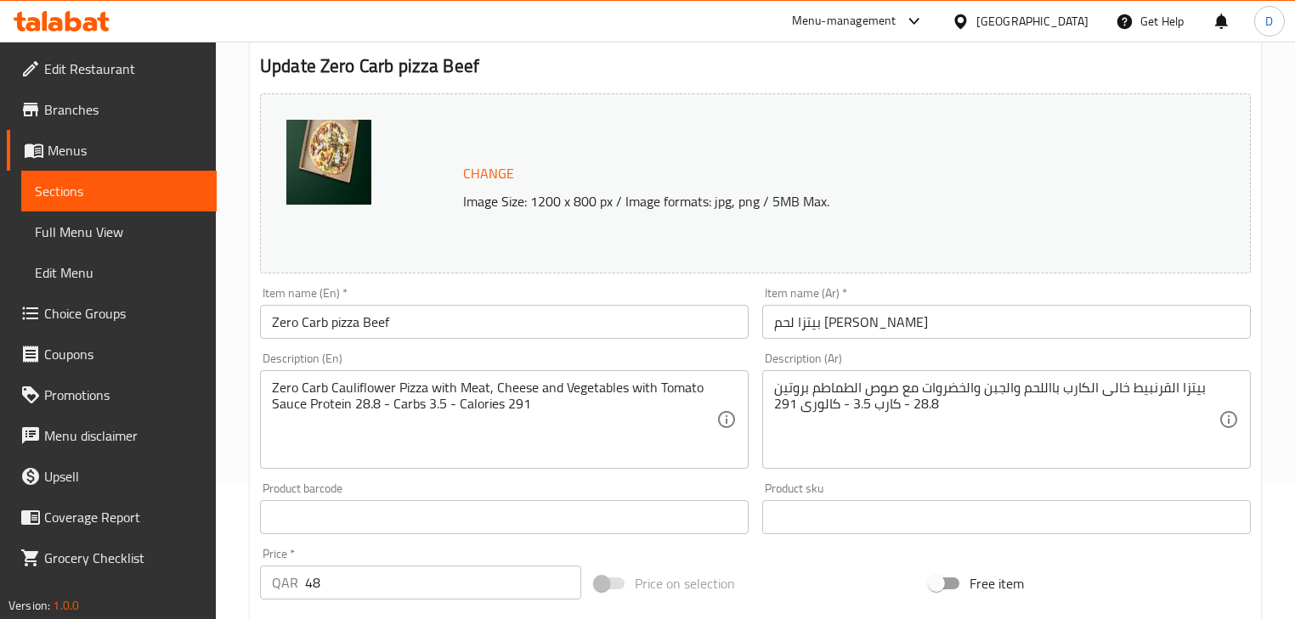
click at [826, 334] on input "بيتزا لحم زيرو كارب" at bounding box center [1006, 322] width 489 height 34
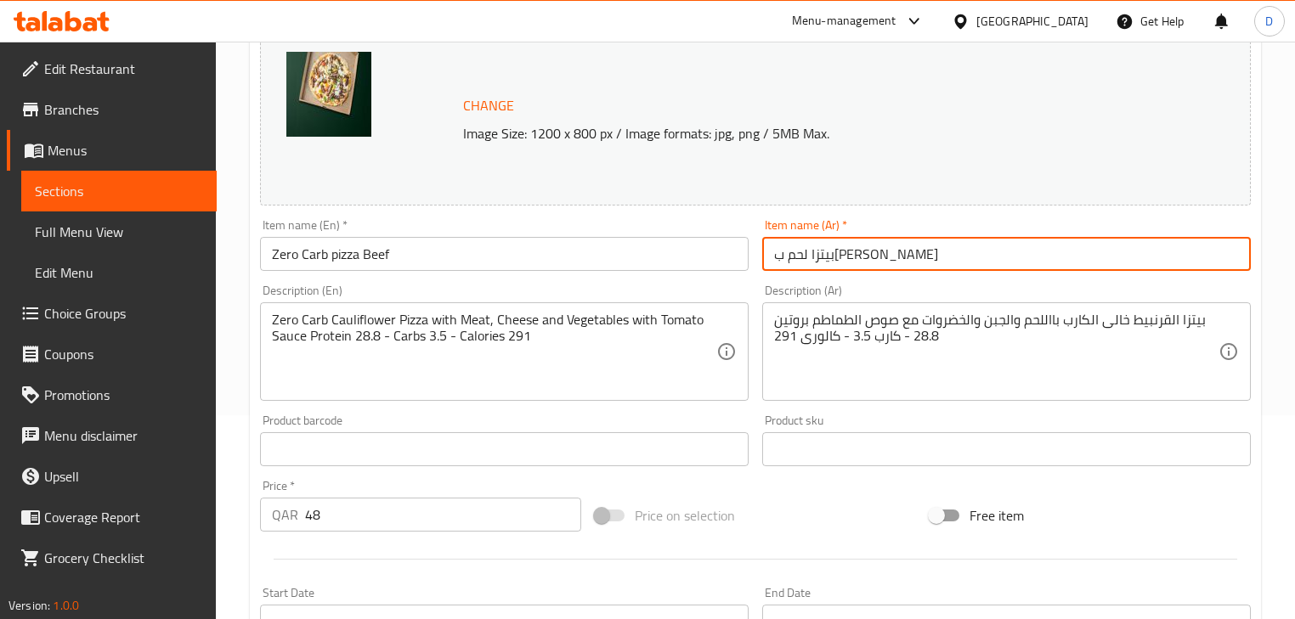
scroll to position [605, 0]
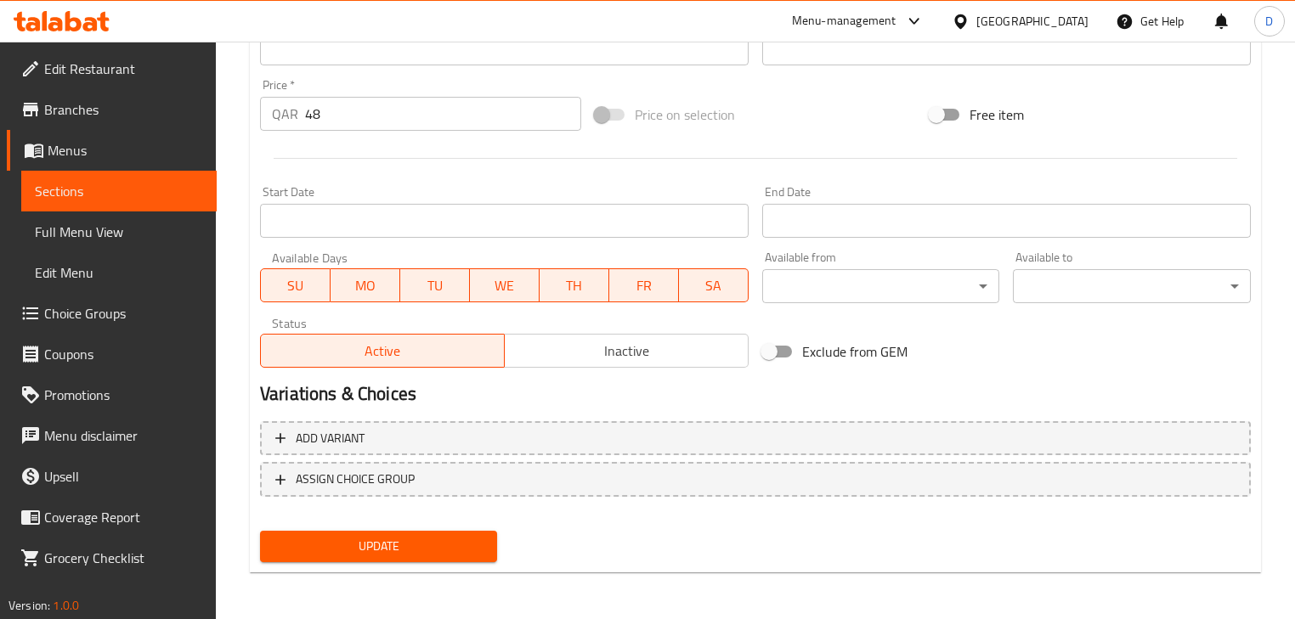
type input "بيتزا لحم بقري زيرو كارب"
click at [457, 536] on span "Update" at bounding box center [379, 546] width 210 height 21
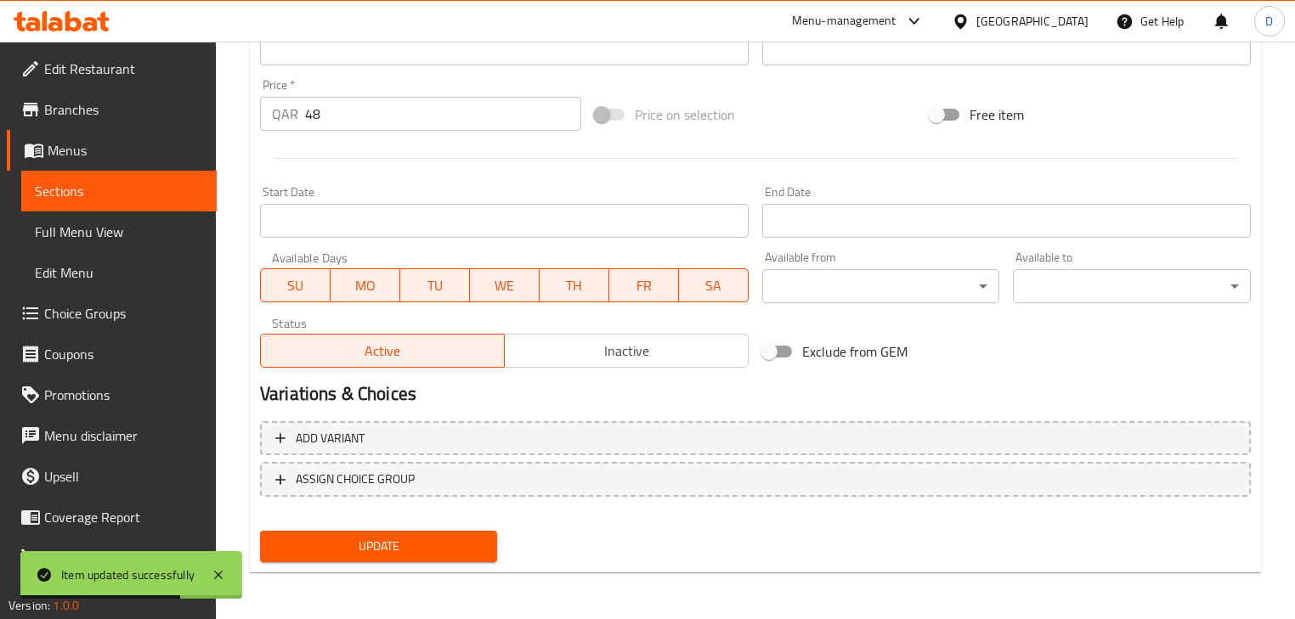
click at [187, 184] on span "Sections" at bounding box center [119, 191] width 168 height 20
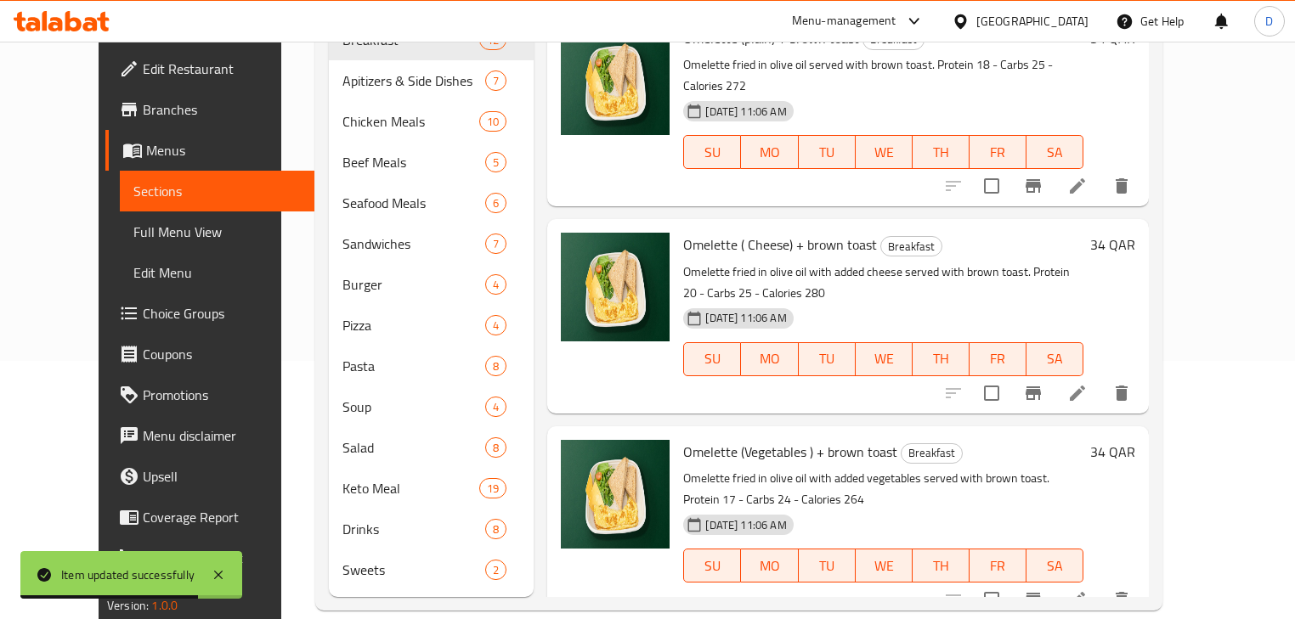
scroll to position [54, 0]
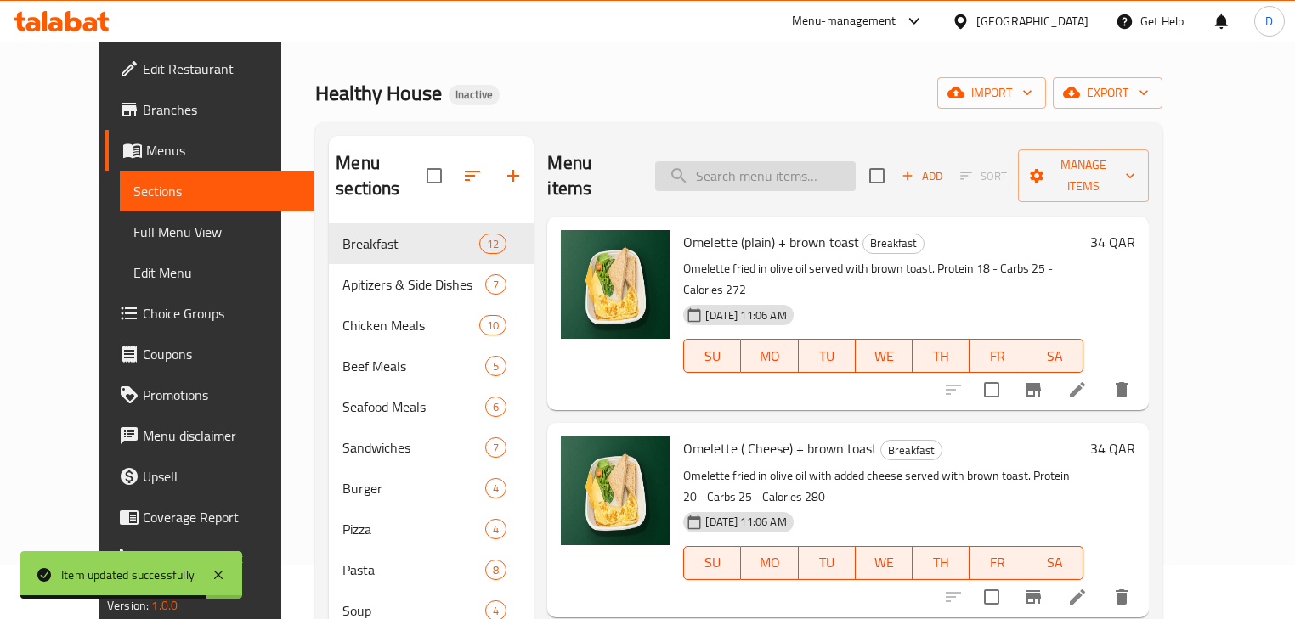
click at [763, 171] on input "search" at bounding box center [755, 176] width 201 height 30
paste input "Mineral Water"
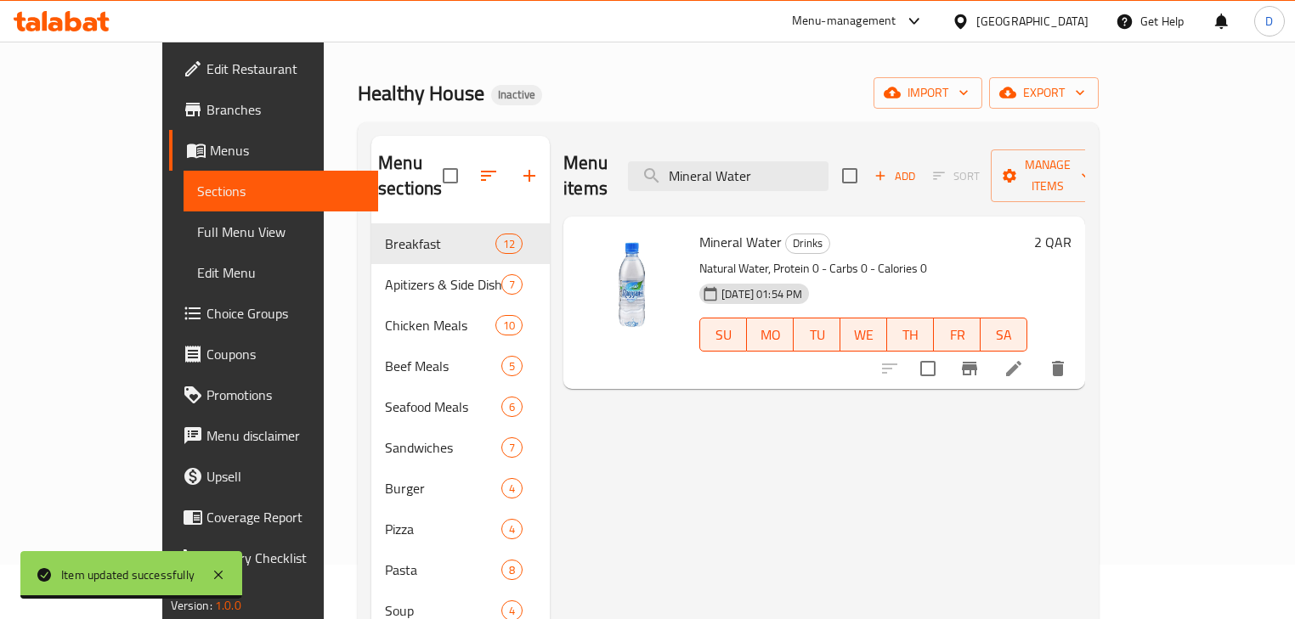
type input "Mineral Water"
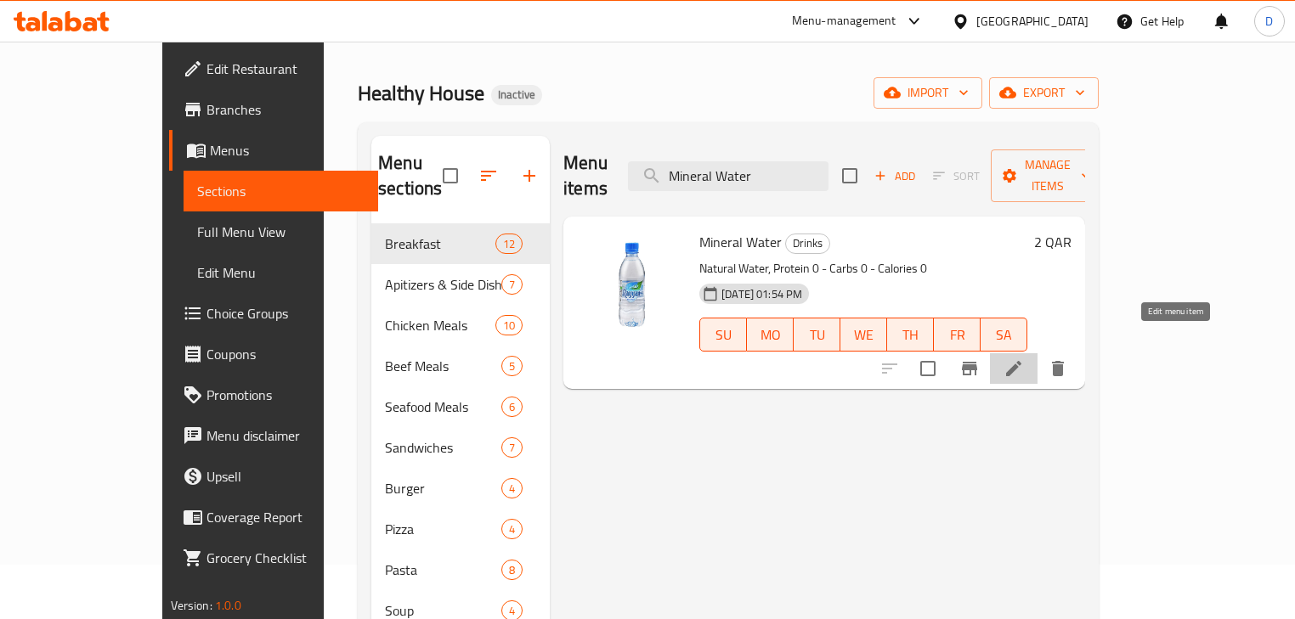
click at [1021, 361] on icon at bounding box center [1013, 368] width 15 height 15
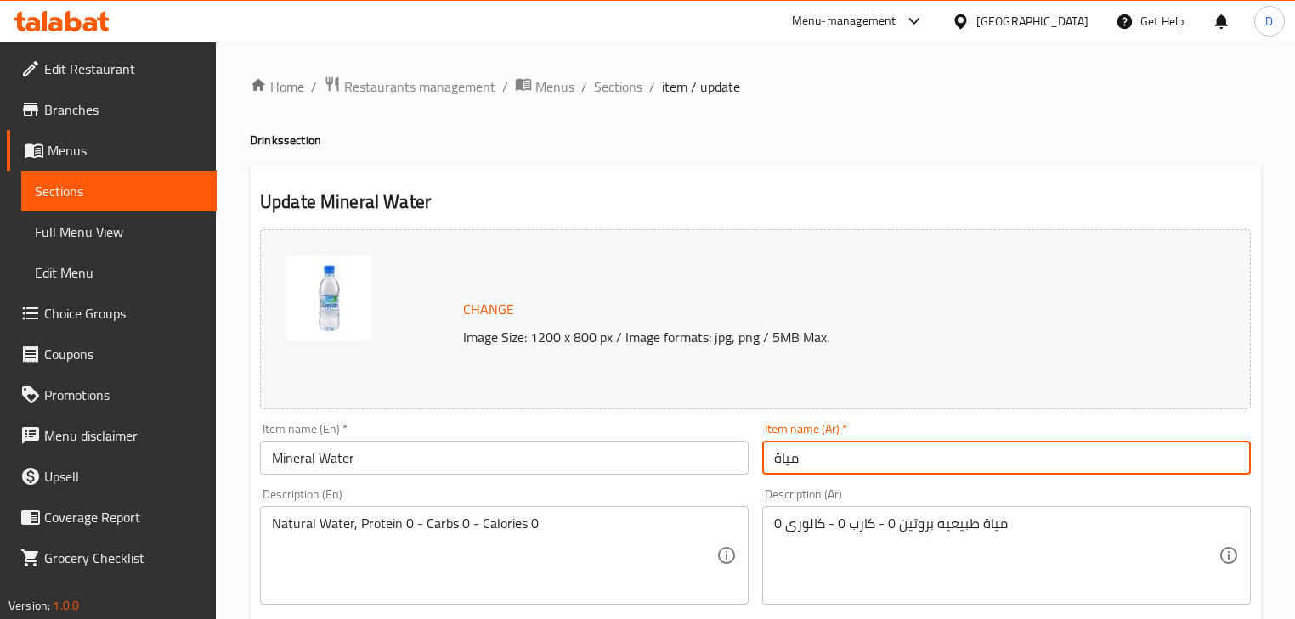
drag, startPoint x: 829, startPoint y: 465, endPoint x: 757, endPoint y: 455, distance: 72.8
click at [757, 455] on div "Item name (Ar)   * مياة Item name (Ar) *" at bounding box center [1006, 448] width 502 height 65
paste input "ه معدني"
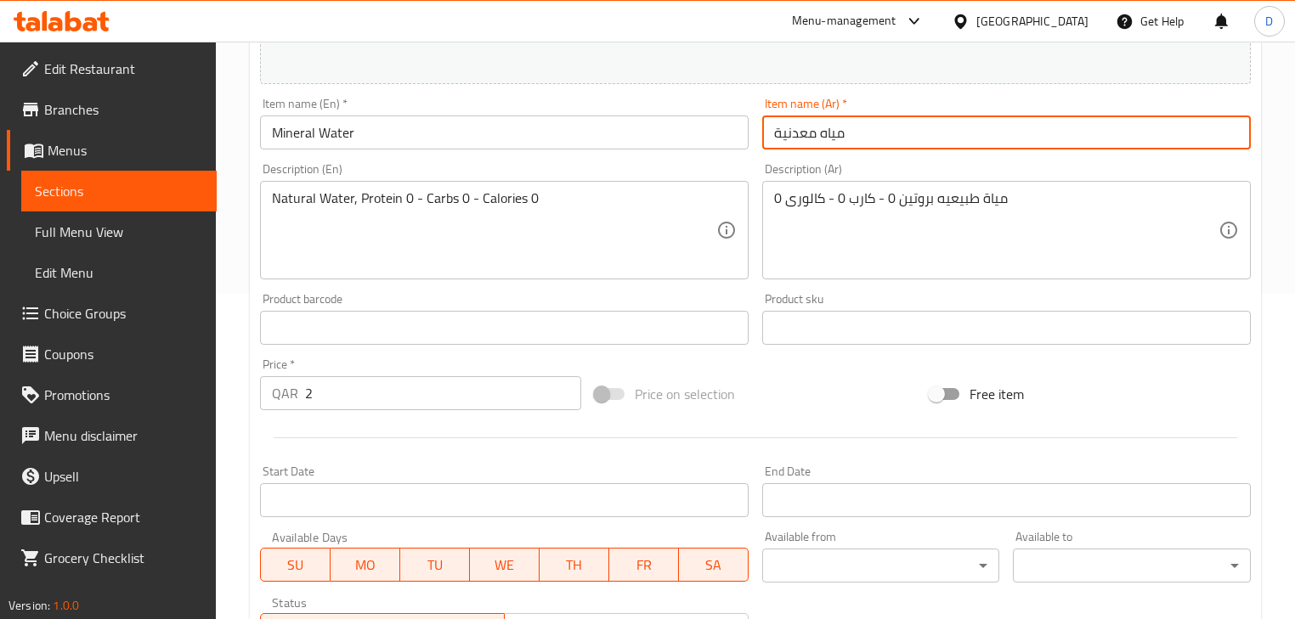
scroll to position [605, 0]
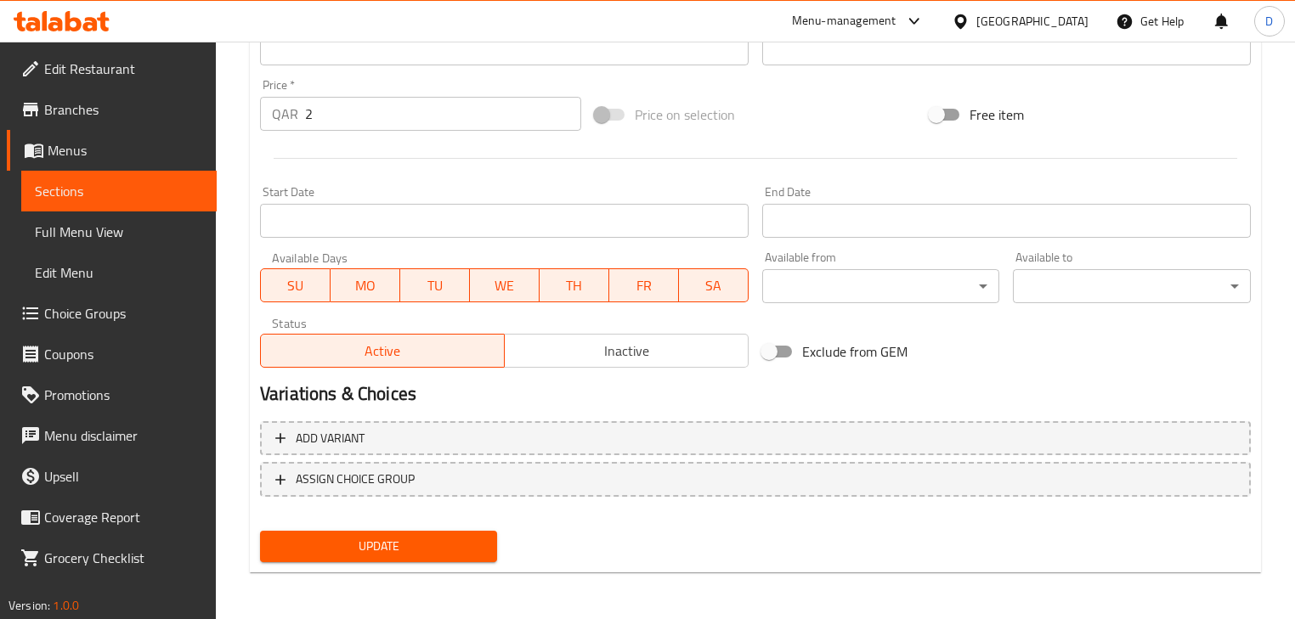
type input "مياه معدنية"
click at [422, 547] on span "Update" at bounding box center [379, 546] width 210 height 21
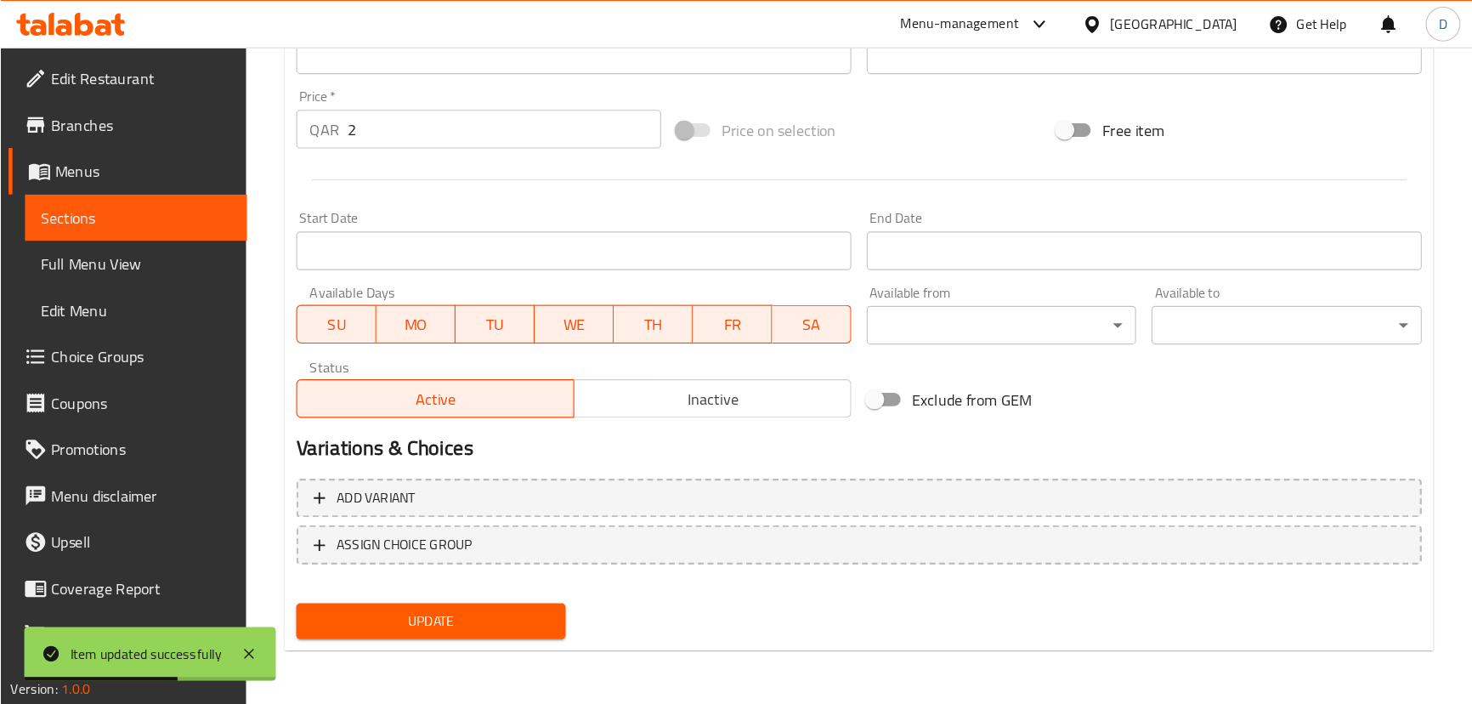
scroll to position [518, 0]
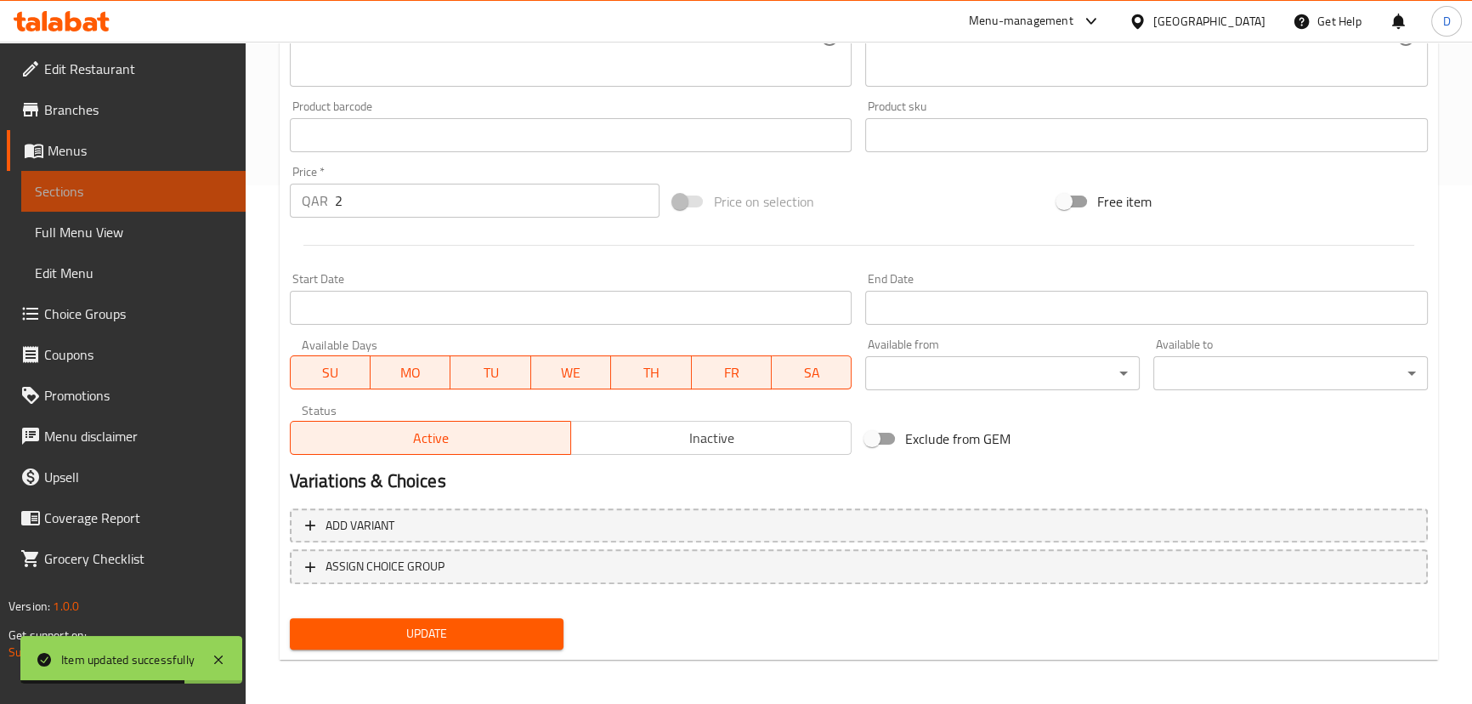
click at [220, 190] on span "Sections" at bounding box center [133, 191] width 197 height 20
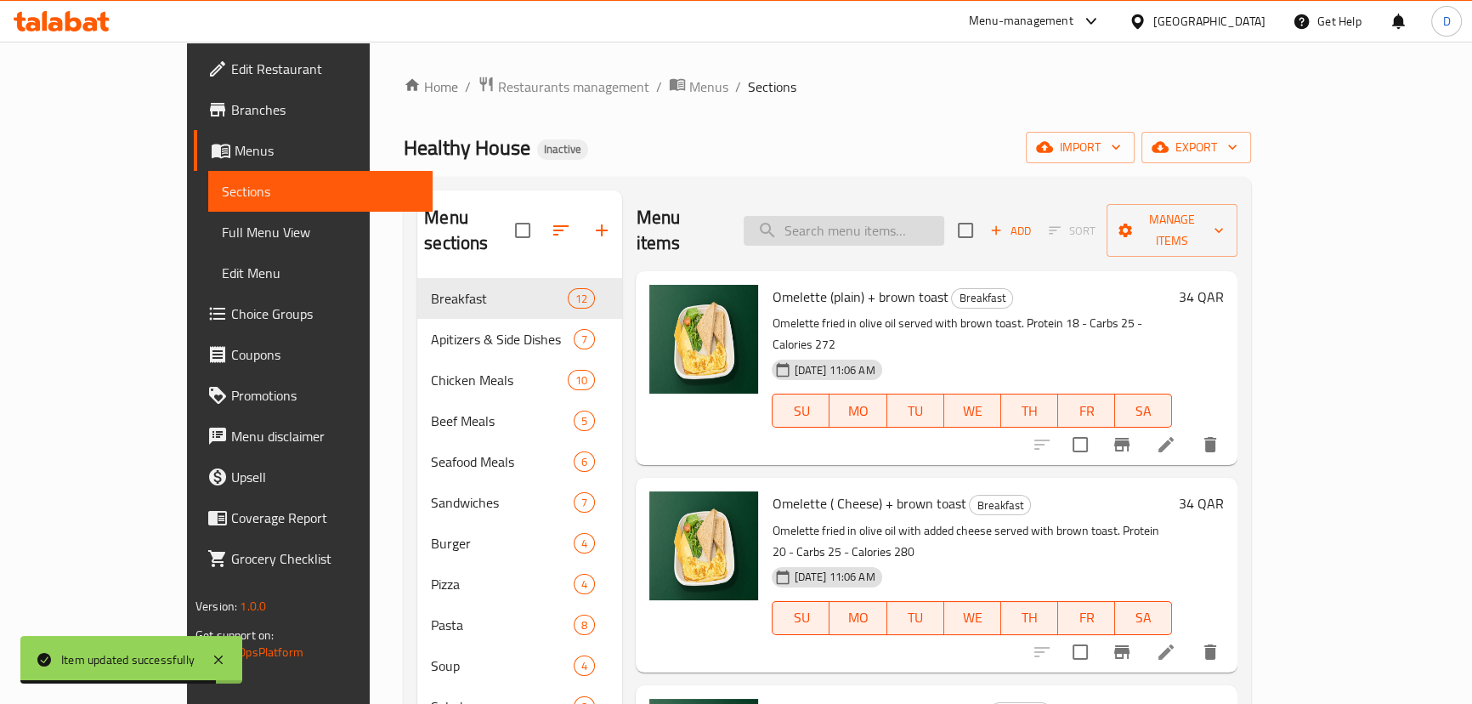
click at [846, 216] on input "search" at bounding box center [844, 231] width 201 height 30
paste input "Fresh Orang Juice"
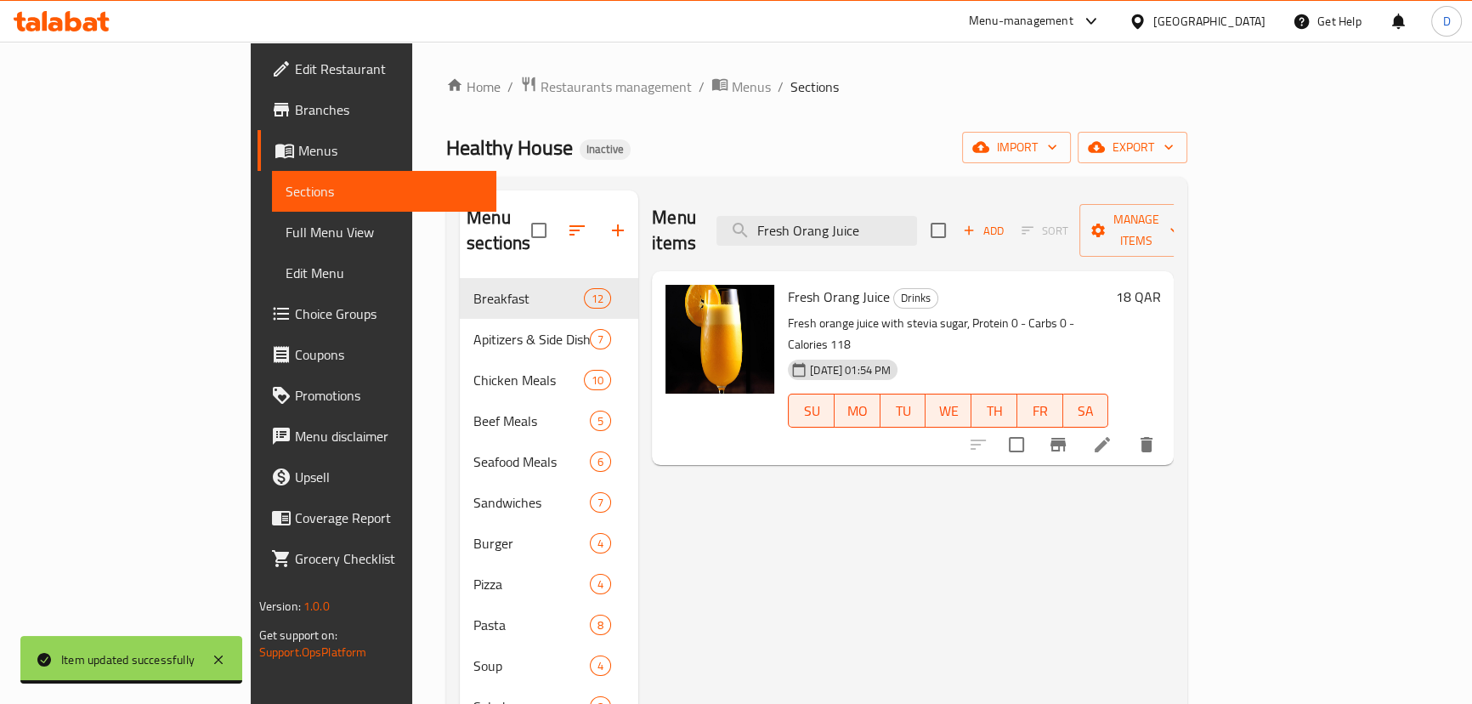
type input "Fresh Orang Juice"
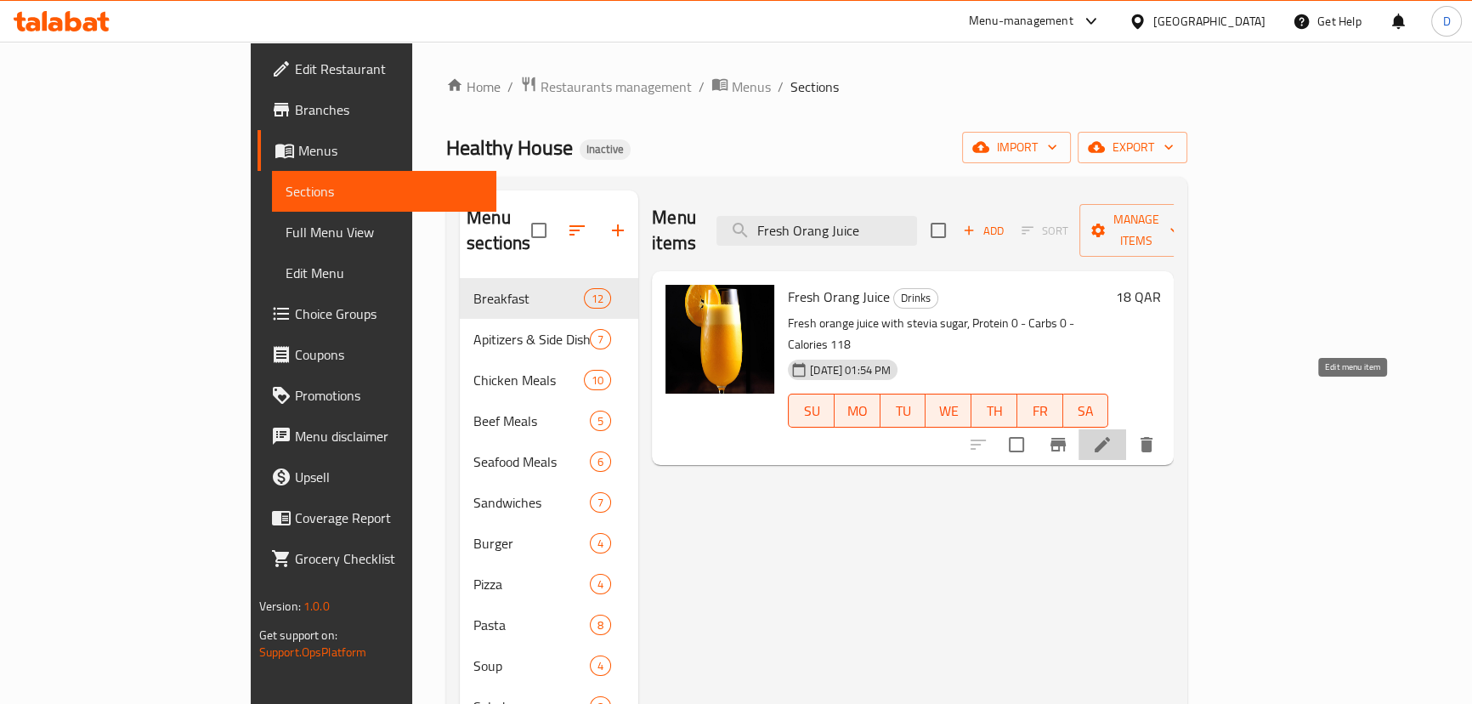
click at [1110, 437] on icon at bounding box center [1102, 444] width 15 height 15
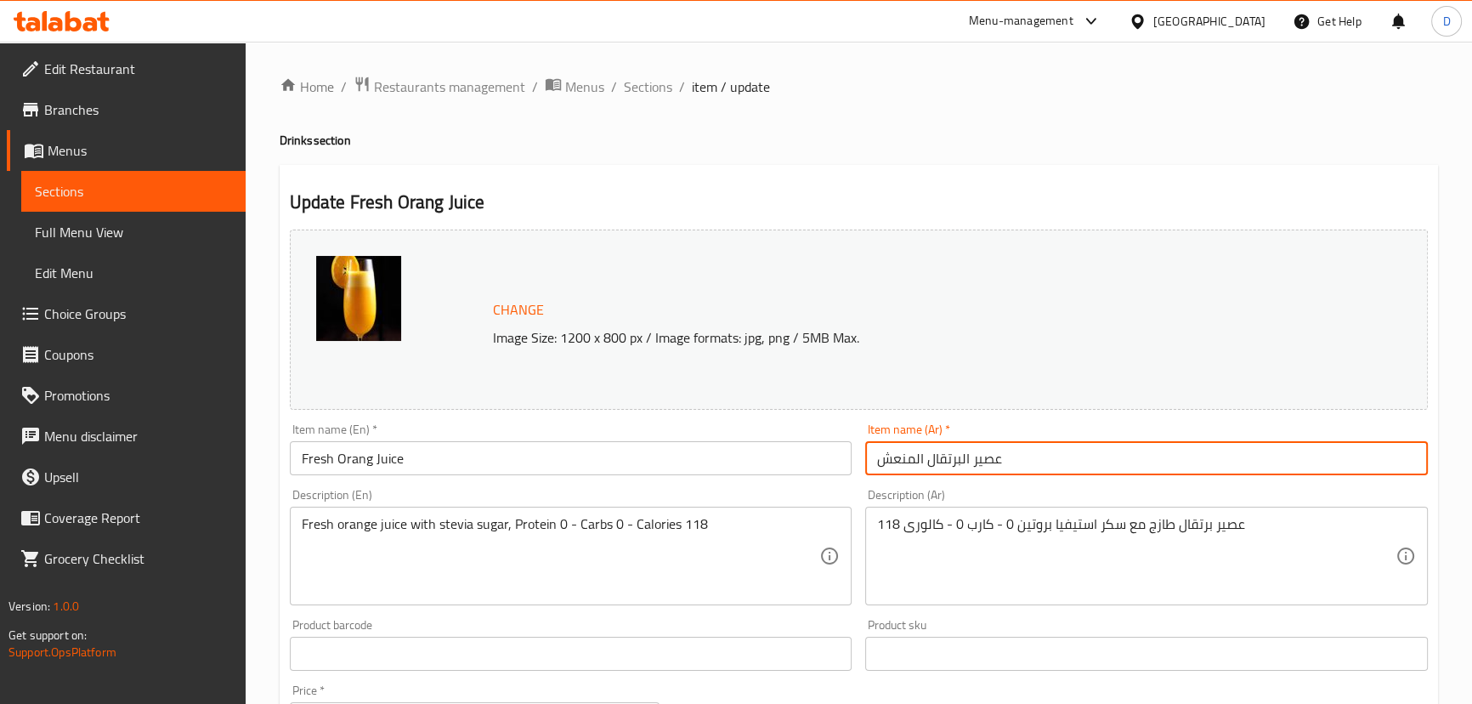
click at [910, 464] on input "عصير البرتقال المنعش" at bounding box center [1146, 458] width 563 height 34
drag, startPoint x: 915, startPoint y: 457, endPoint x: 870, endPoint y: 450, distance: 45.5
click at [870, 450] on input "عصير البرتقال المنعش" at bounding box center [1146, 458] width 563 height 34
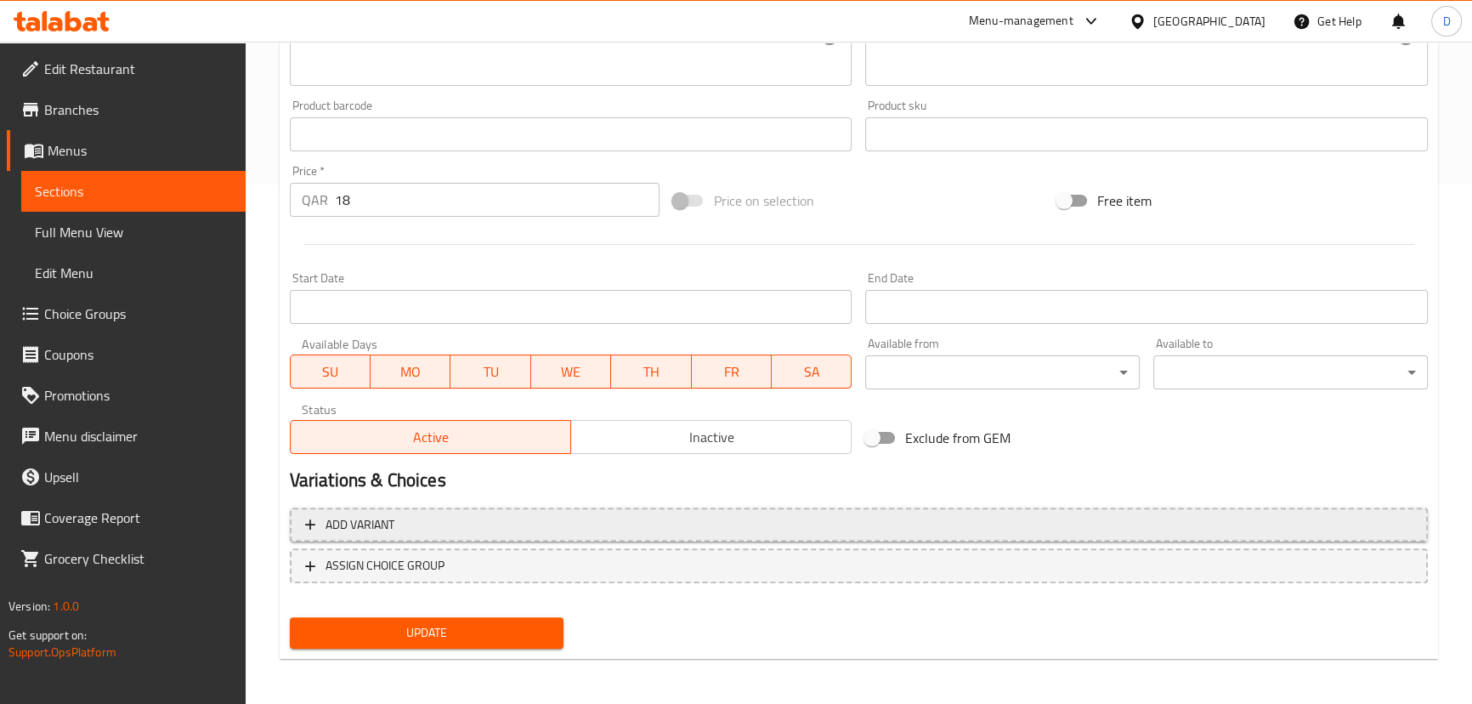
scroll to position [521, 0]
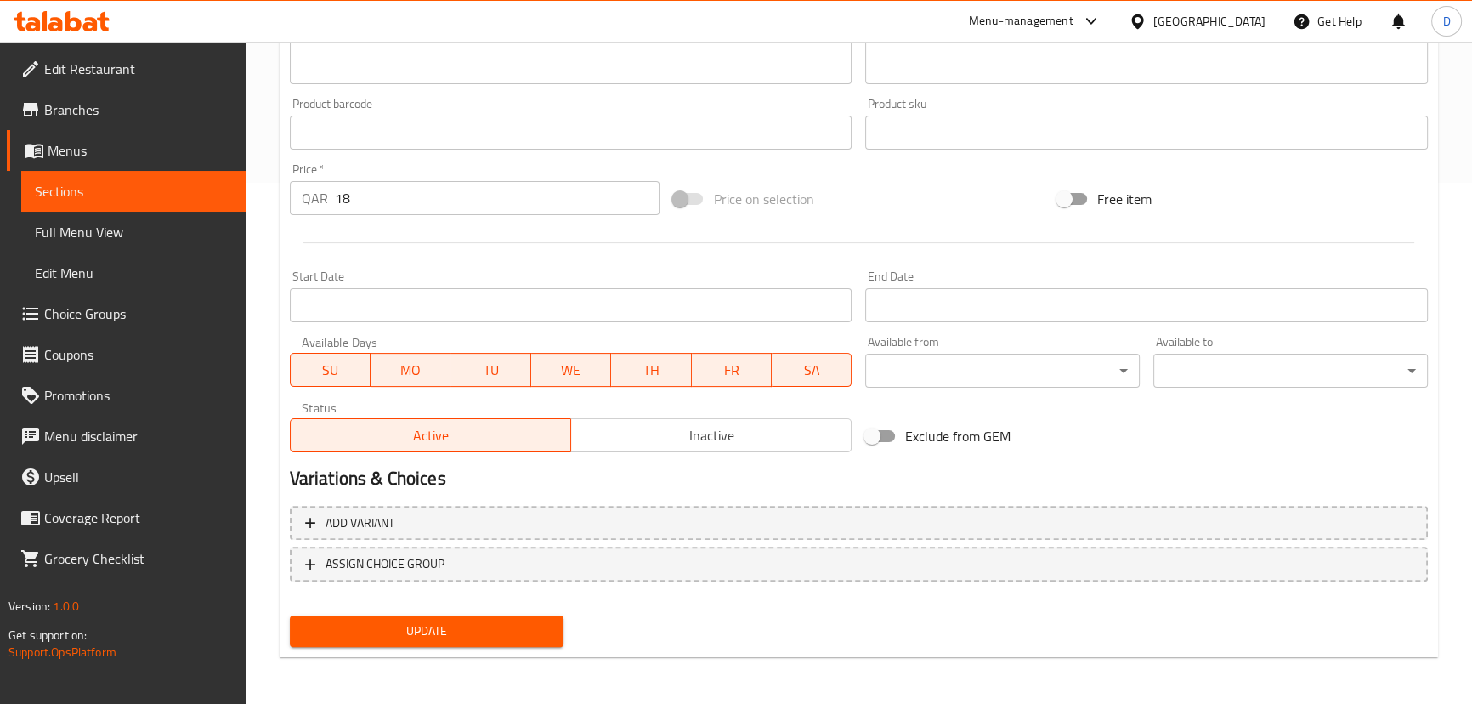
type input "عصير البرتقال الطازج"
click at [507, 624] on span "Update" at bounding box center [426, 630] width 247 height 21
click at [205, 185] on span "Sections" at bounding box center [133, 191] width 197 height 20
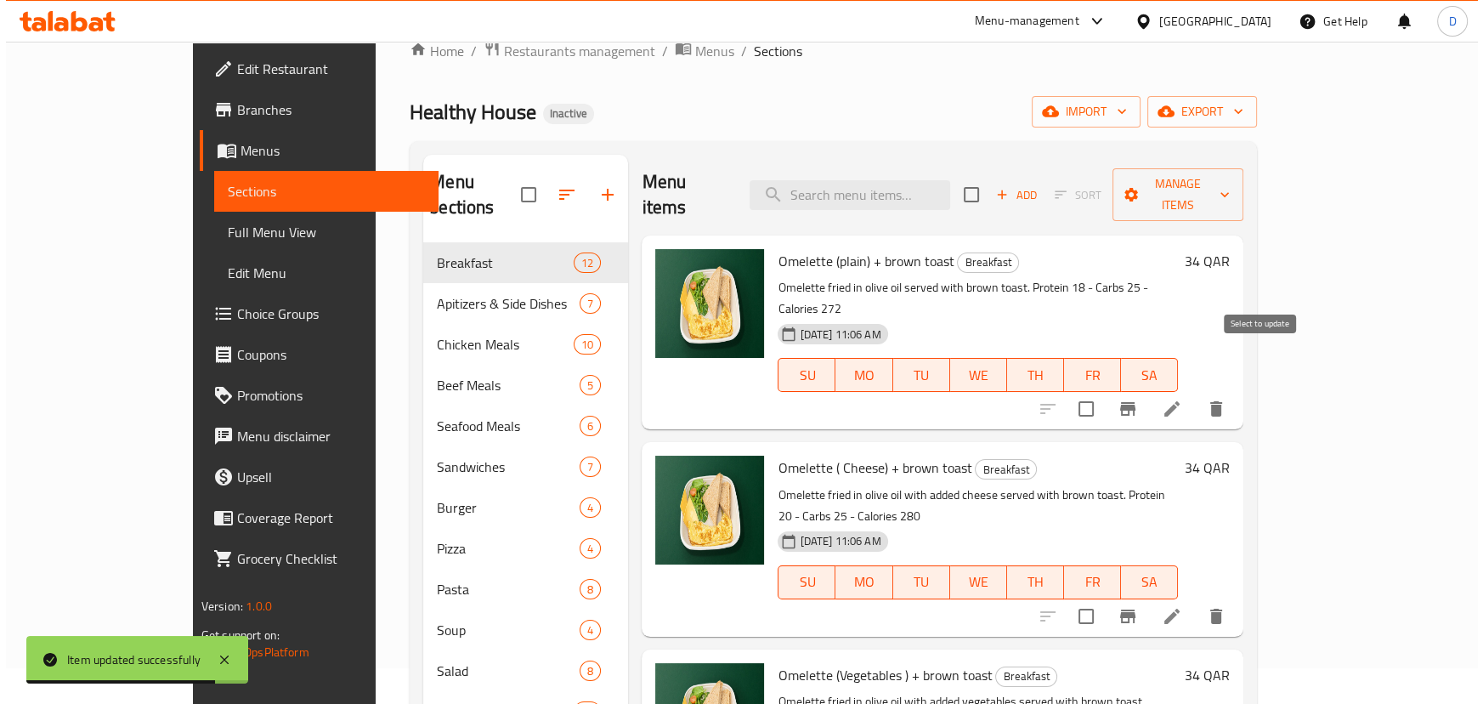
scroll to position [7, 0]
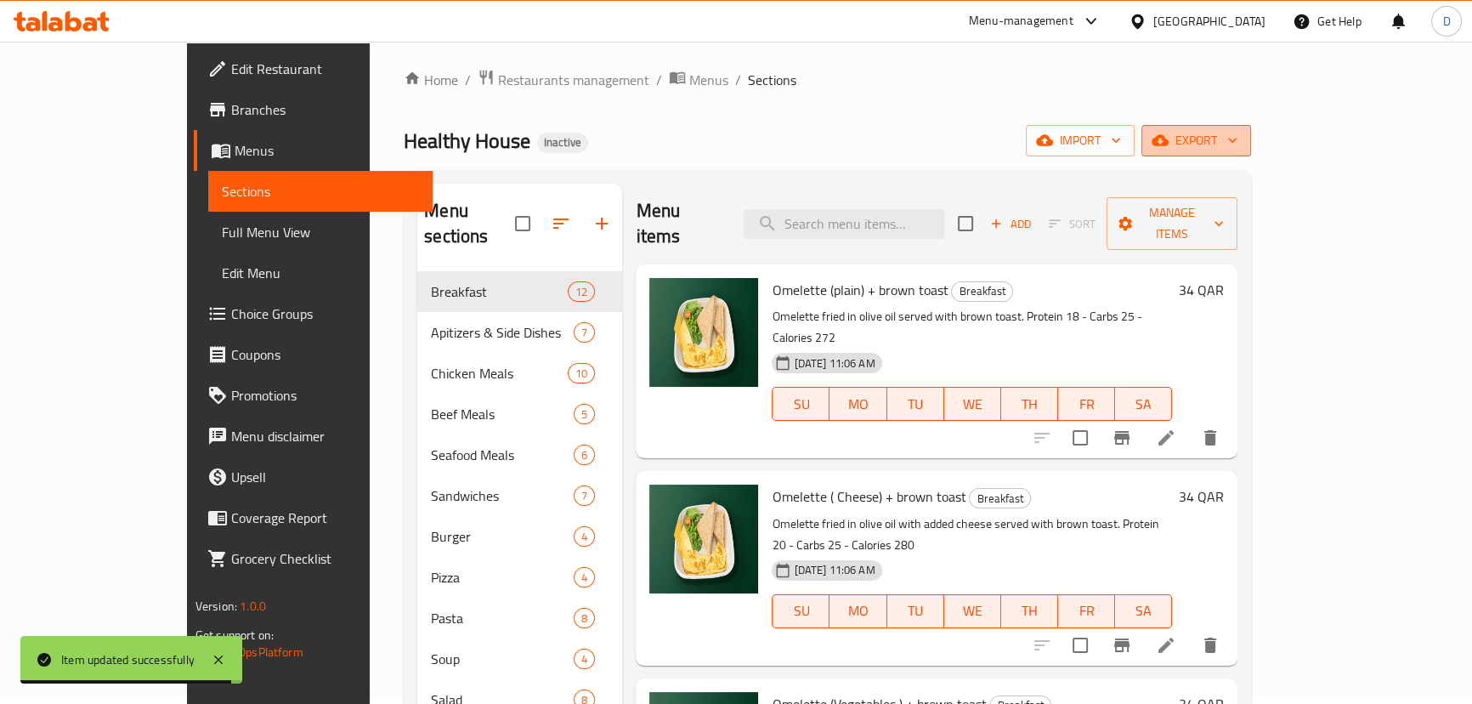
click at [1251, 156] on button "export" at bounding box center [1196, 140] width 110 height 31
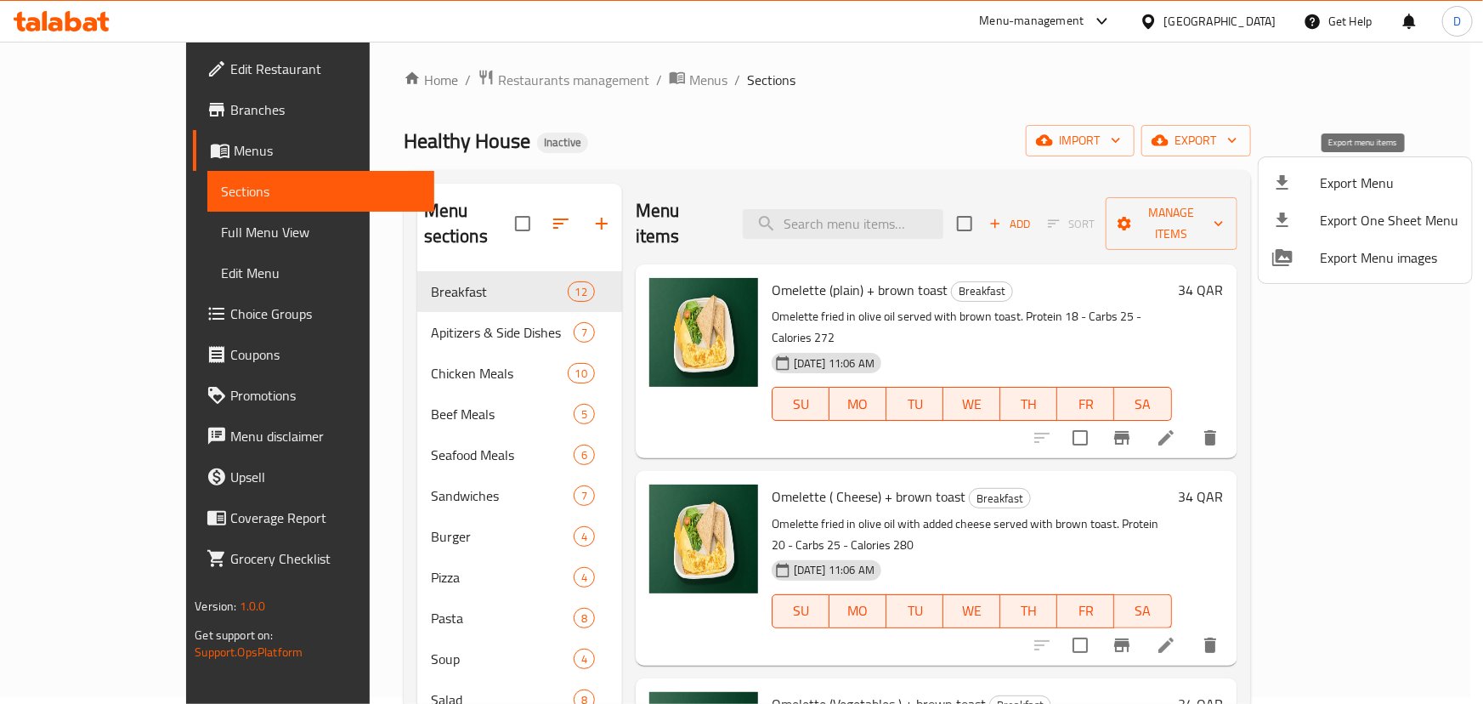
click at [1366, 193] on span "Export Menu" at bounding box center [1389, 183] width 139 height 20
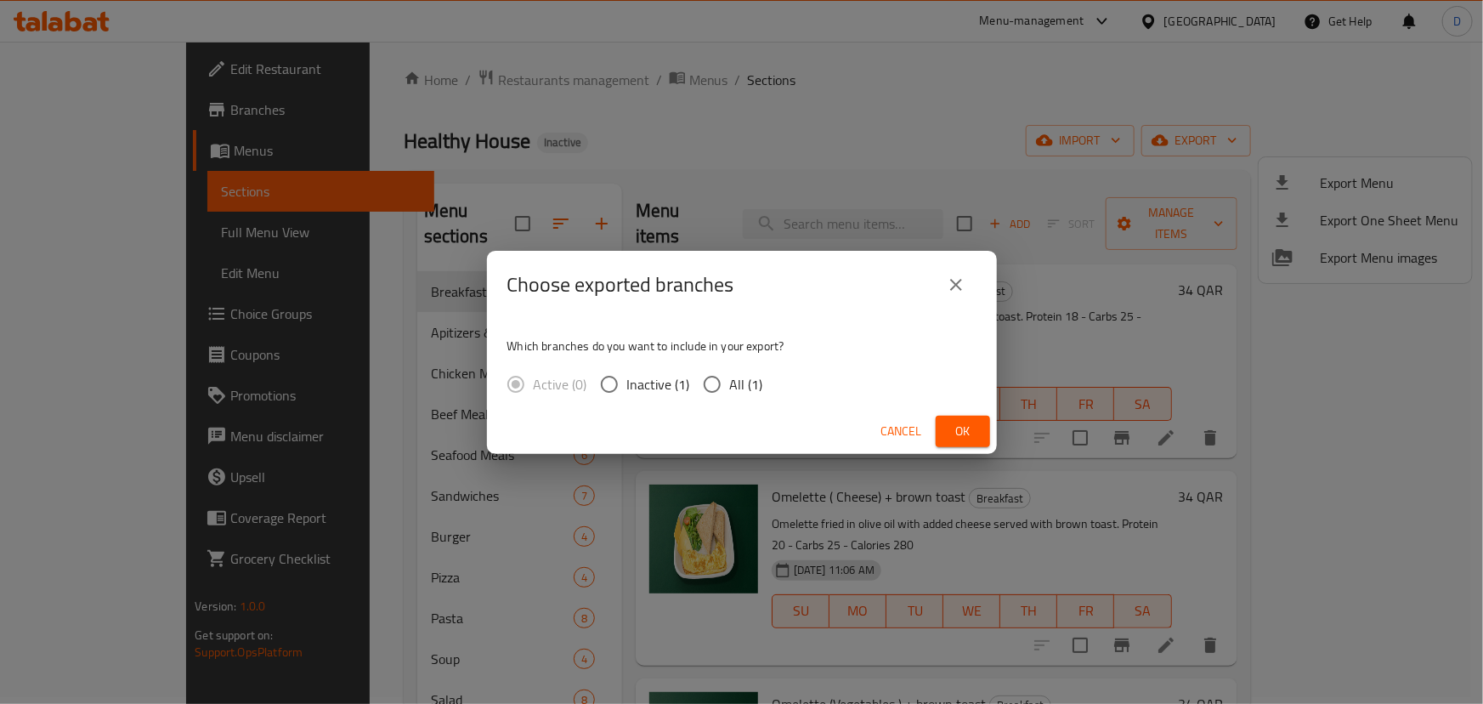
click at [751, 382] on span "All (1)" at bounding box center [746, 384] width 33 height 20
click at [730, 382] on input "All (1)" at bounding box center [712, 384] width 36 height 36
radio input "true"
click at [974, 427] on span "Ok" at bounding box center [962, 431] width 27 height 21
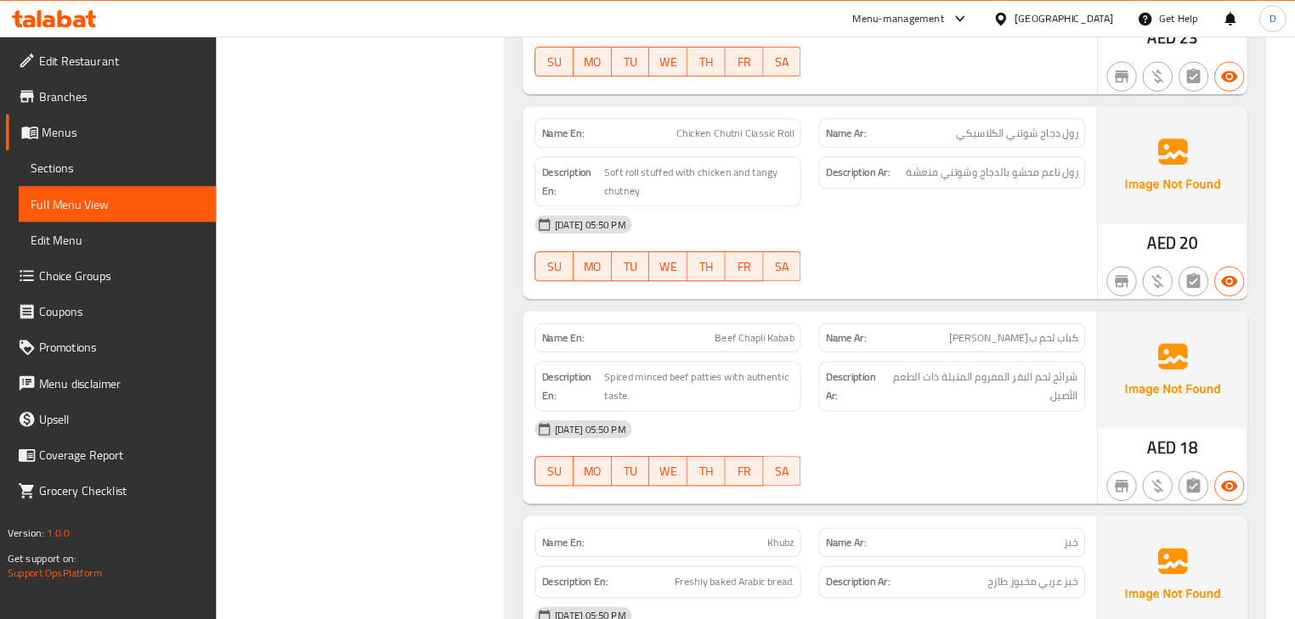
scroll to position [9629, 0]
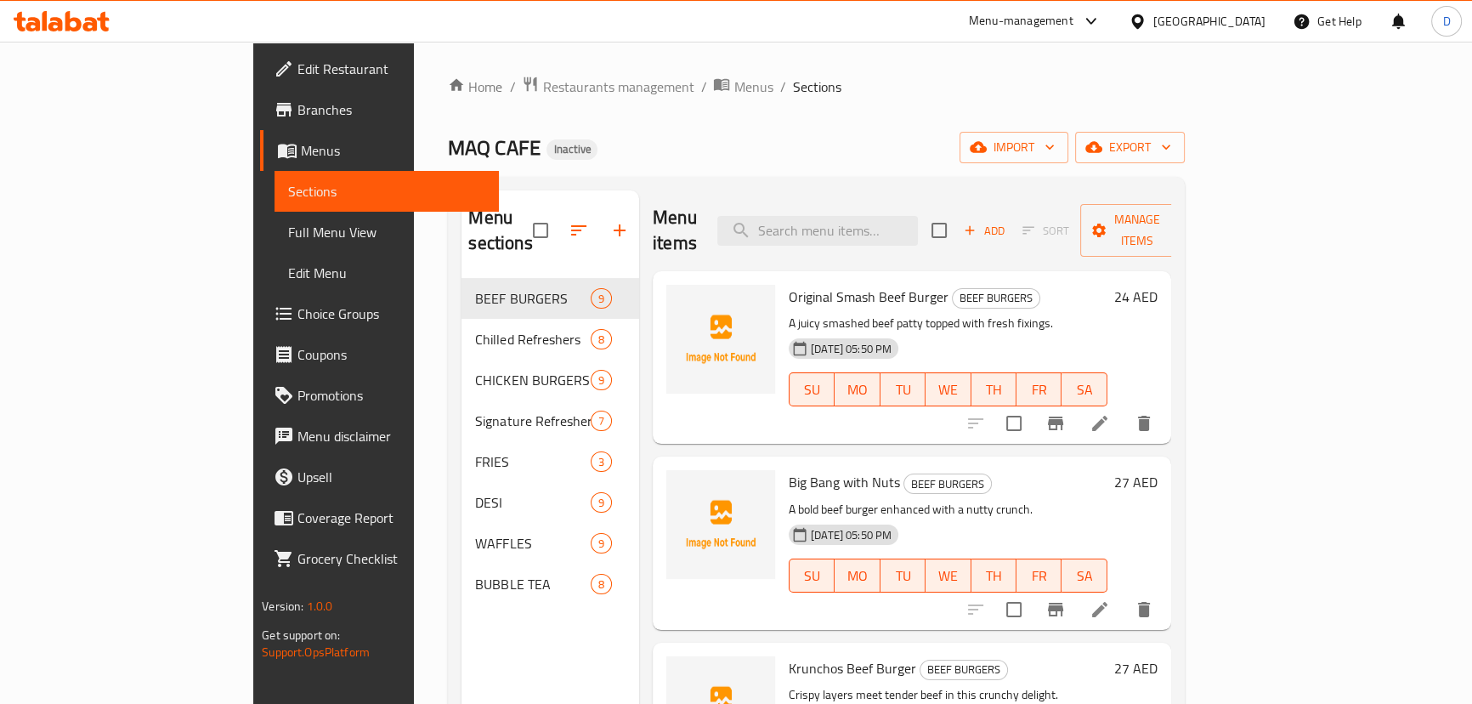
click at [461, 327] on div "Chilled Refreshers 8" at bounding box center [550, 339] width 178 height 41
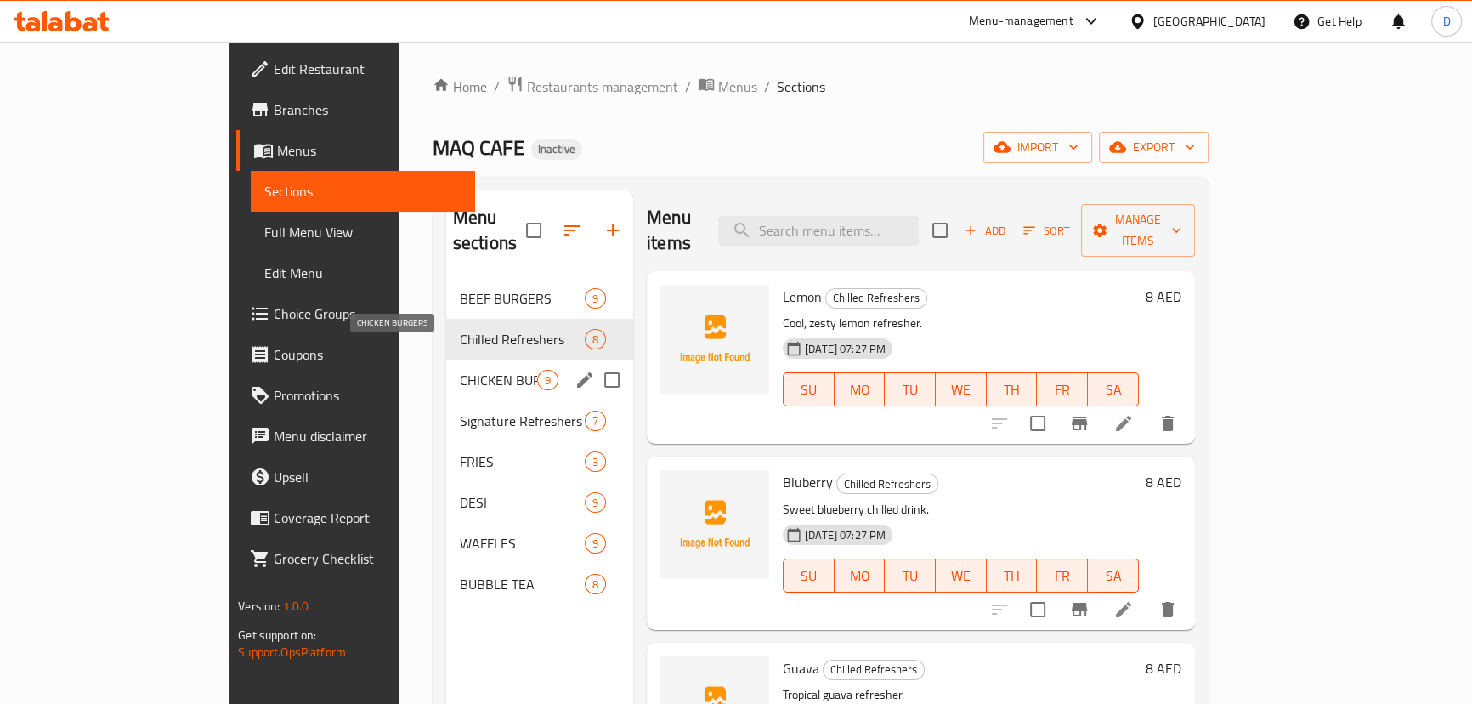
click at [460, 370] on span "CHICKEN BURGERS" at bounding box center [498, 380] width 77 height 20
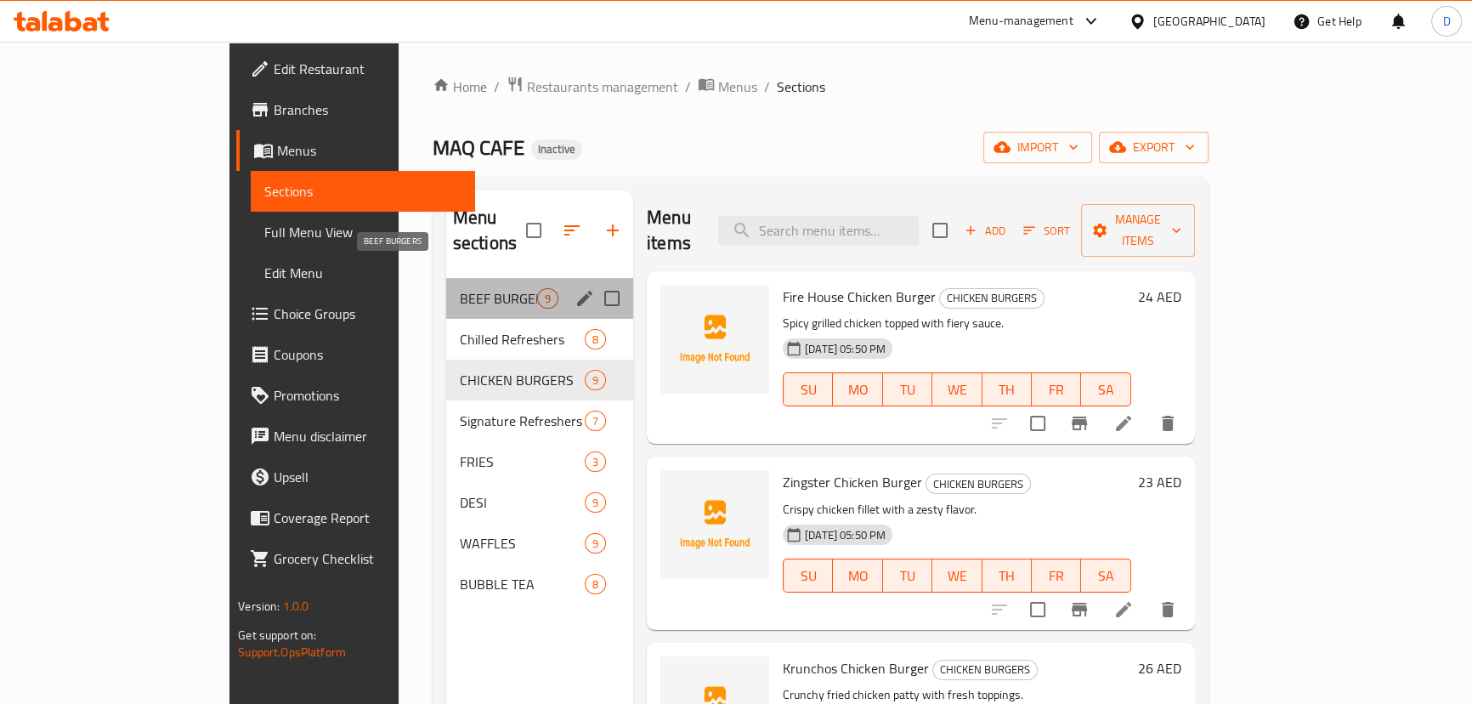
click at [460, 288] on span "BEEF BURGERS" at bounding box center [498, 298] width 77 height 20
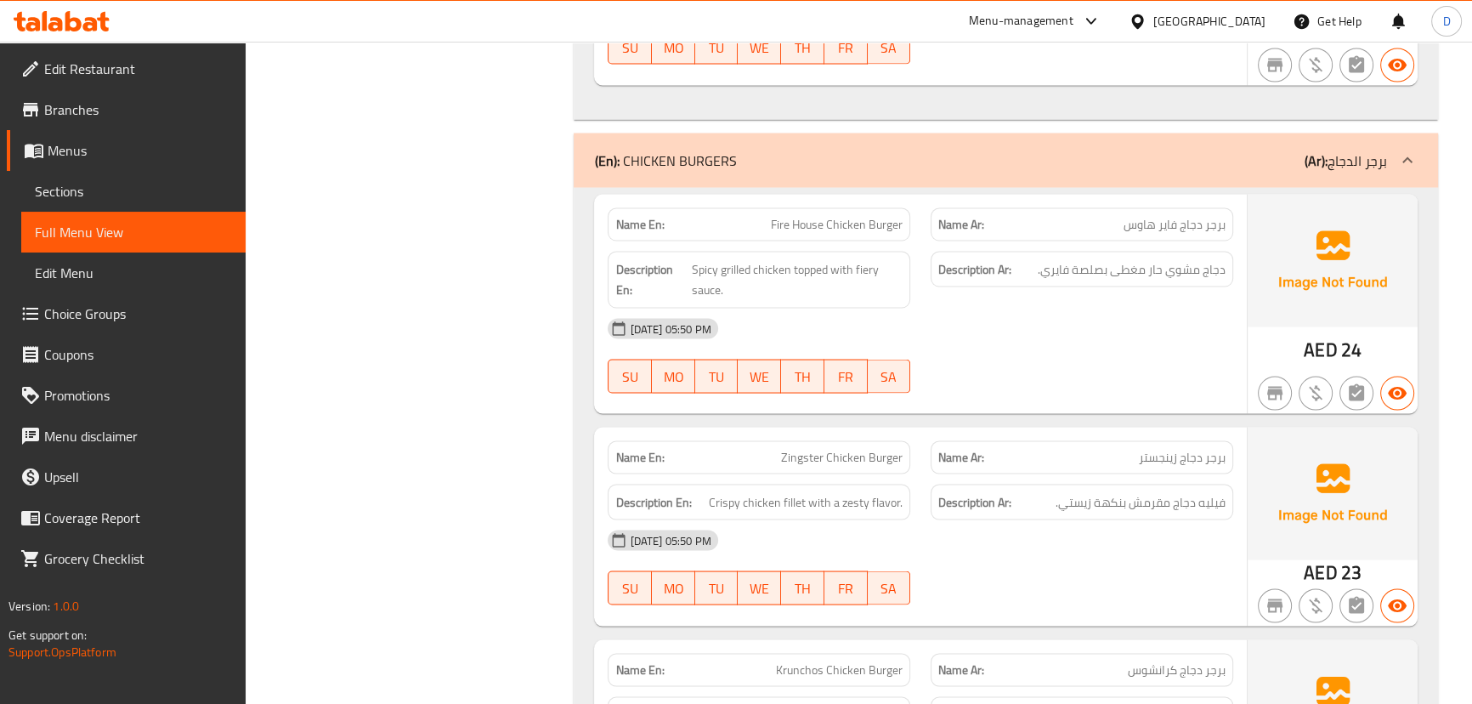
scroll to position [4083, 0]
